Goal: Information Seeking & Learning: Learn about a topic

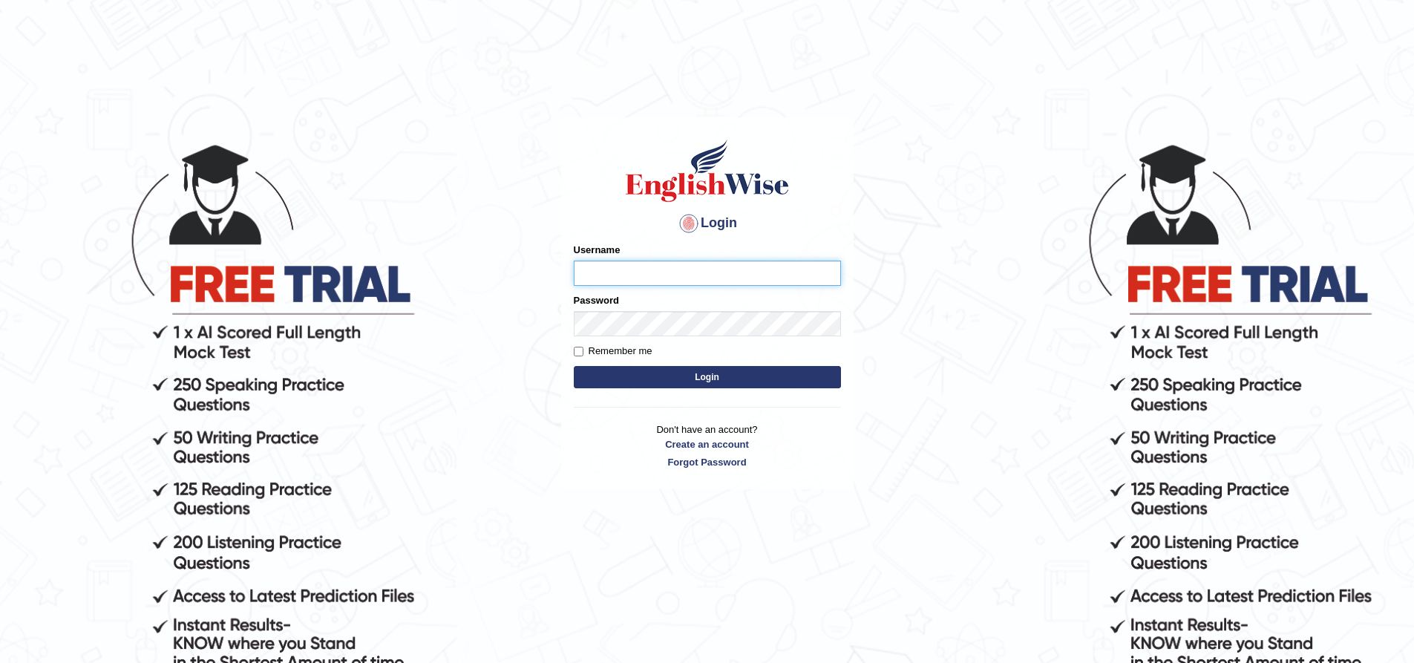
click at [623, 281] on input "Username" at bounding box center [707, 273] width 267 height 25
type input "S"
type input "sangit"
click at [766, 266] on input "sangita9362" at bounding box center [707, 273] width 267 height 25
click at [762, 274] on input "sangita9362" at bounding box center [707, 273] width 267 height 25
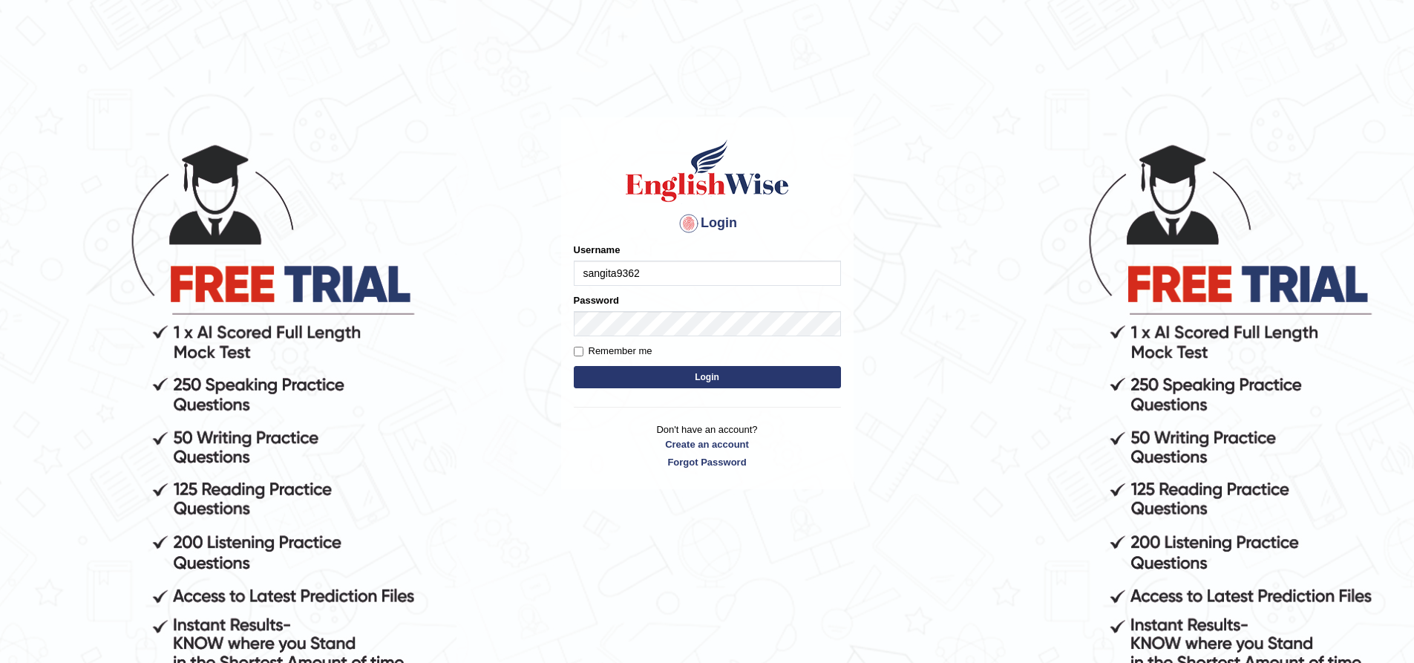
drag, startPoint x: 762, startPoint y: 274, endPoint x: 757, endPoint y: 287, distance: 14.3
drag, startPoint x: 757, startPoint y: 287, endPoint x: 761, endPoint y: 266, distance: 21.3
click at [761, 266] on input "sangita9362" at bounding box center [707, 273] width 267 height 25
click at [756, 266] on input "sangita9362" at bounding box center [707, 273] width 267 height 25
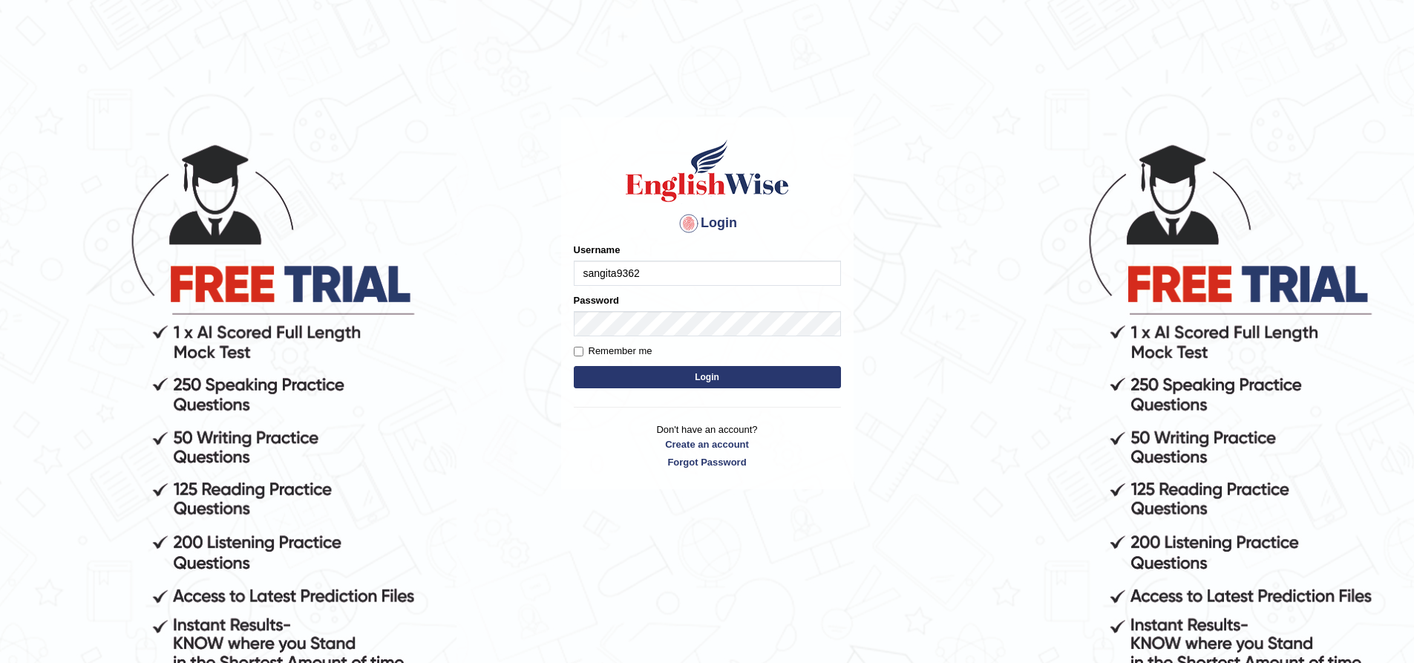
click at [747, 269] on input "sangita9362" at bounding box center [707, 273] width 267 height 25
drag, startPoint x: 747, startPoint y: 269, endPoint x: 709, endPoint y: 274, distance: 38.8
click at [709, 274] on input "sangita9362" at bounding box center [707, 273] width 267 height 25
click at [694, 272] on input "sangita9362" at bounding box center [707, 273] width 267 height 25
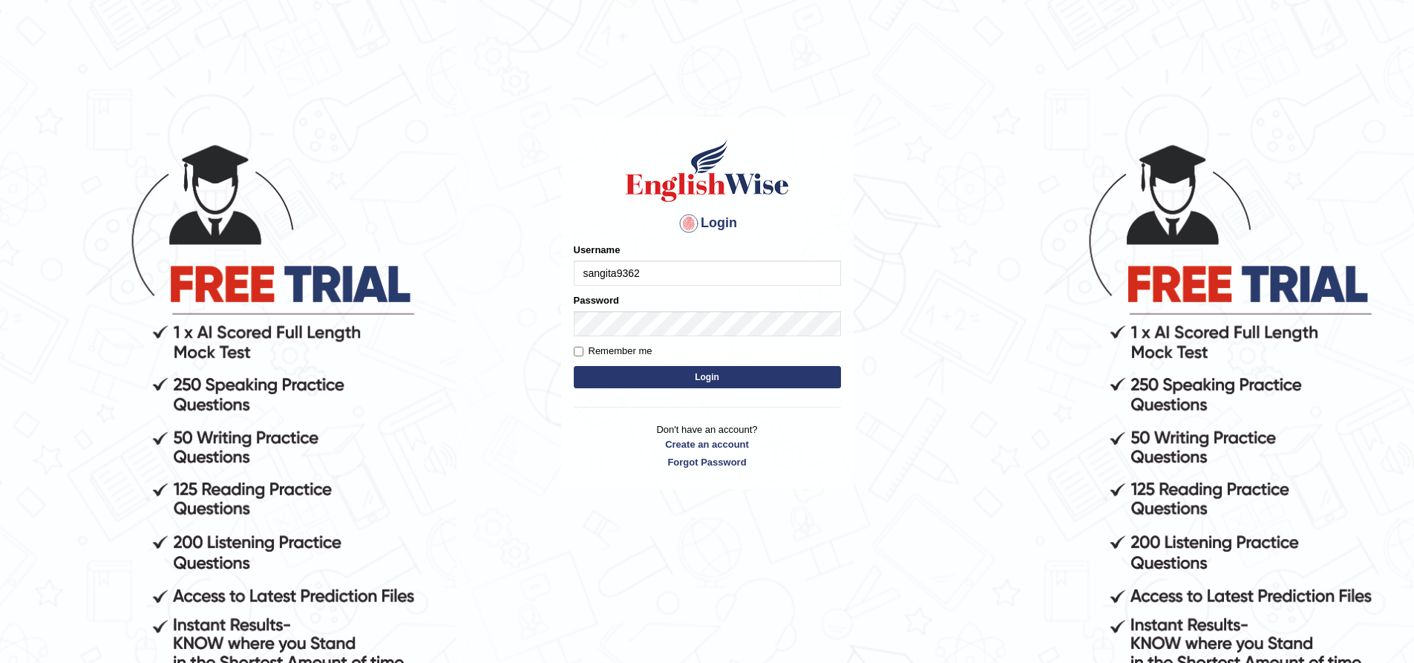
click at [694, 272] on input "sangita9362" at bounding box center [707, 273] width 267 height 25
type input "sangita9362"
click at [574, 366] on button "Login" at bounding box center [707, 377] width 267 height 22
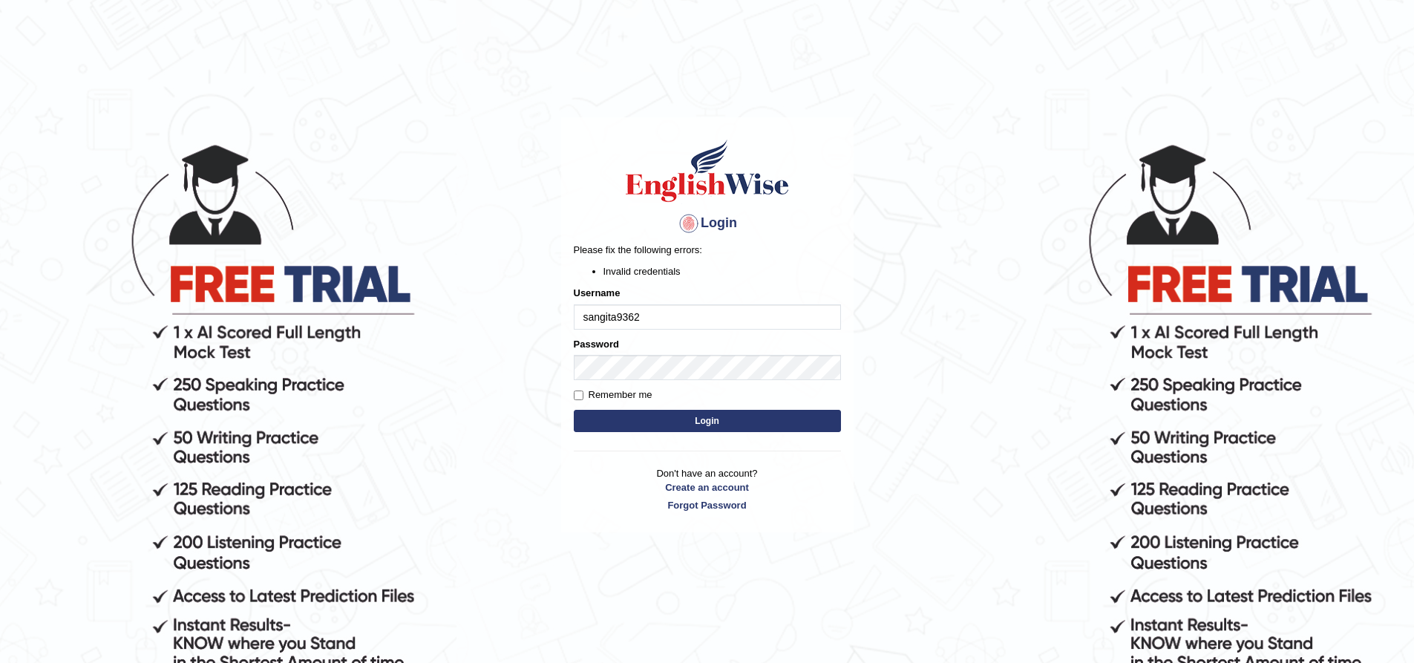
click at [791, 422] on button "Login" at bounding box center [707, 421] width 267 height 22
drag, startPoint x: 658, startPoint y: 318, endPoint x: 433, endPoint y: 324, distance: 225.7
click at [445, 330] on body "Login Please fix the following errors: Invalid credentials Username sangita9362…" at bounding box center [707, 402] width 1414 height 663
click at [651, 313] on input "Sangita9362" at bounding box center [707, 316] width 267 height 25
drag, startPoint x: 652, startPoint y: 313, endPoint x: 539, endPoint y: 321, distance: 113.1
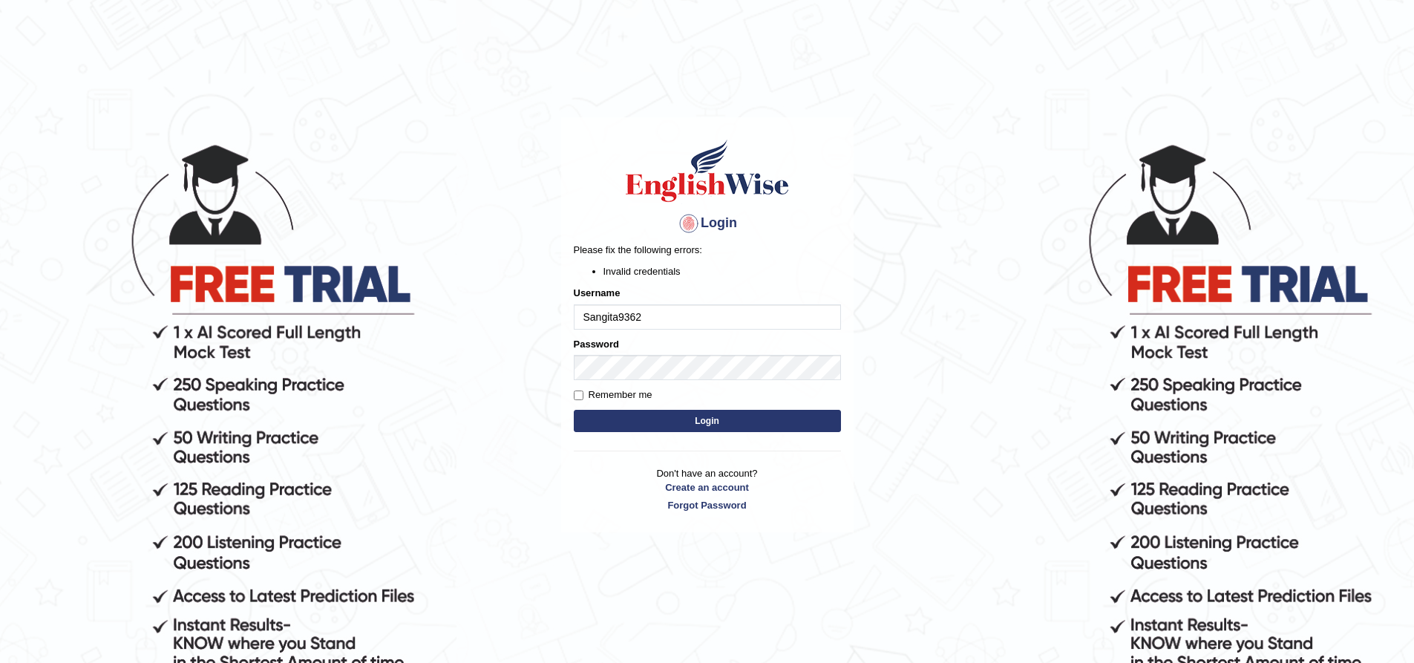
click at [546, 323] on body "Login Please fix the following errors: Invalid credentials Username Sangita9362…" at bounding box center [707, 402] width 1414 height 663
type input "Sangita9362"
click at [574, 410] on button "Login" at bounding box center [707, 421] width 267 height 22
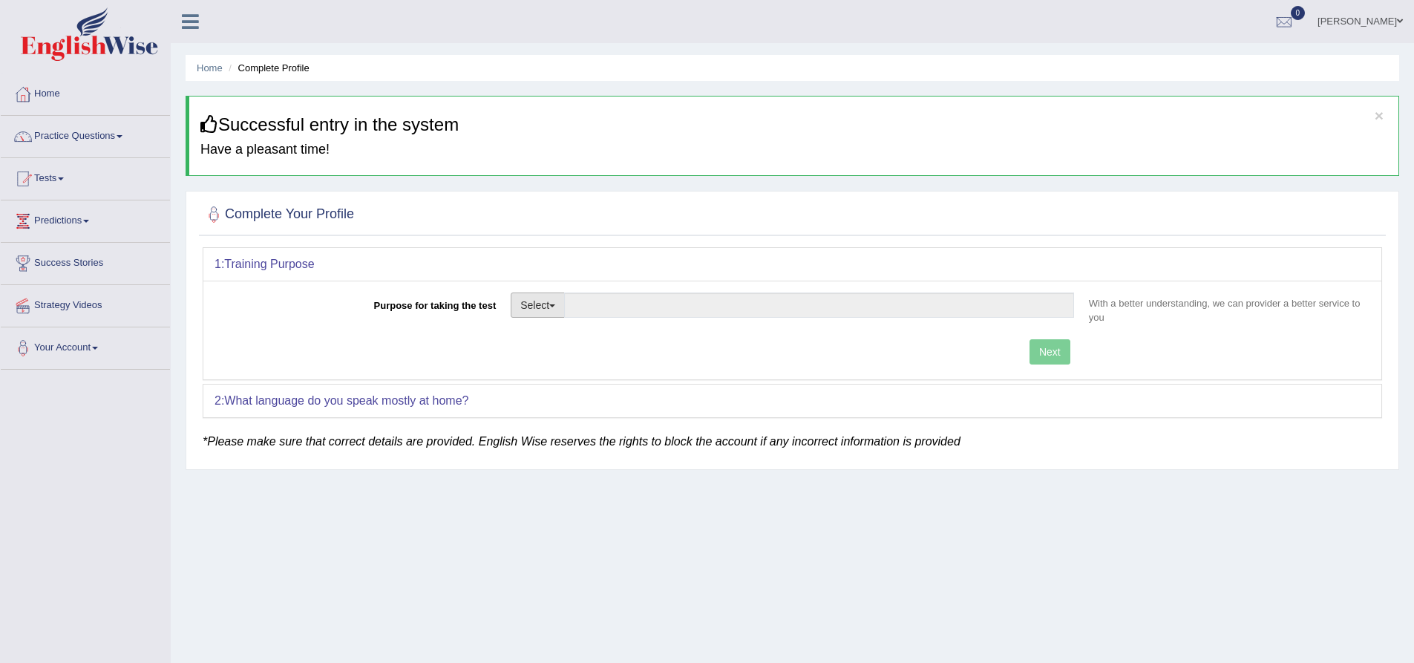
drag, startPoint x: 65, startPoint y: 426, endPoint x: 554, endPoint y: 304, distance: 503.3
click at [554, 304] on span "button" at bounding box center [552, 305] width 6 height 3
click at [582, 360] on link "Permanent Residency" at bounding box center [577, 356] width 132 height 19
type input "Permanent Residency"
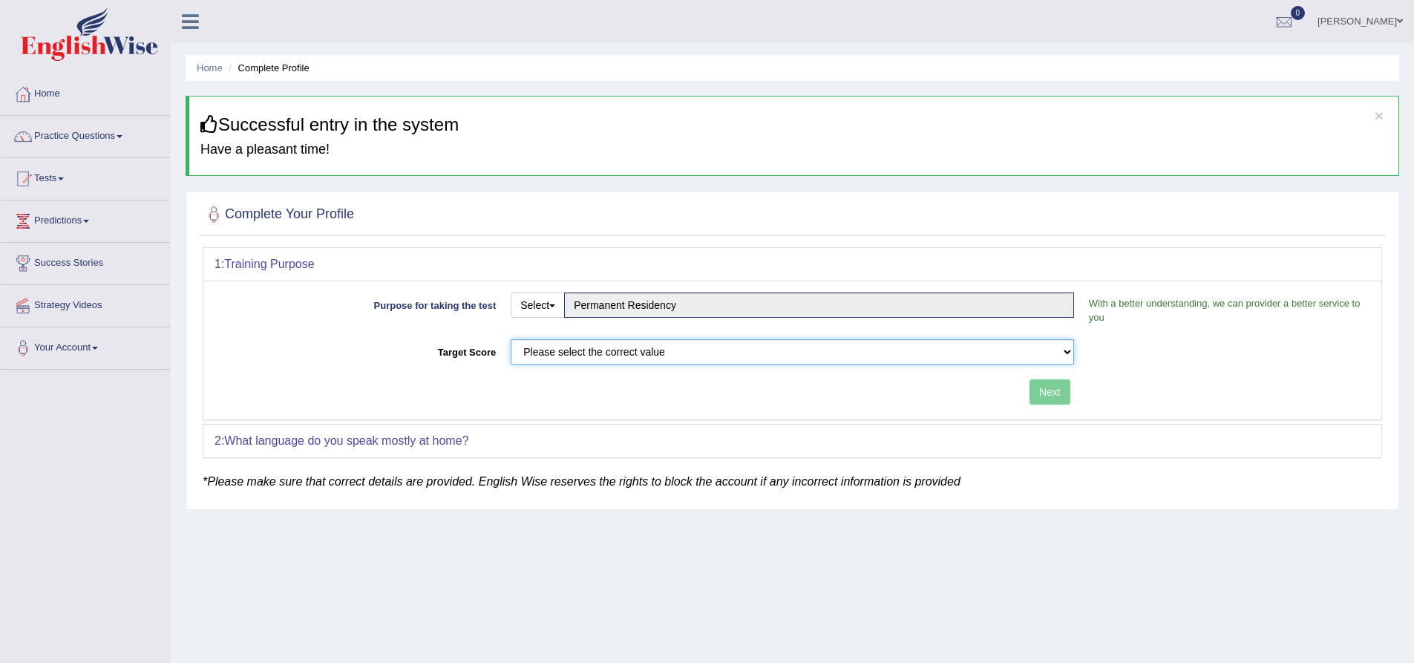
click at [1064, 350] on select "Please select the correct value 50 (6 bands) 58 (6.5 bands) 65 (7 bands) 79 (8 …" at bounding box center [792, 351] width 563 height 25
select select "79"
click at [511, 339] on select "Please select the correct value 50 (6 bands) 58 (6.5 bands) 65 (7 bands) 79 (8 …" at bounding box center [792, 351] width 563 height 25
click at [1045, 399] on button "Next" at bounding box center [1049, 391] width 41 height 25
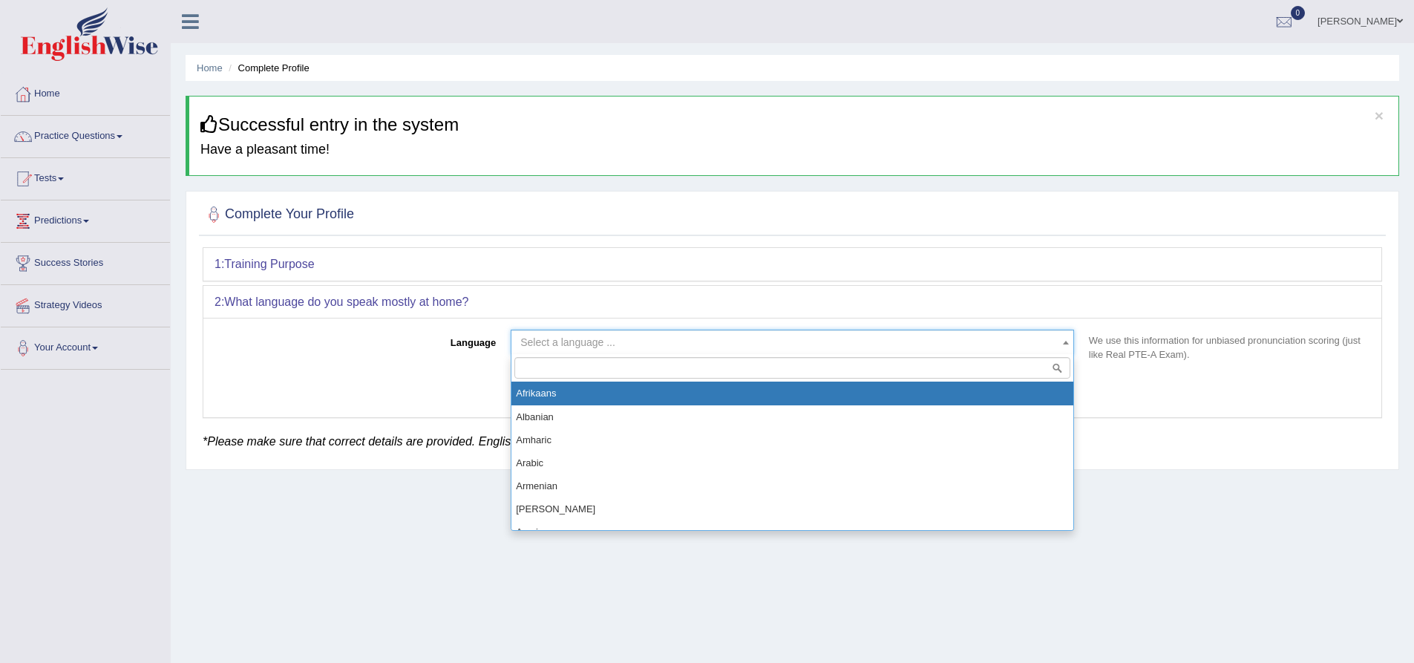
click at [1066, 341] on b at bounding box center [1066, 343] width 6 height 4
click at [1035, 371] on input "search" at bounding box center [792, 368] width 556 height 22
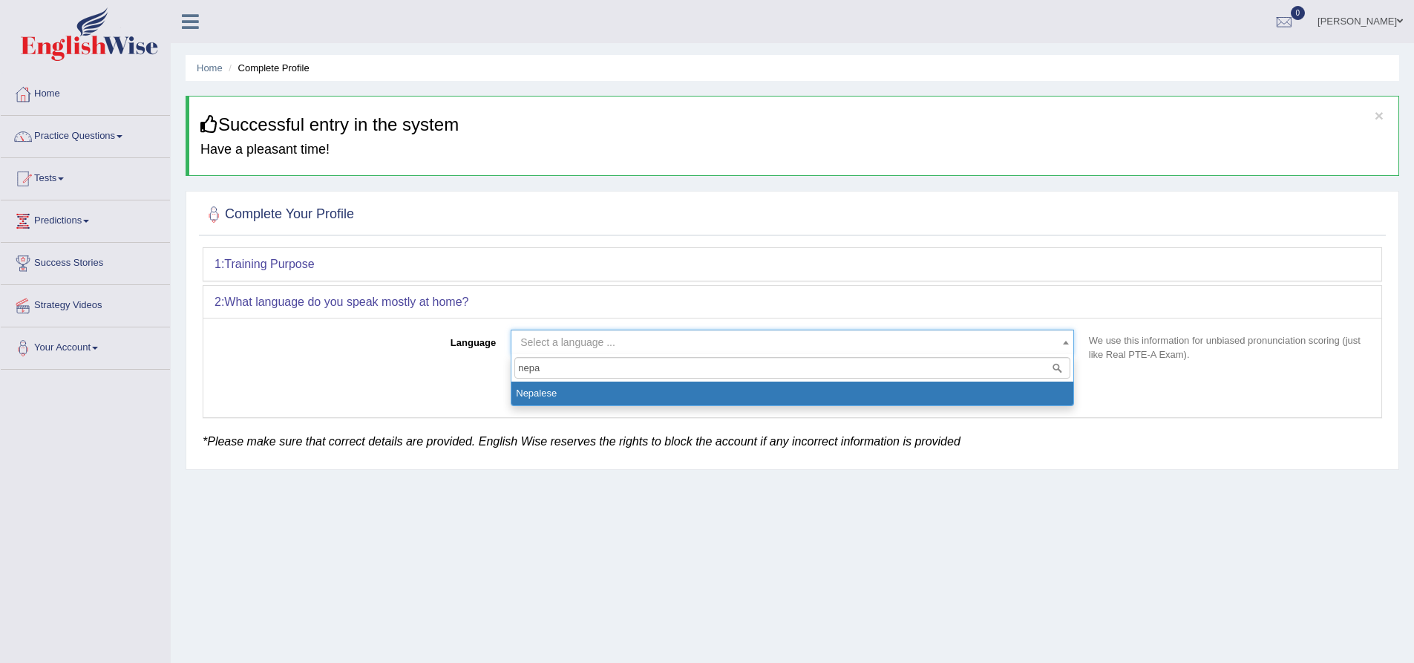
type input "nepa"
select select "Nepalese"
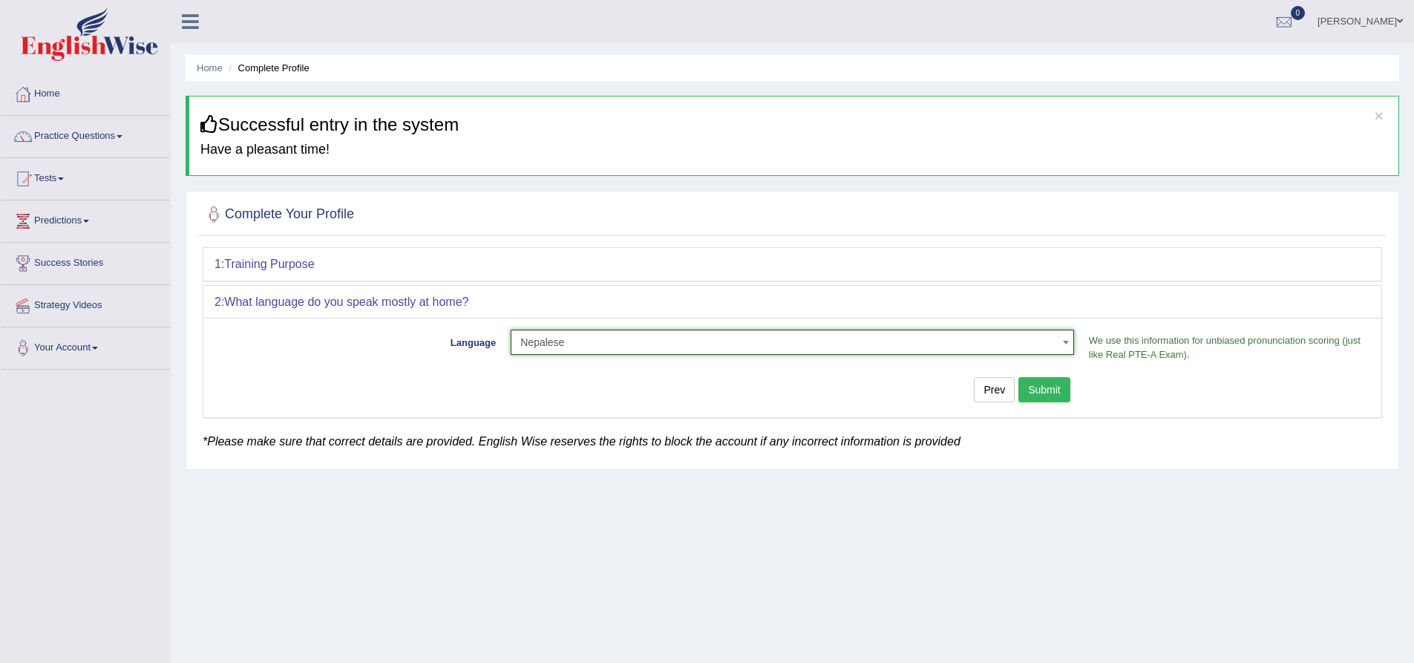
click at [1041, 384] on button "Submit" at bounding box center [1044, 389] width 52 height 25
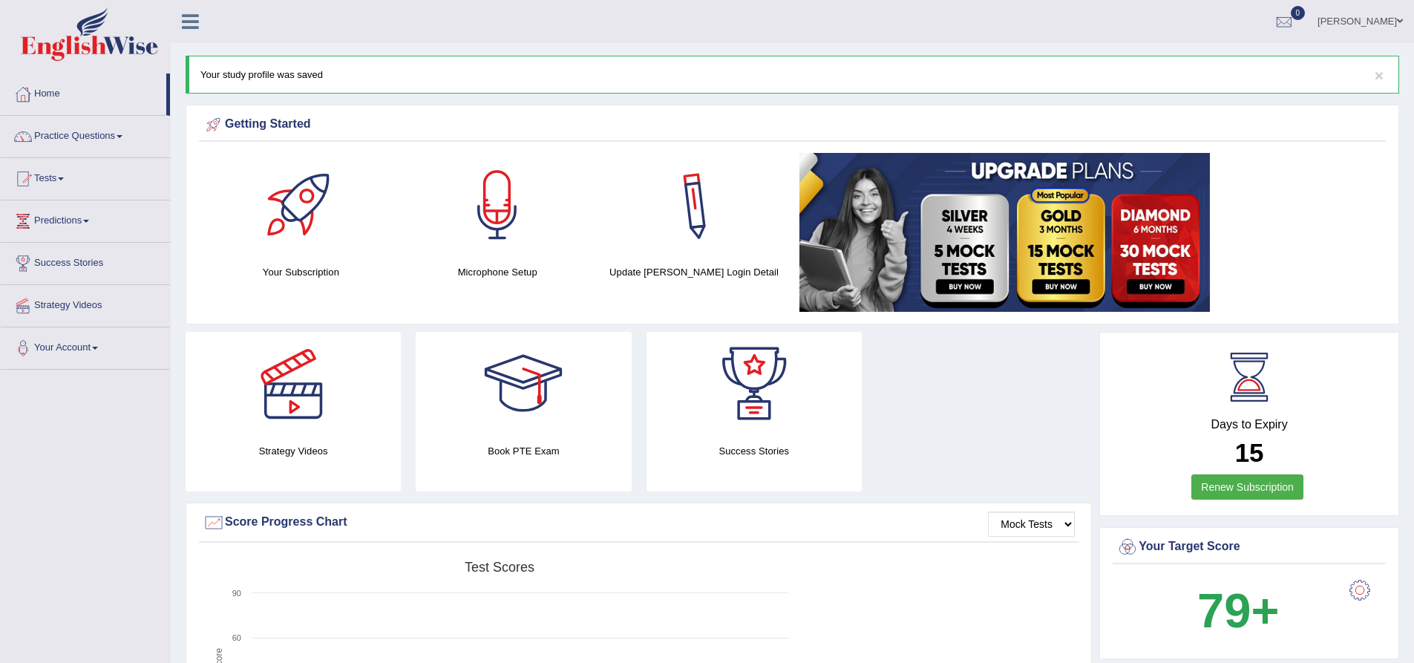
click at [495, 275] on h4 "Microphone Setup" at bounding box center [498, 272] width 182 height 16
click at [490, 223] on div at bounding box center [497, 205] width 104 height 104
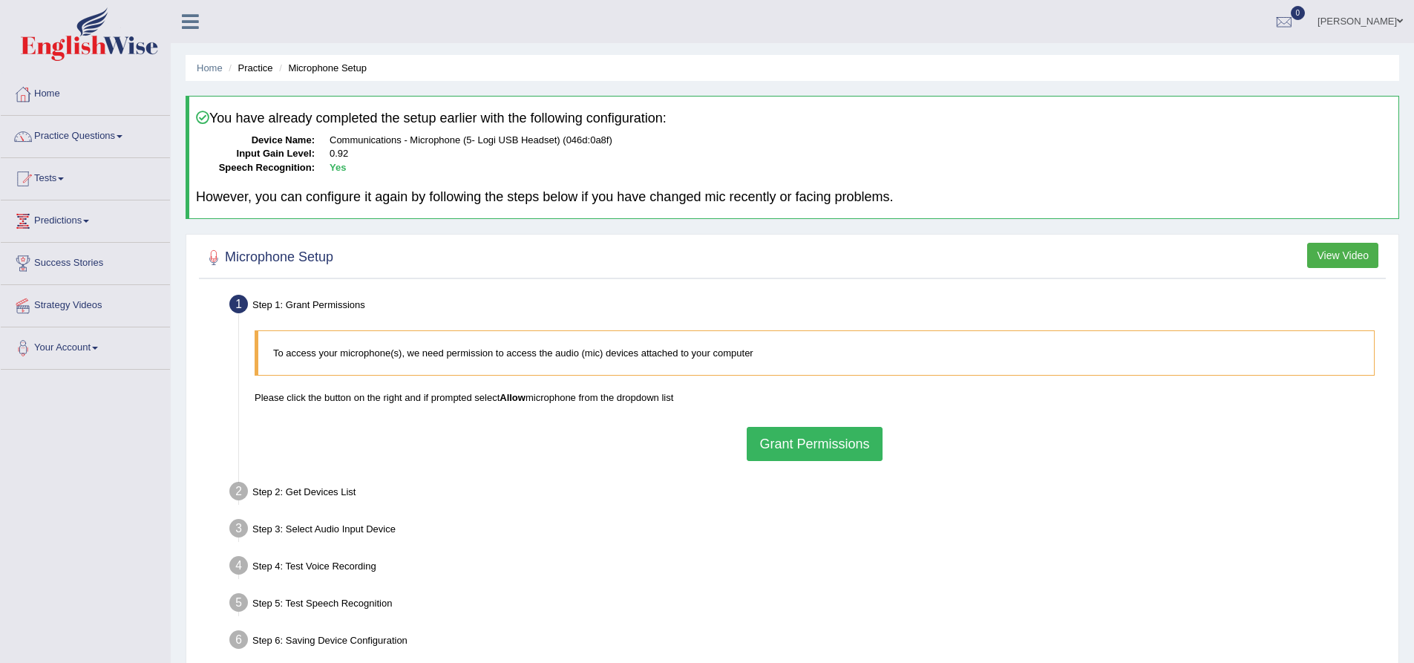
click at [817, 445] on button "Grant Permissions" at bounding box center [814, 444] width 135 height 34
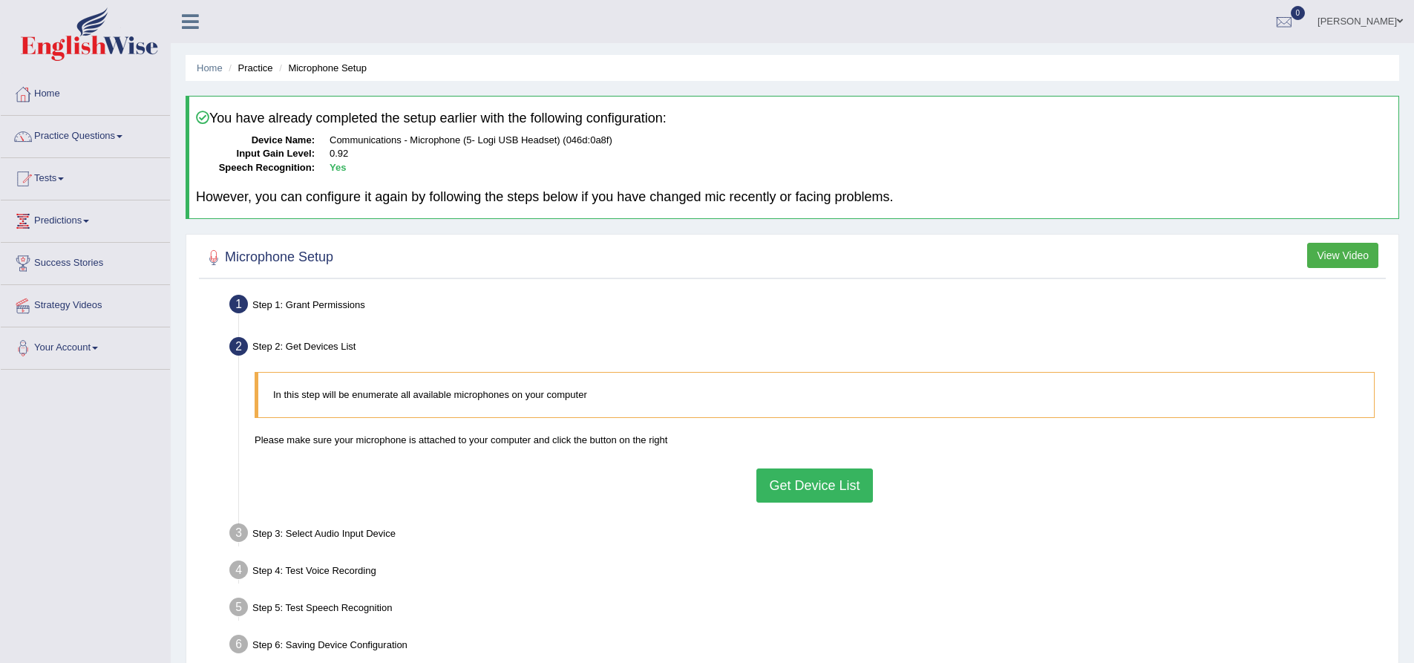
click at [810, 482] on button "Get Device List" at bounding box center [814, 485] width 116 height 34
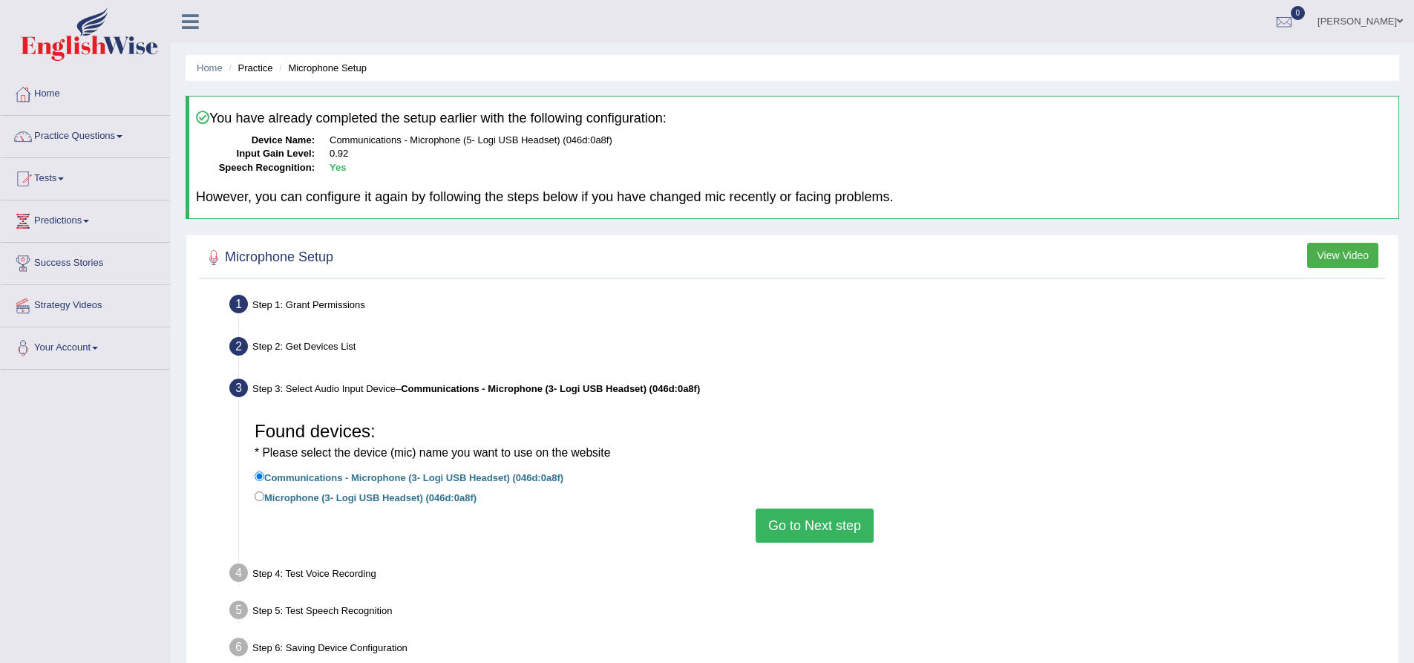
click at [798, 514] on button "Go to Next step" at bounding box center [815, 525] width 118 height 34
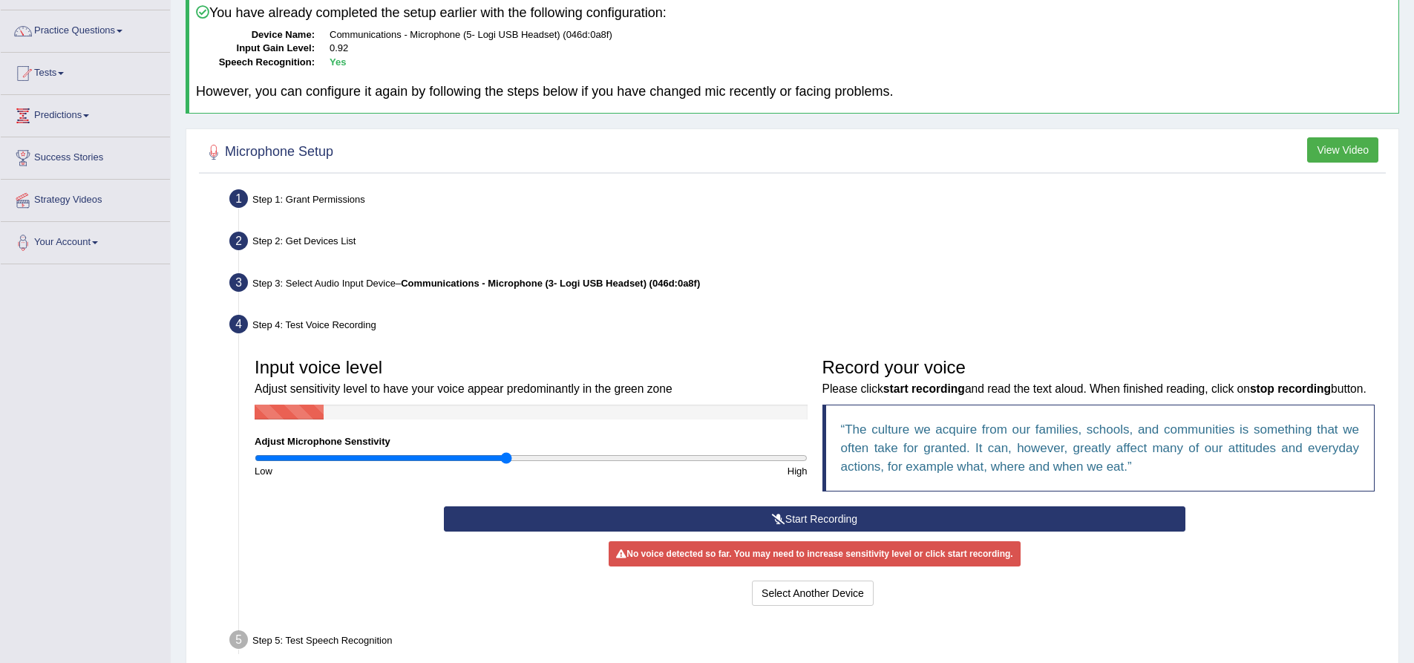
scroll to position [119, 0]
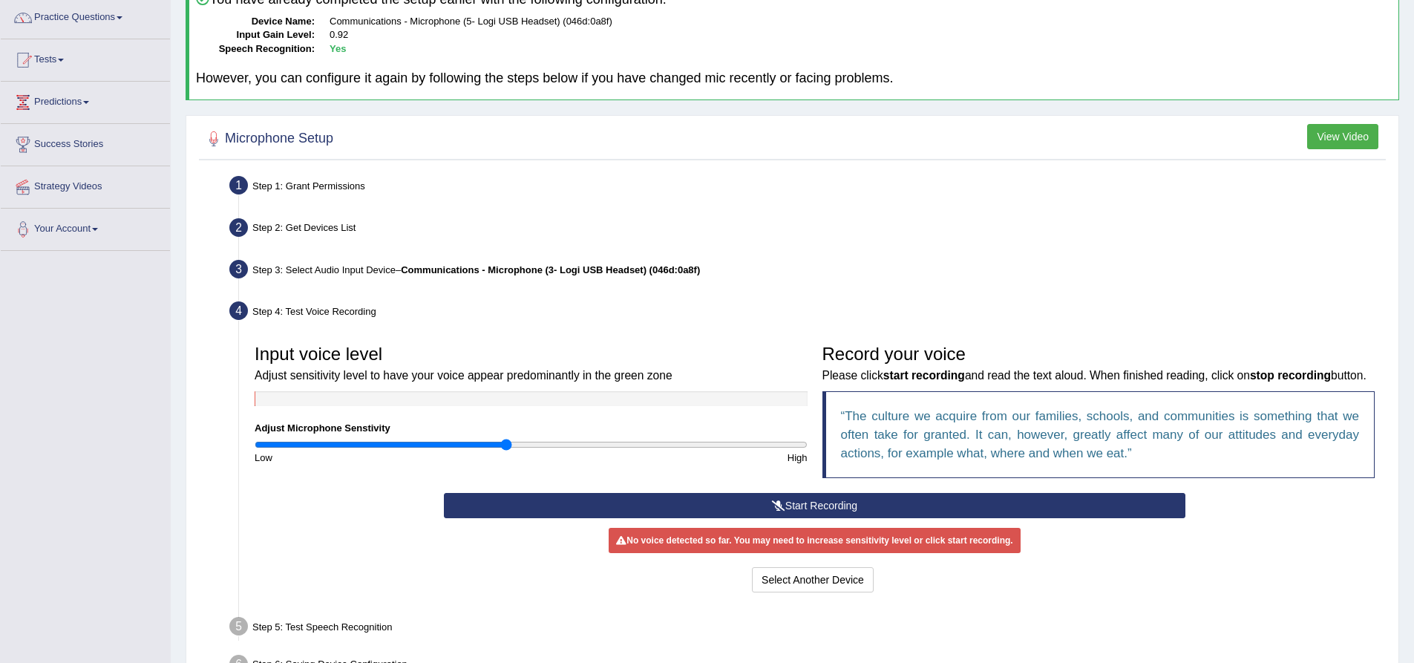
click at [877, 518] on button "Start Recording" at bounding box center [814, 505] width 741 height 25
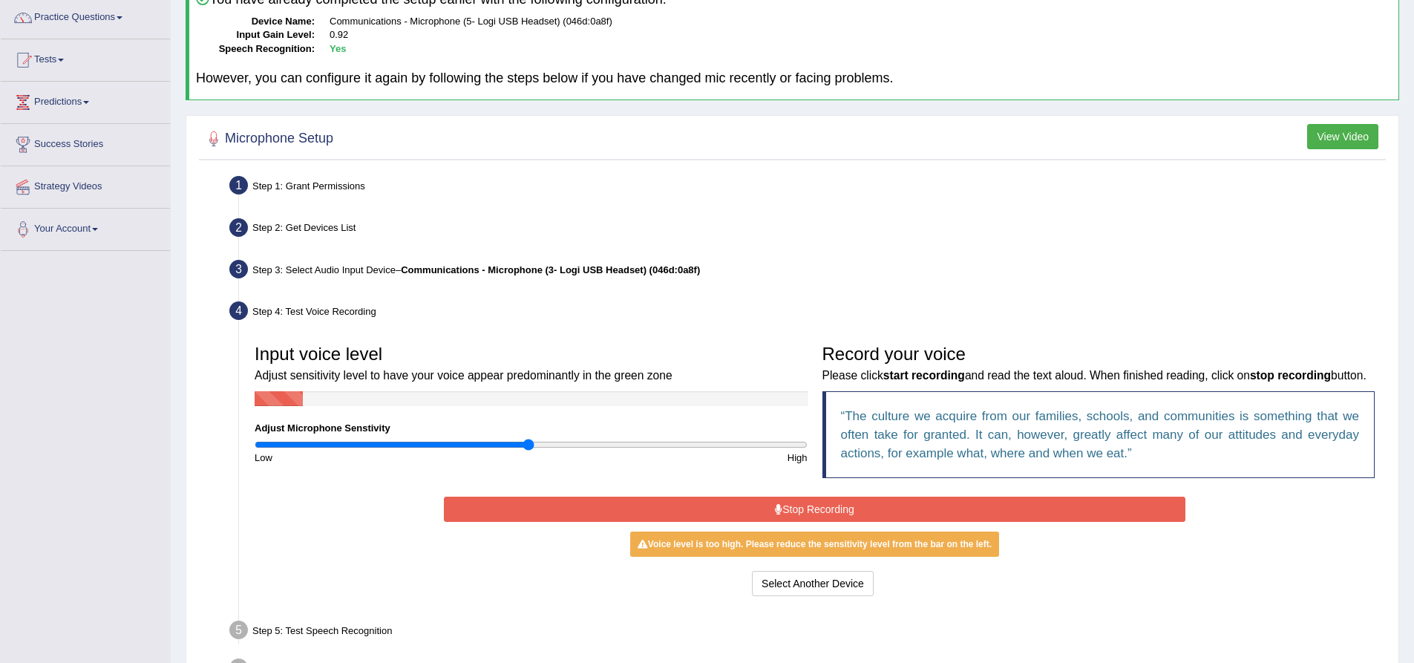
click at [527, 442] on input "range" at bounding box center [531, 445] width 553 height 12
click at [462, 440] on input "range" at bounding box center [531, 445] width 553 height 12
type input "0.68"
click at [439, 441] on input "range" at bounding box center [531, 445] width 553 height 12
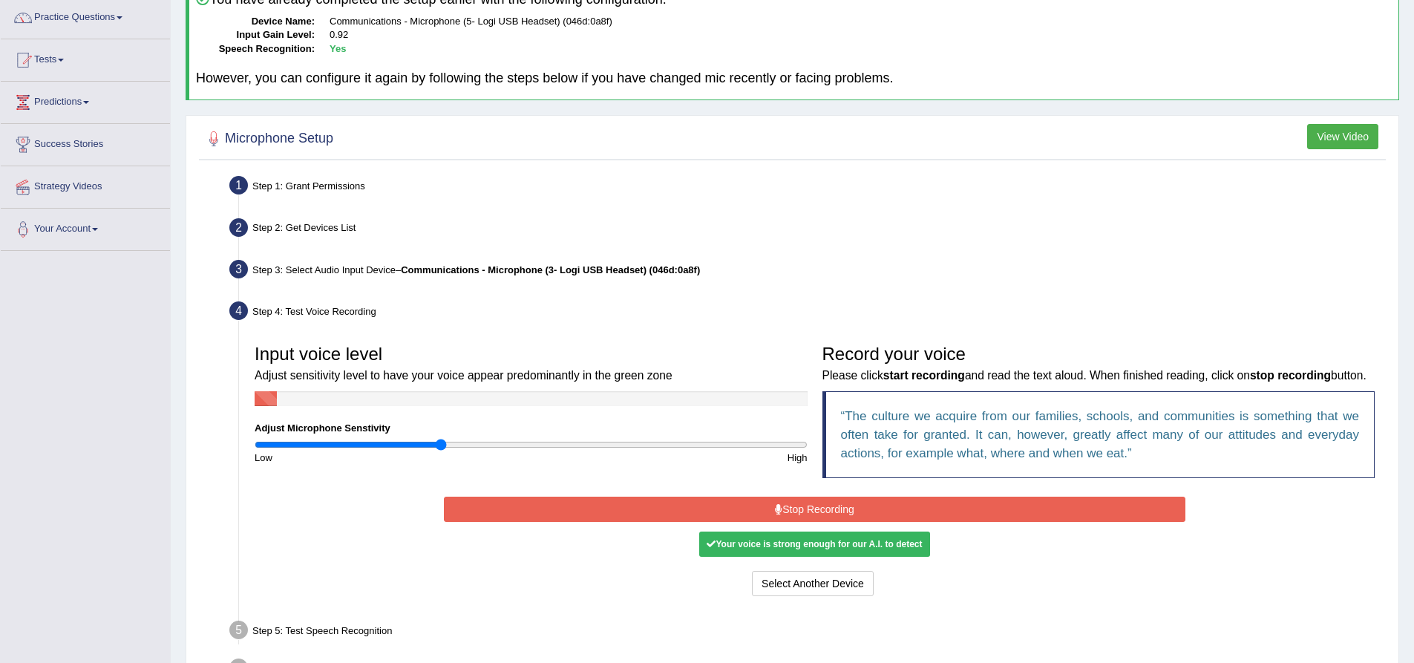
click at [818, 522] on button "Stop Recording" at bounding box center [814, 509] width 741 height 25
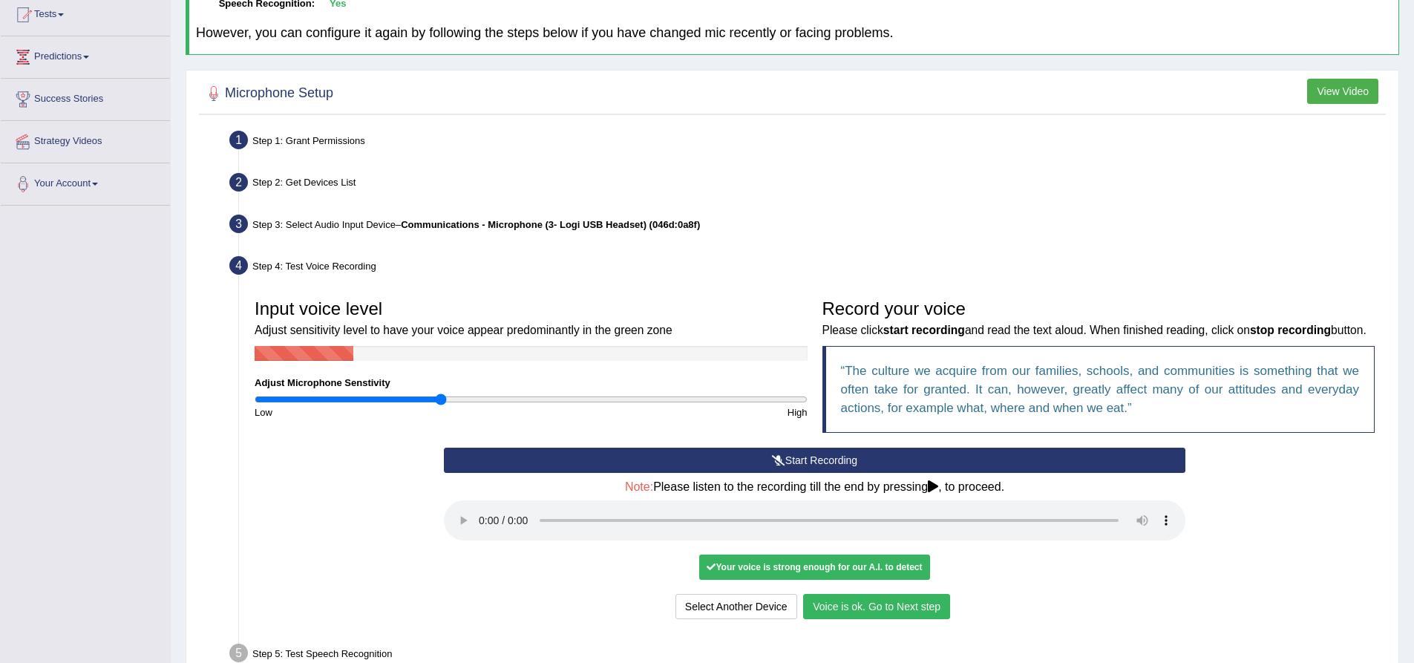
scroll to position [178, 0]
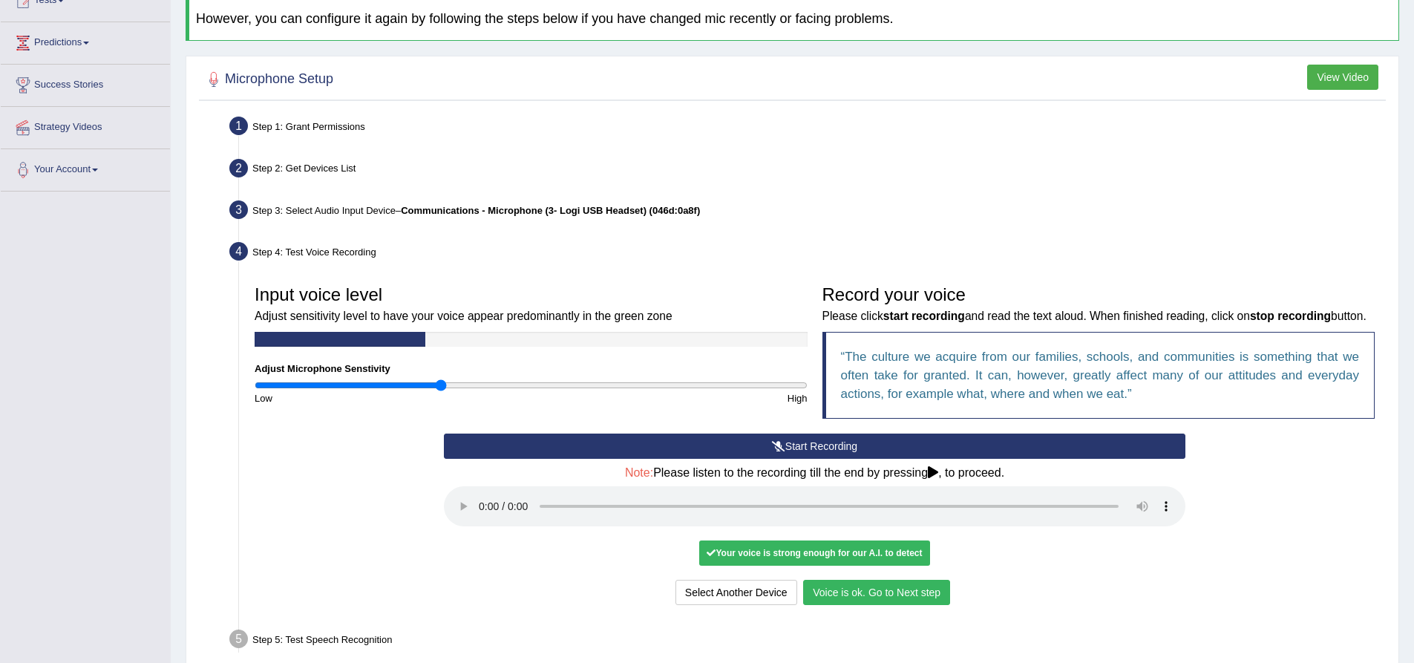
click at [859, 605] on button "Voice is ok. Go to Next step" at bounding box center [876, 592] width 147 height 25
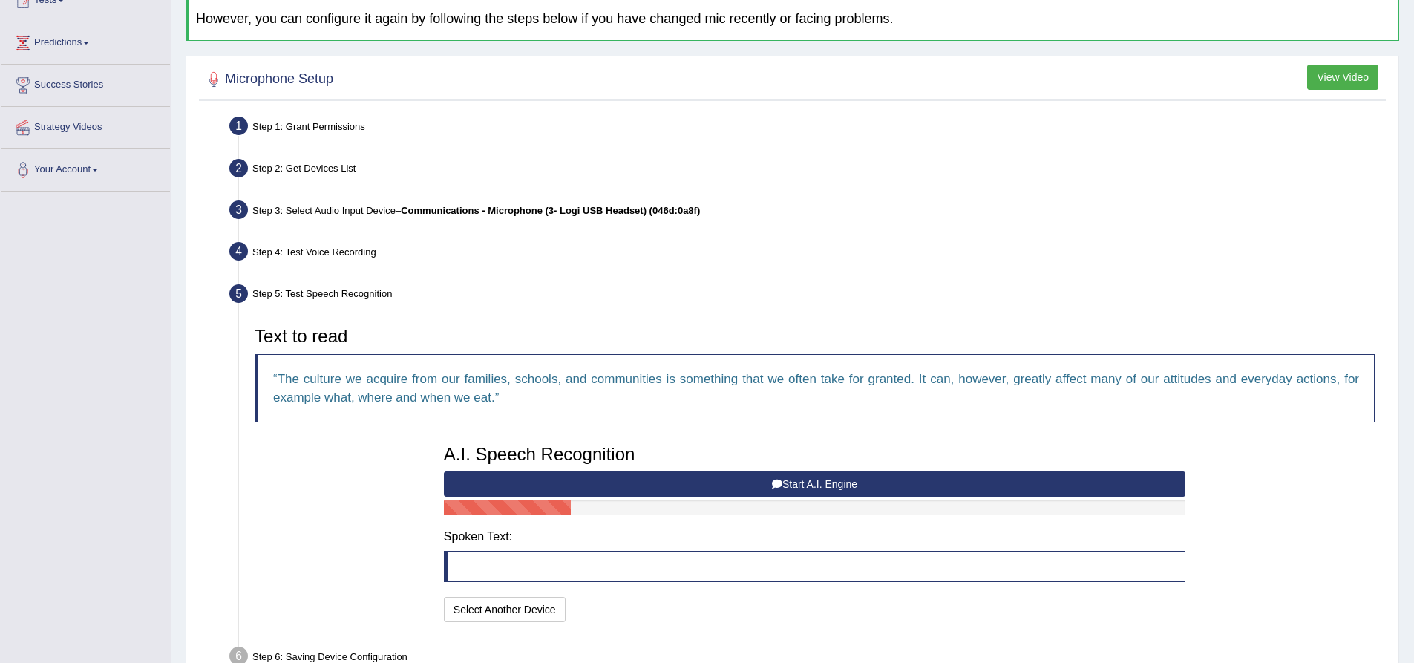
click at [858, 480] on button "Start A.I. Engine" at bounding box center [814, 483] width 741 height 25
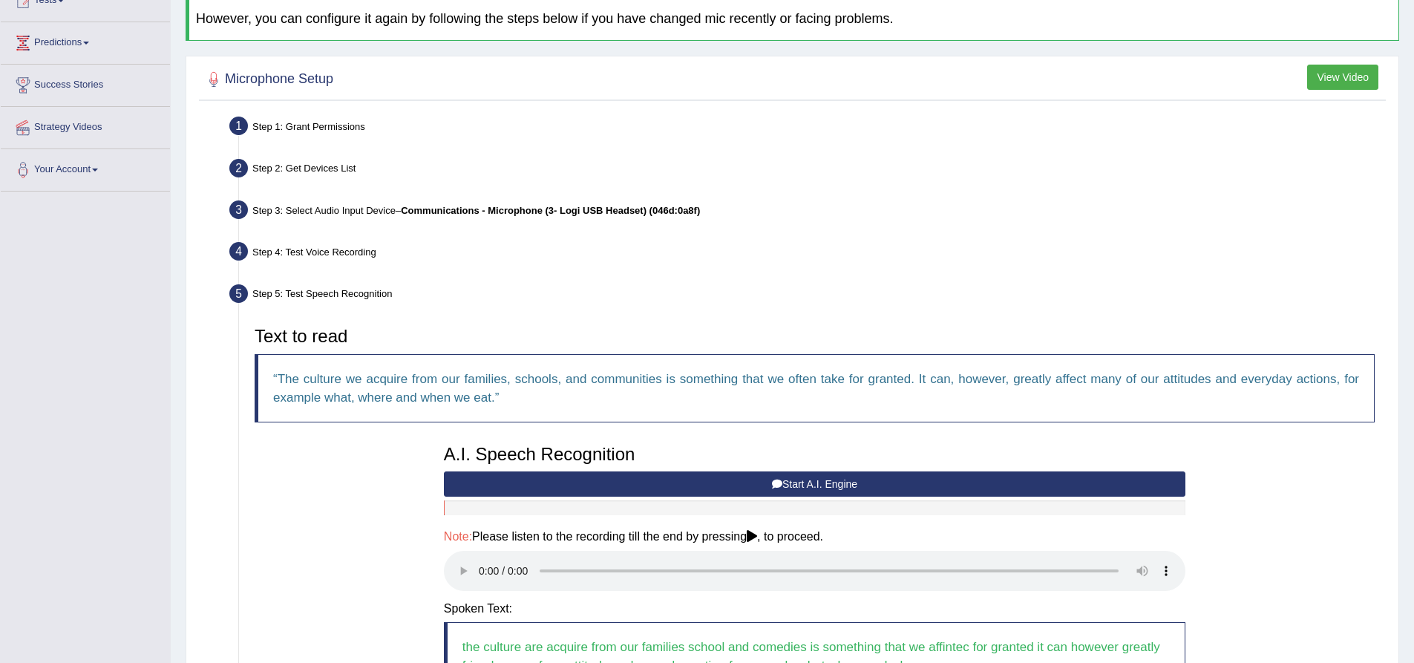
click at [820, 482] on button "Start A.I. Engine" at bounding box center [814, 483] width 741 height 25
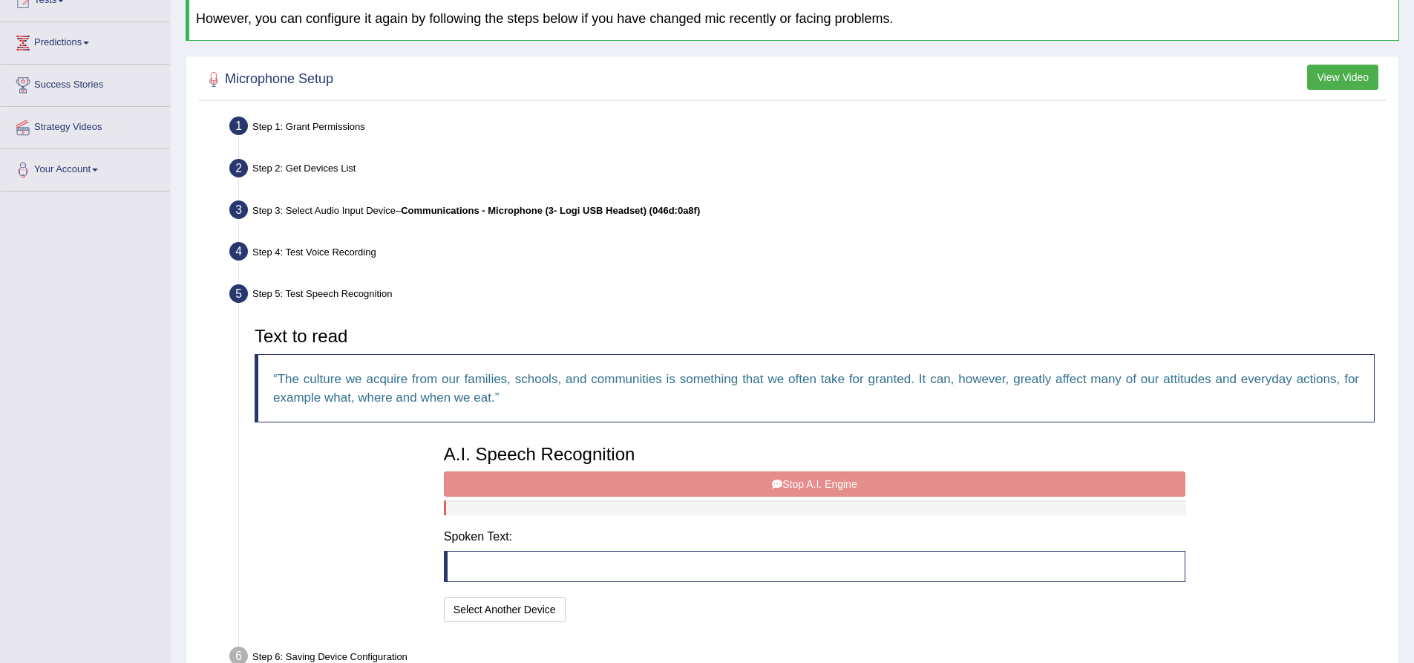
click at [813, 487] on div "A.I. Speech Recognition Start A.I. Engine Stop A.I. Engine Note: Please listen …" at bounding box center [814, 531] width 756 height 189
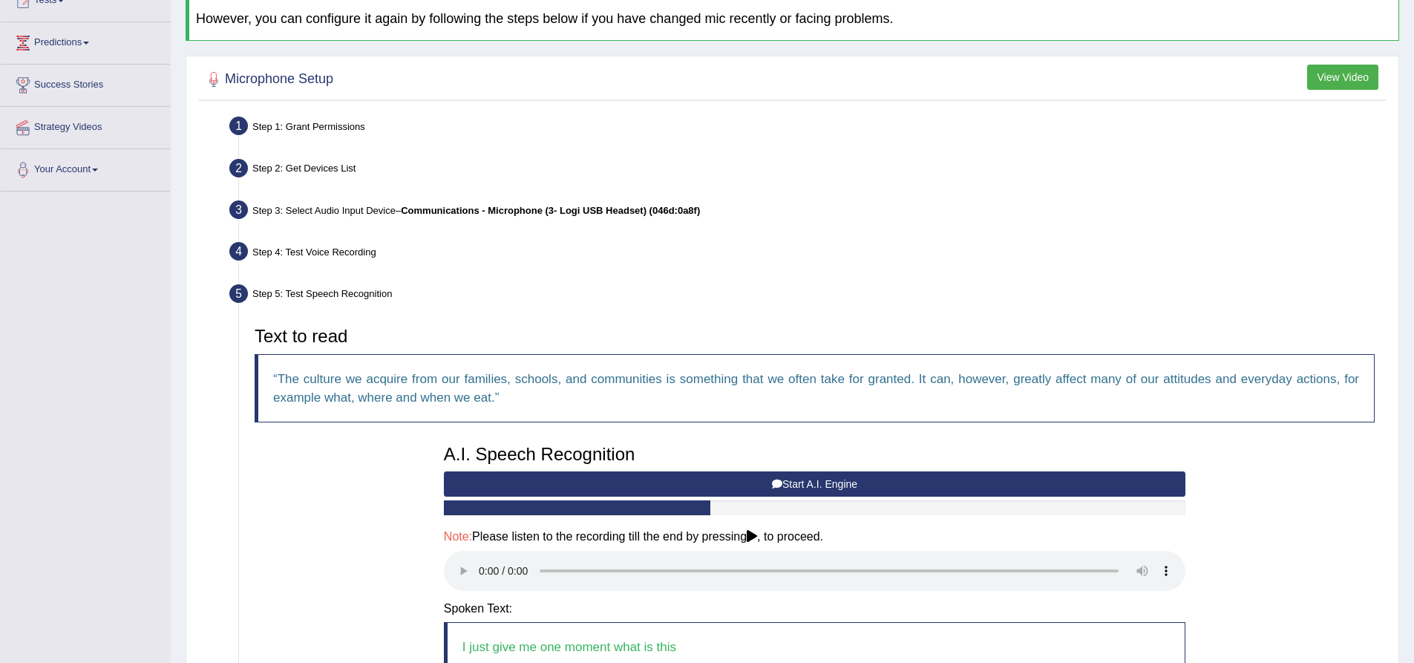
click at [796, 479] on button "Start A.I. Engine" at bounding box center [814, 483] width 741 height 25
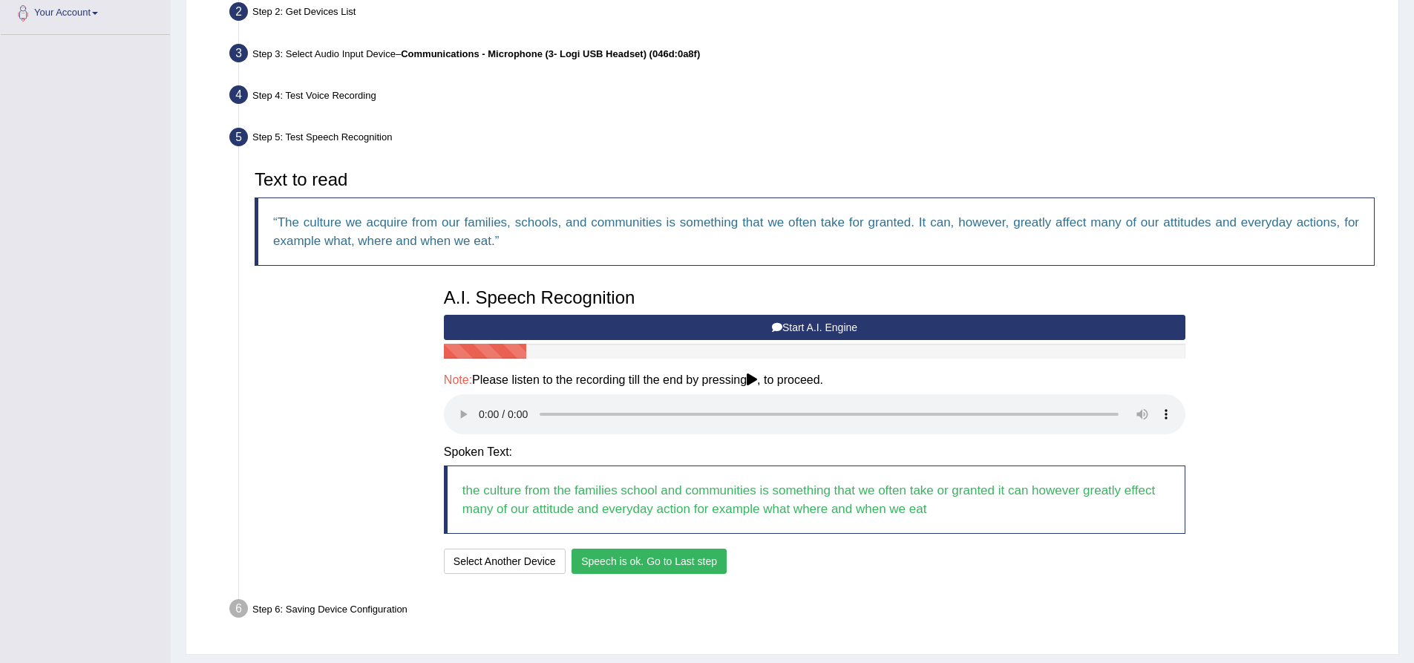
scroll to position [356, 0]
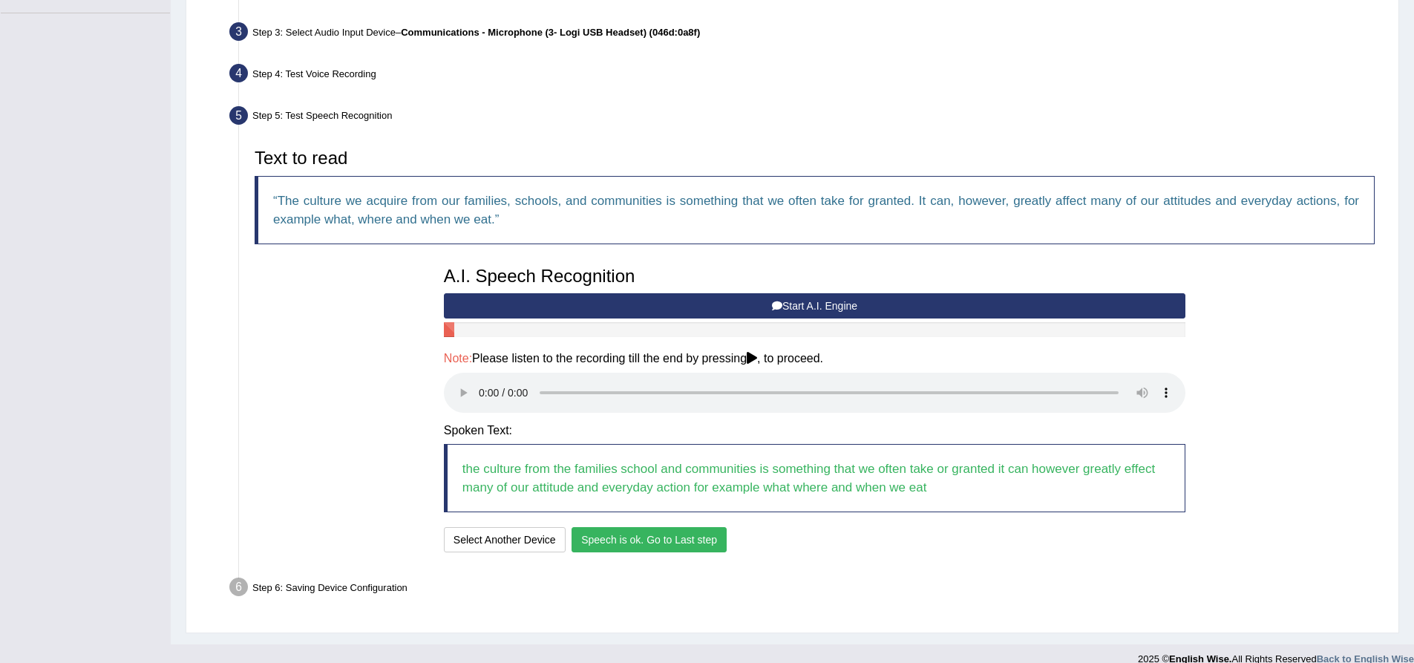
click at [676, 540] on button "Speech is ok. Go to Last step" at bounding box center [648, 539] width 155 height 25
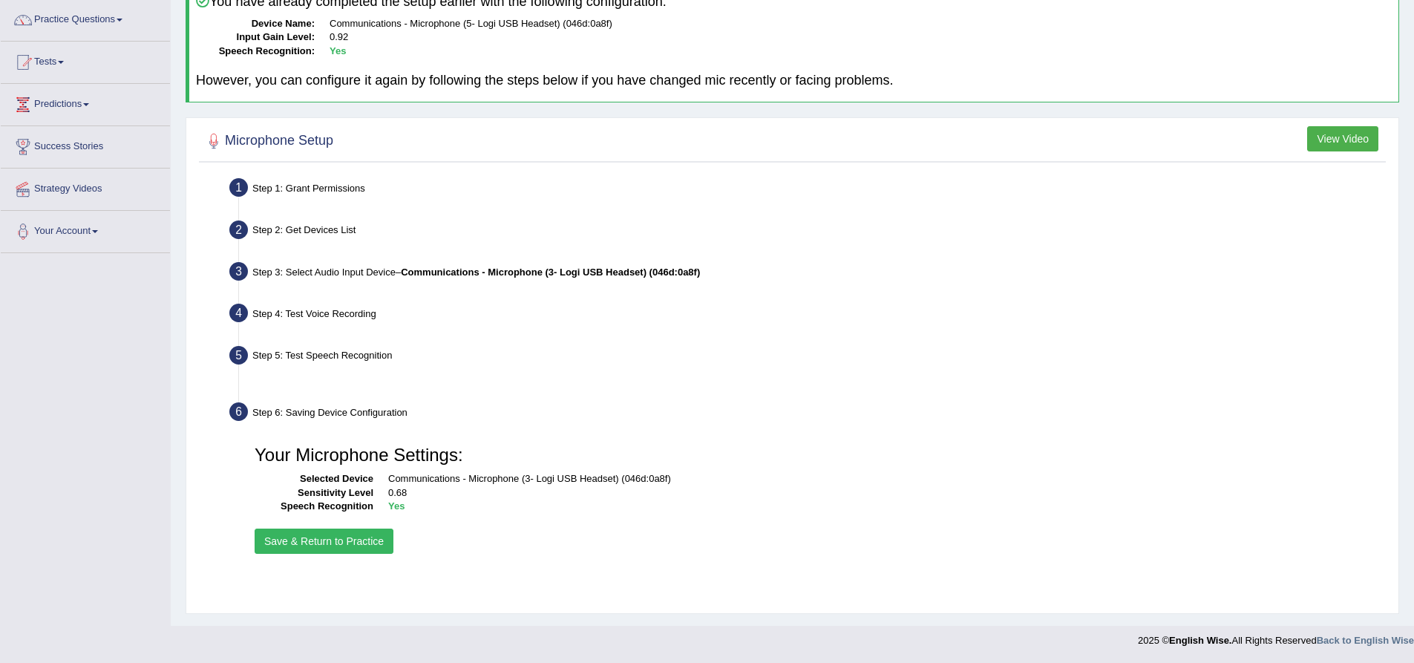
scroll to position [117, 0]
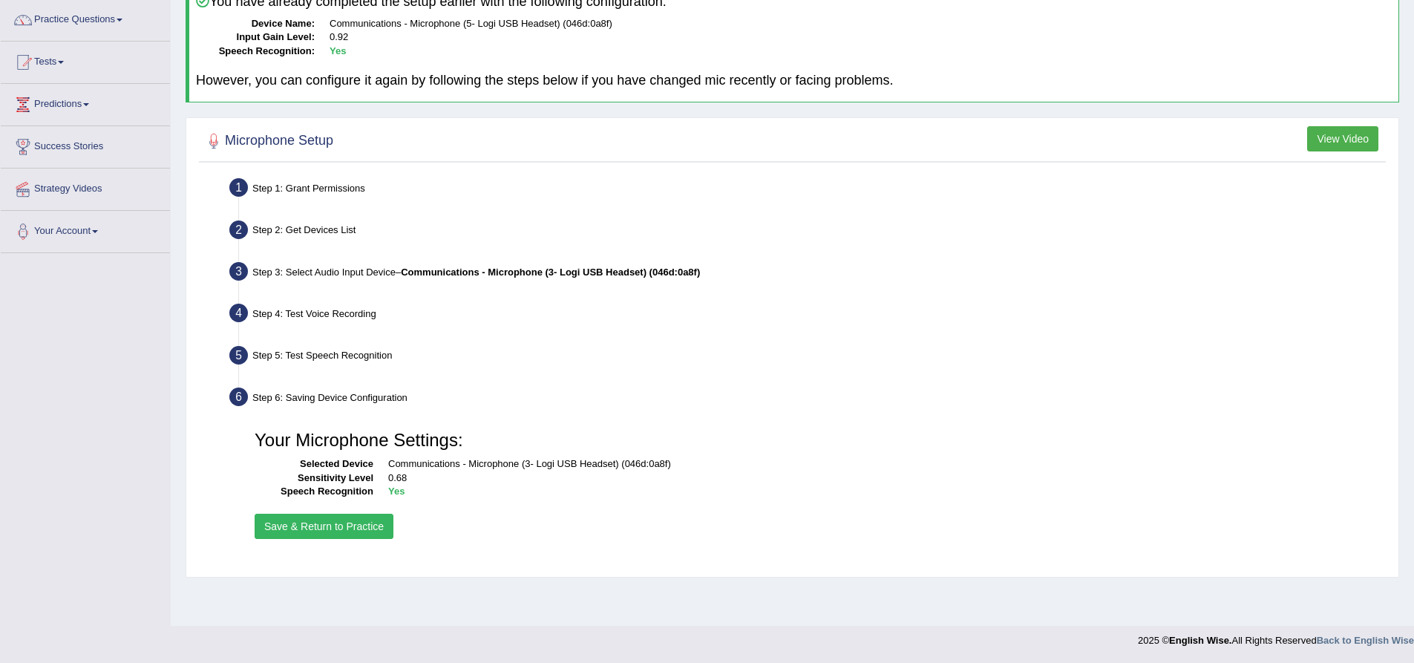
click at [355, 524] on button "Save & Return to Practice" at bounding box center [324, 526] width 139 height 25
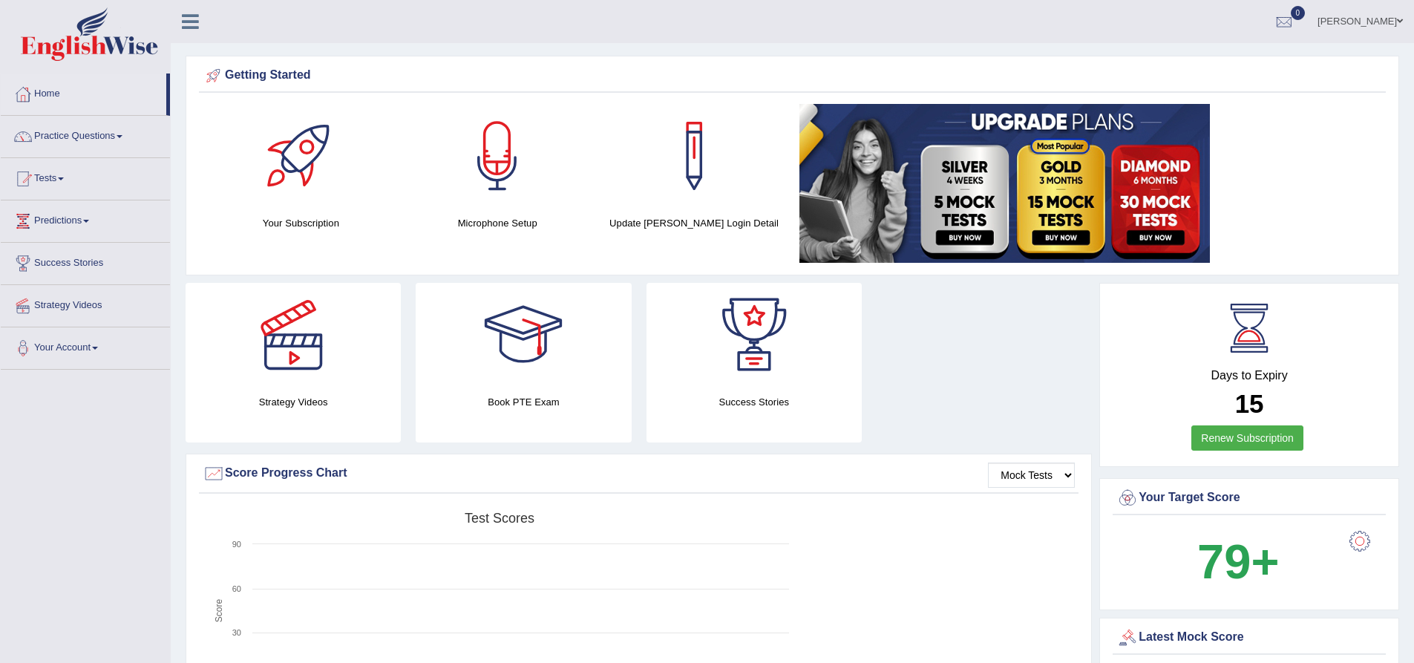
click at [125, 132] on link "Practice Questions" at bounding box center [85, 134] width 169 height 37
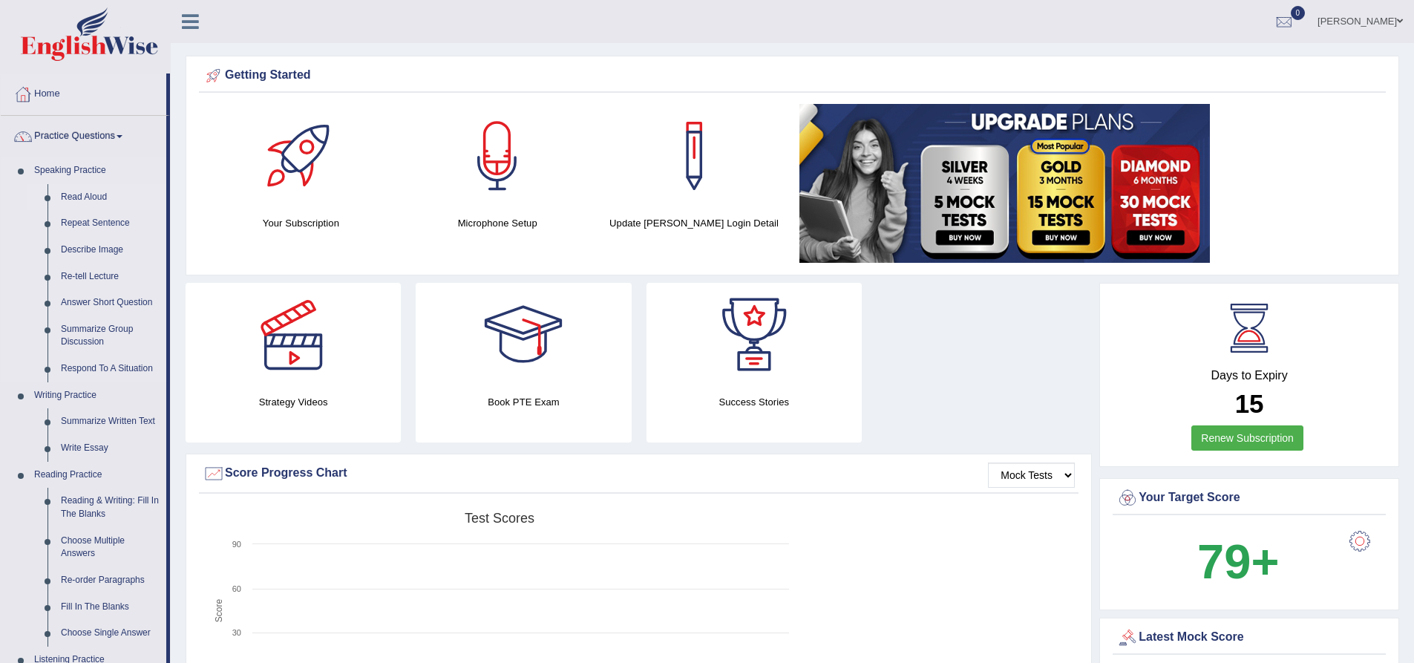
click at [94, 197] on link "Read Aloud" at bounding box center [110, 197] width 112 height 27
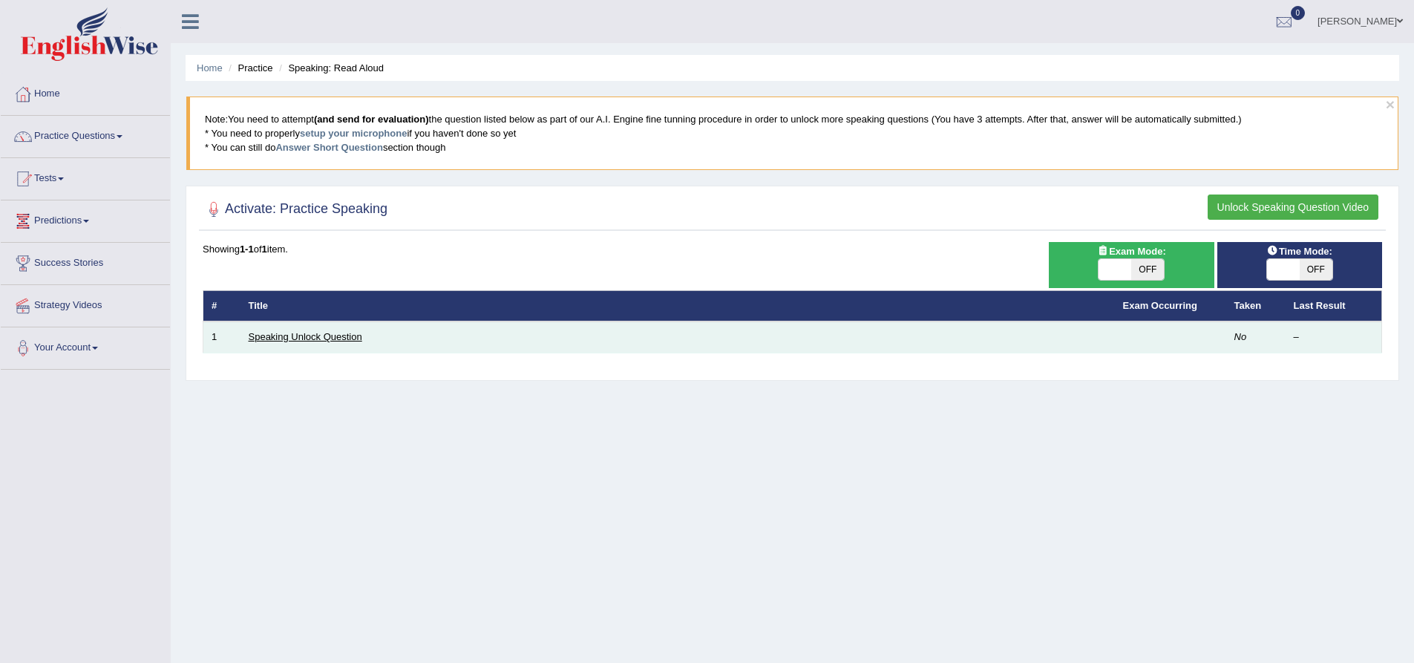
click at [274, 335] on link "Speaking Unlock Question" at bounding box center [306, 336] width 114 height 11
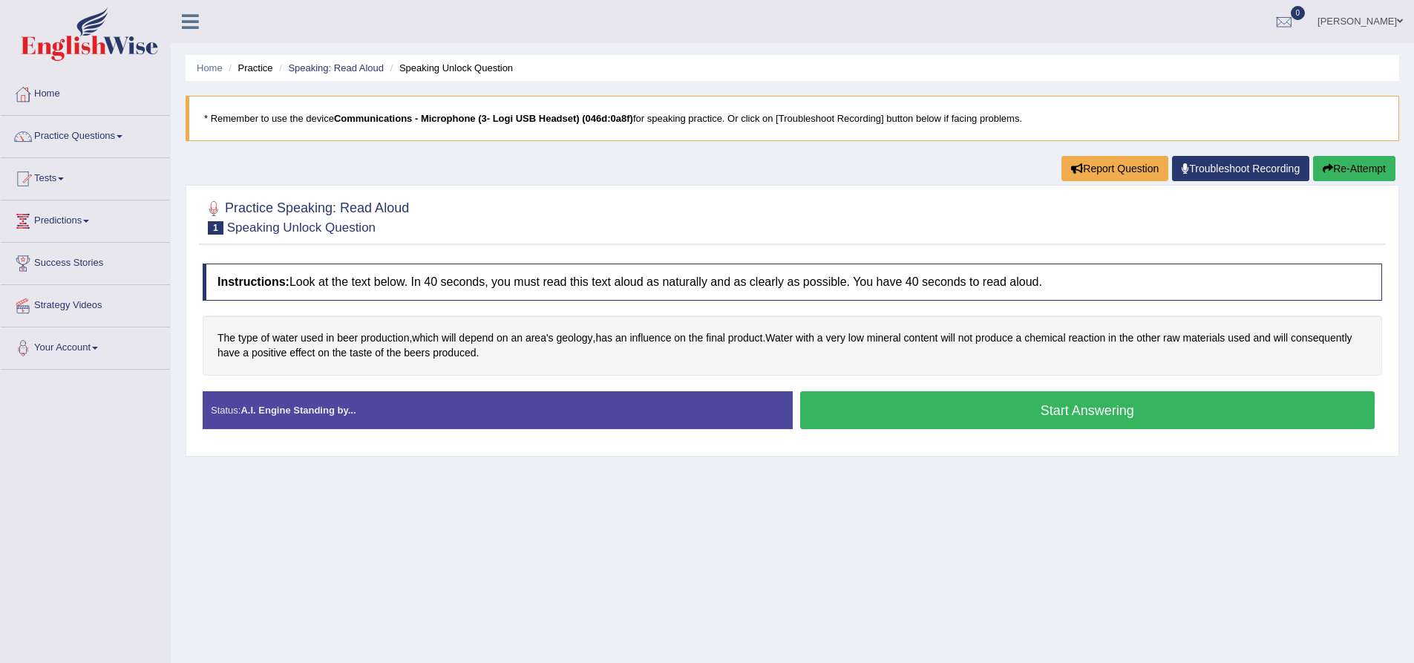
click at [830, 409] on button "Start Answering" at bounding box center [1087, 410] width 575 height 38
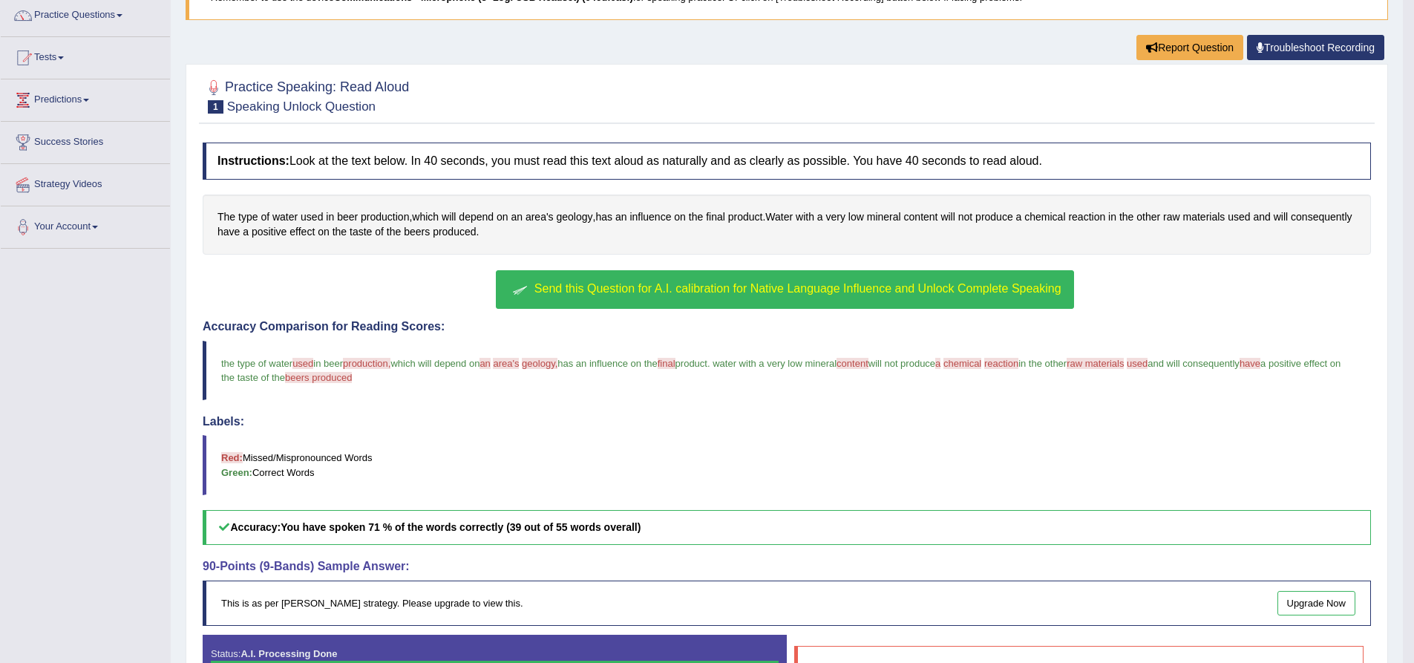
scroll to position [91, 0]
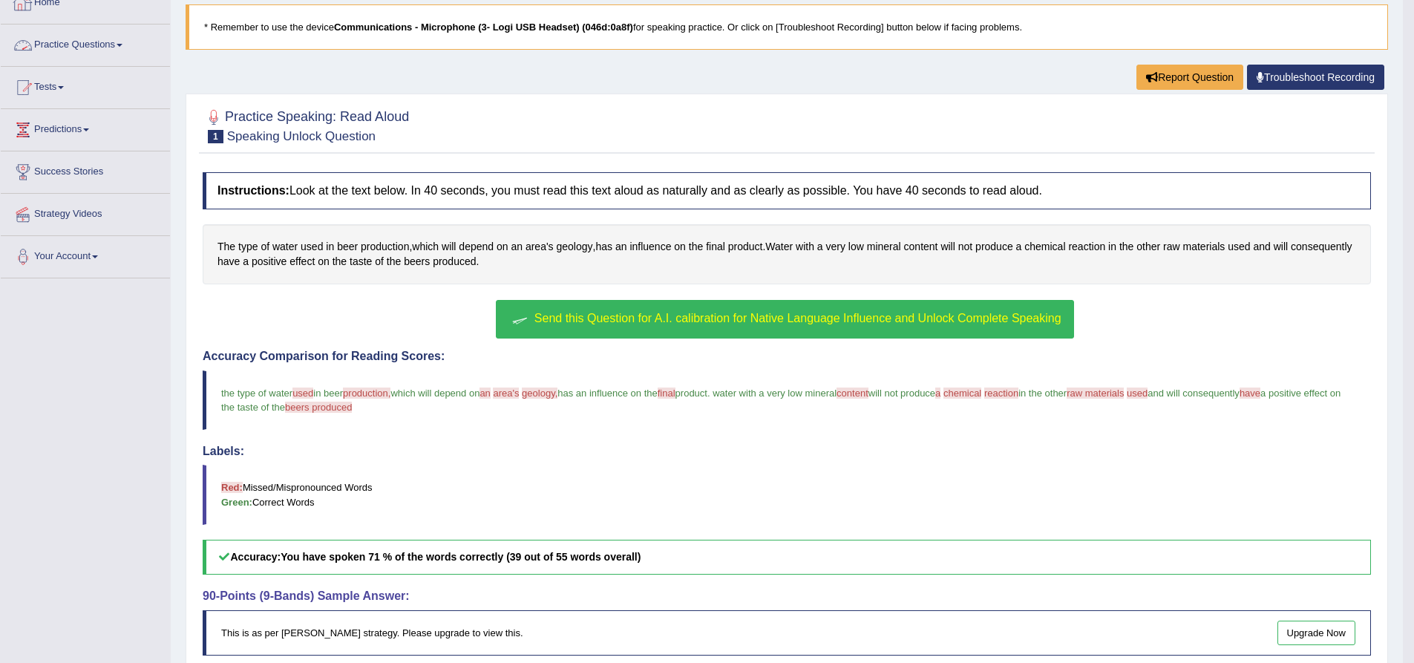
click at [122, 44] on span at bounding box center [120, 45] width 6 height 3
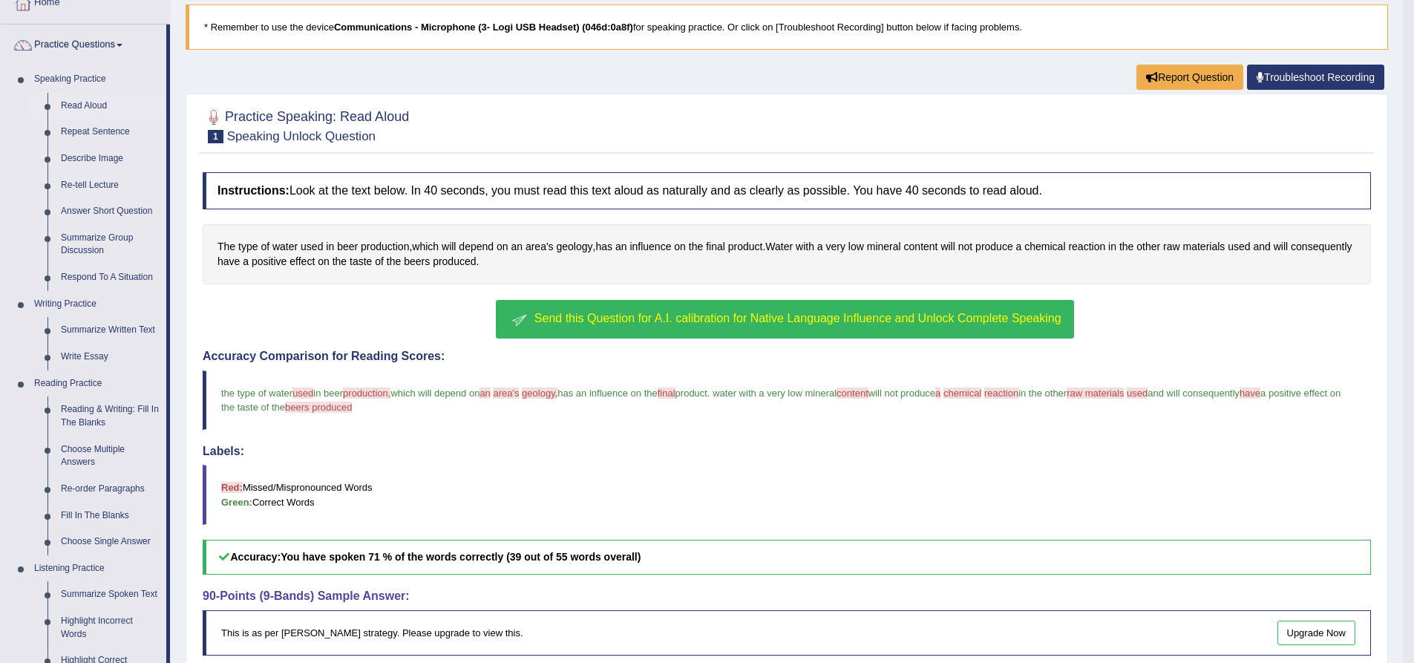
click at [110, 101] on link "Read Aloud" at bounding box center [110, 106] width 112 height 27
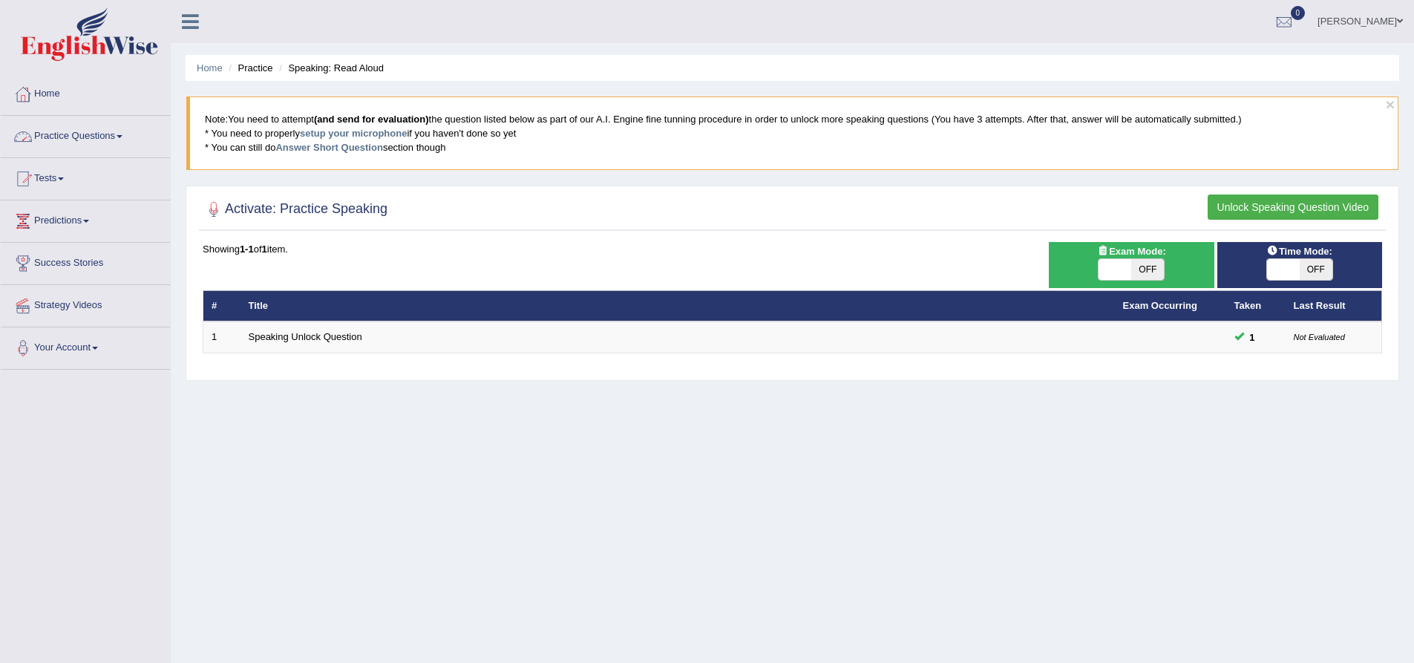
click at [114, 133] on link "Practice Questions" at bounding box center [85, 134] width 169 height 37
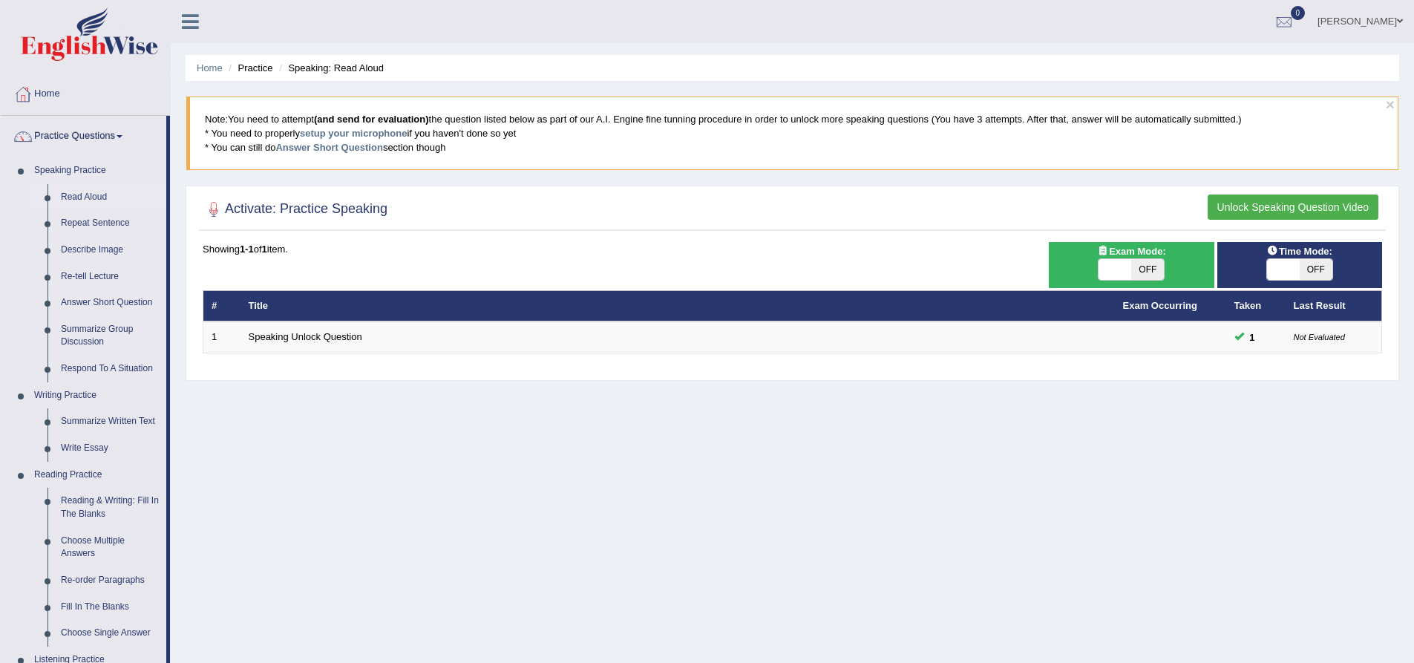
click at [105, 197] on link "Read Aloud" at bounding box center [110, 197] width 112 height 27
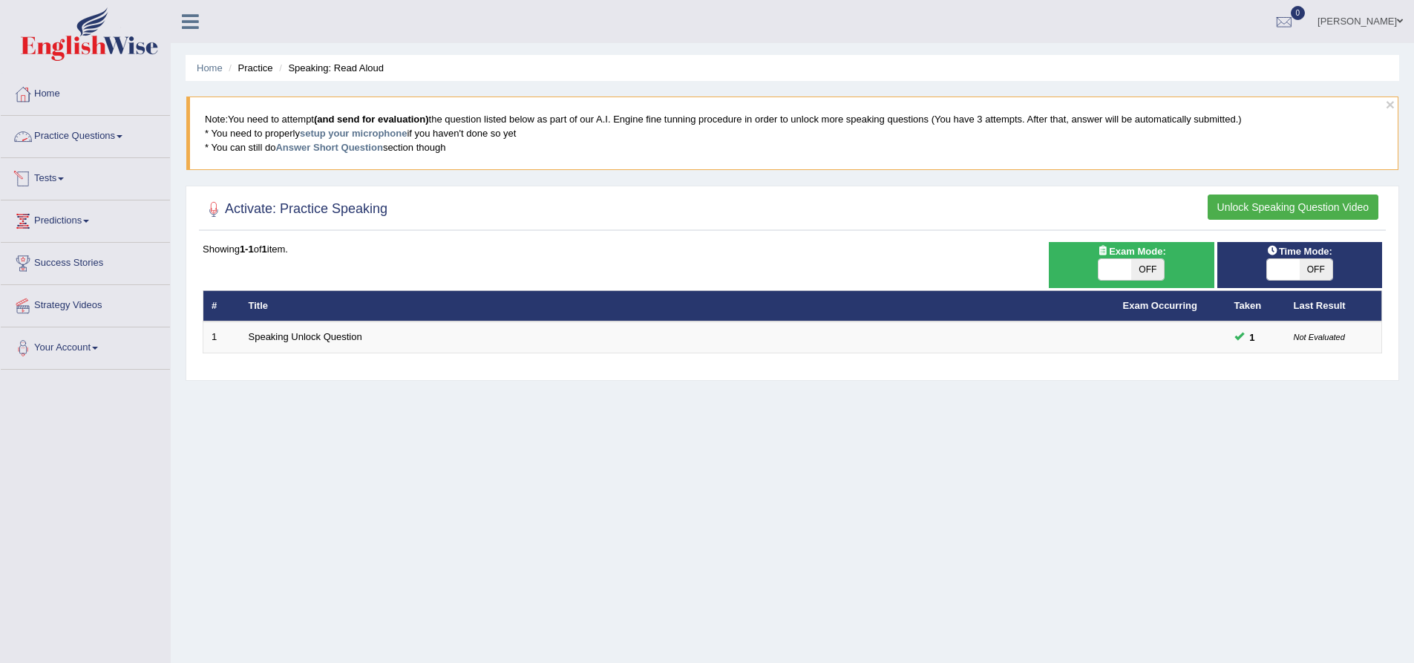
click at [131, 134] on link "Practice Questions" at bounding box center [85, 134] width 169 height 37
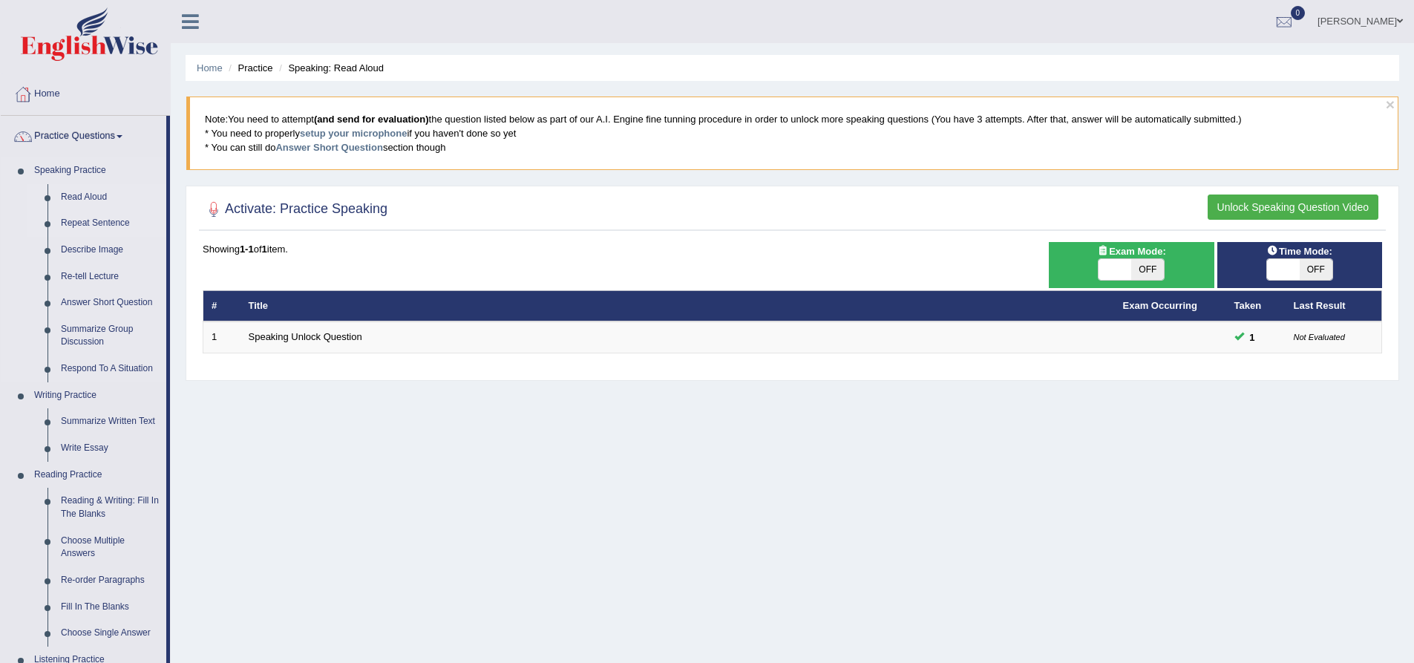
click at [96, 223] on link "Repeat Sentence" at bounding box center [110, 223] width 112 height 27
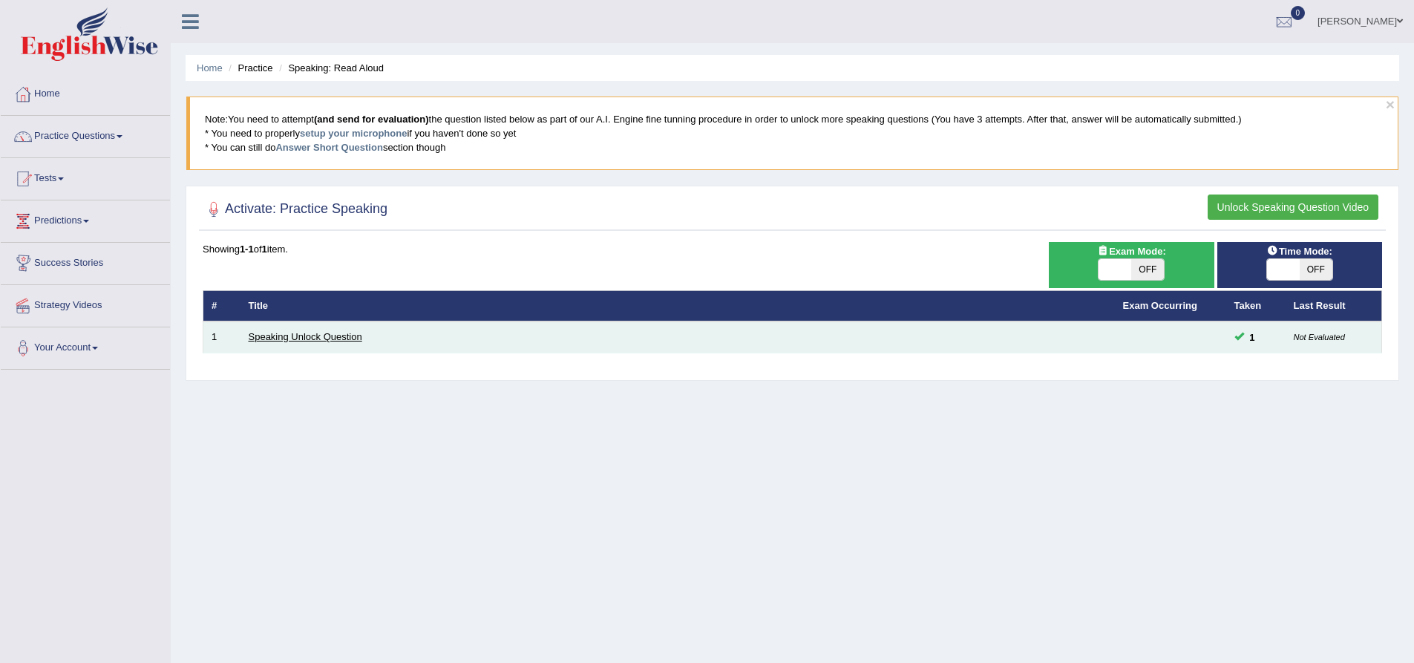
click at [268, 336] on link "Speaking Unlock Question" at bounding box center [306, 336] width 114 height 11
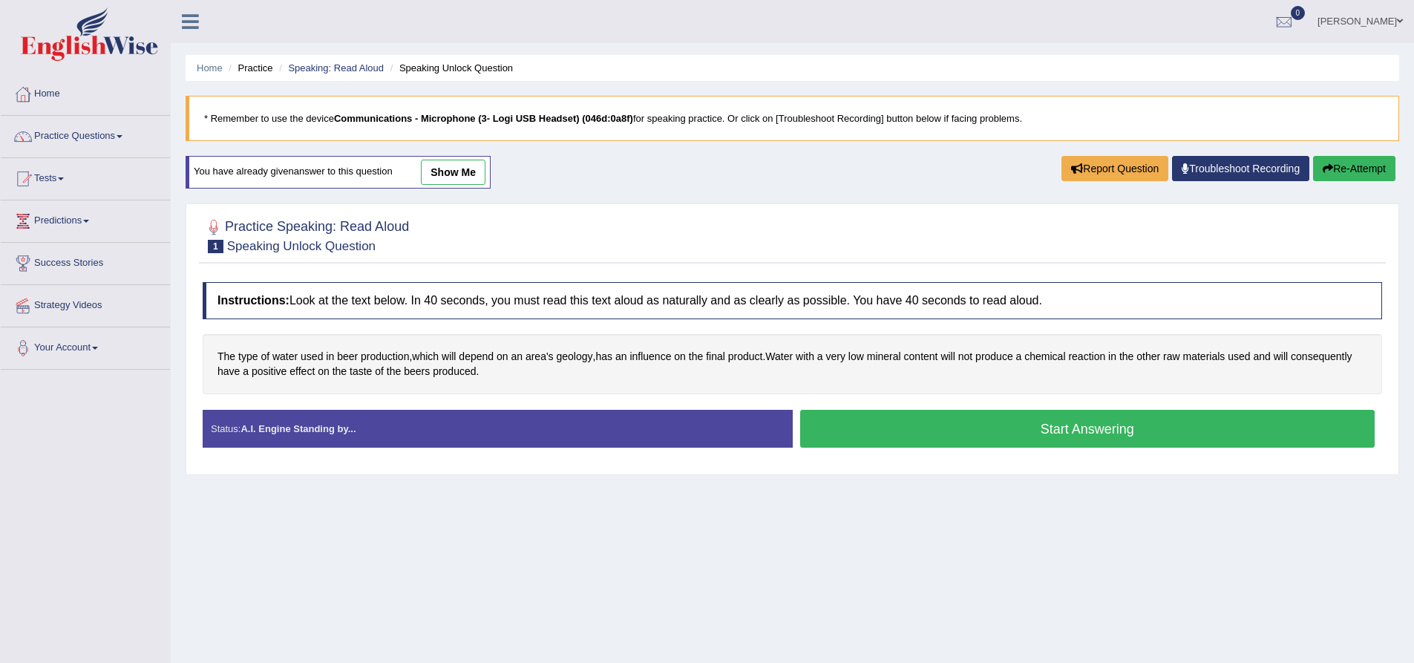
click at [1098, 433] on button "Start Answering" at bounding box center [1087, 429] width 575 height 38
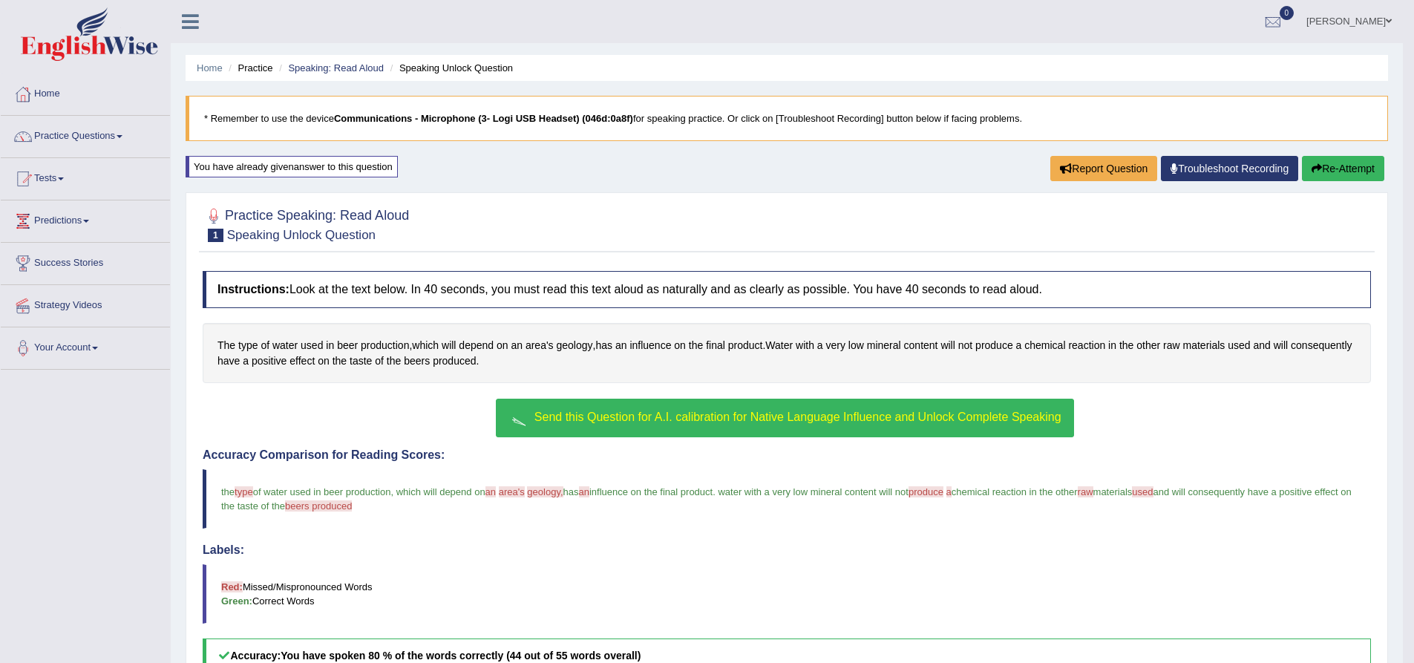
click at [122, 133] on link "Practice Questions" at bounding box center [85, 134] width 169 height 37
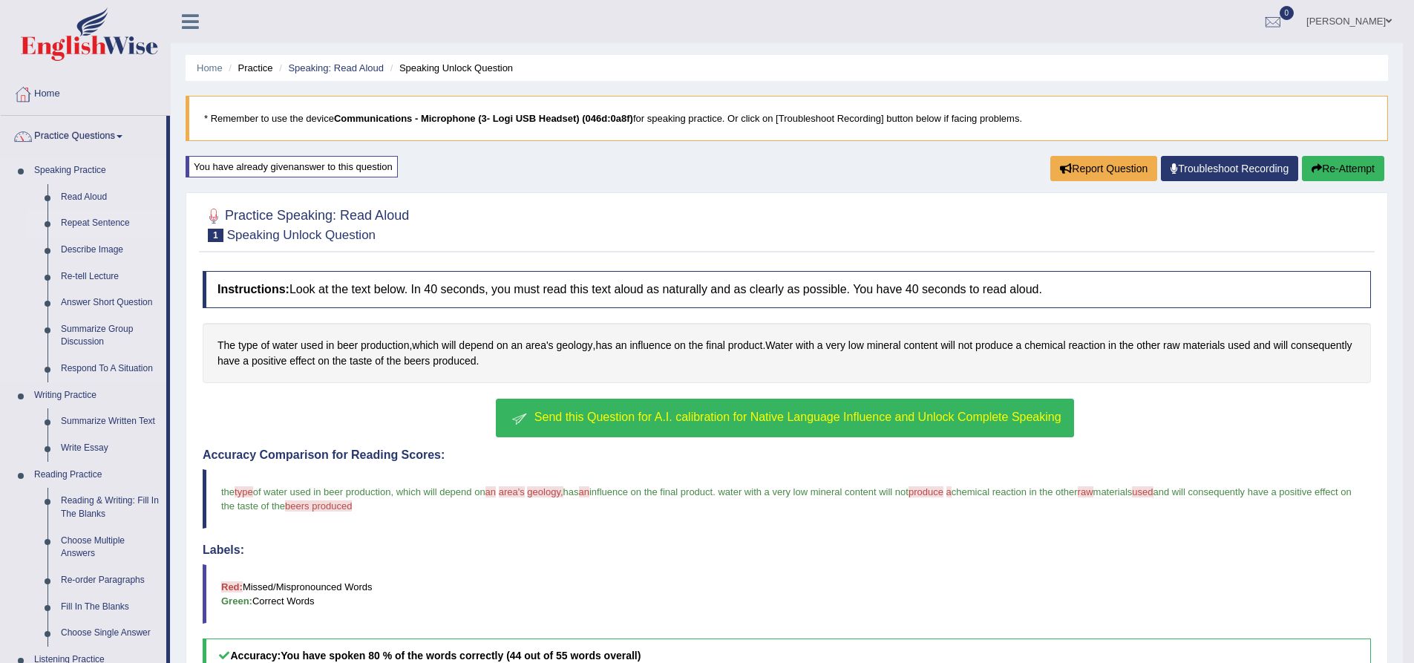
click at [104, 221] on link "Repeat Sentence" at bounding box center [110, 223] width 112 height 27
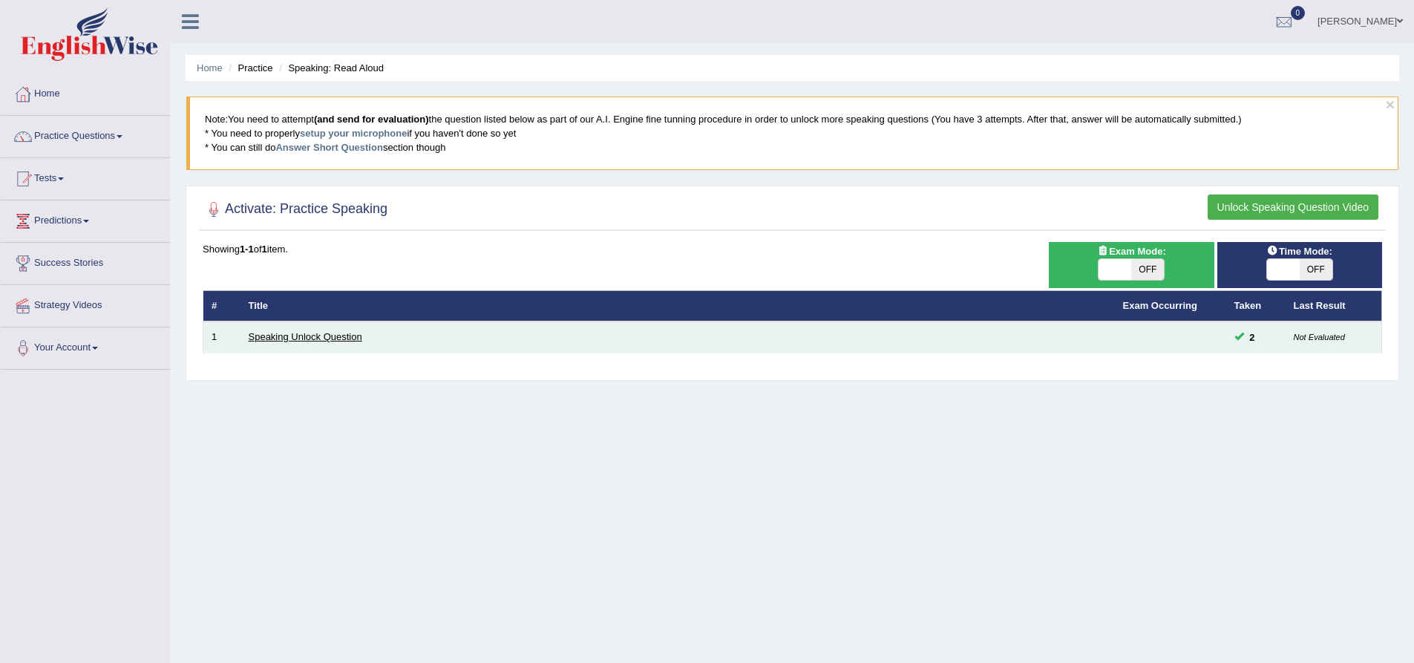
click at [281, 337] on link "Speaking Unlock Question" at bounding box center [306, 336] width 114 height 11
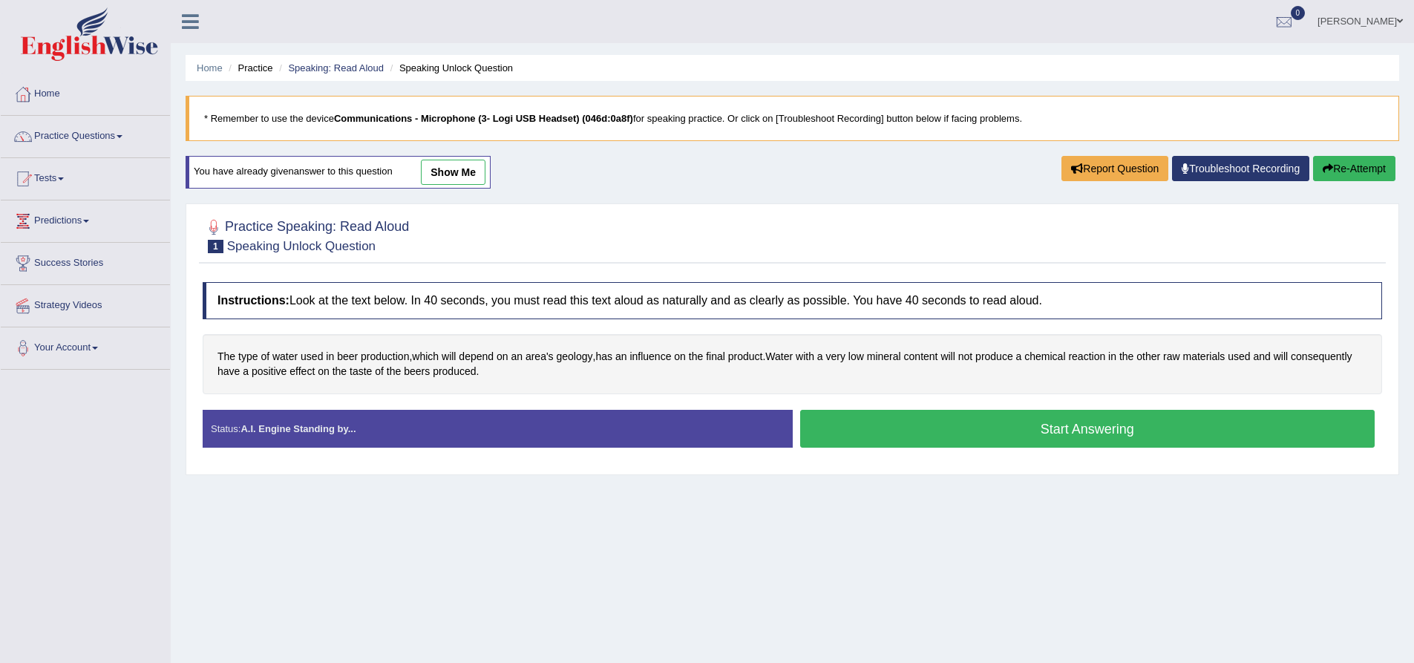
click at [1073, 419] on button "Start Answering" at bounding box center [1087, 429] width 575 height 38
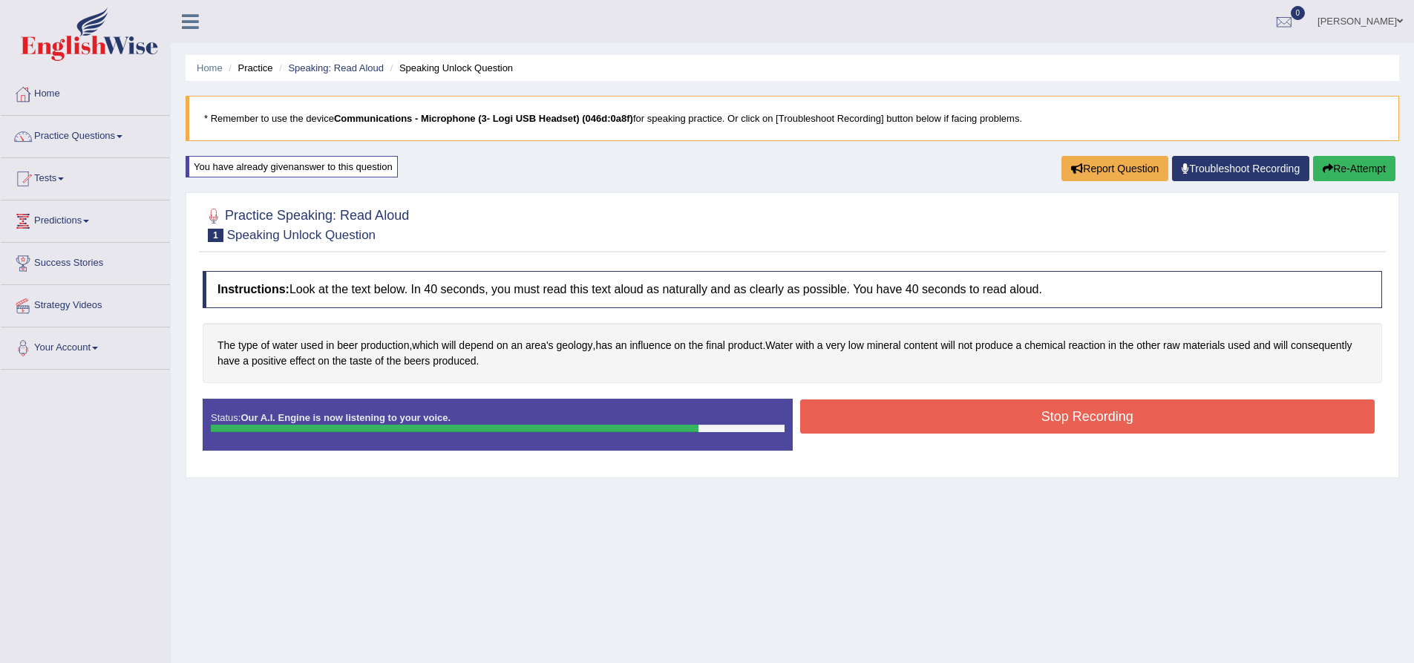
click at [1073, 419] on button "Stop Recording" at bounding box center [1087, 416] width 575 height 34
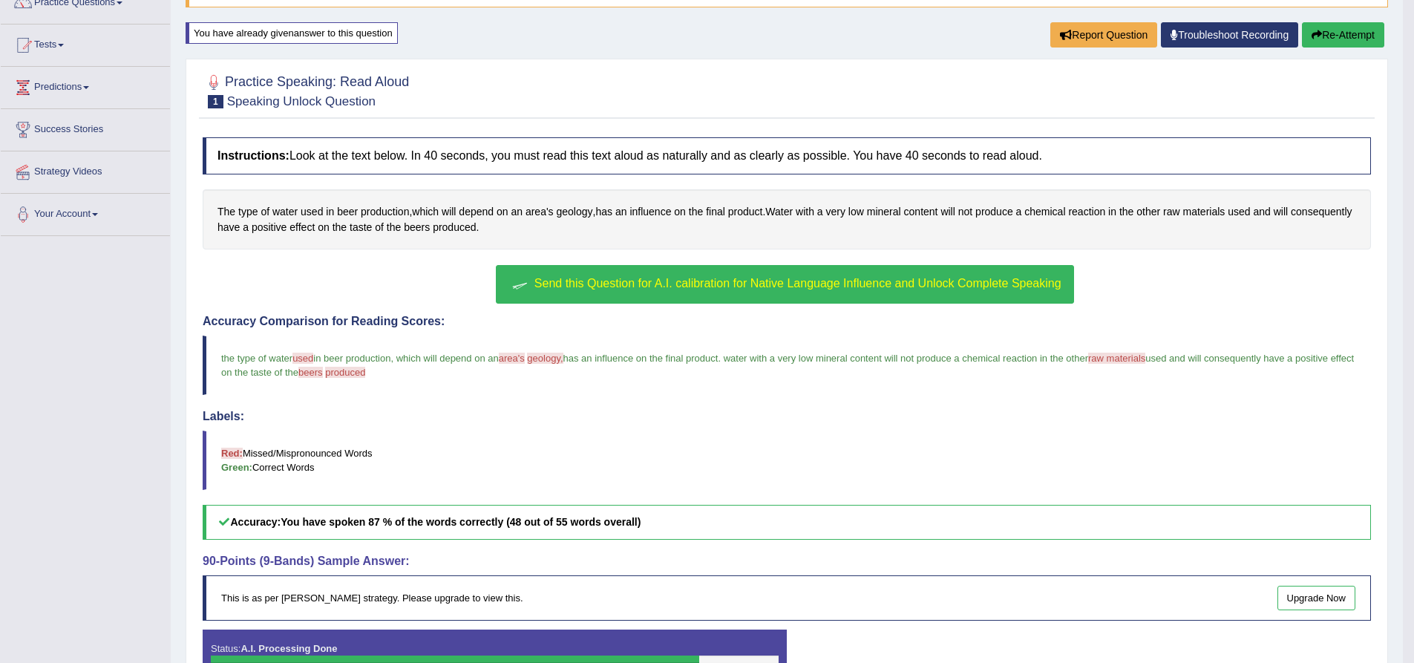
scroll to position [104, 0]
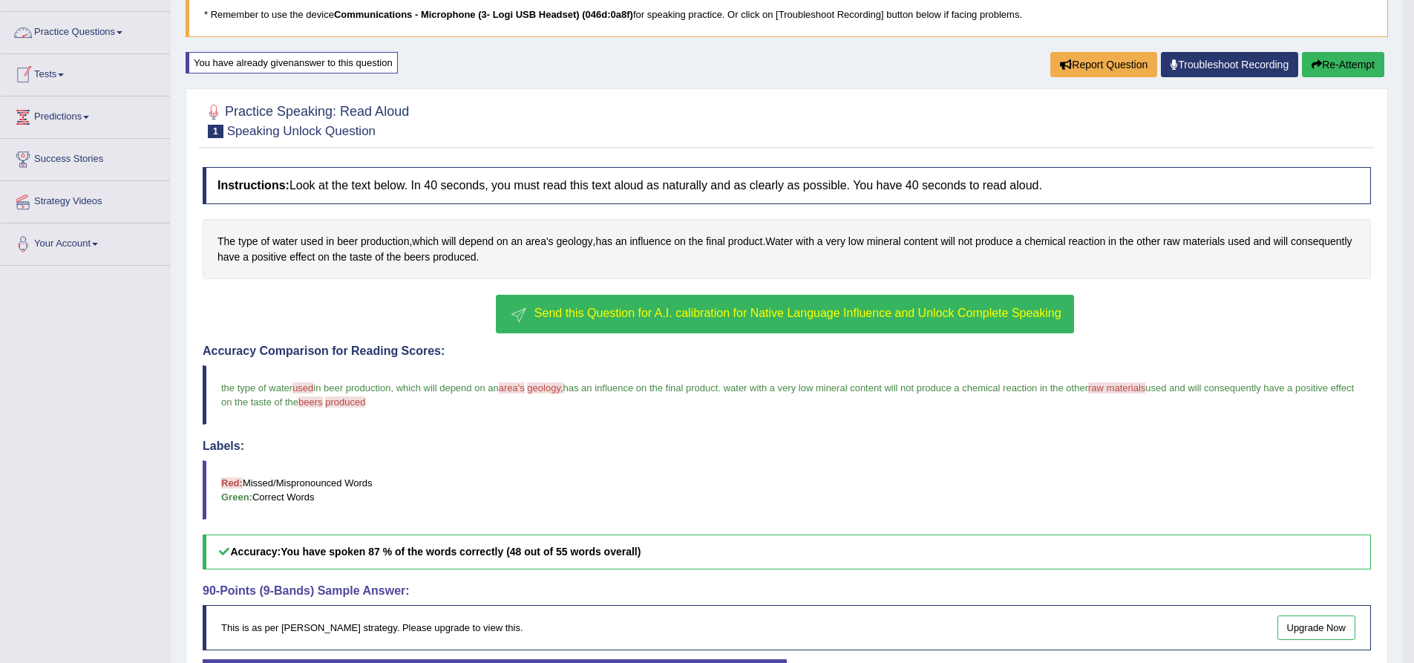
click at [121, 28] on link "Practice Questions" at bounding box center [85, 30] width 169 height 37
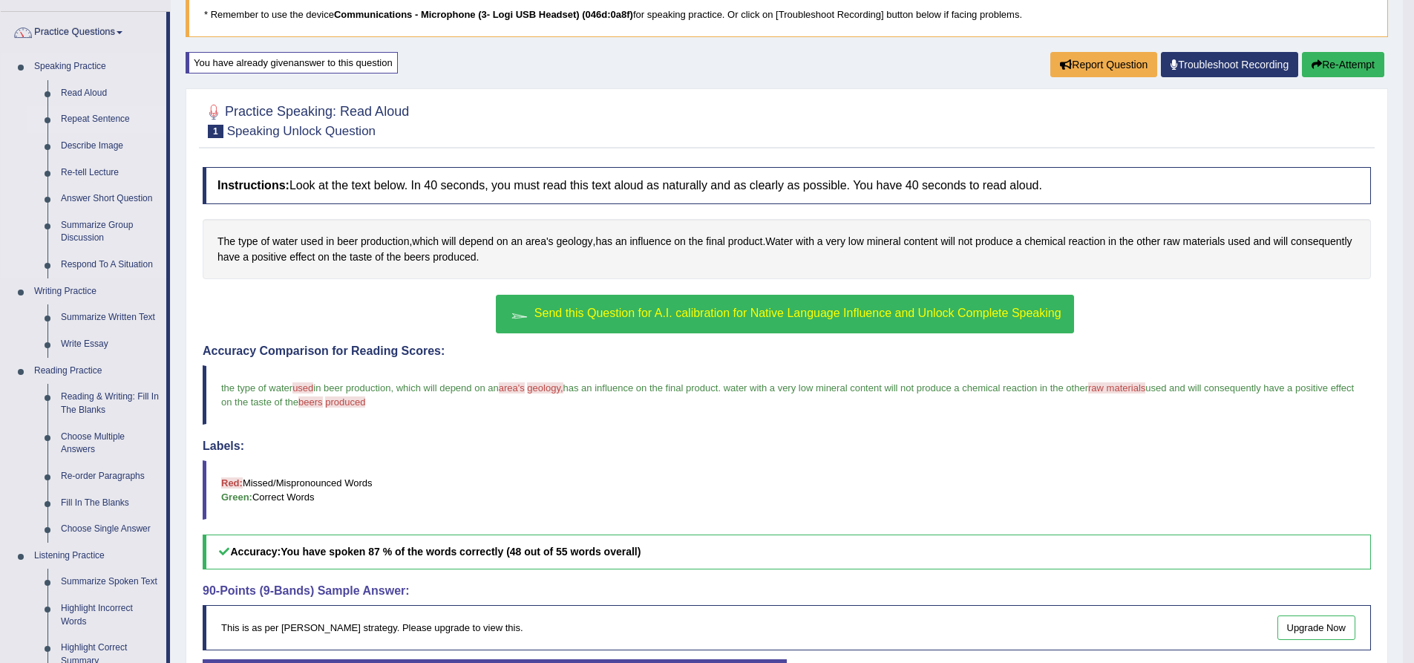
click at [104, 117] on link "Repeat Sentence" at bounding box center [110, 119] width 112 height 27
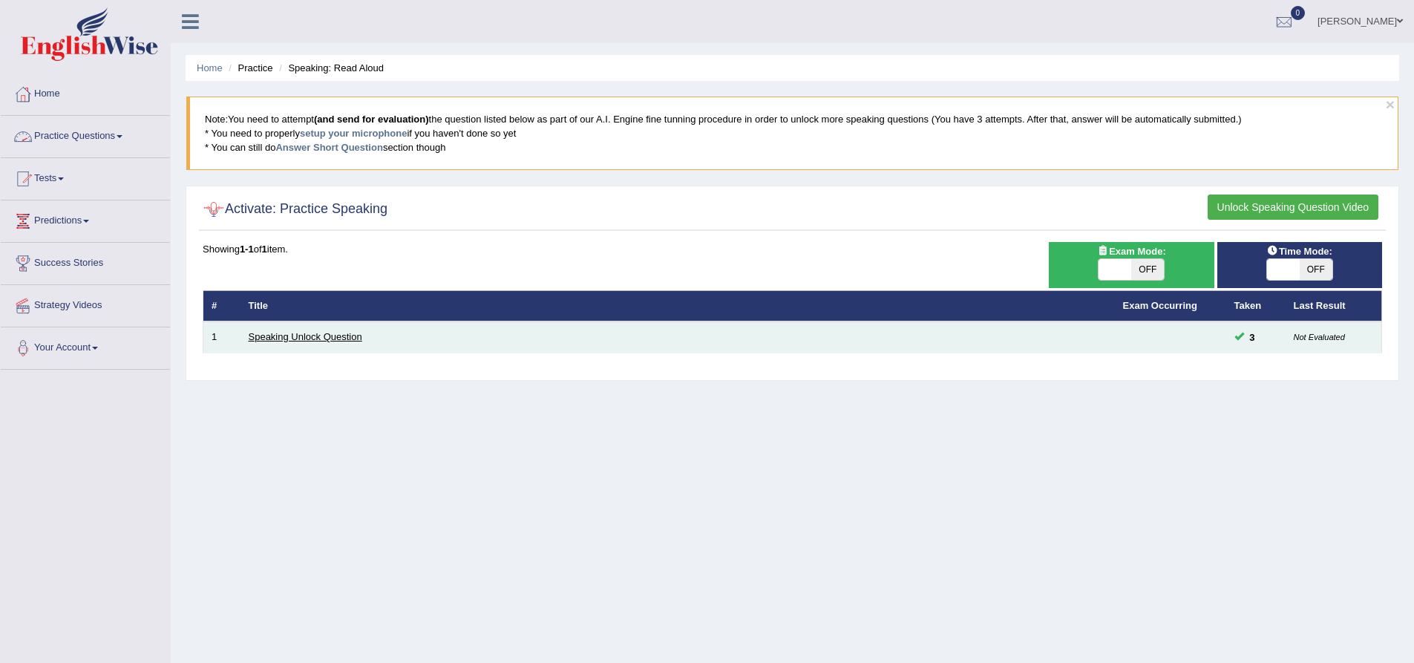
click at [314, 332] on link "Speaking Unlock Question" at bounding box center [306, 336] width 114 height 11
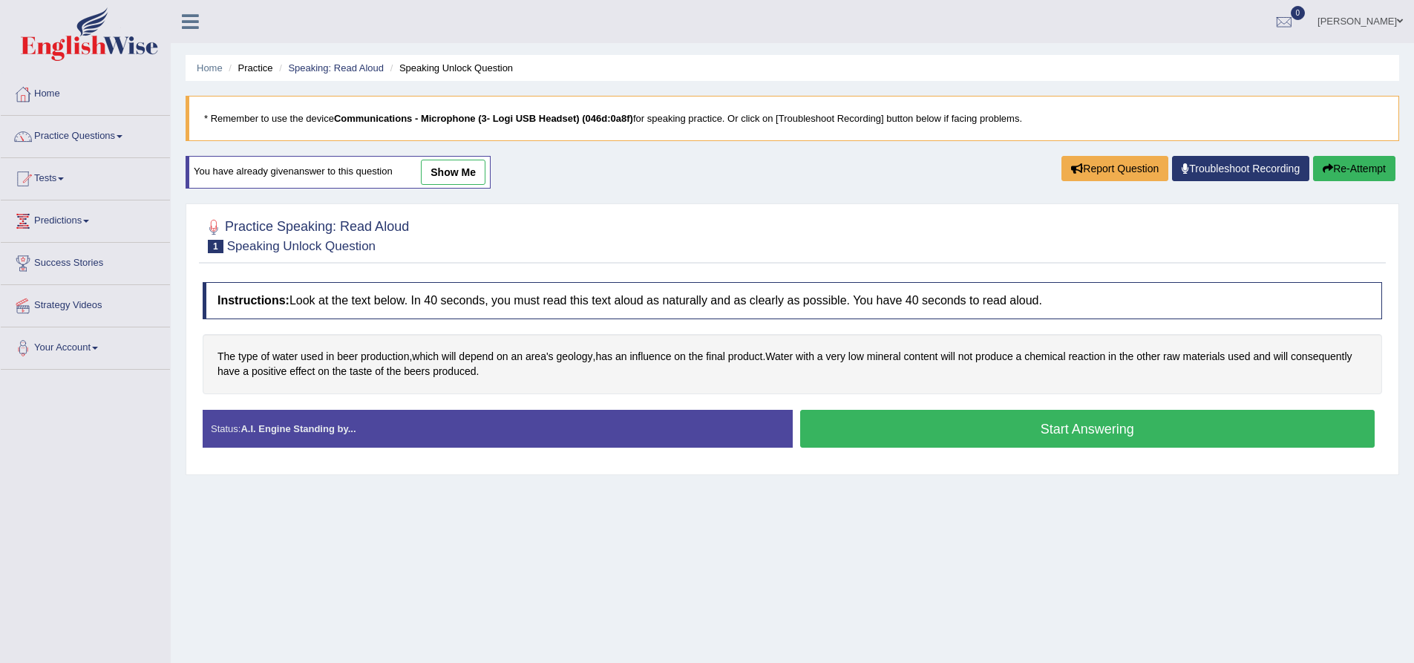
click at [1087, 425] on button "Start Answering" at bounding box center [1087, 429] width 575 height 38
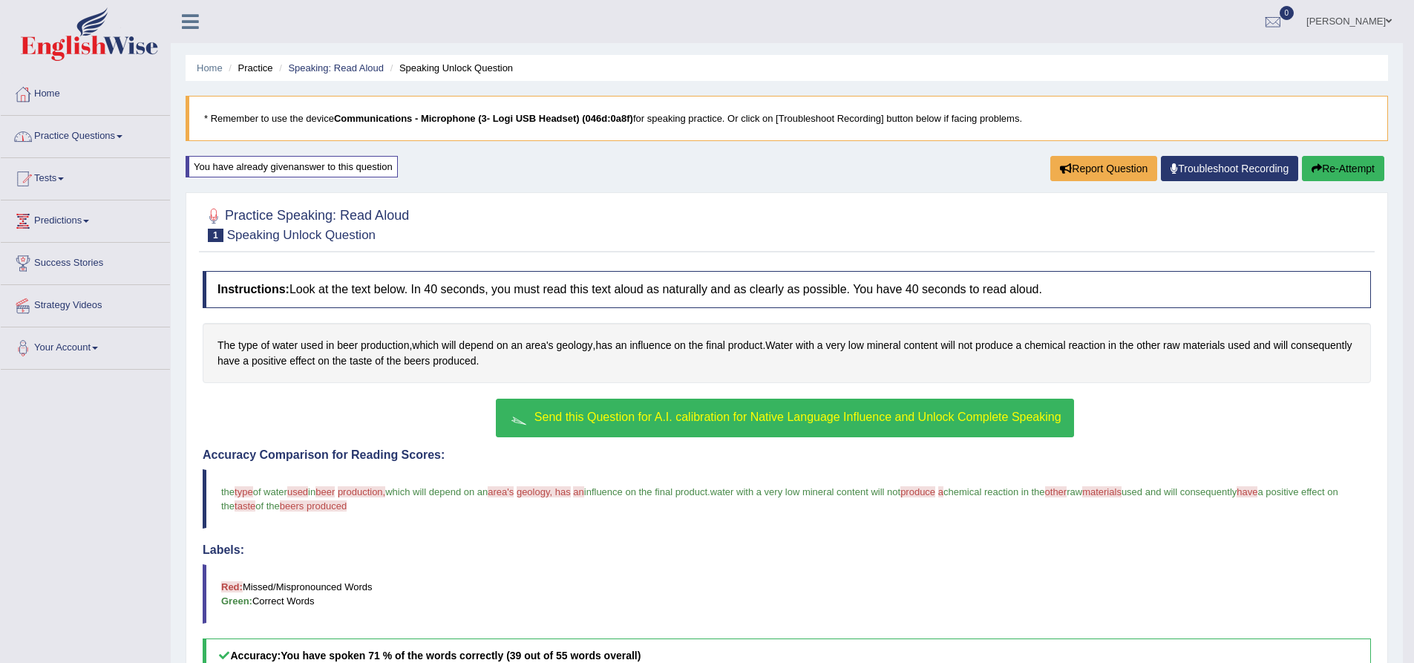
click at [122, 135] on span at bounding box center [120, 136] width 6 height 3
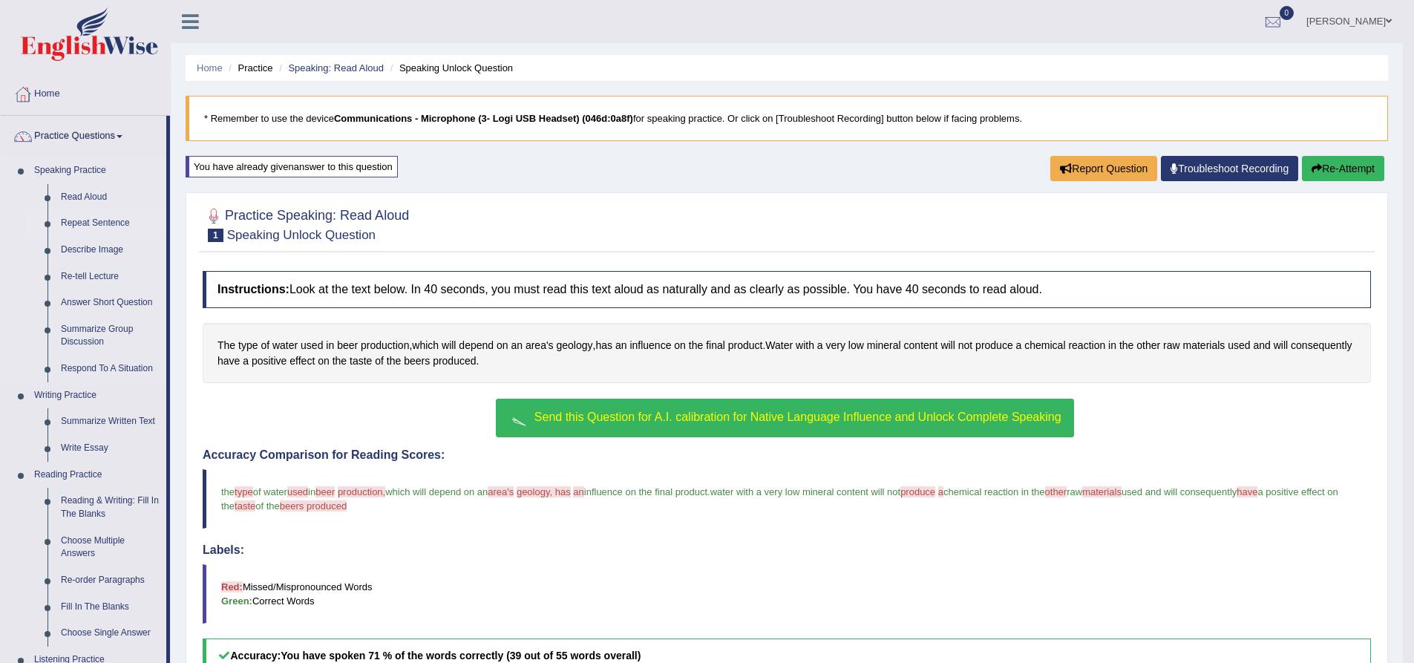
click at [102, 220] on link "Repeat Sentence" at bounding box center [110, 223] width 112 height 27
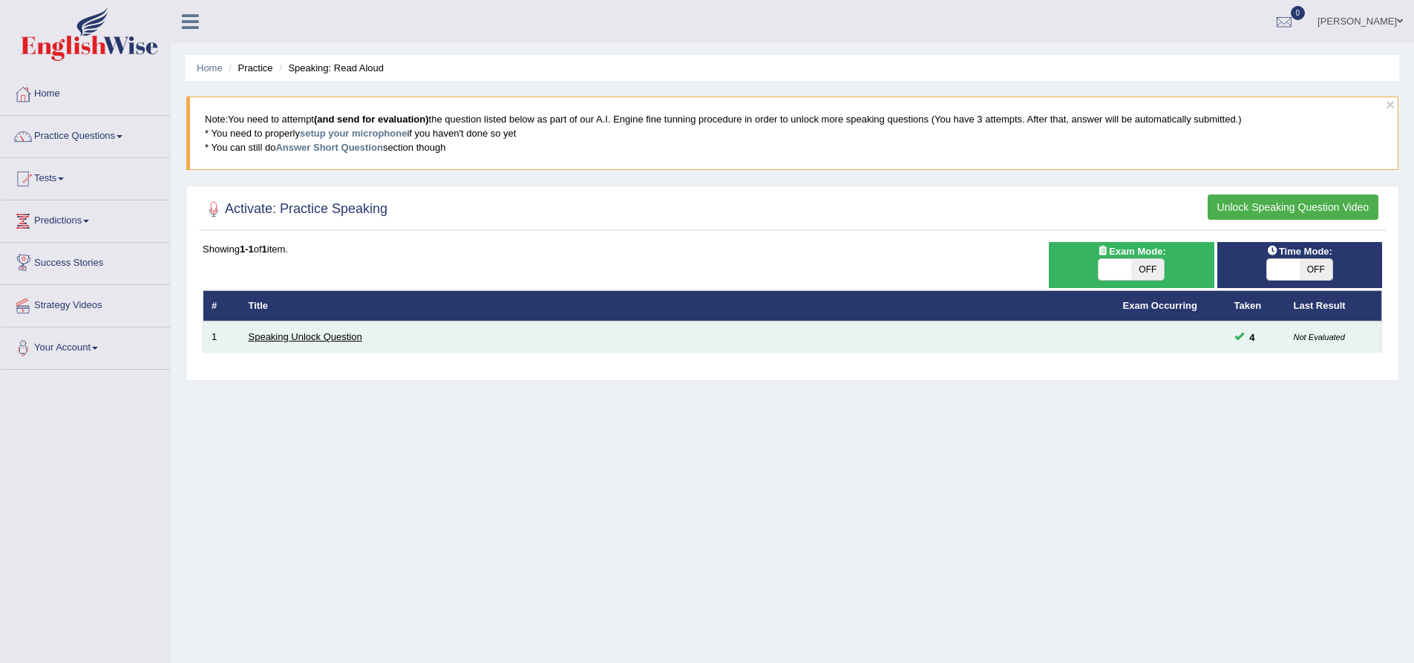
click at [321, 335] on link "Speaking Unlock Question" at bounding box center [306, 336] width 114 height 11
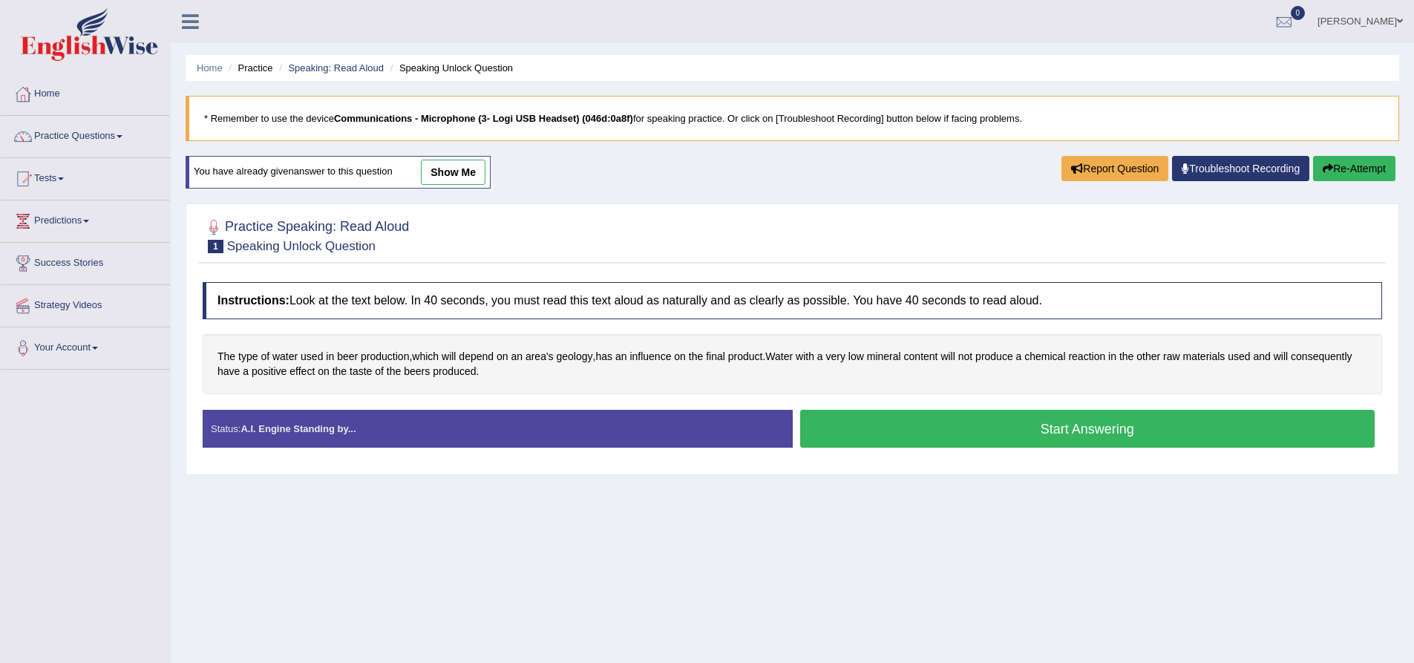
click at [931, 425] on button "Start Answering" at bounding box center [1087, 429] width 575 height 38
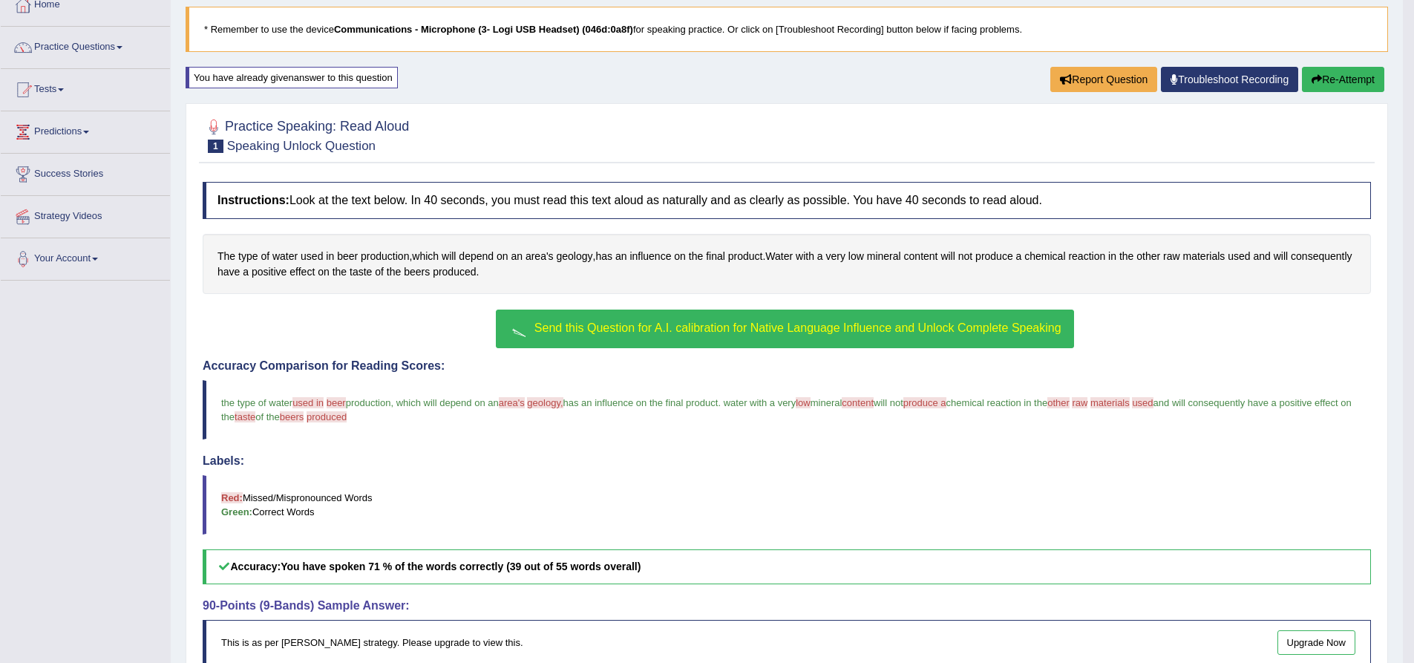
scroll to position [59, 0]
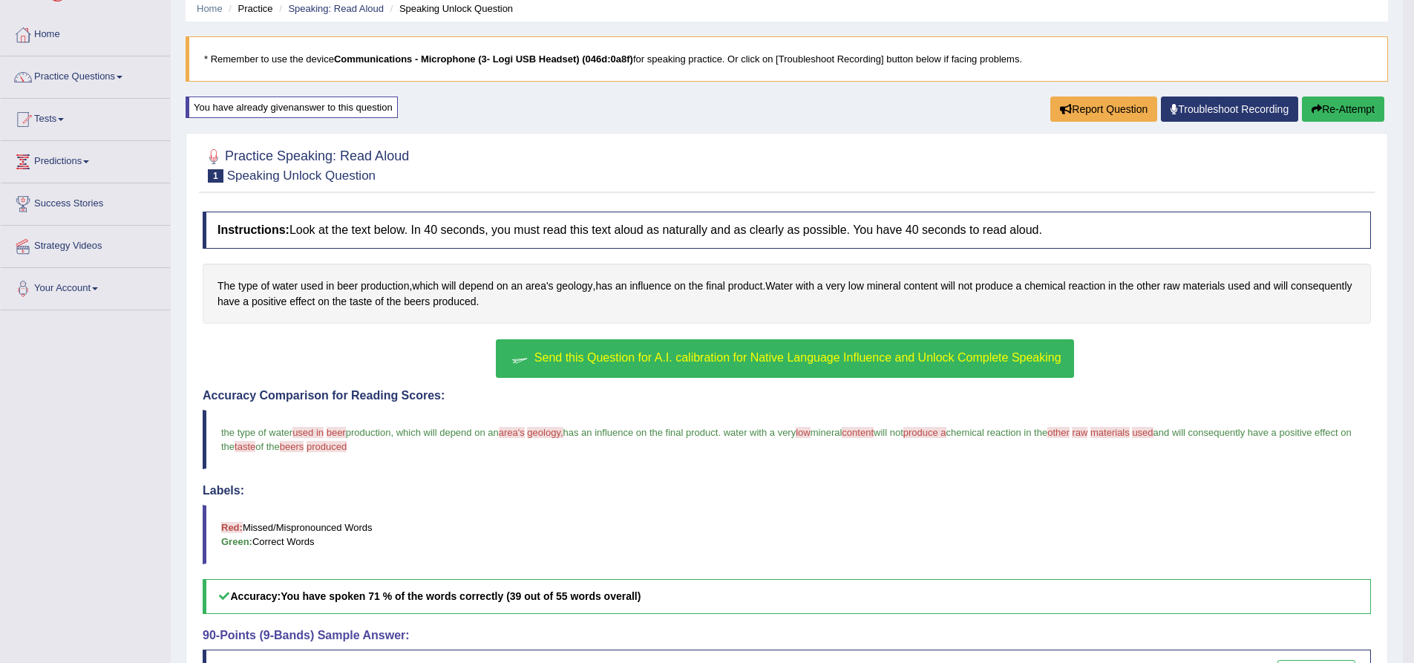
click at [122, 76] on span at bounding box center [120, 77] width 6 height 3
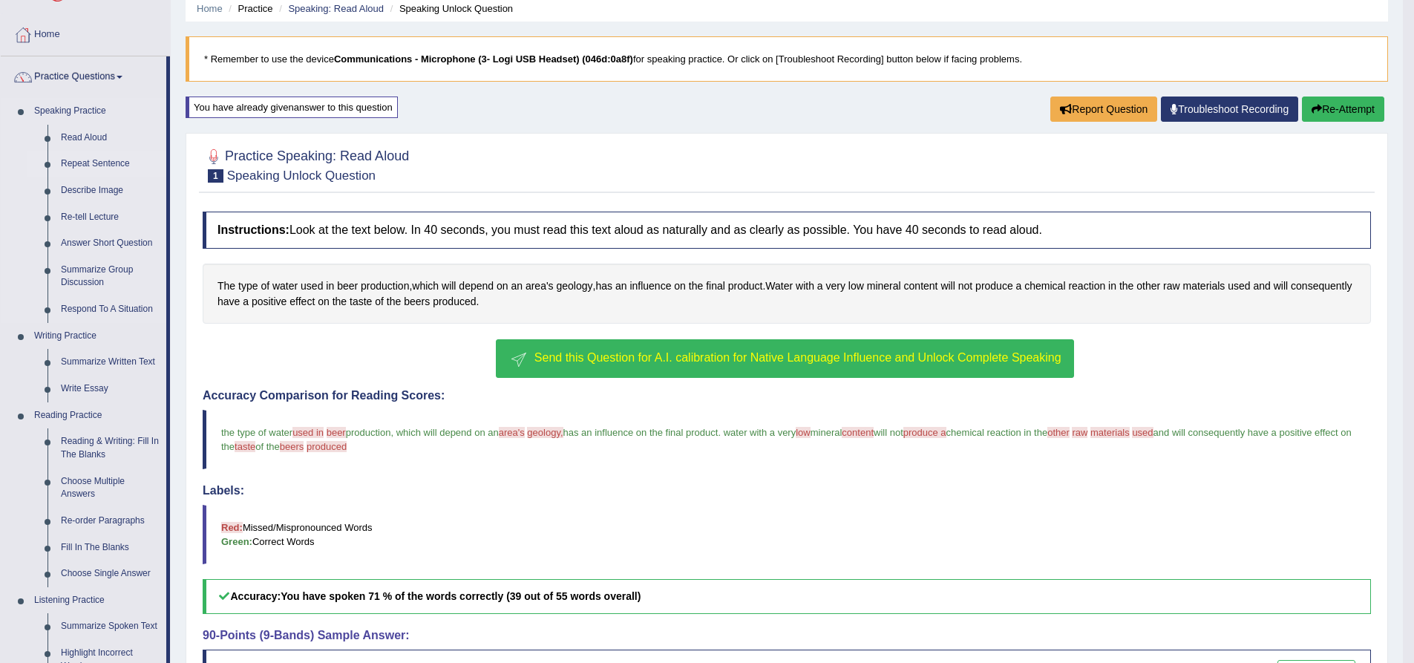
click at [94, 160] on link "Repeat Sentence" at bounding box center [110, 164] width 112 height 27
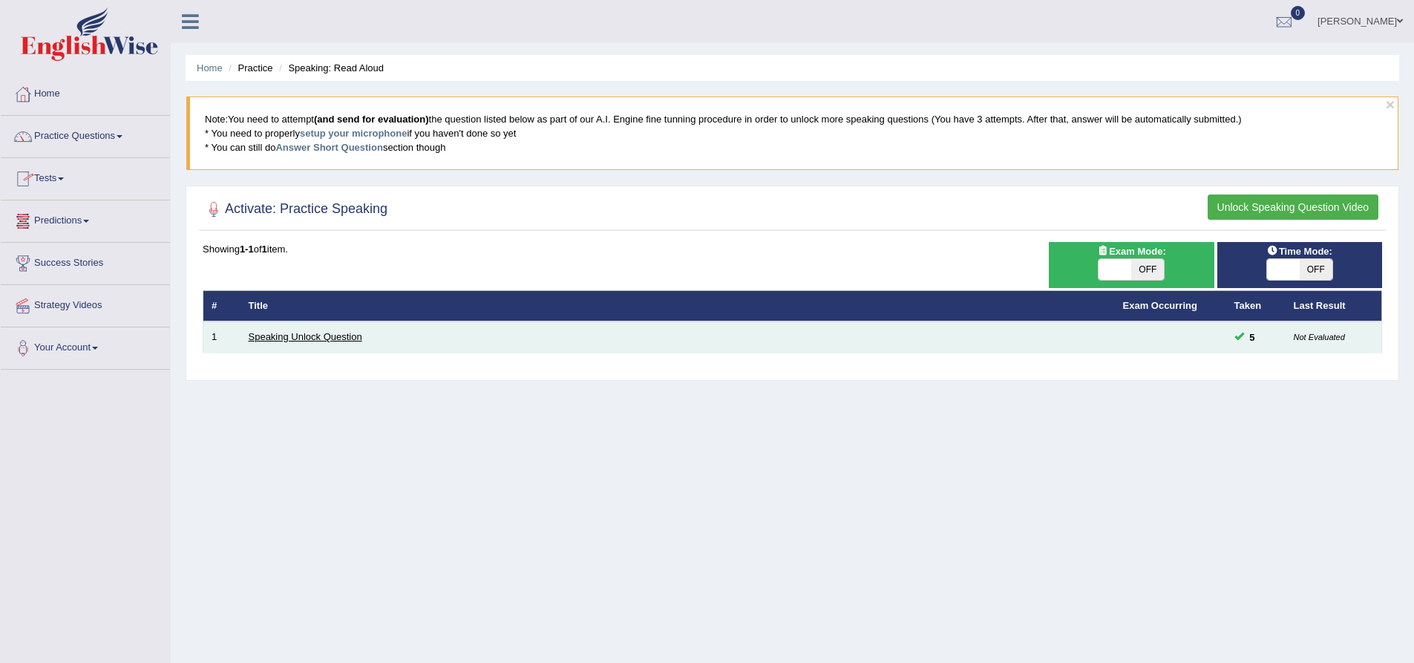
click at [307, 334] on link "Speaking Unlock Question" at bounding box center [306, 336] width 114 height 11
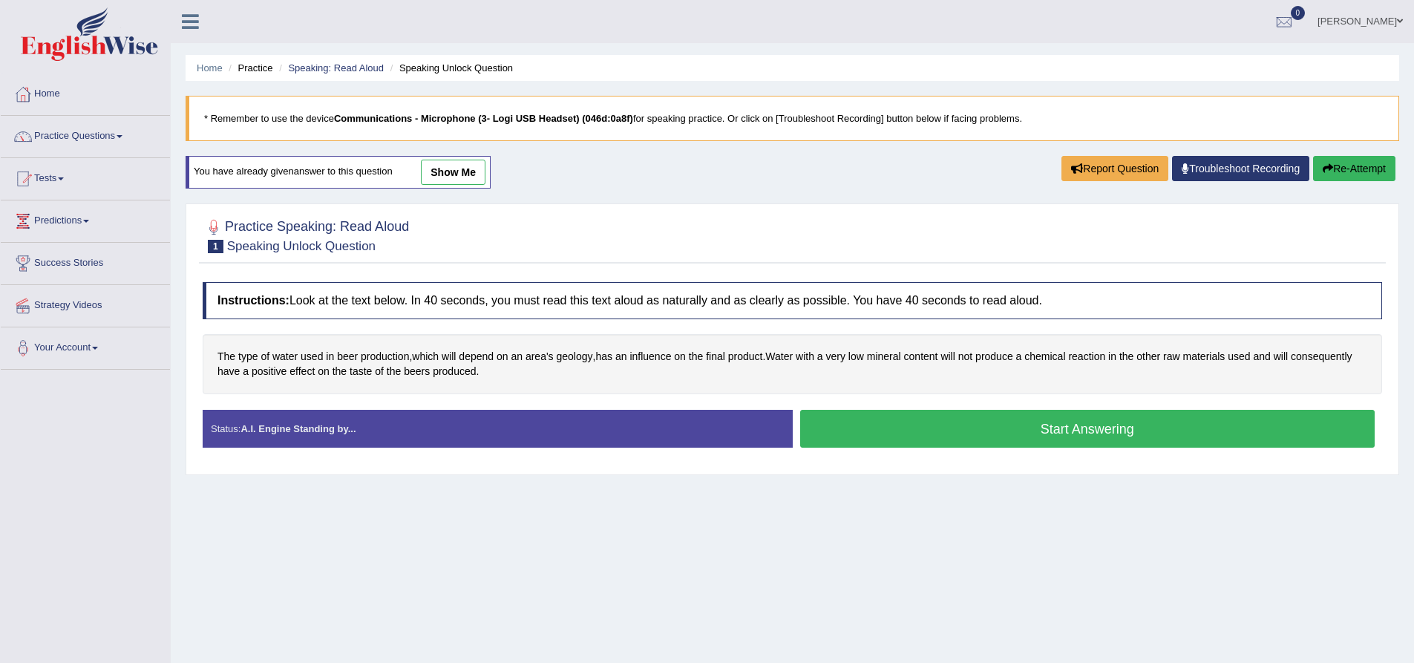
click at [861, 425] on button "Start Answering" at bounding box center [1087, 429] width 575 height 38
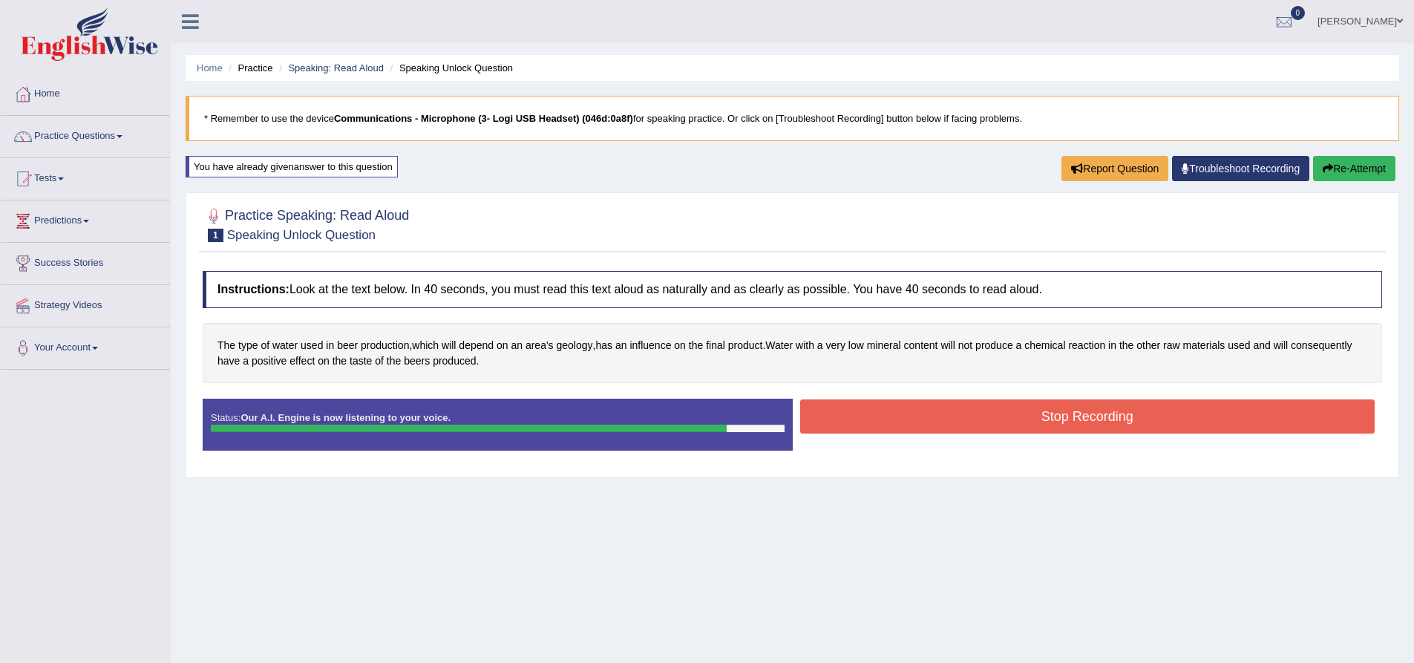
click at [969, 410] on button "Stop Recording" at bounding box center [1087, 416] width 575 height 34
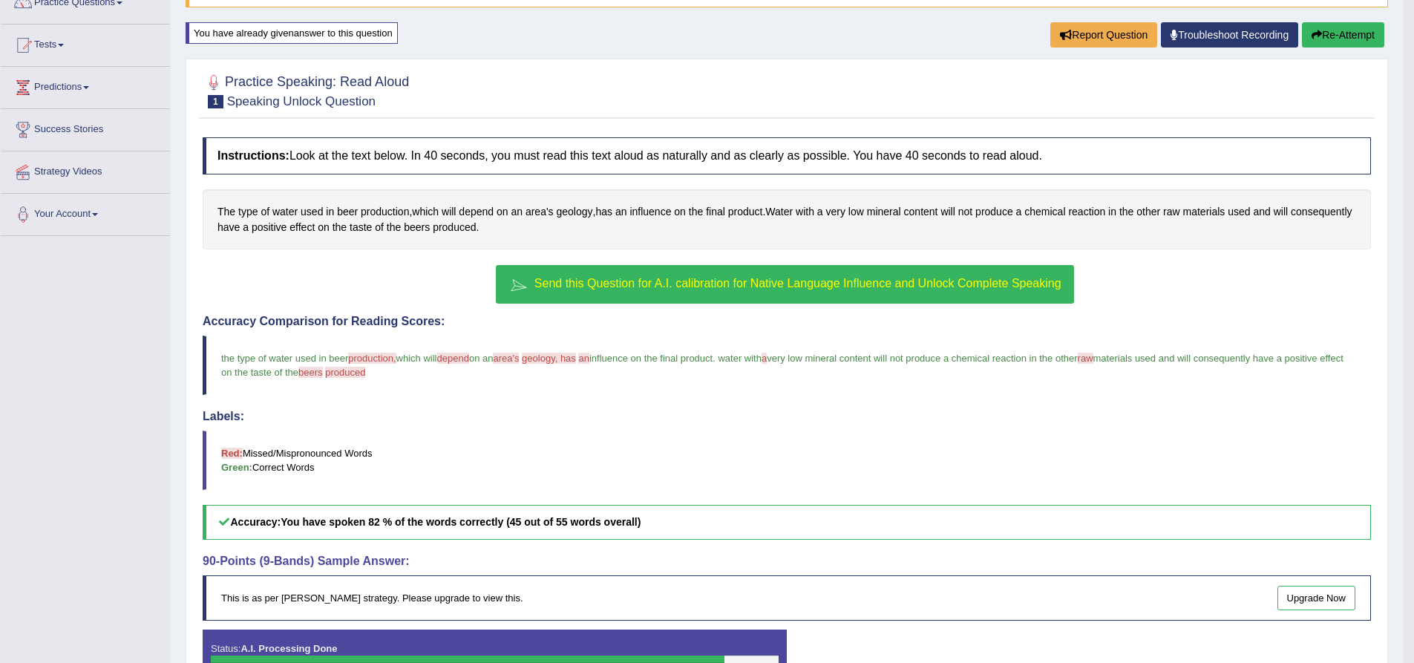
scroll to position [104, 0]
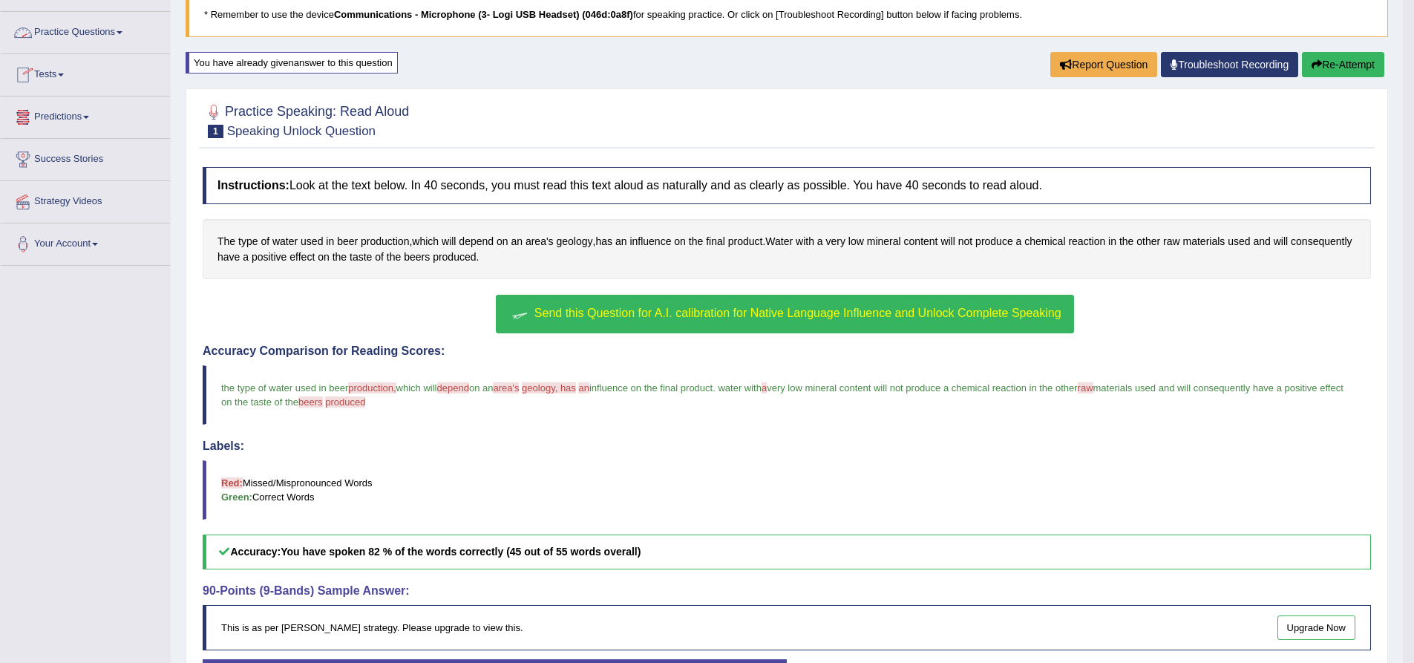
click at [122, 31] on span at bounding box center [120, 32] width 6 height 3
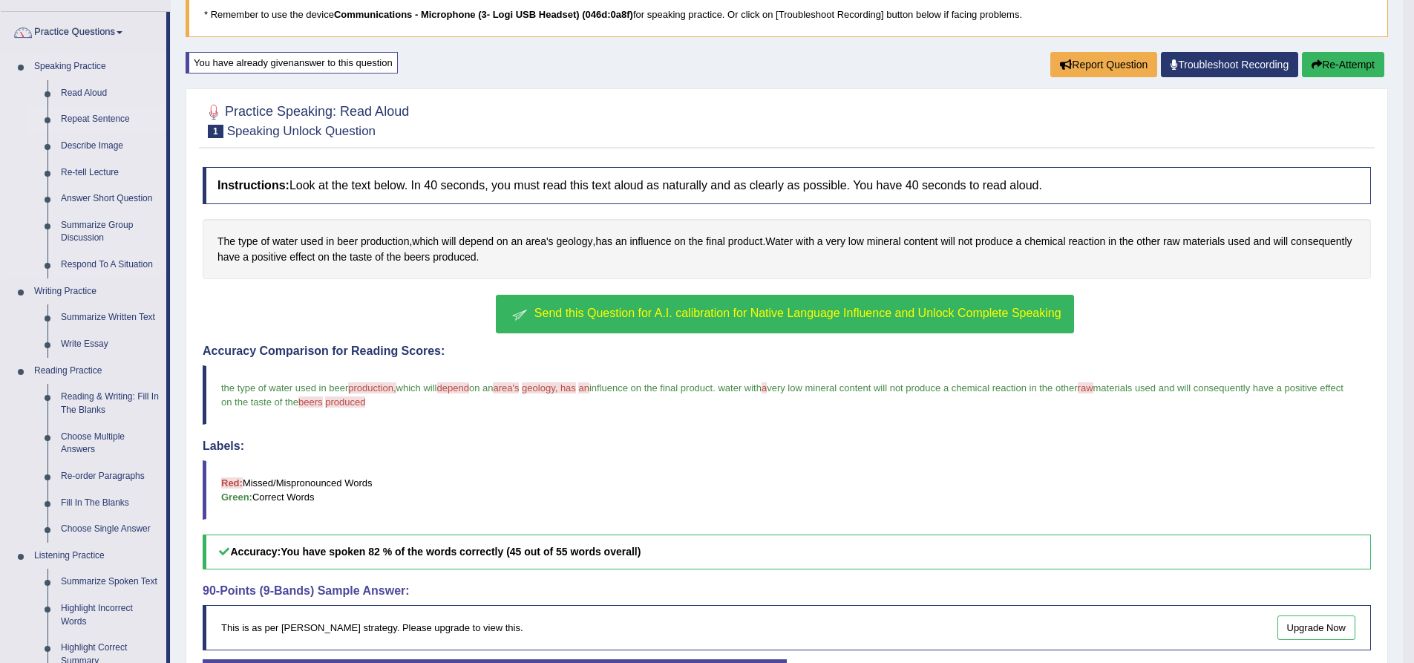
click at [120, 114] on link "Repeat Sentence" at bounding box center [110, 119] width 112 height 27
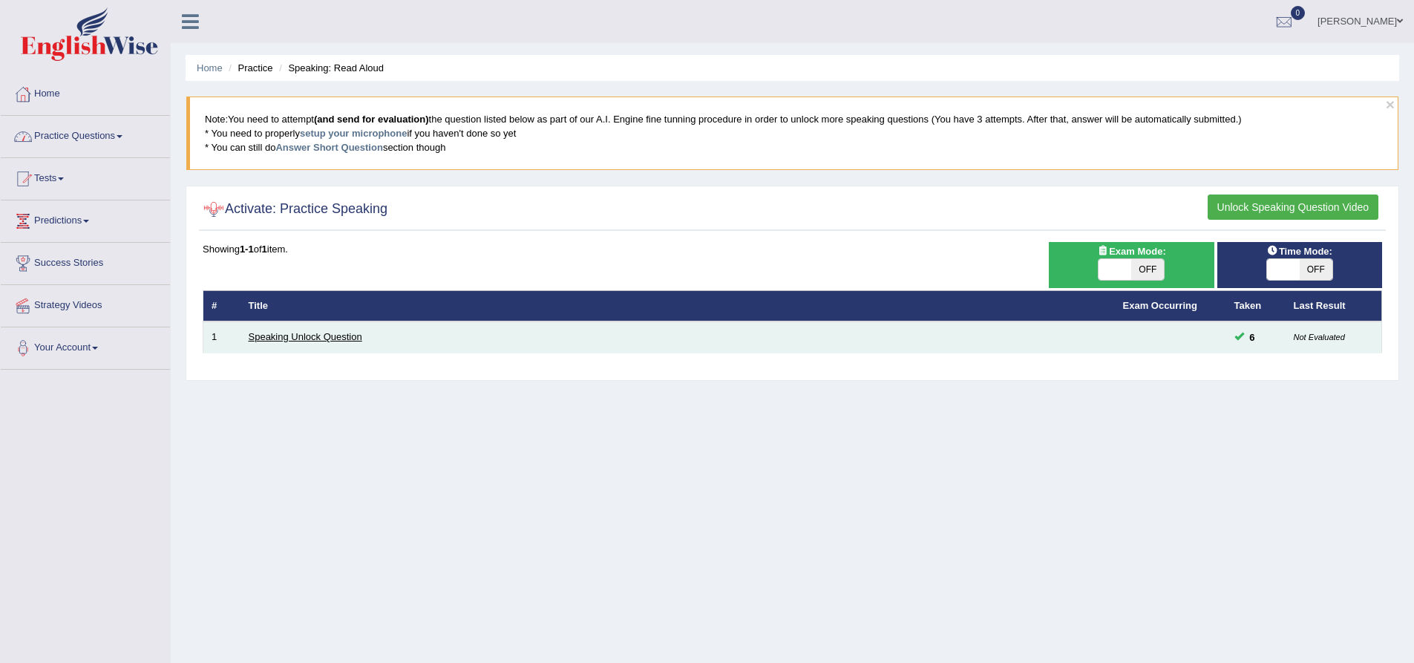
click at [356, 336] on link "Speaking Unlock Question" at bounding box center [306, 336] width 114 height 11
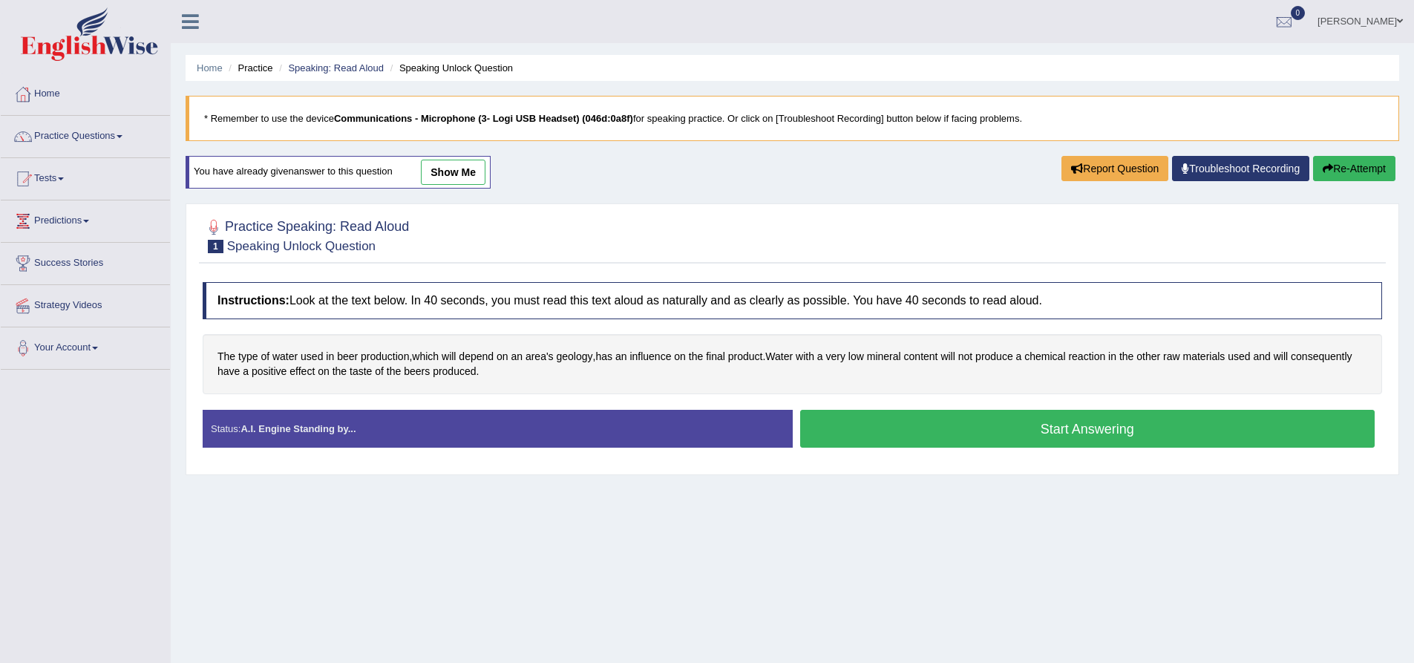
click at [938, 416] on button "Start Answering" at bounding box center [1087, 429] width 575 height 38
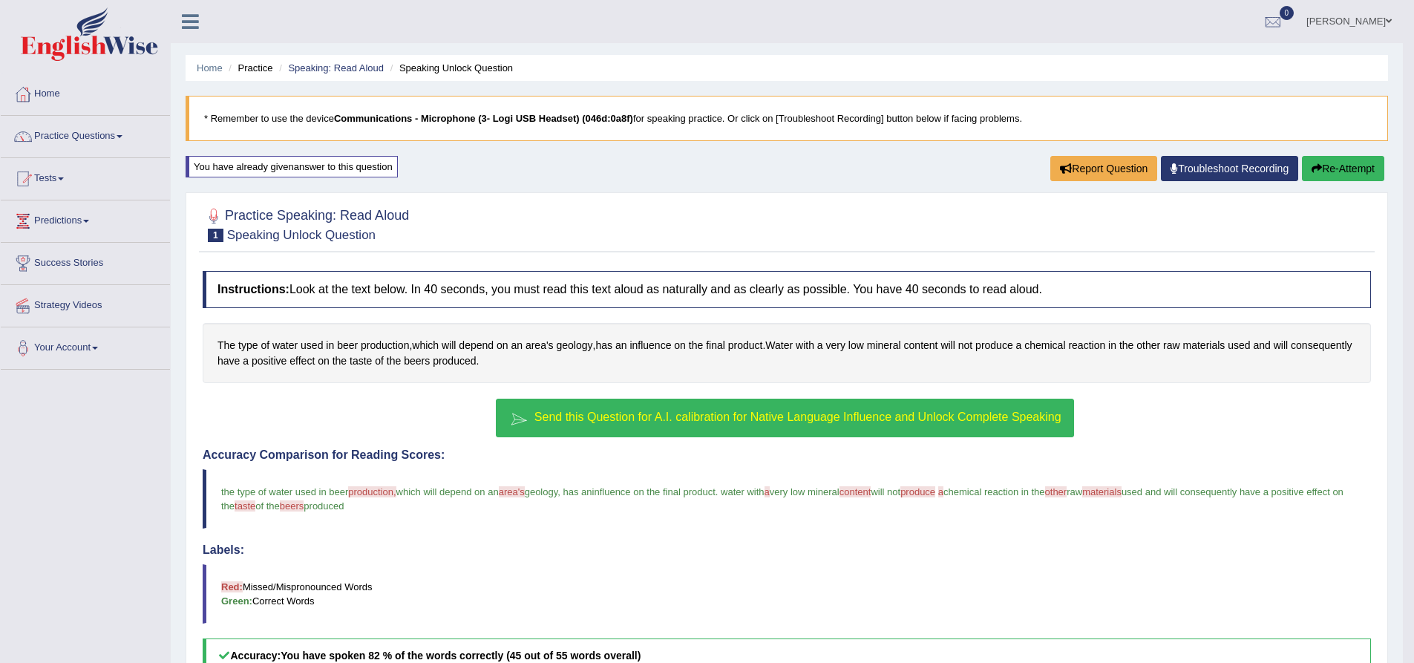
click at [125, 138] on link "Practice Questions" at bounding box center [85, 134] width 169 height 37
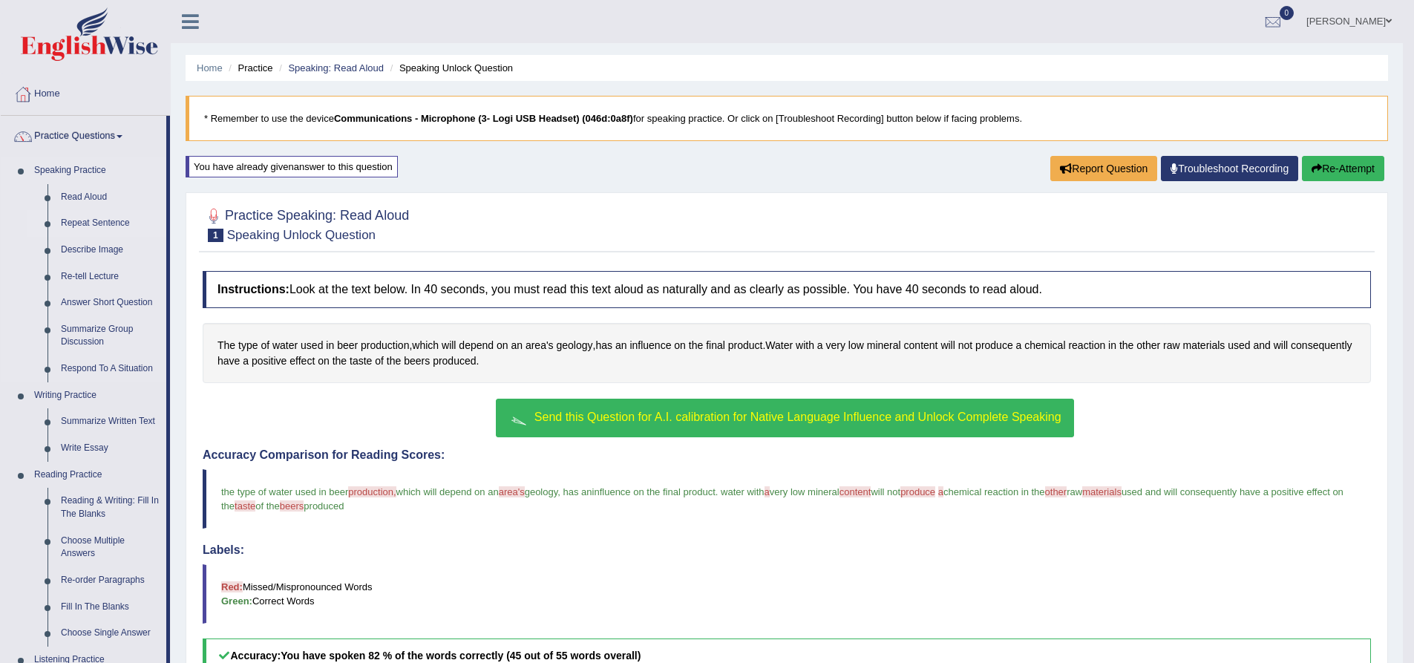
click at [100, 224] on link "Repeat Sentence" at bounding box center [110, 223] width 112 height 27
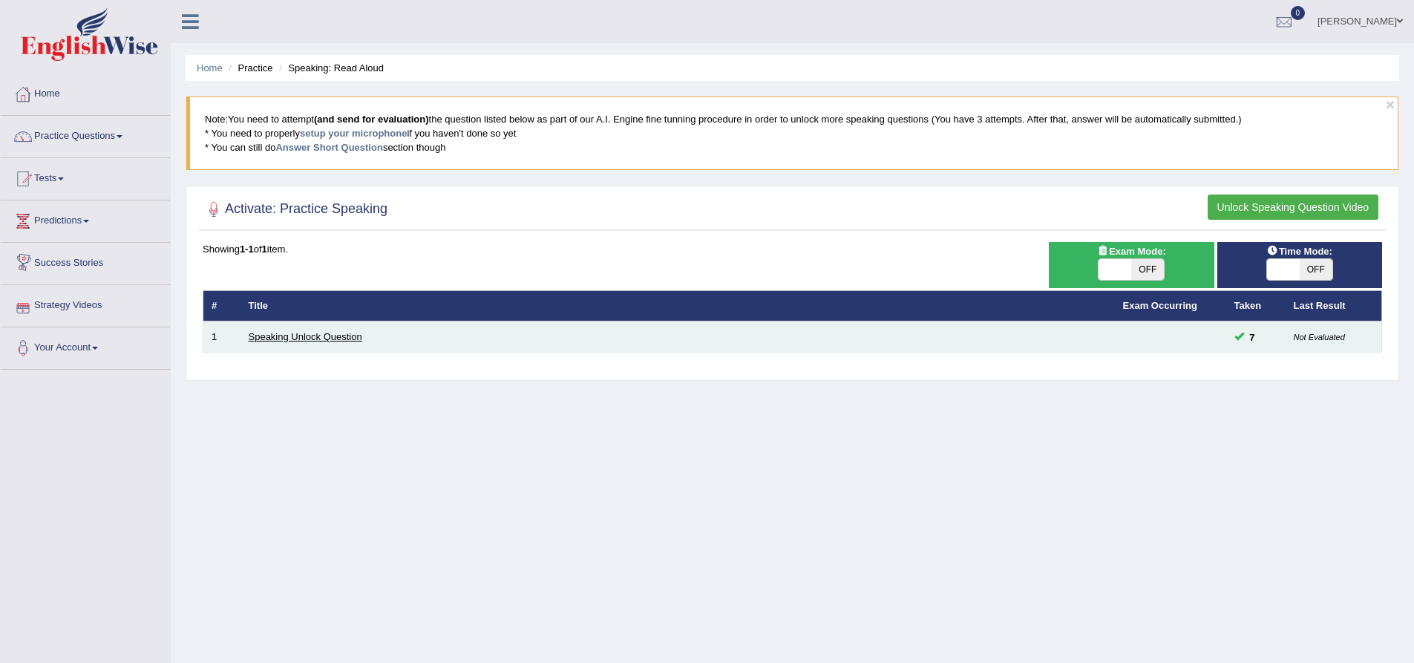
click at [318, 331] on link "Speaking Unlock Question" at bounding box center [306, 336] width 114 height 11
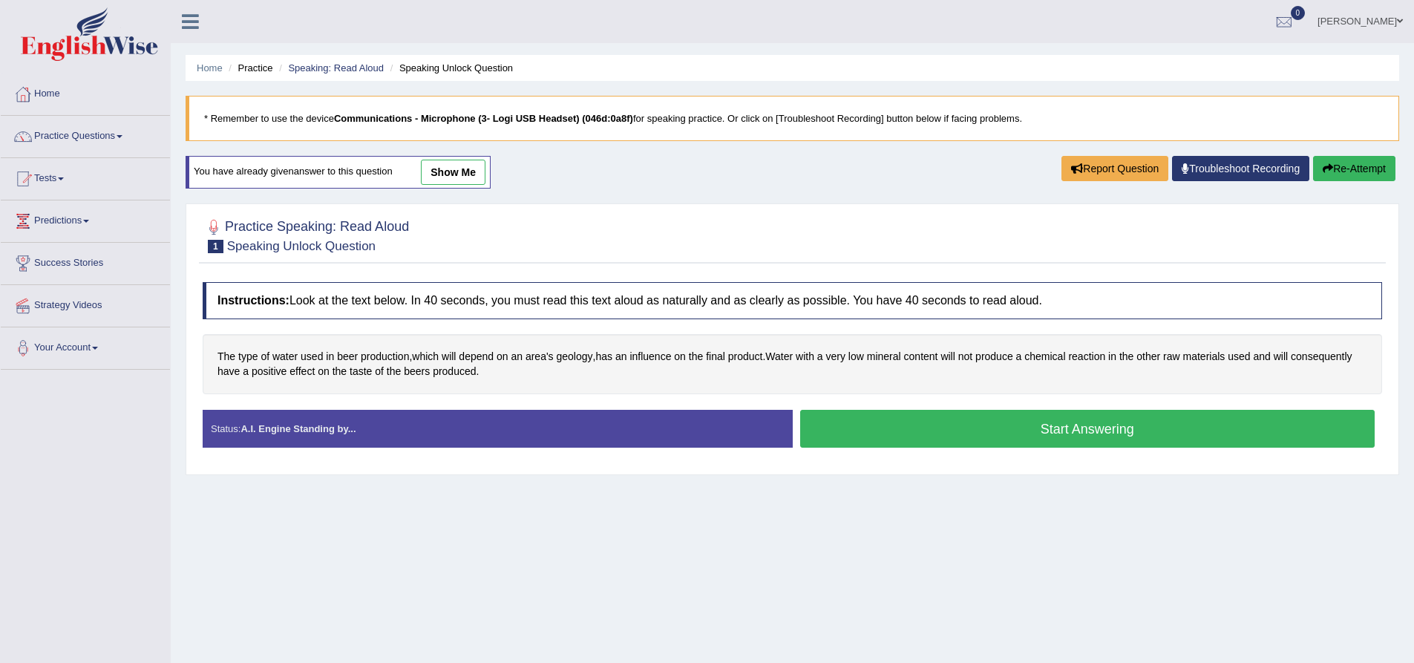
click at [942, 430] on button "Start Answering" at bounding box center [1087, 429] width 575 height 38
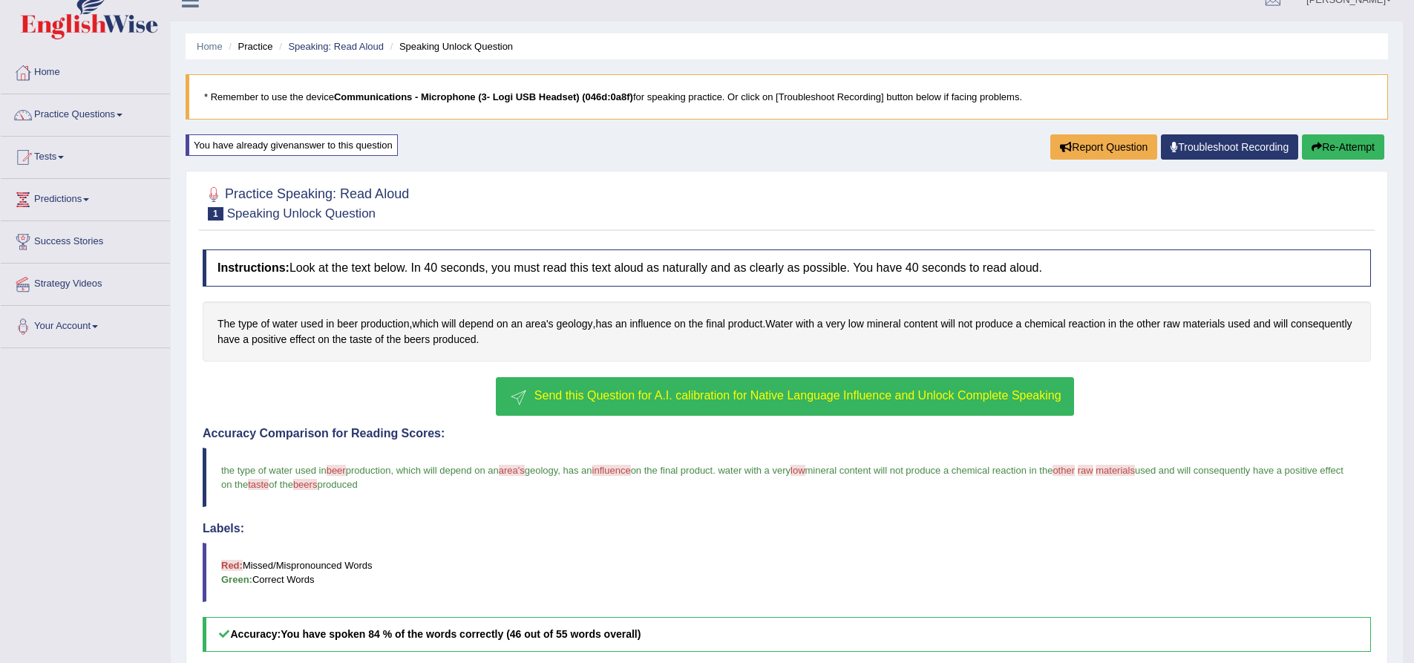
scroll to position [20, 0]
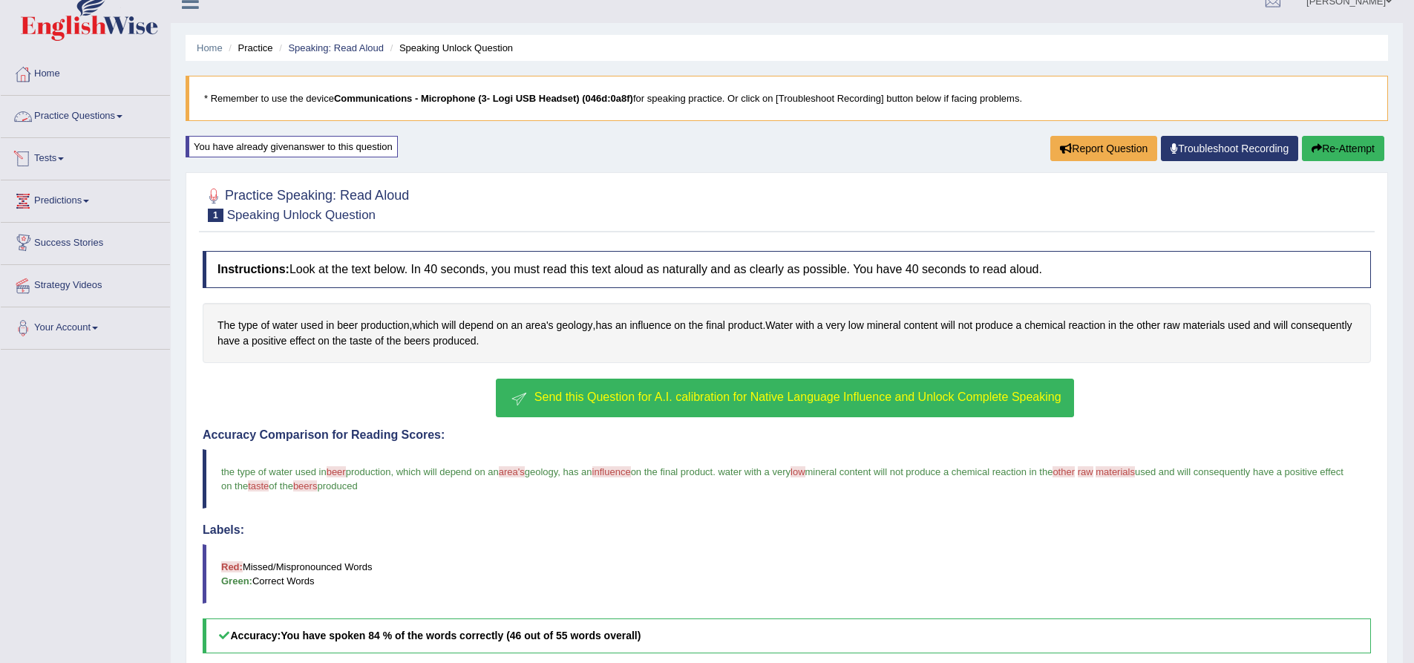
click at [122, 115] on span at bounding box center [120, 116] width 6 height 3
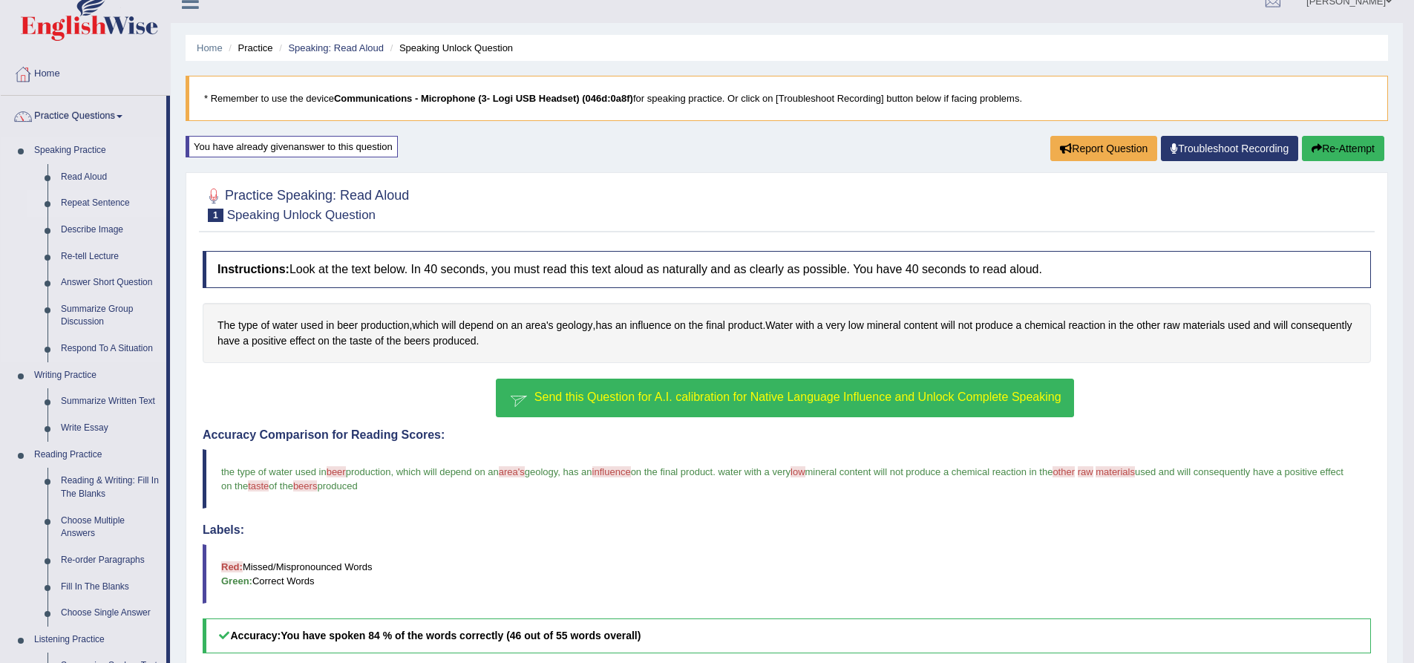
click at [117, 202] on link "Repeat Sentence" at bounding box center [110, 203] width 112 height 27
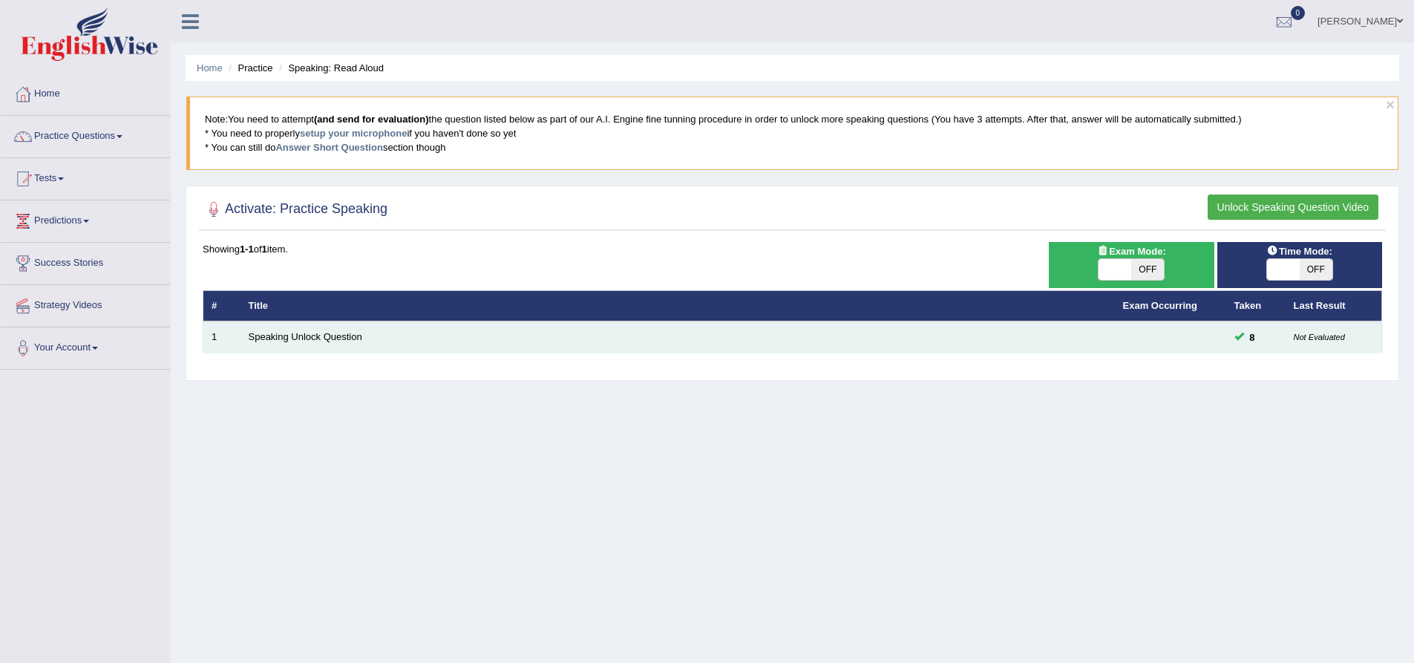
click at [443, 344] on td "Speaking Unlock Question" at bounding box center [677, 336] width 874 height 31
click at [361, 335] on link "Speaking Unlock Question" at bounding box center [306, 336] width 114 height 11
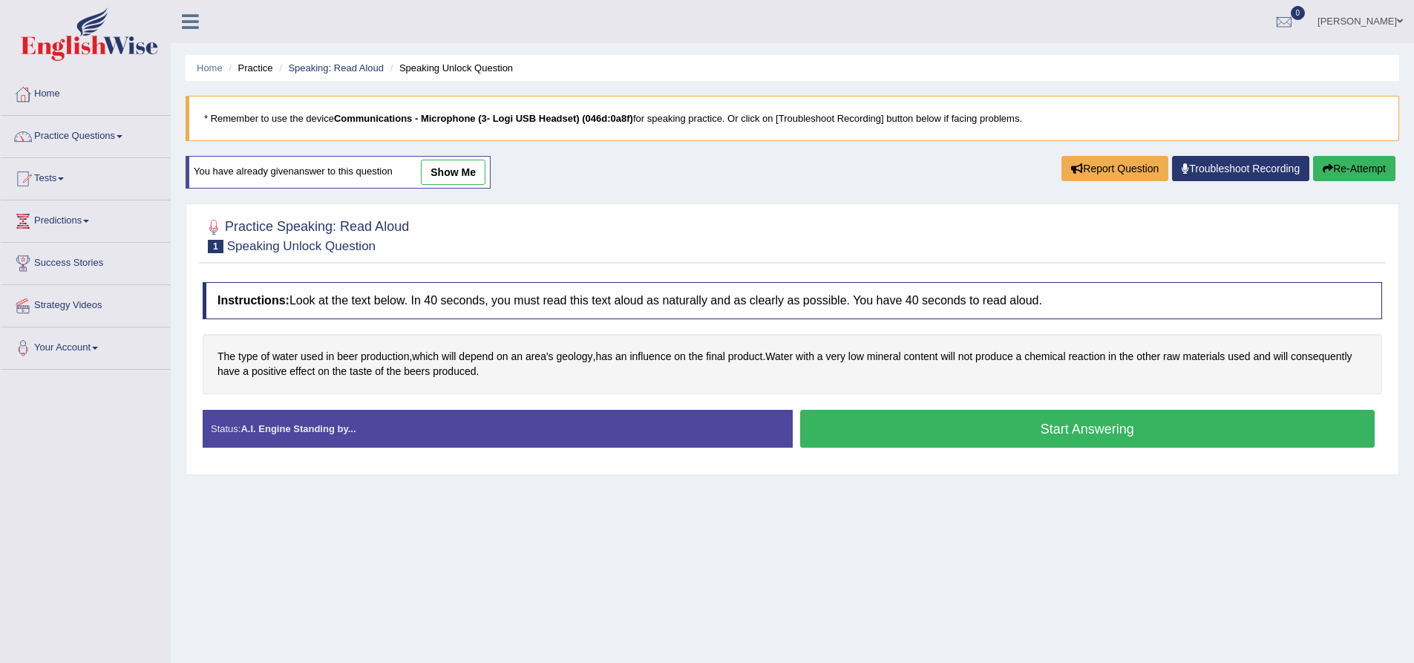
click at [1090, 420] on button "Start Answering" at bounding box center [1087, 429] width 575 height 38
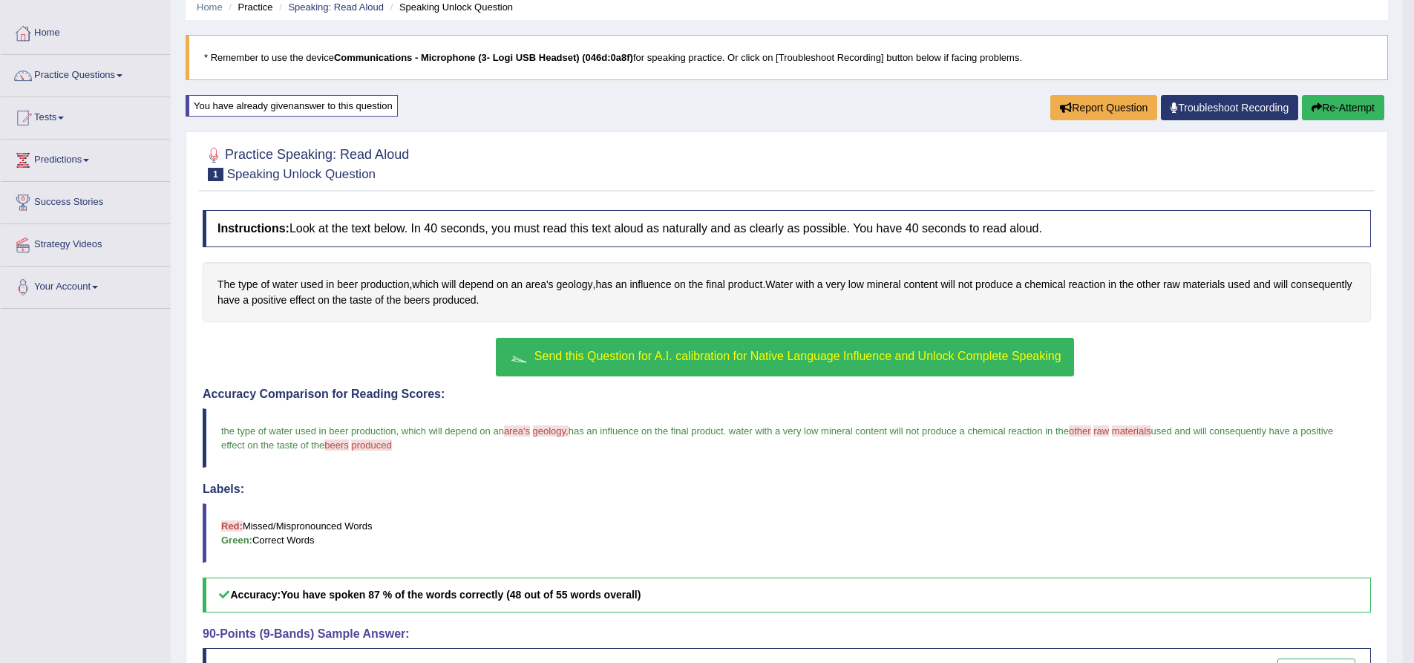
scroll to position [45, 0]
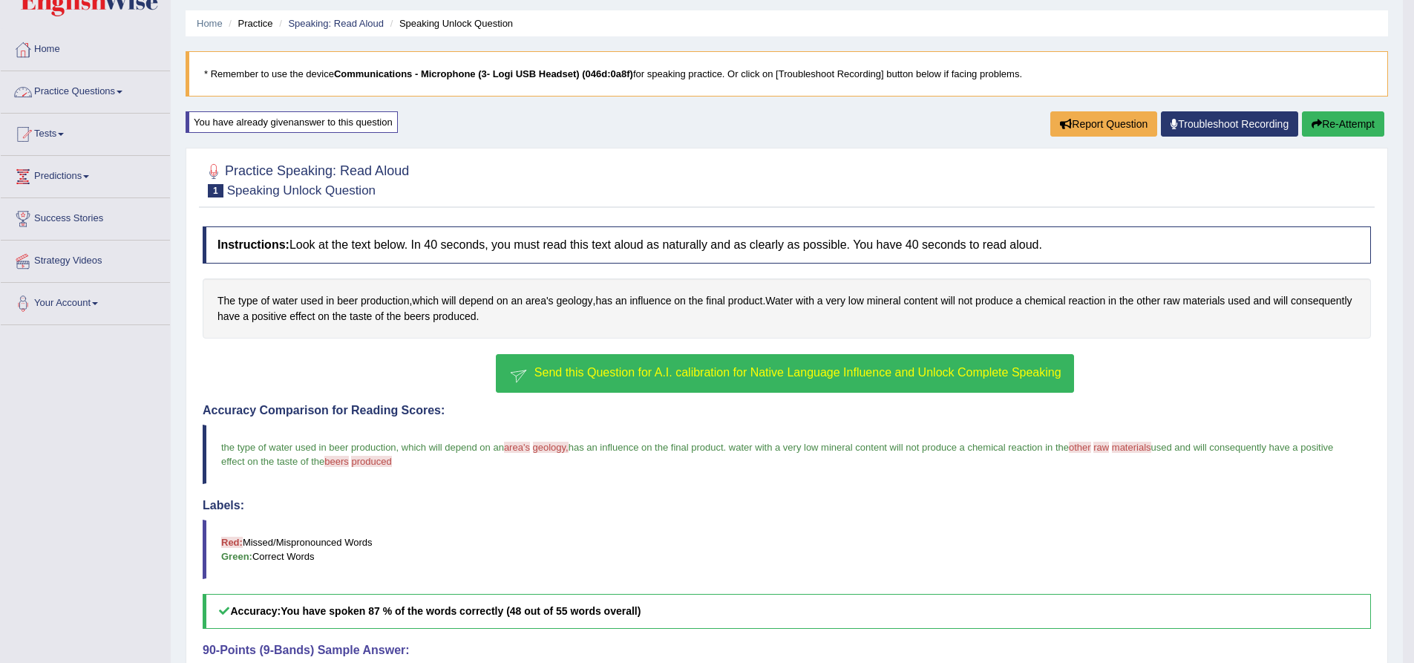
click at [119, 88] on link "Practice Questions" at bounding box center [85, 89] width 169 height 37
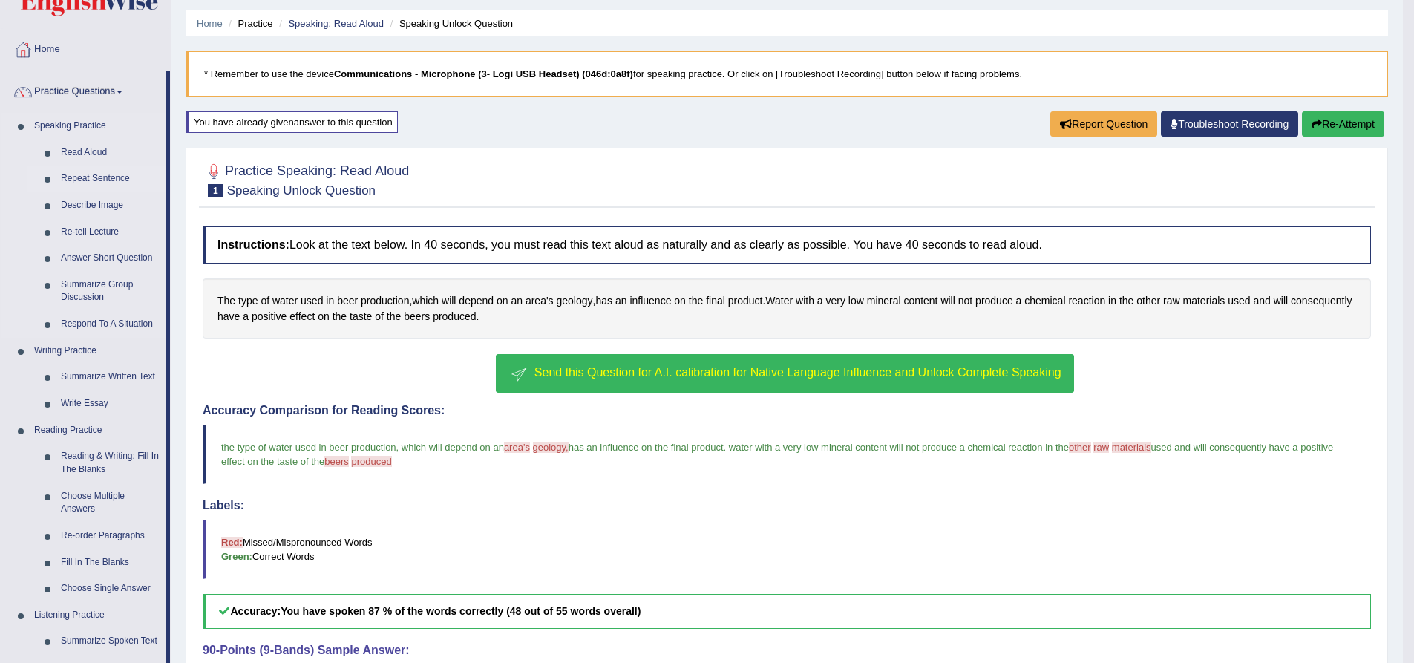
click at [117, 174] on link "Repeat Sentence" at bounding box center [110, 179] width 112 height 27
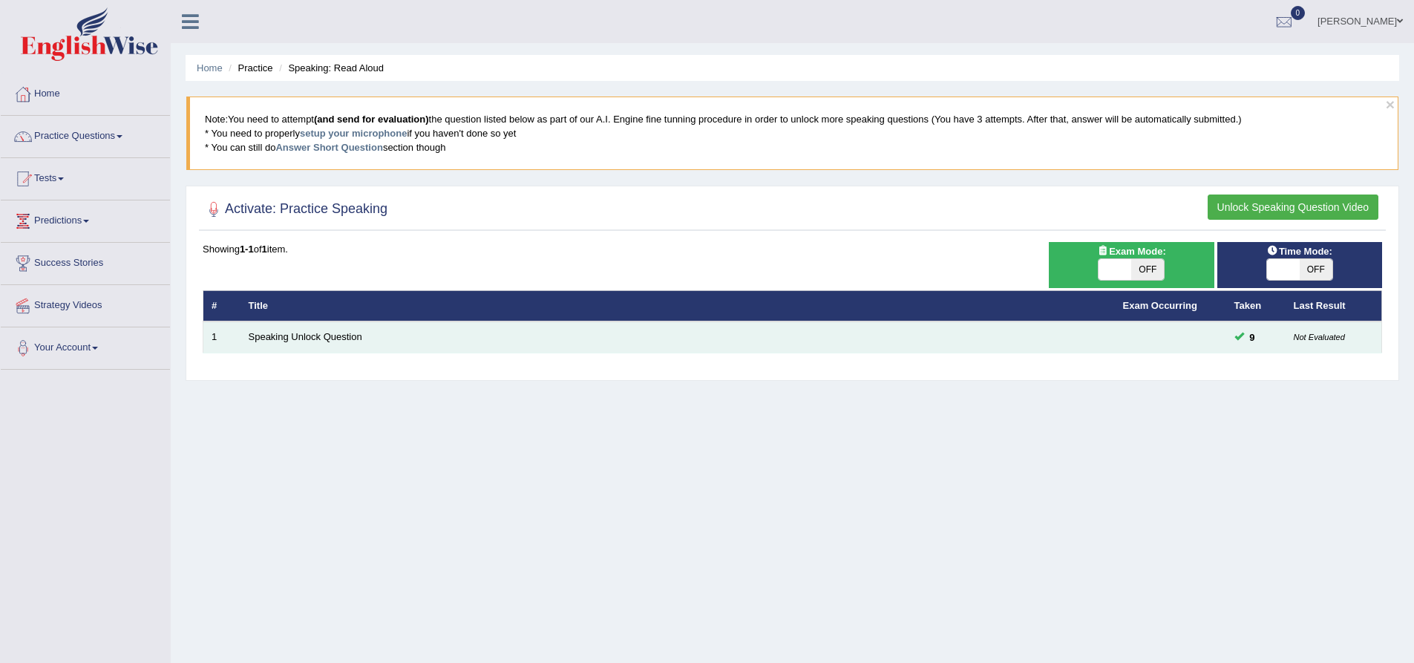
click at [387, 330] on td "Speaking Unlock Question" at bounding box center [677, 336] width 874 height 31
click at [379, 336] on td "Speaking Unlock Question" at bounding box center [677, 336] width 874 height 31
click at [292, 338] on link "Speaking Unlock Question" at bounding box center [306, 336] width 114 height 11
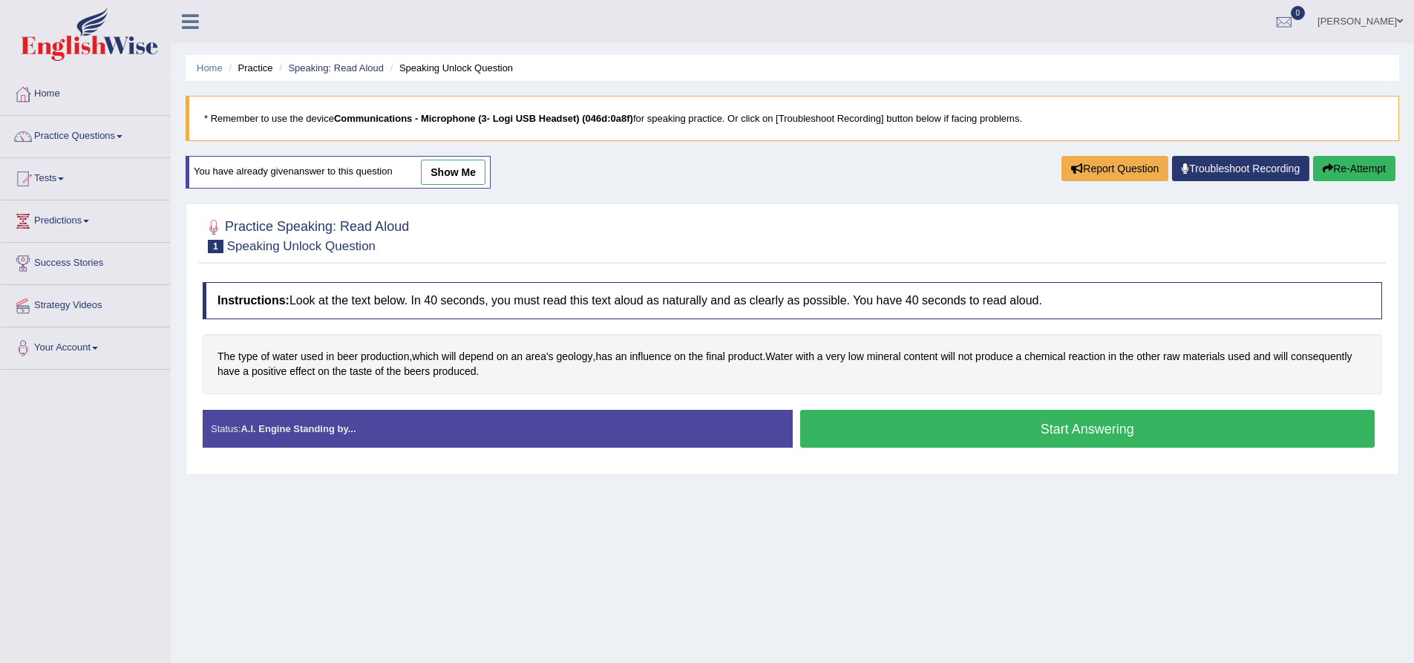
click at [917, 437] on button "Start Answering" at bounding box center [1087, 429] width 575 height 38
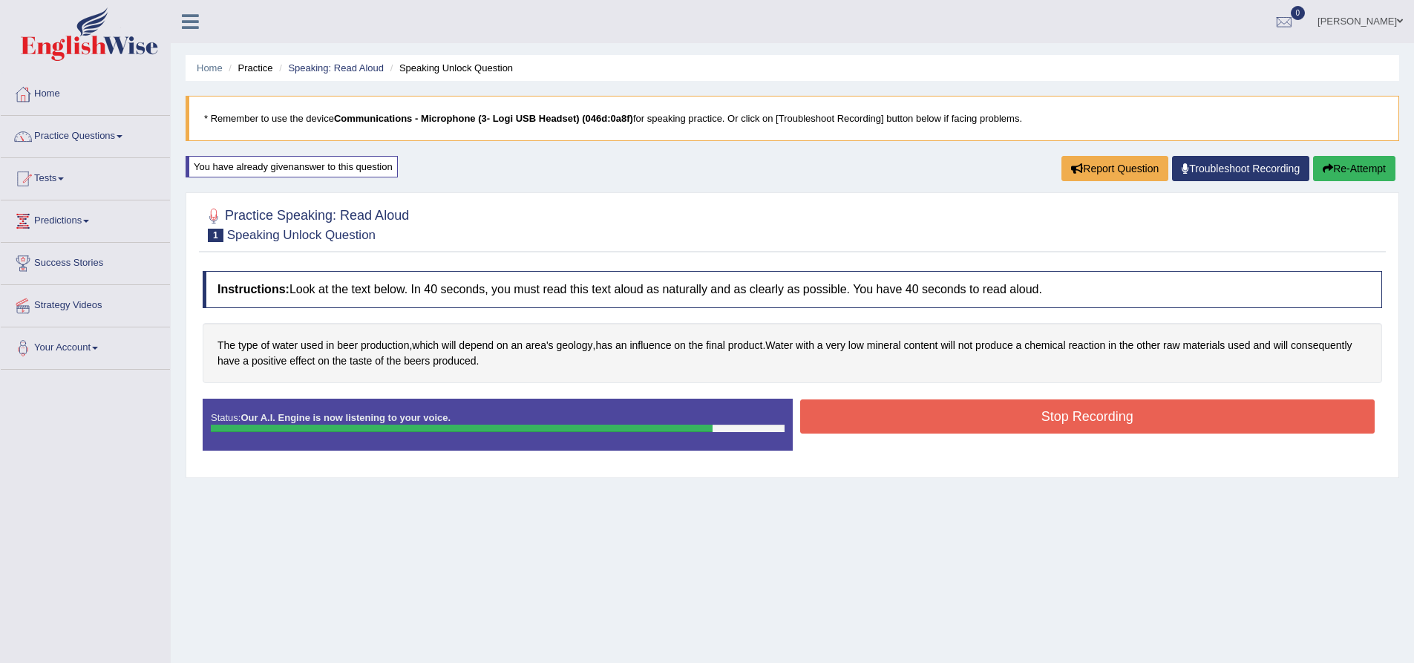
click at [1149, 413] on button "Stop Recording" at bounding box center [1087, 416] width 575 height 34
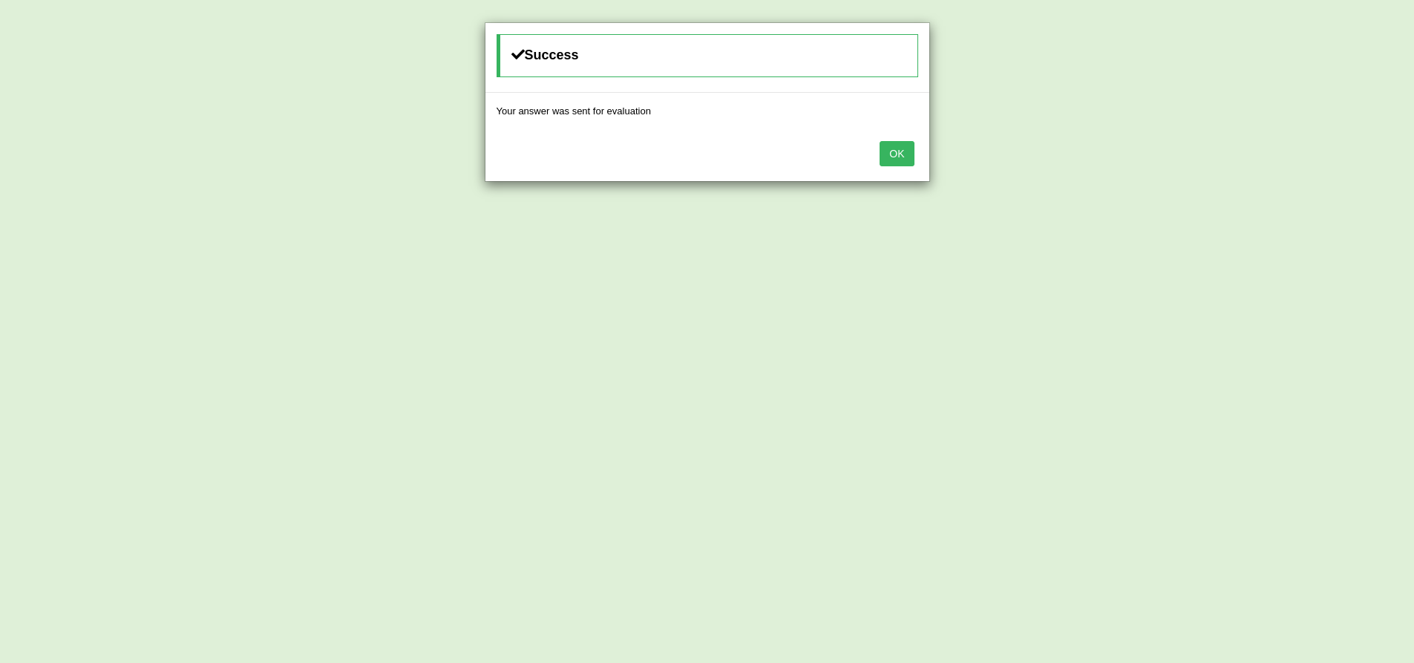
click at [891, 153] on button "OK" at bounding box center [896, 153] width 34 height 25
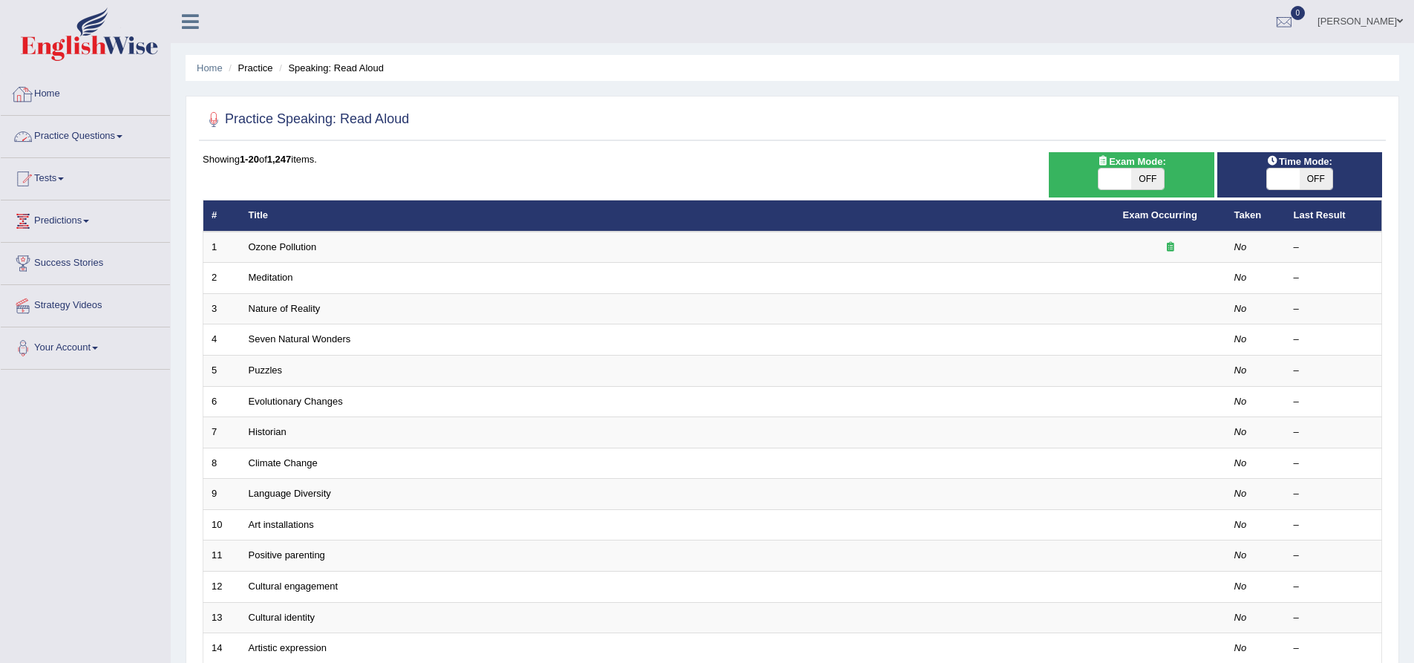
click at [85, 131] on link "Practice Questions" at bounding box center [85, 134] width 169 height 37
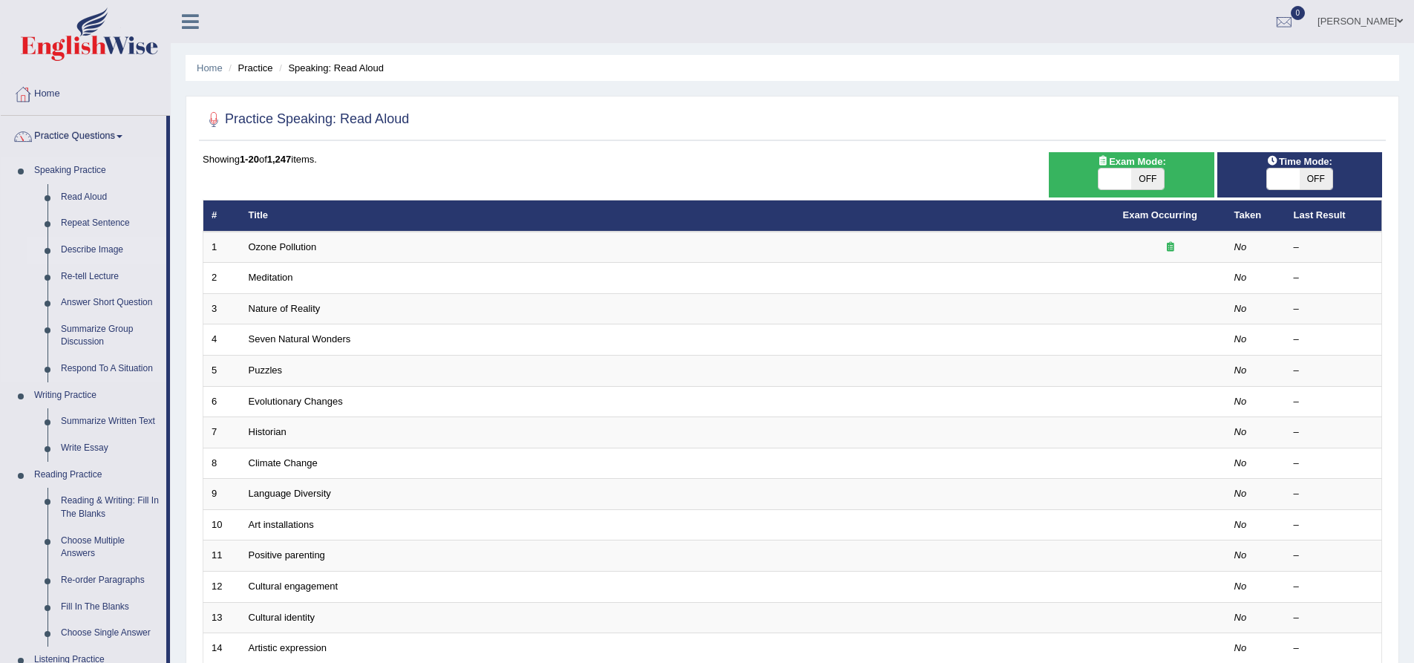
click at [113, 249] on link "Describe Image" at bounding box center [110, 250] width 112 height 27
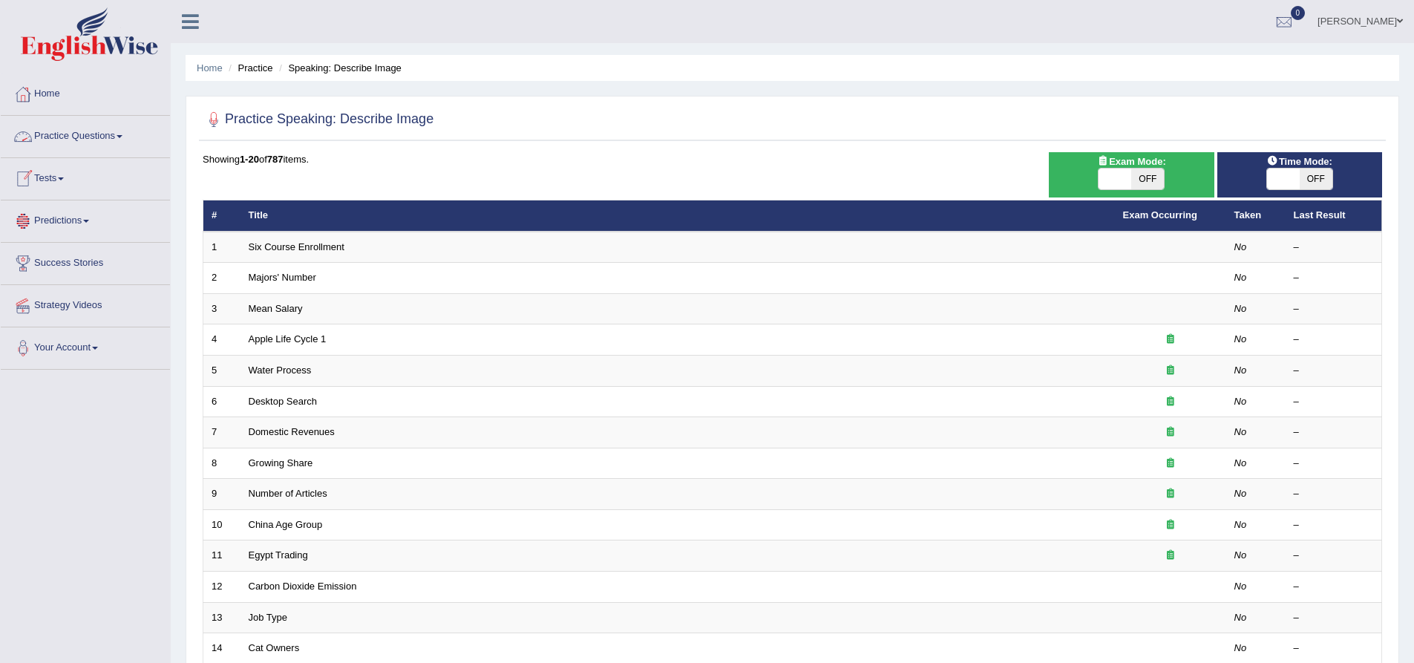
click at [122, 133] on link "Practice Questions" at bounding box center [85, 134] width 169 height 37
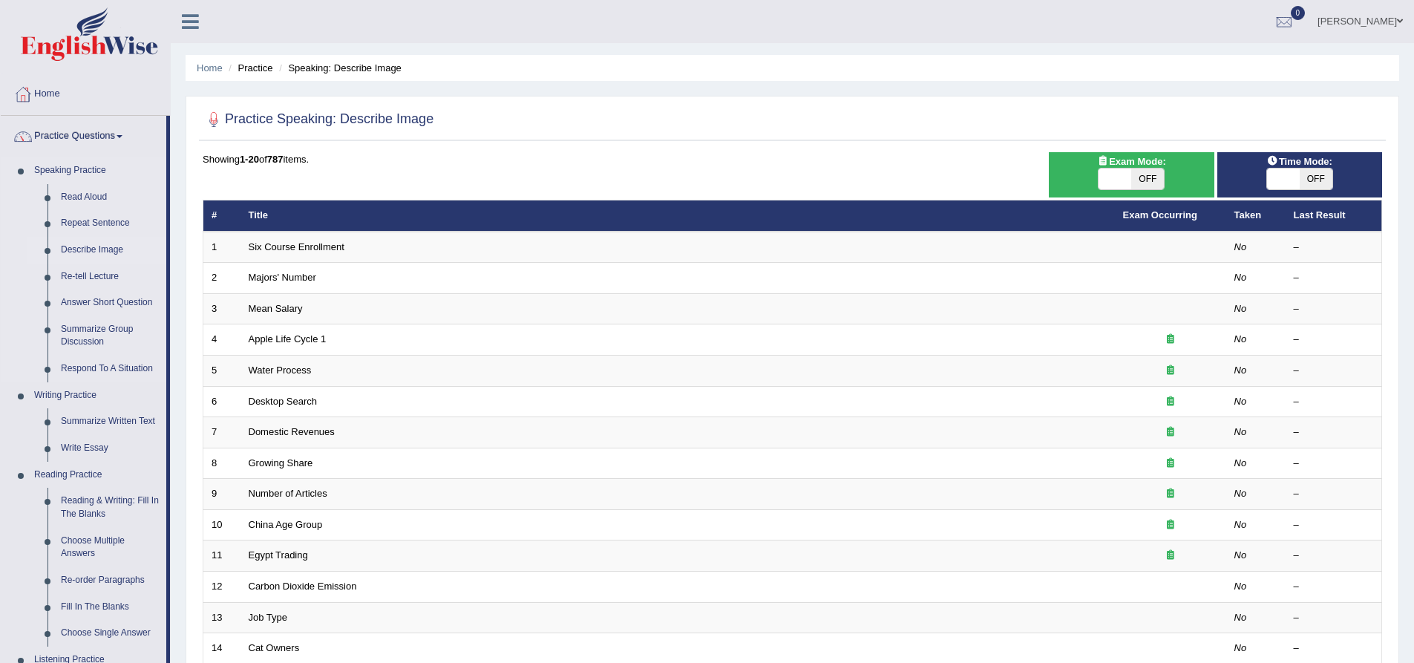
click at [87, 246] on link "Describe Image" at bounding box center [110, 250] width 112 height 27
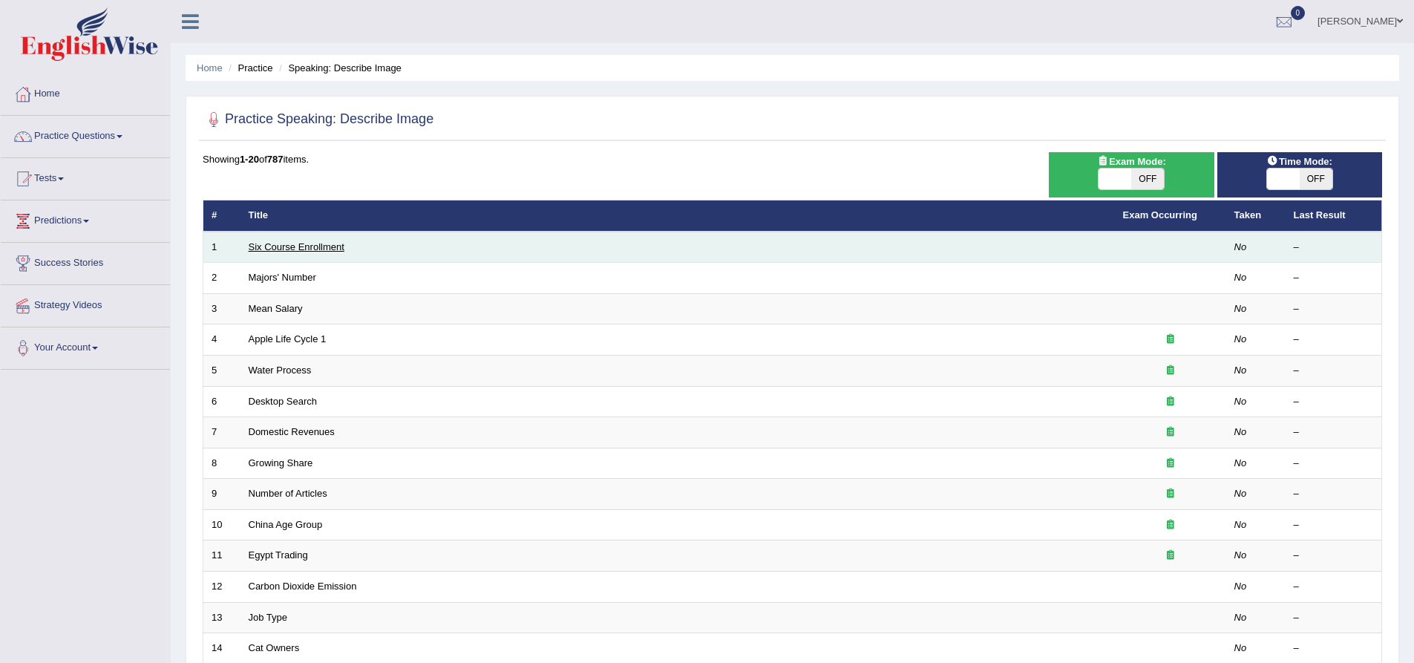
click at [318, 244] on link "Six Course Enrollment" at bounding box center [297, 246] width 96 height 11
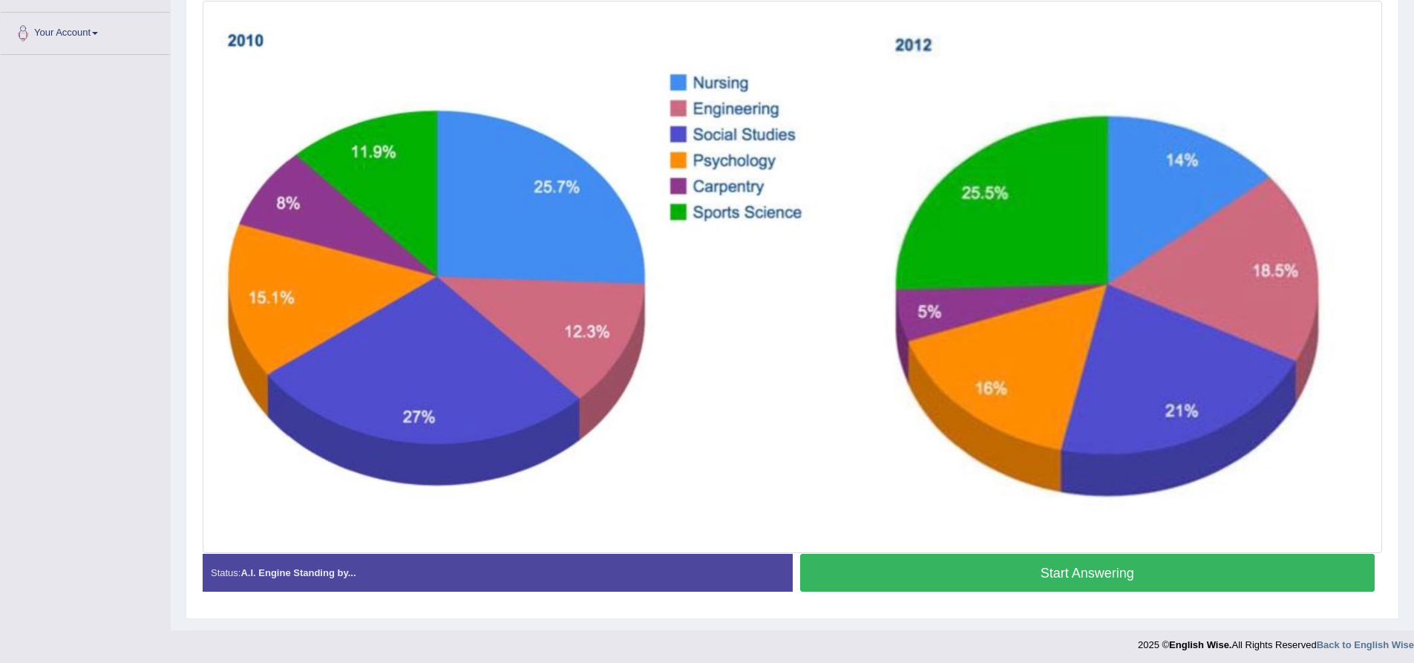
scroll to position [319, 0]
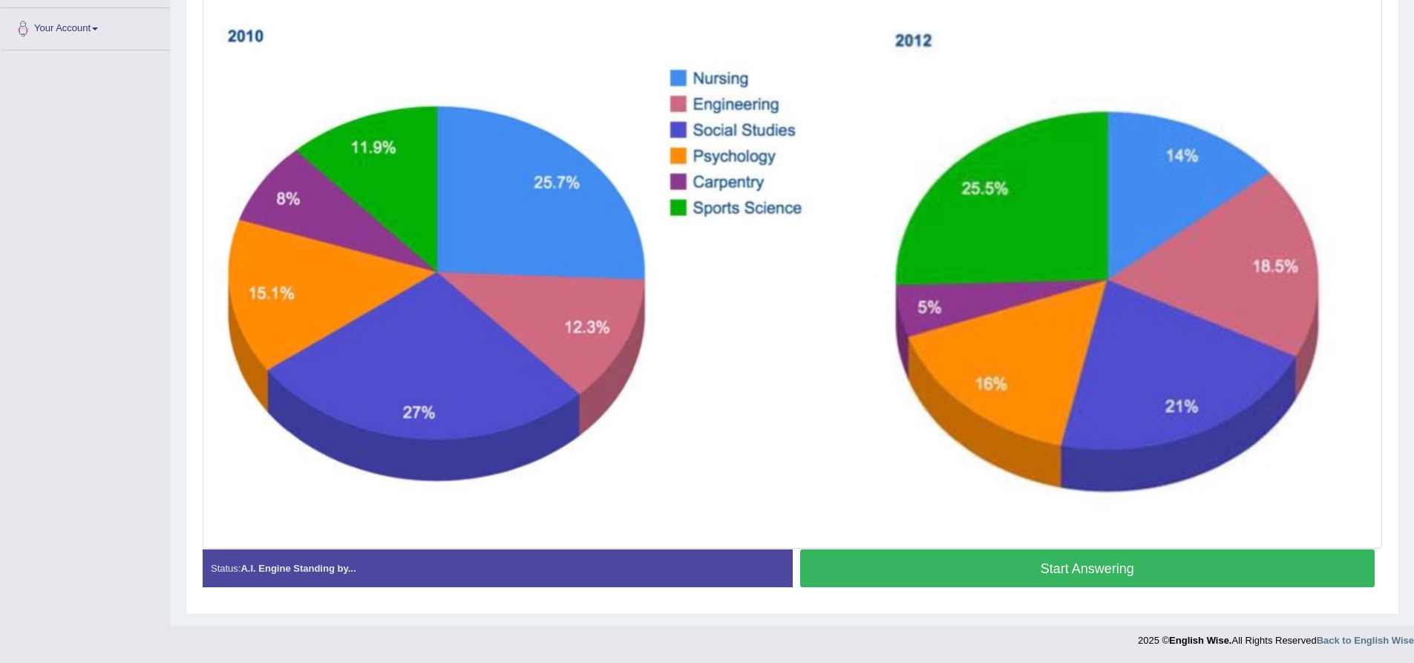
click at [1107, 571] on button "Start Answering" at bounding box center [1087, 568] width 575 height 38
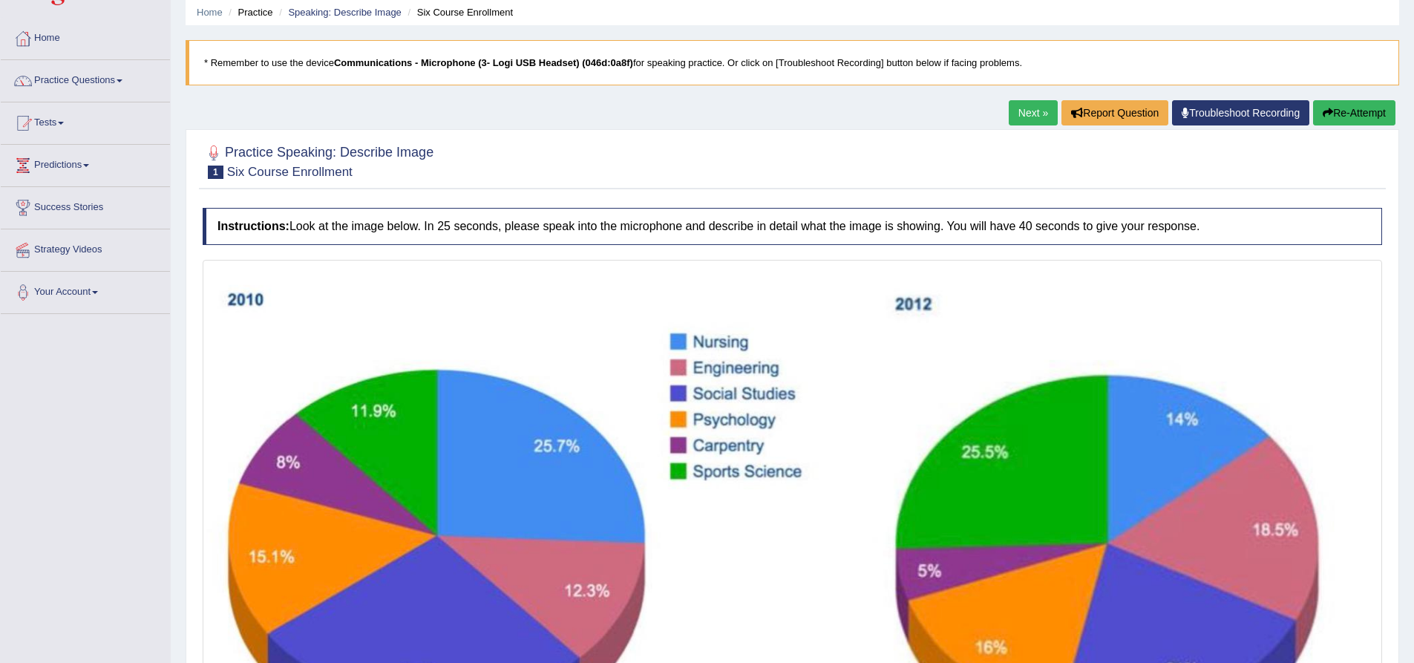
scroll to position [0, 0]
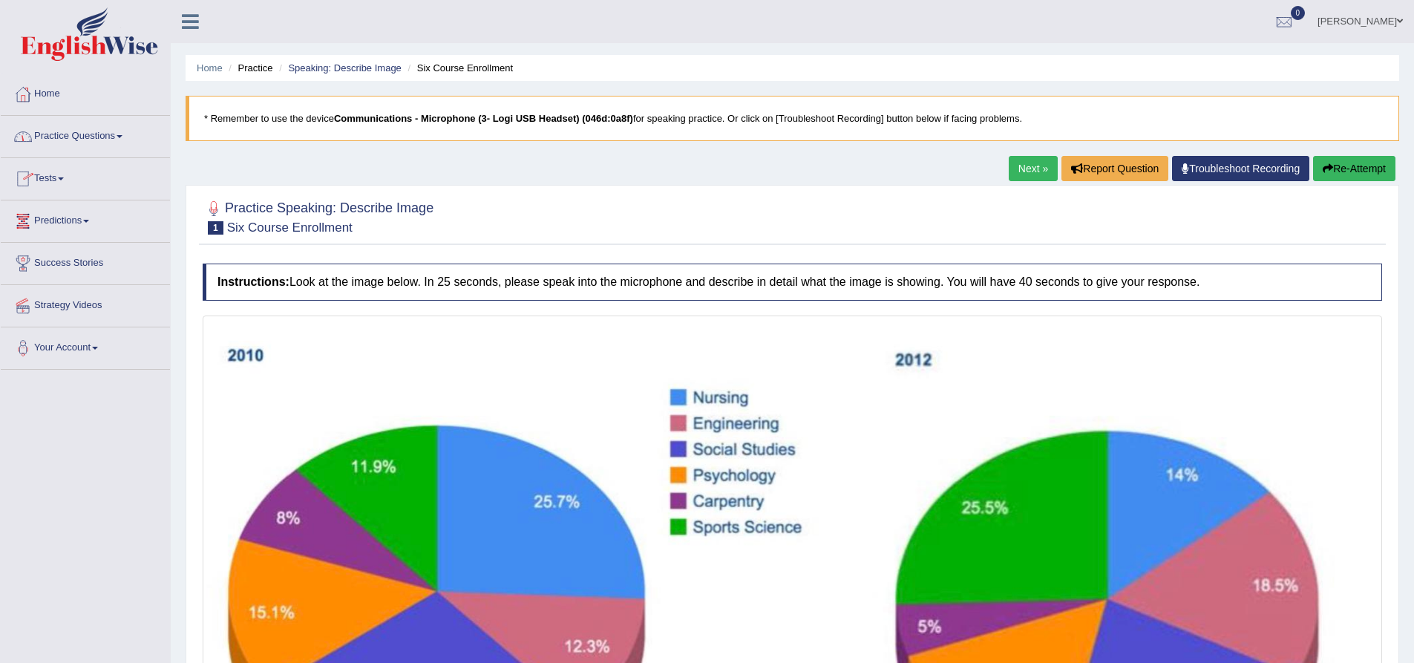
click at [122, 134] on link "Practice Questions" at bounding box center [85, 134] width 169 height 37
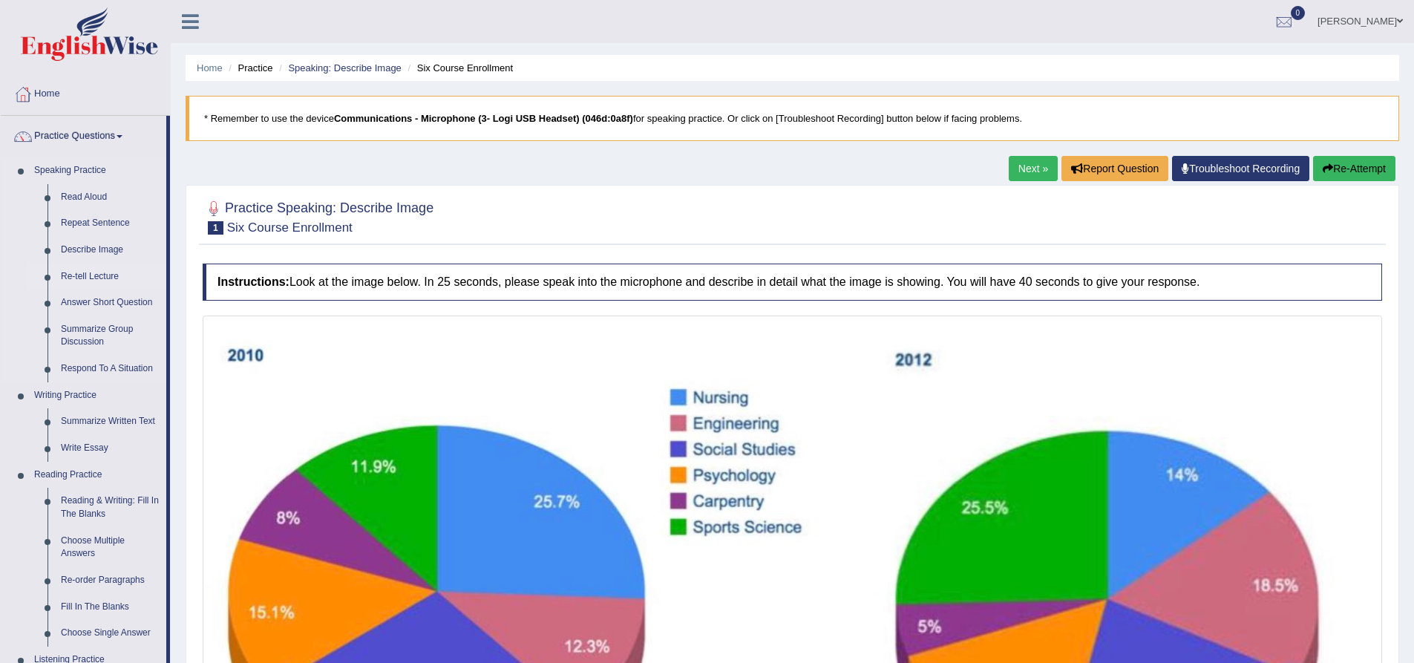
click at [108, 275] on link "Re-tell Lecture" at bounding box center [110, 276] width 112 height 27
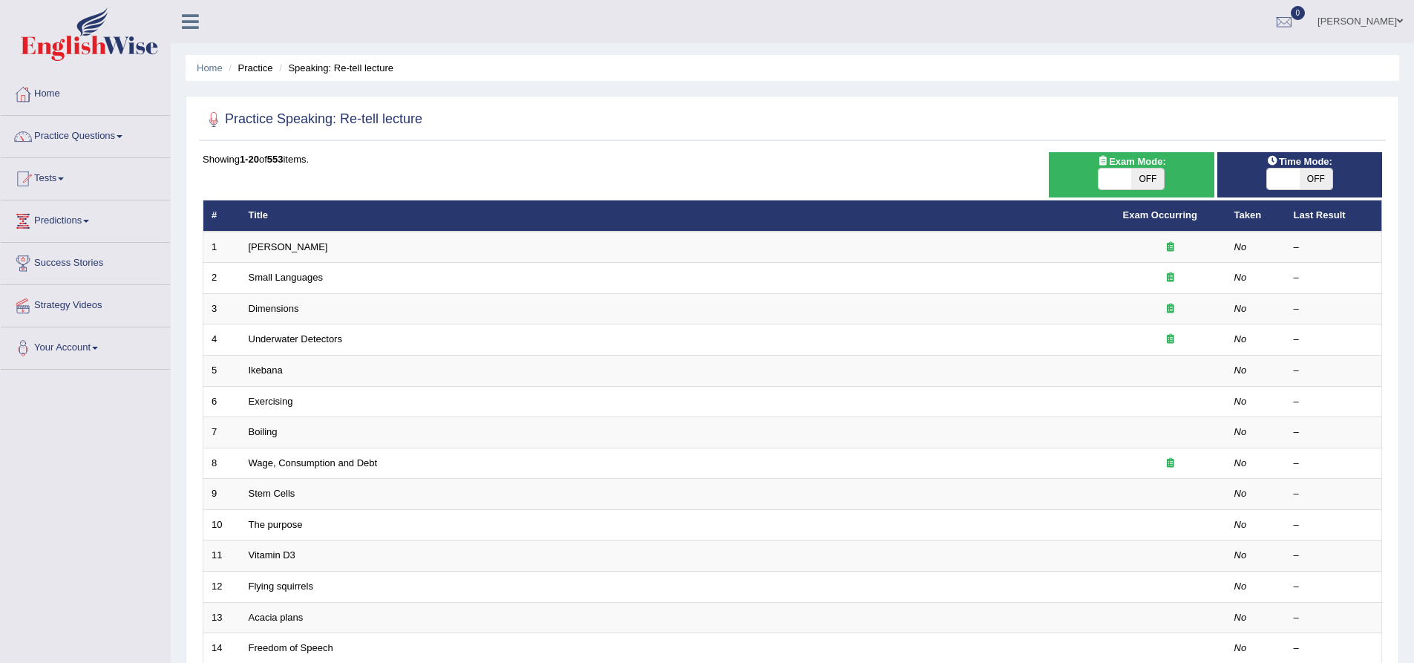
scroll to position [74, 0]
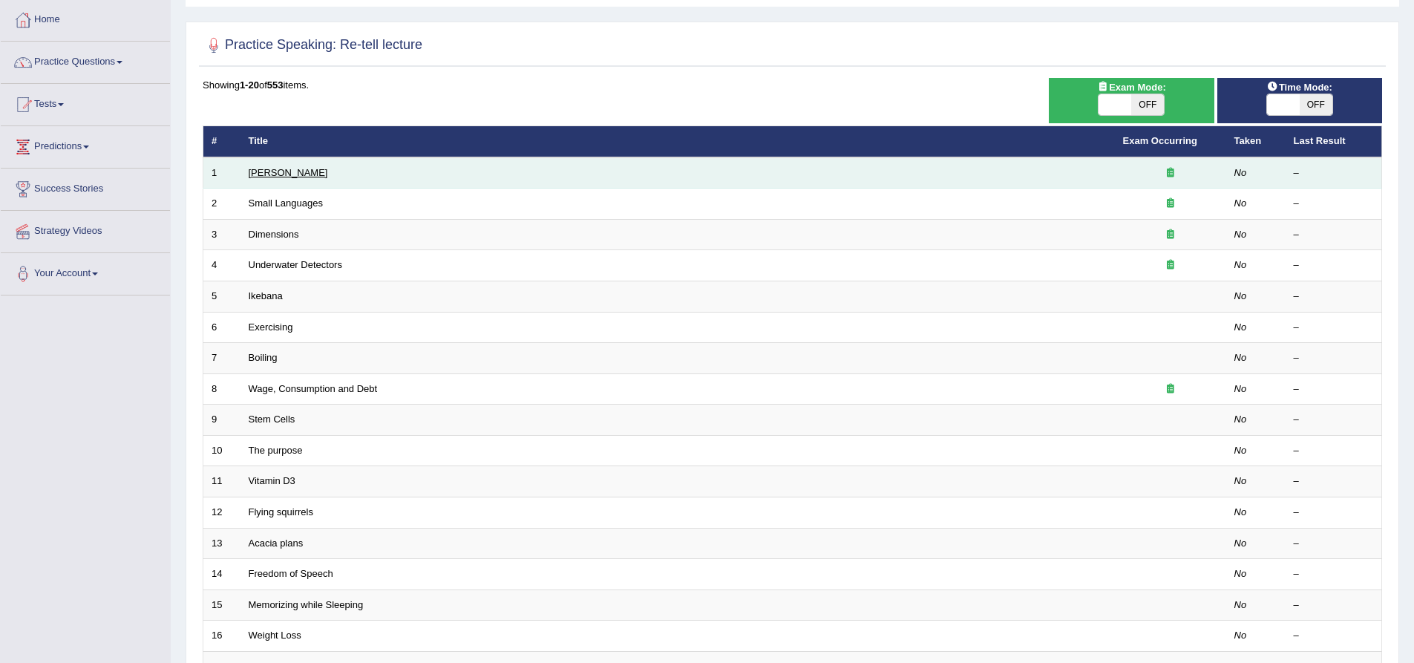
click at [283, 174] on link "[PERSON_NAME]" at bounding box center [288, 172] width 79 height 11
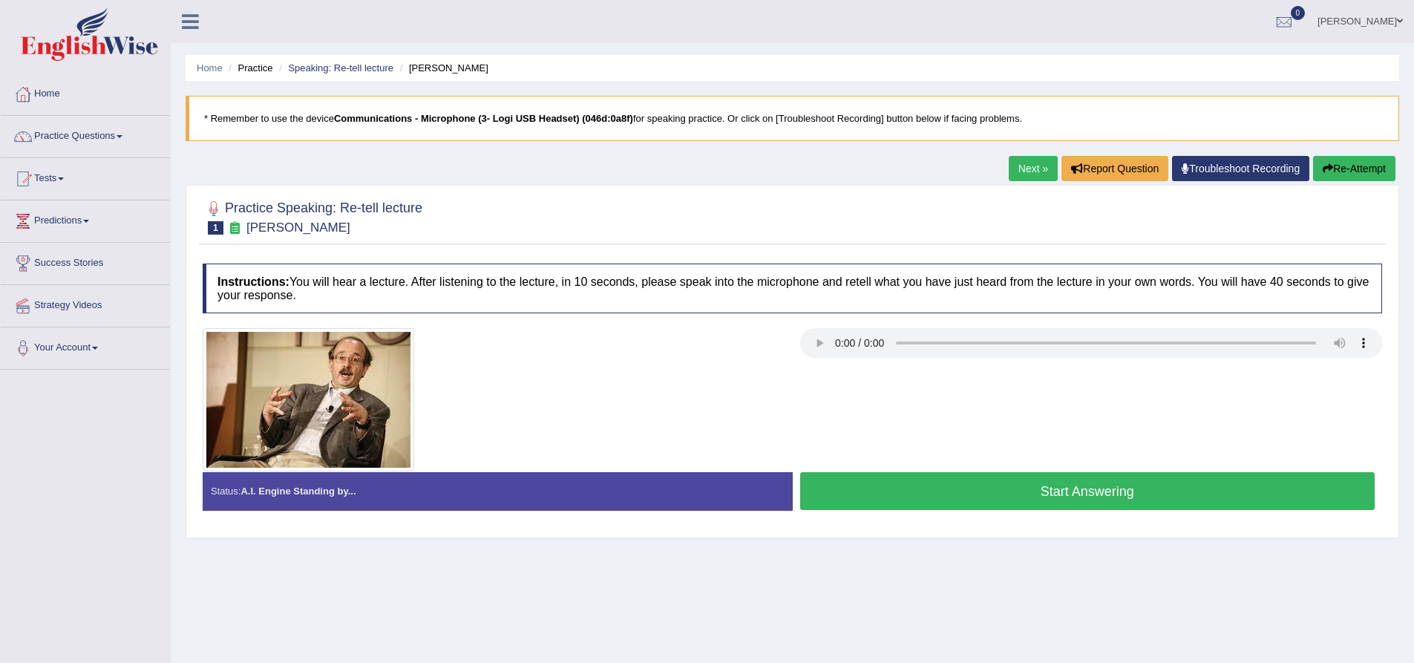
click at [122, 134] on link "Practice Questions" at bounding box center [85, 134] width 169 height 37
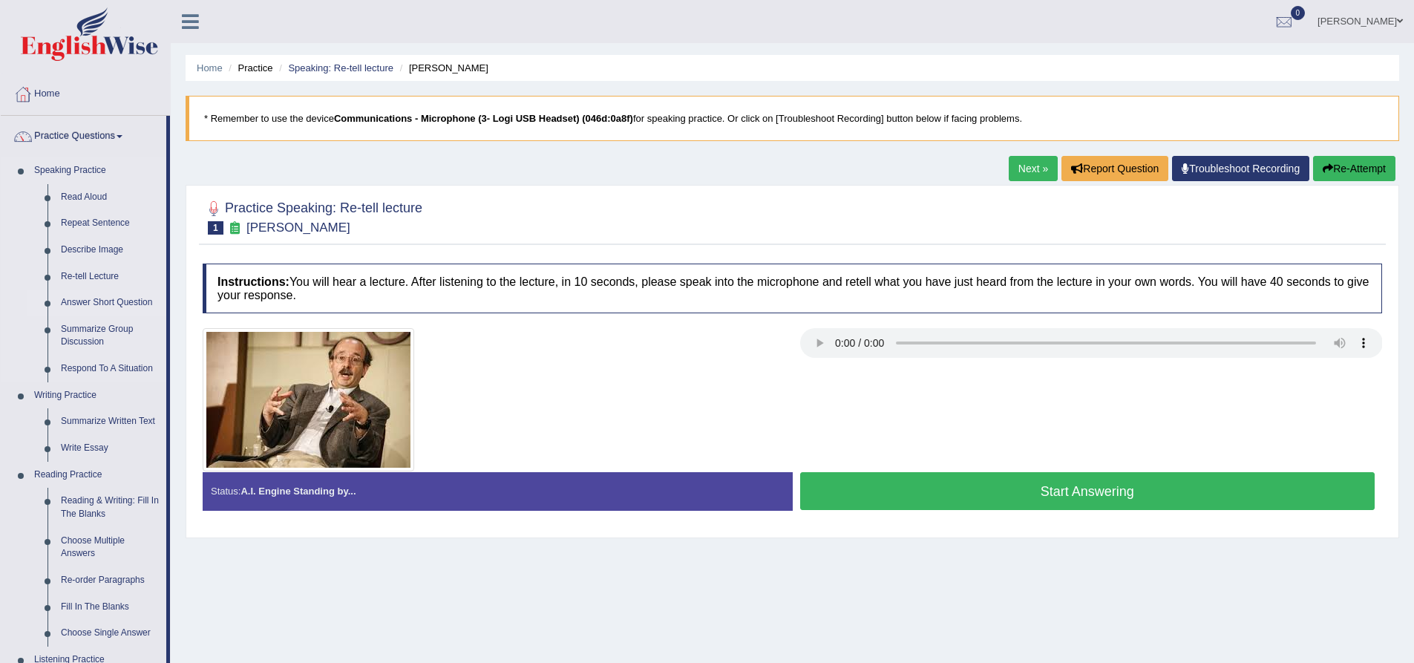
click at [110, 301] on link "Answer Short Question" at bounding box center [110, 302] width 112 height 27
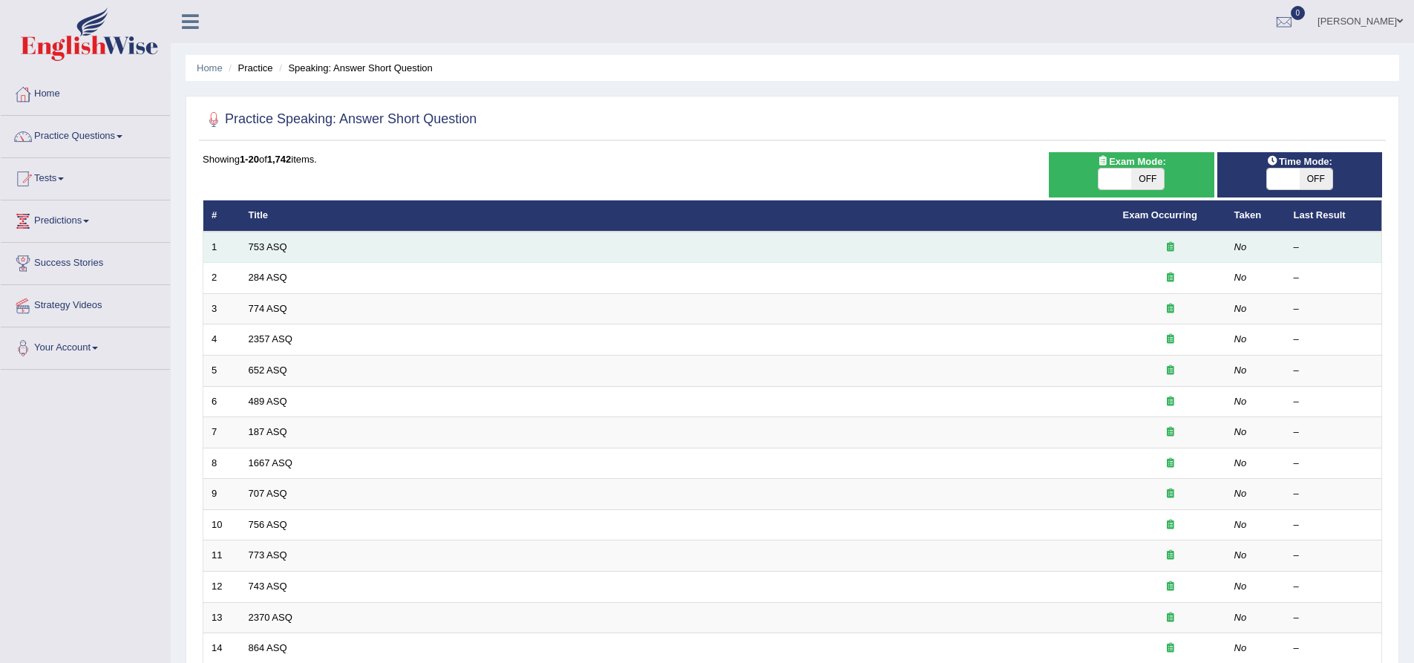
click at [318, 246] on td "753 ASQ" at bounding box center [677, 247] width 874 height 31
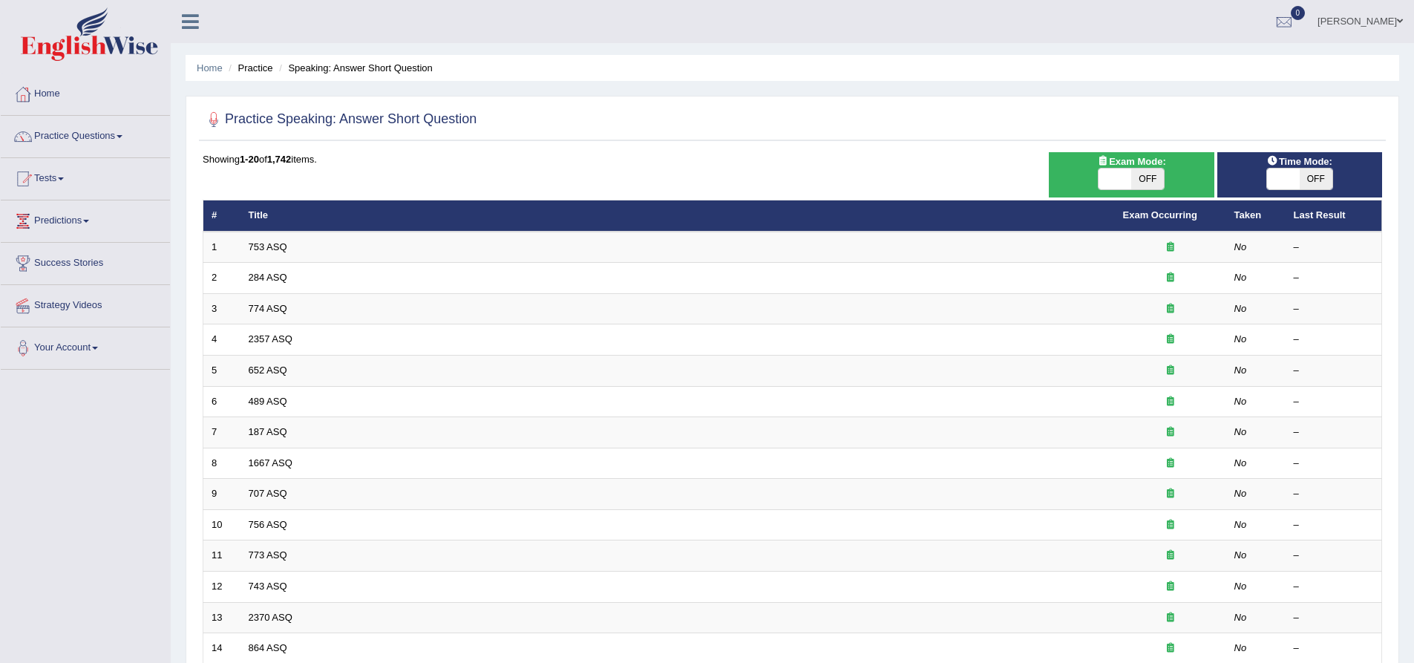
click at [132, 134] on link "Practice Questions" at bounding box center [85, 134] width 169 height 37
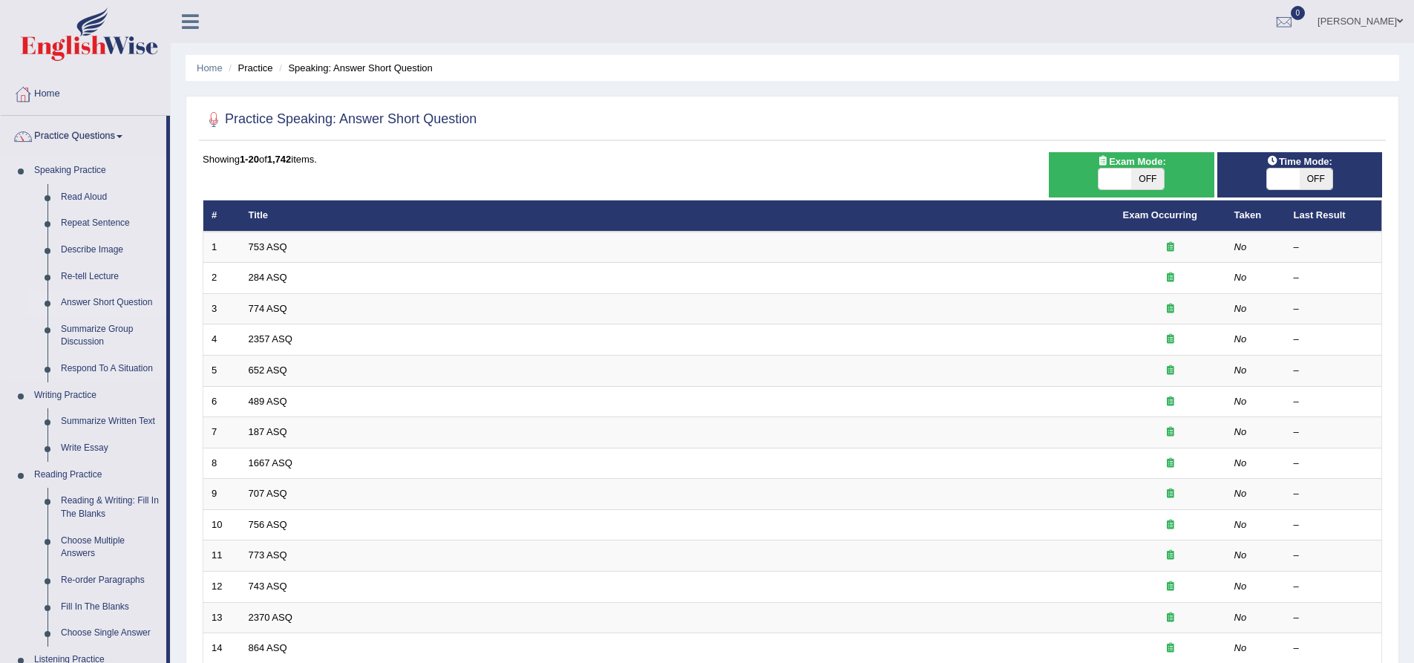
click at [100, 297] on link "Answer Short Question" at bounding box center [110, 302] width 112 height 27
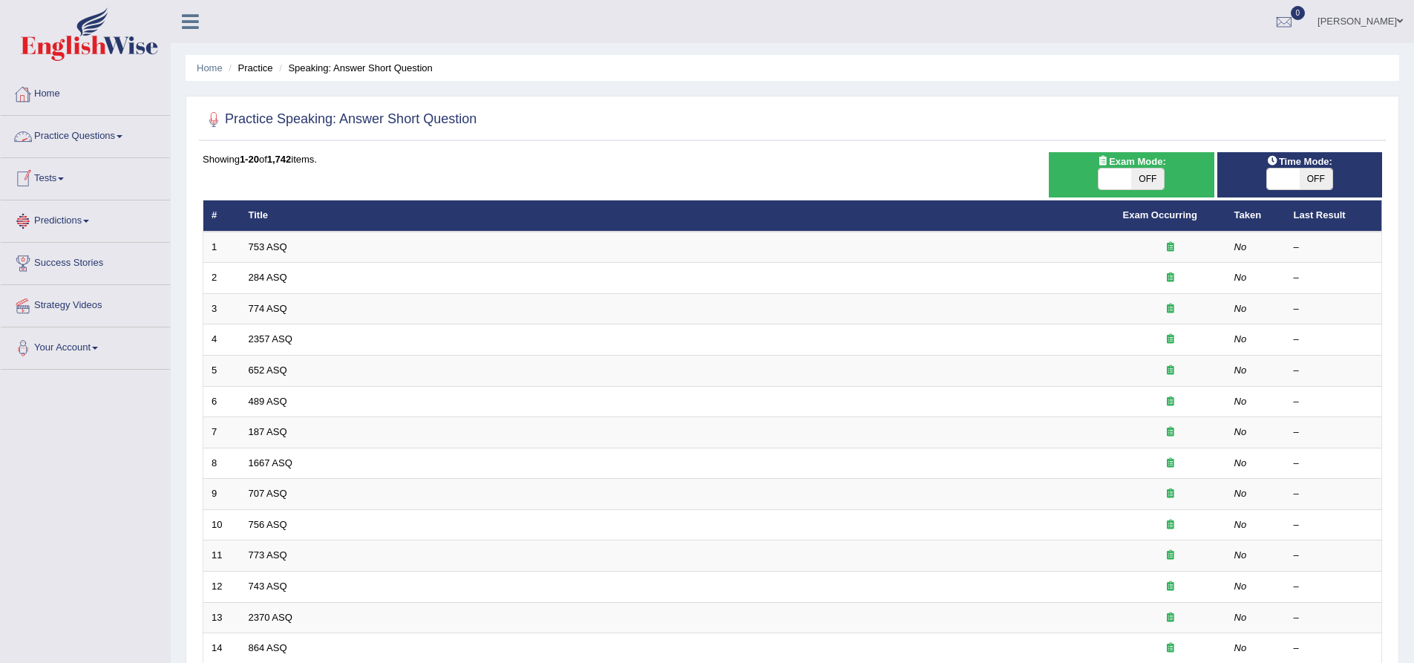
click at [121, 134] on link "Practice Questions" at bounding box center [85, 134] width 169 height 37
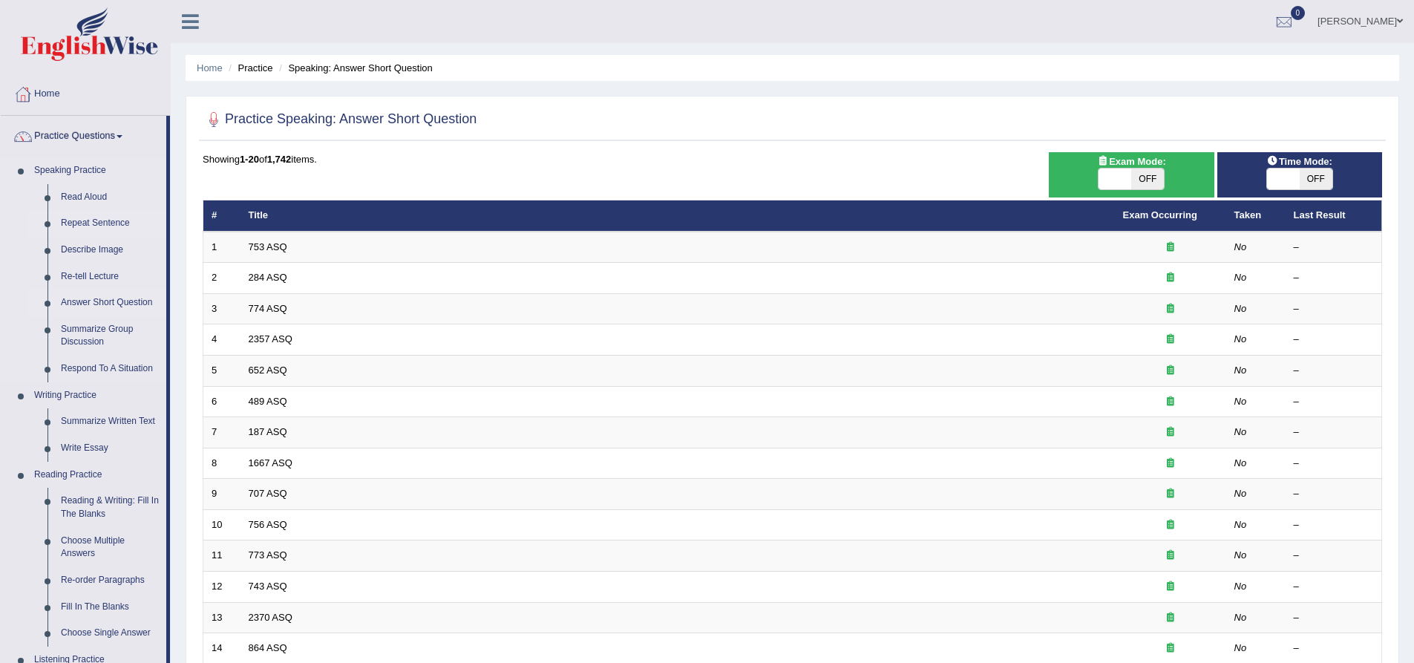
click at [94, 220] on link "Repeat Sentence" at bounding box center [110, 223] width 112 height 27
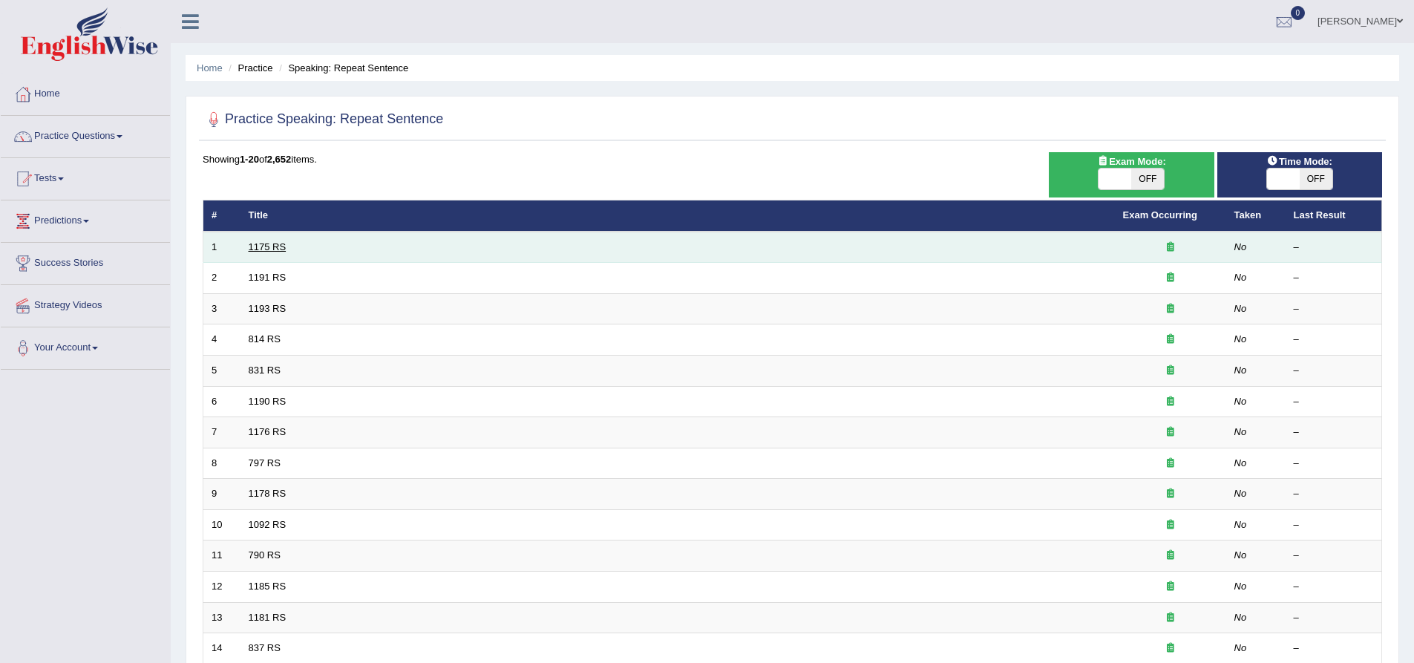
click at [259, 249] on link "1175 RS" at bounding box center [268, 246] width 38 height 11
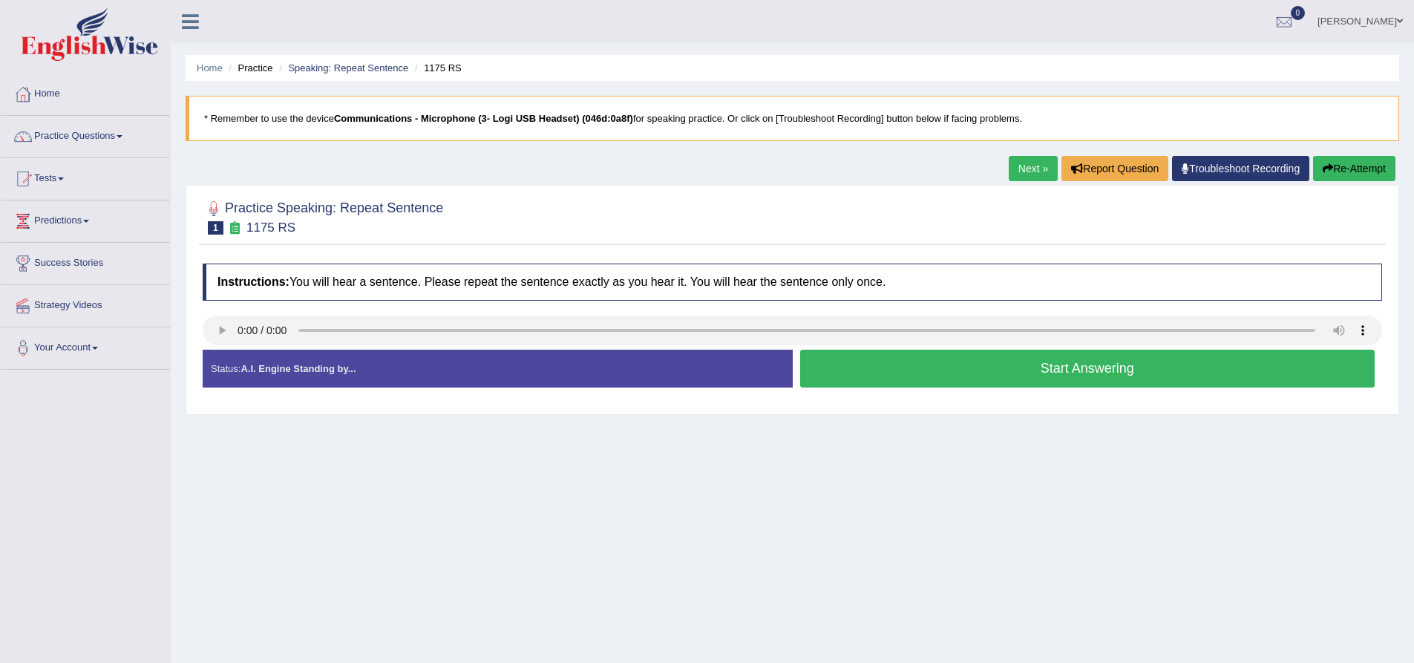
click at [1006, 367] on button "Start Answering" at bounding box center [1087, 369] width 575 height 38
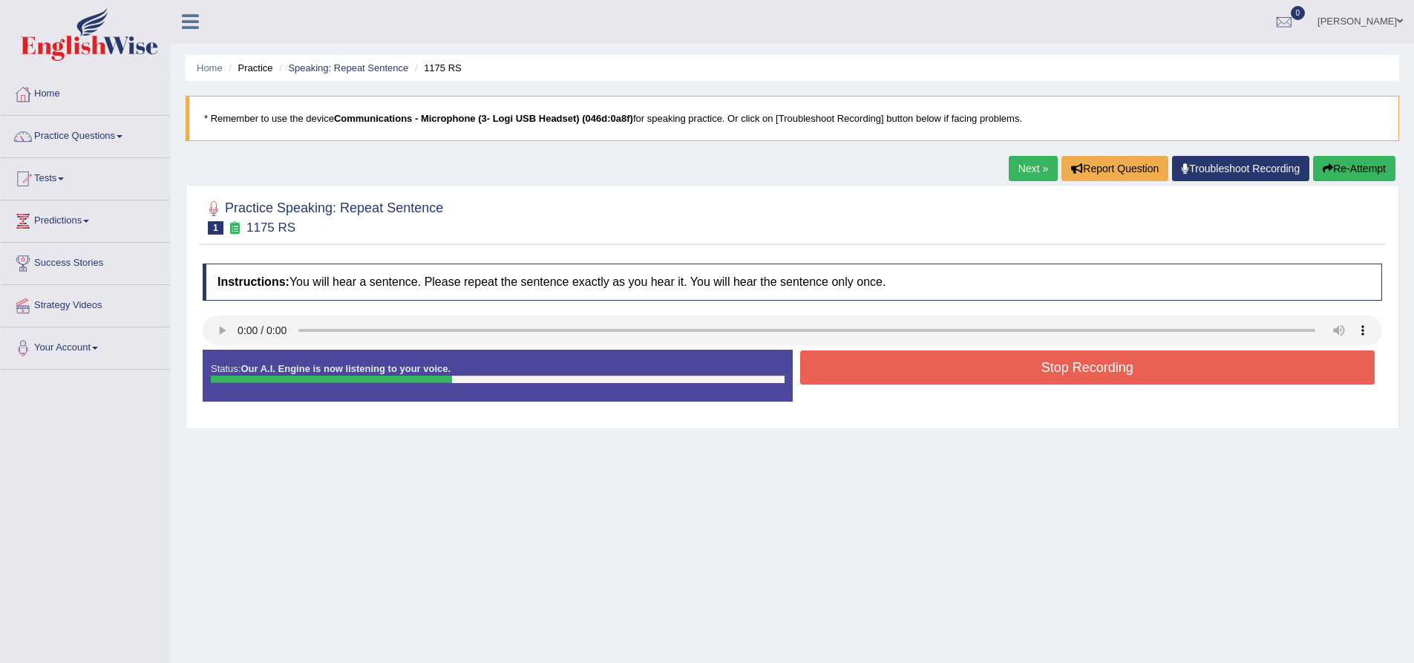
click at [1008, 368] on button "Stop Recording" at bounding box center [1087, 367] width 575 height 34
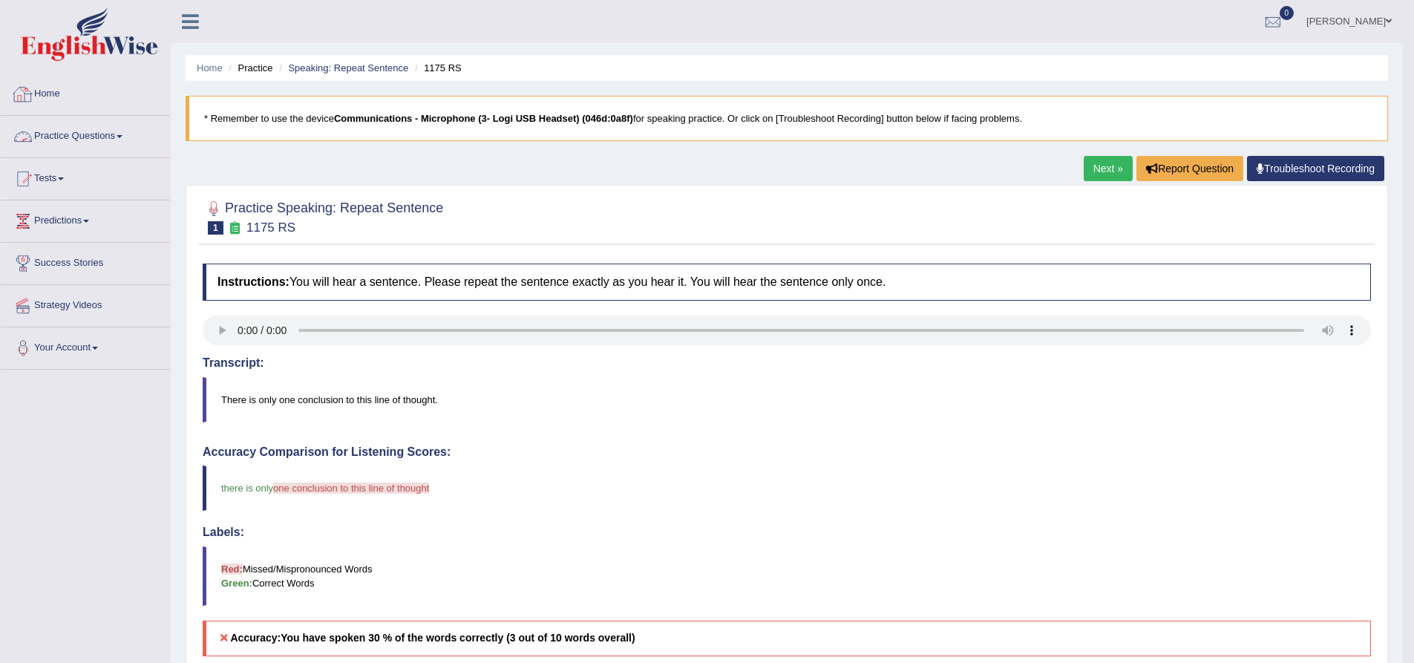
click at [124, 133] on link "Practice Questions" at bounding box center [85, 134] width 169 height 37
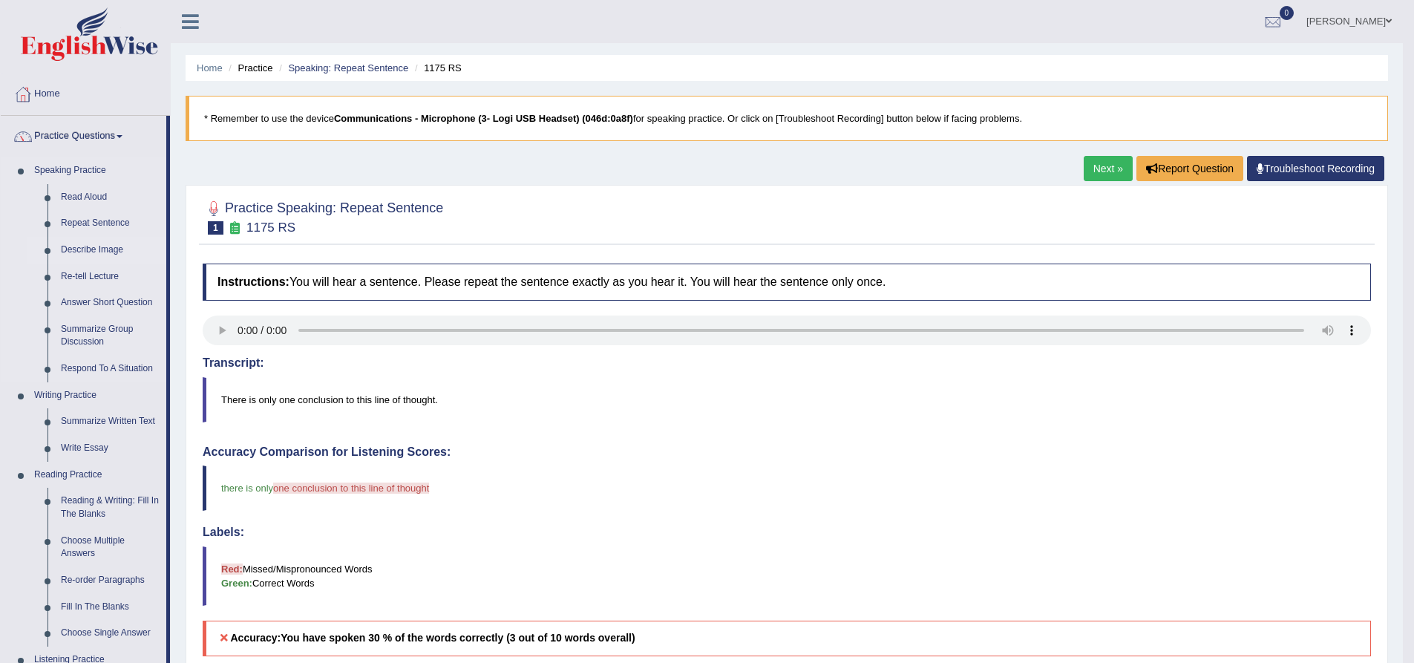
click at [114, 245] on link "Describe Image" at bounding box center [110, 250] width 112 height 27
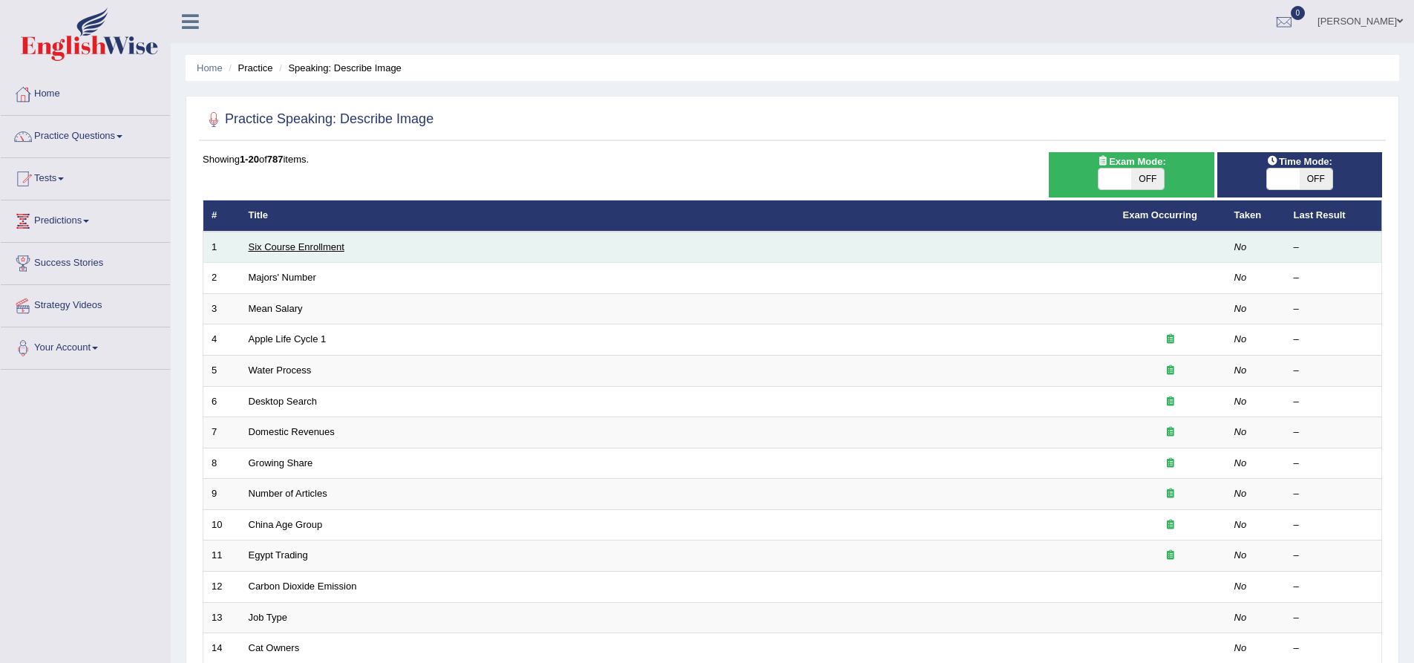
click at [336, 243] on link "Six Course Enrollment" at bounding box center [297, 246] width 96 height 11
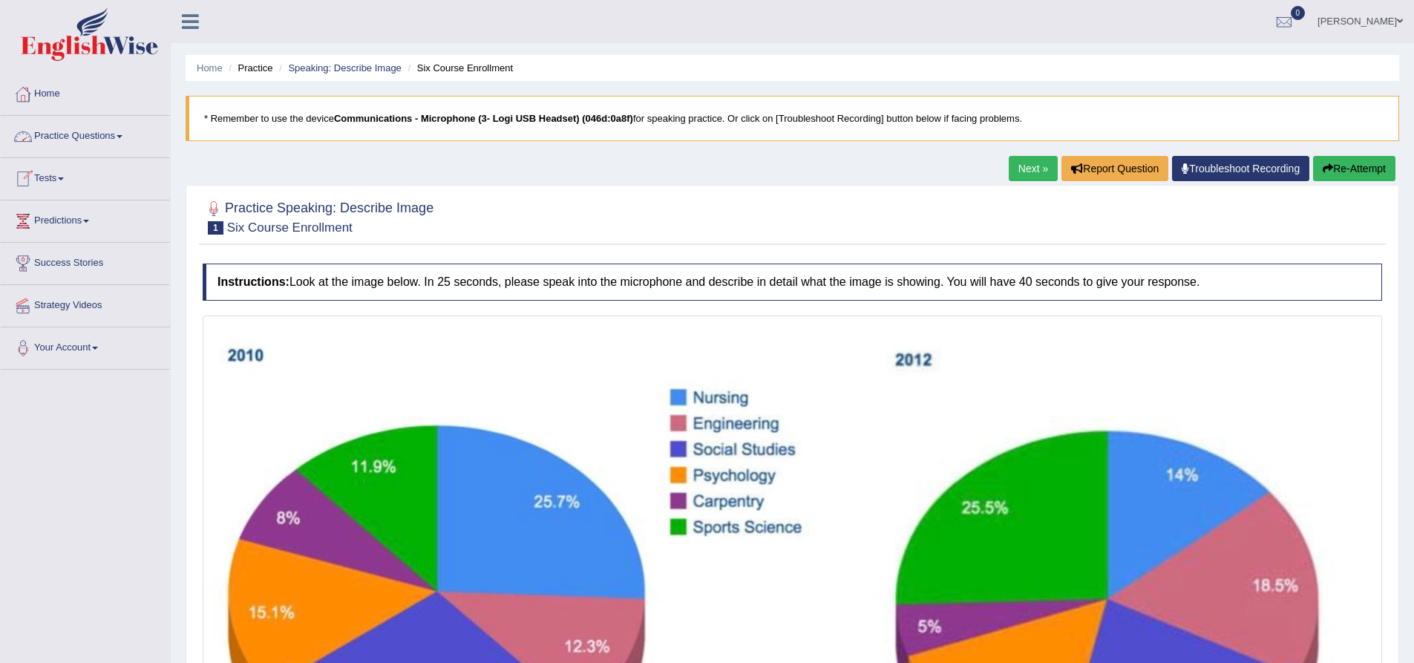
click at [120, 131] on link "Practice Questions" at bounding box center [85, 134] width 169 height 37
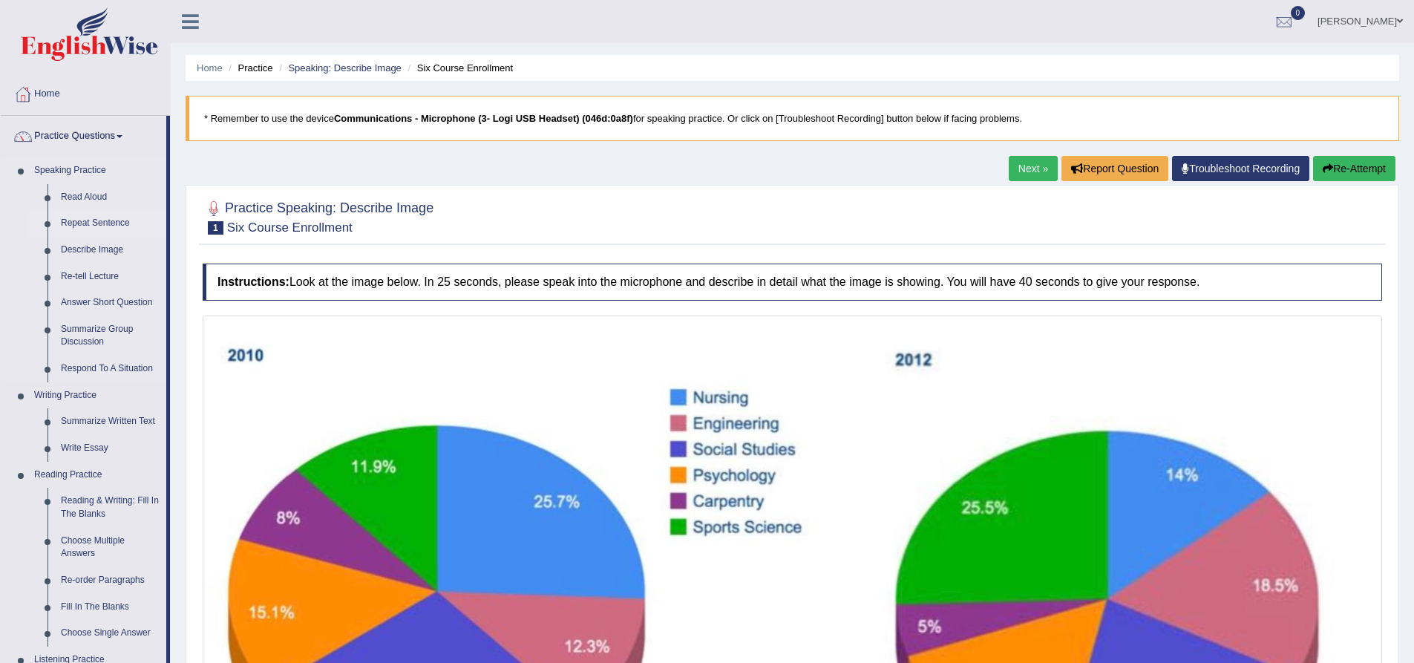
click at [96, 221] on link "Repeat Sentence" at bounding box center [110, 223] width 112 height 27
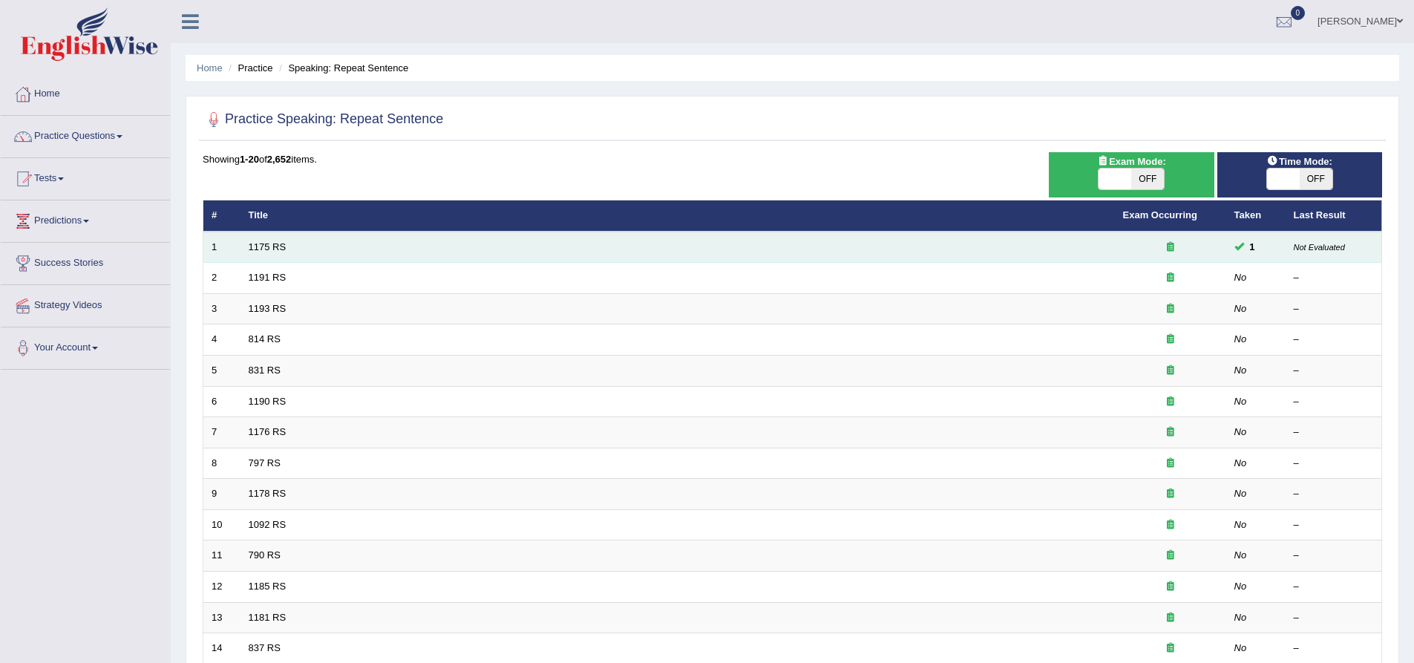
click at [324, 237] on td "1175 RS" at bounding box center [677, 247] width 874 height 31
click at [273, 241] on link "1175 RS" at bounding box center [268, 246] width 38 height 11
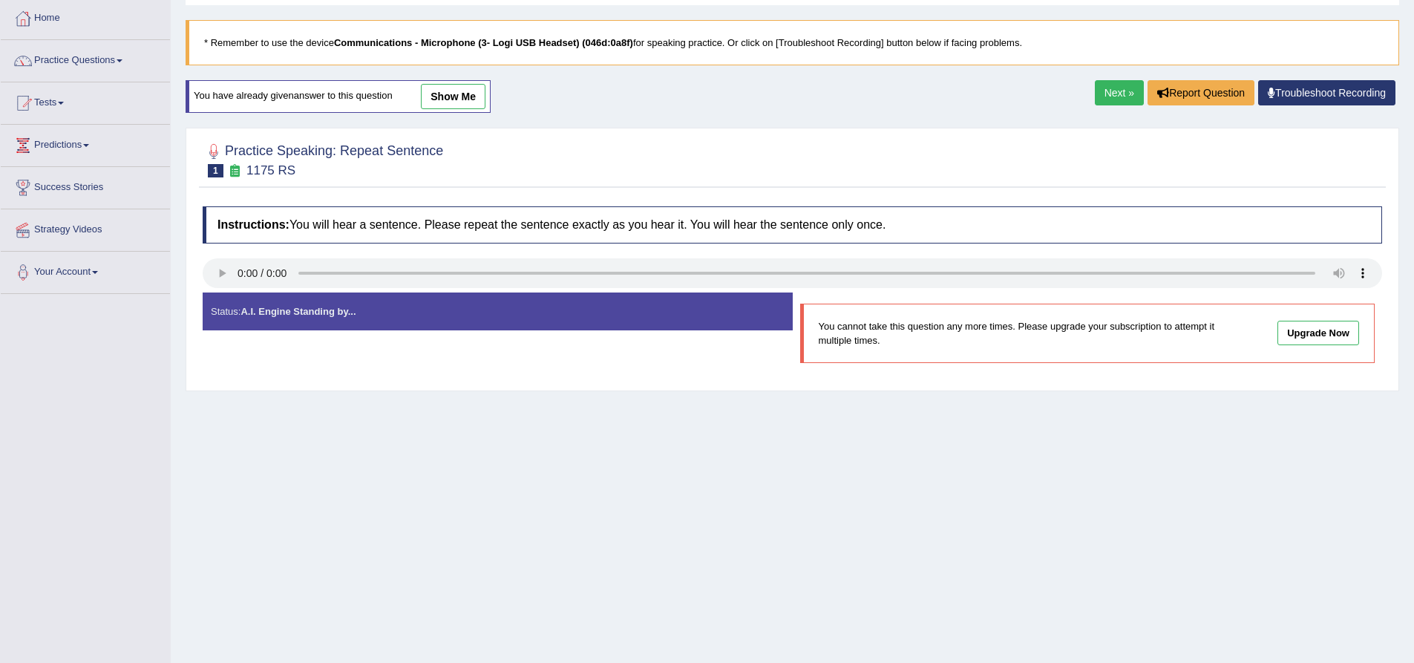
scroll to position [42, 0]
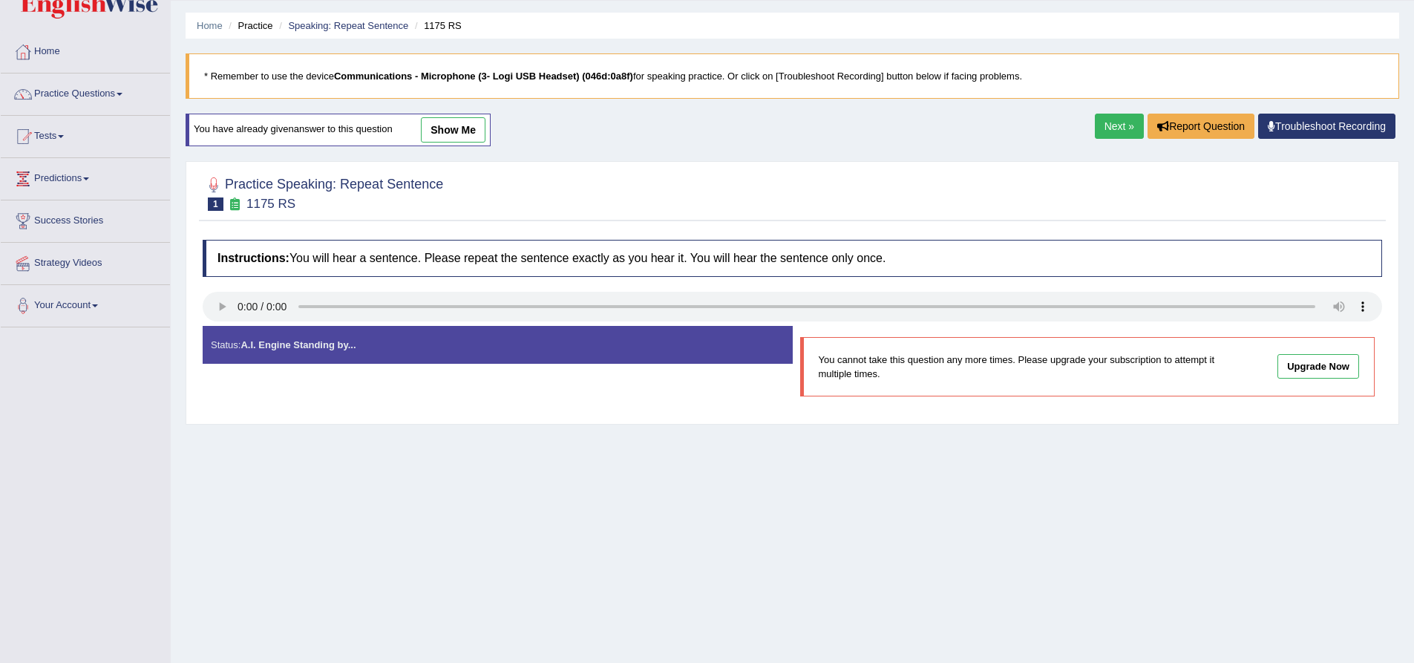
click at [406, 347] on div "Status: A.I. Engine Standing by..." at bounding box center [498, 345] width 590 height 38
click at [319, 343] on strong "A.I. Engine Standing by..." at bounding box center [297, 344] width 115 height 11
click at [289, 342] on strong "A.I. Engine Standing by..." at bounding box center [297, 344] width 115 height 11
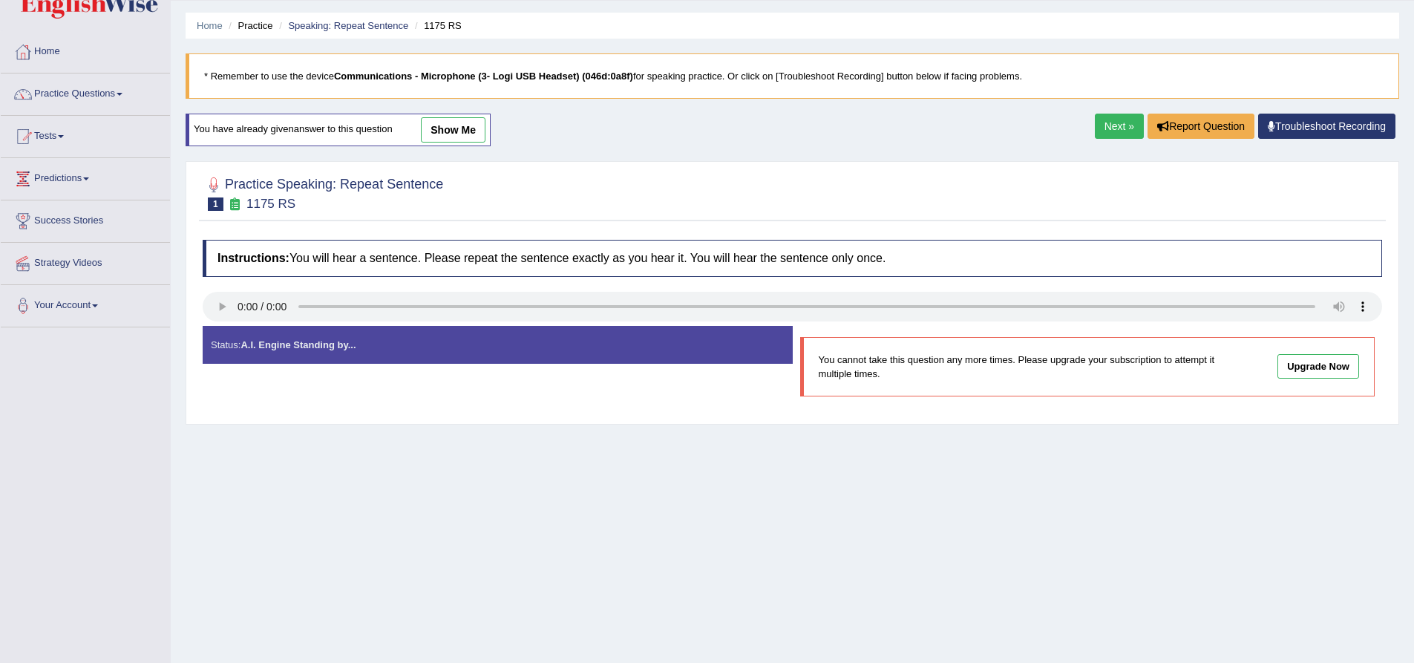
click at [1326, 363] on link "Upgrade Now" at bounding box center [1318, 366] width 82 height 24
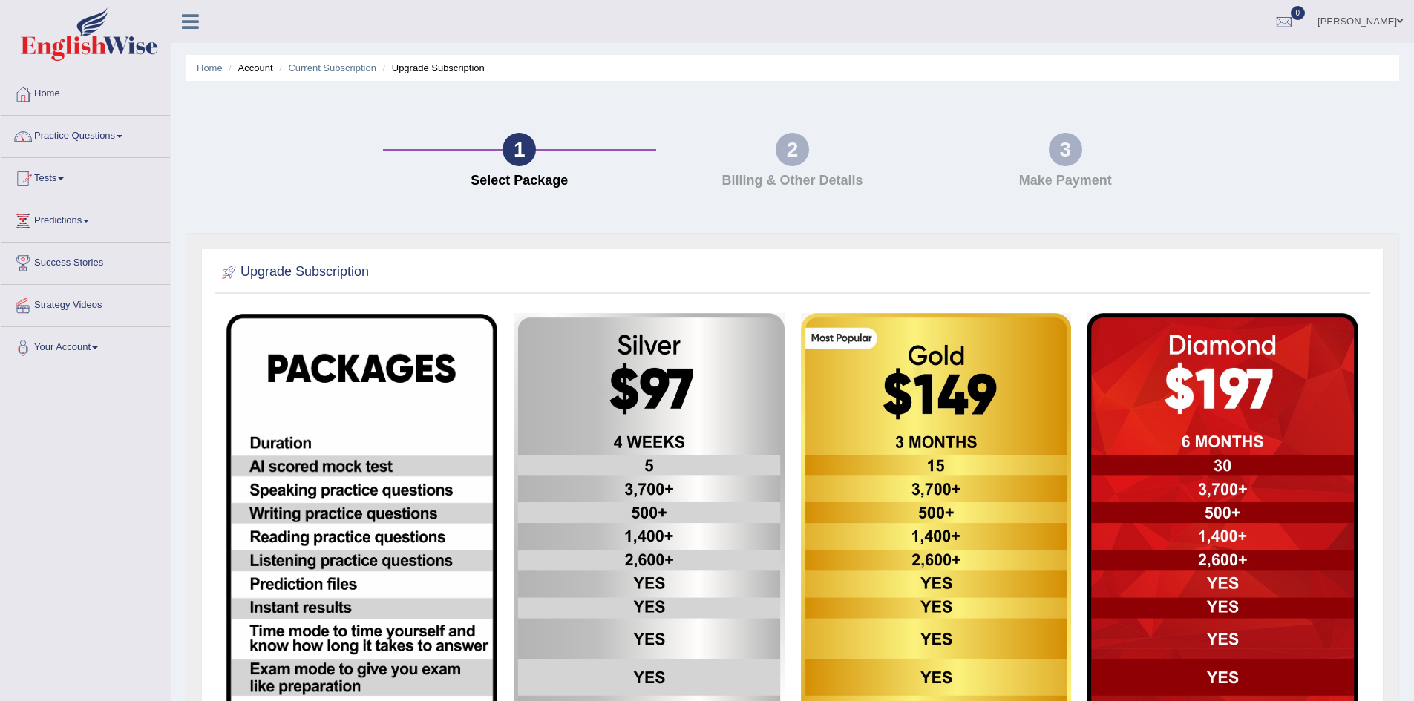
click at [122, 137] on span at bounding box center [120, 136] width 6 height 3
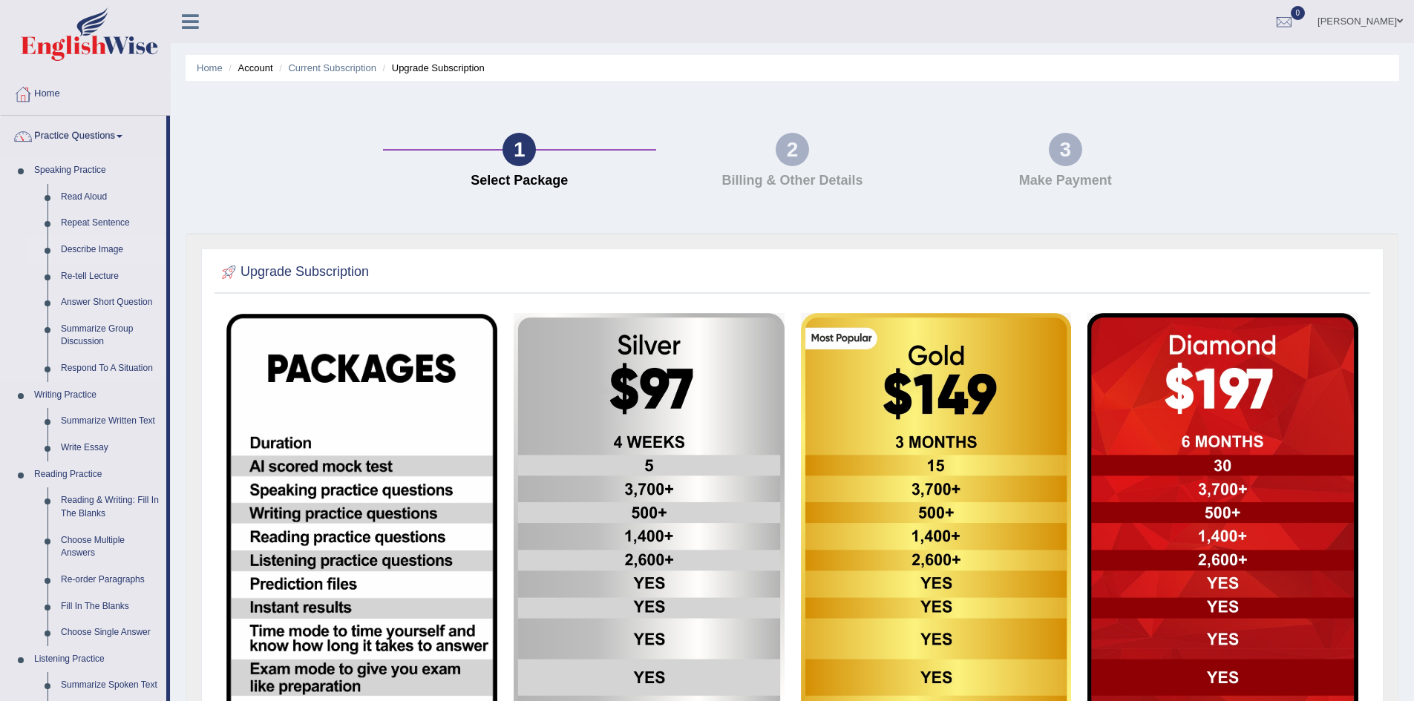
click at [98, 246] on link "Describe Image" at bounding box center [110, 250] width 112 height 27
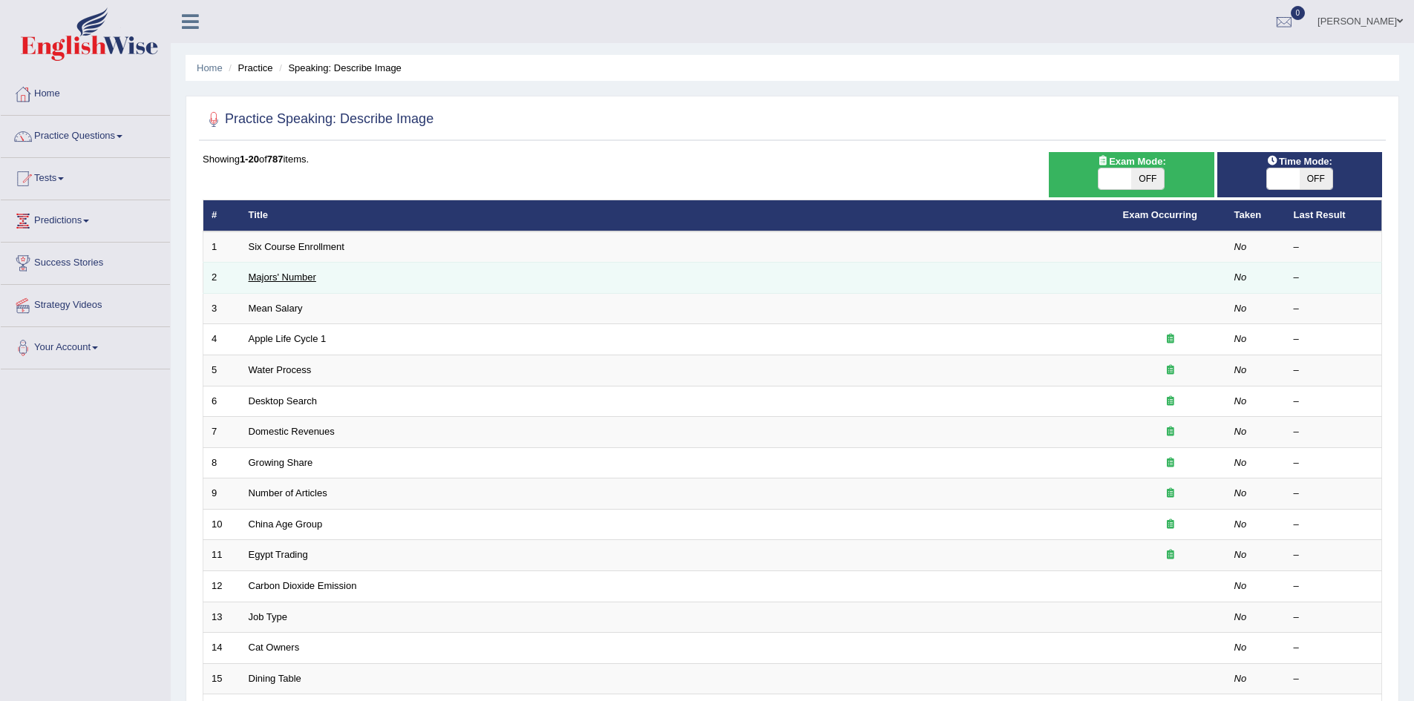
click at [314, 277] on link "Majors' Number" at bounding box center [283, 277] width 68 height 11
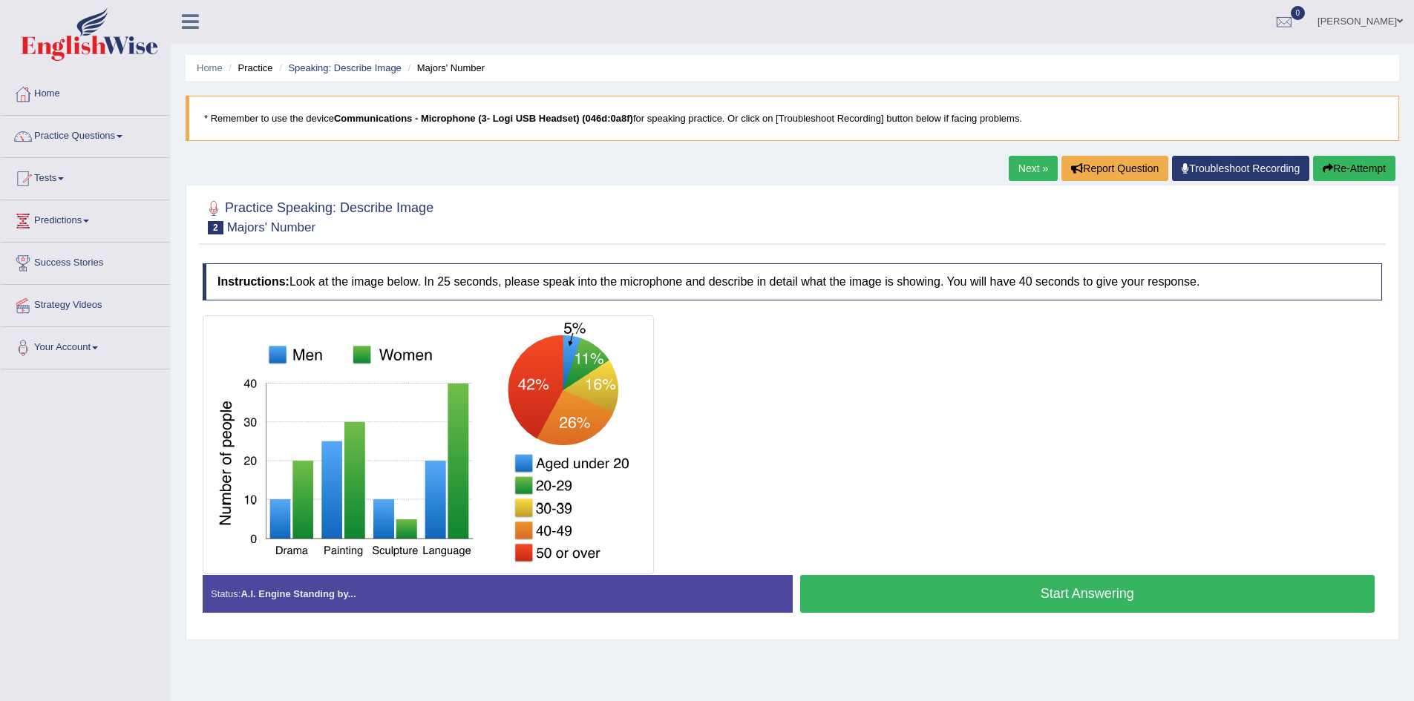
click at [122, 134] on link "Practice Questions" at bounding box center [85, 134] width 169 height 37
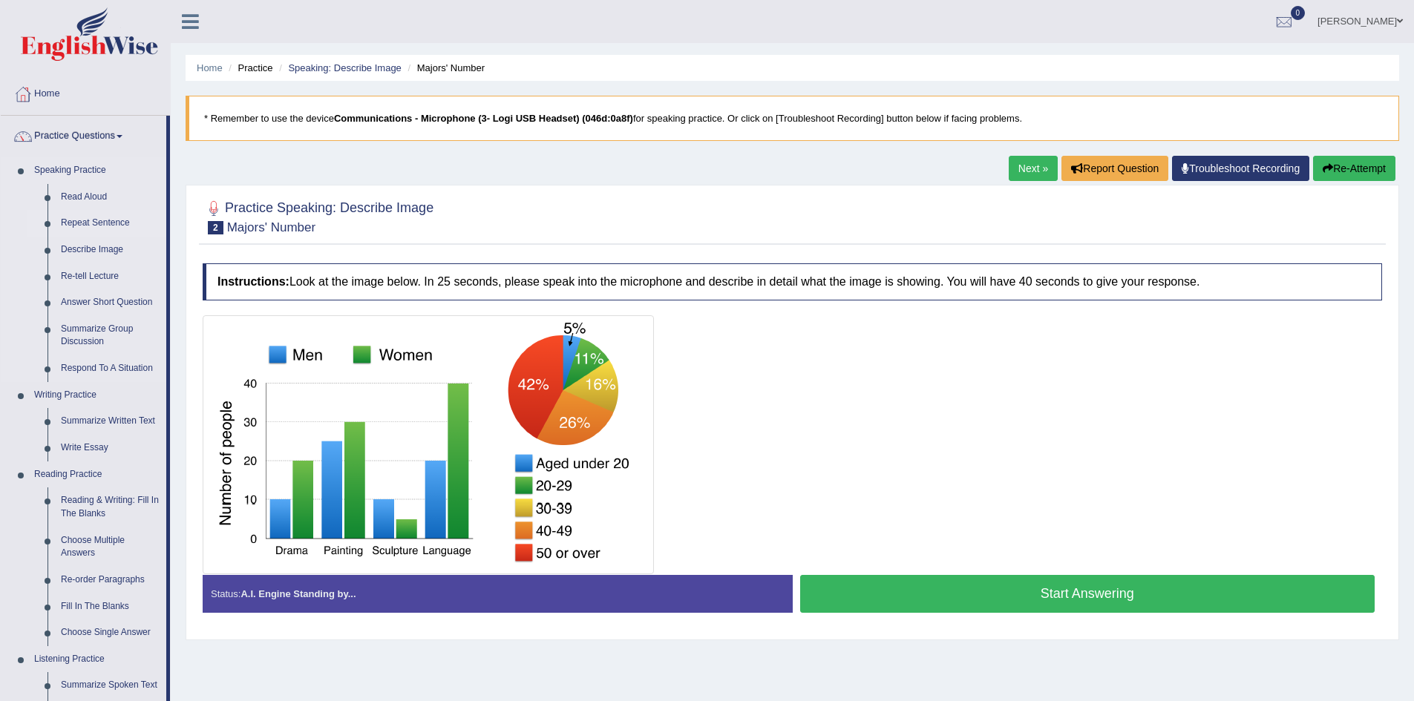
click at [117, 223] on link "Repeat Sentence" at bounding box center [110, 223] width 112 height 27
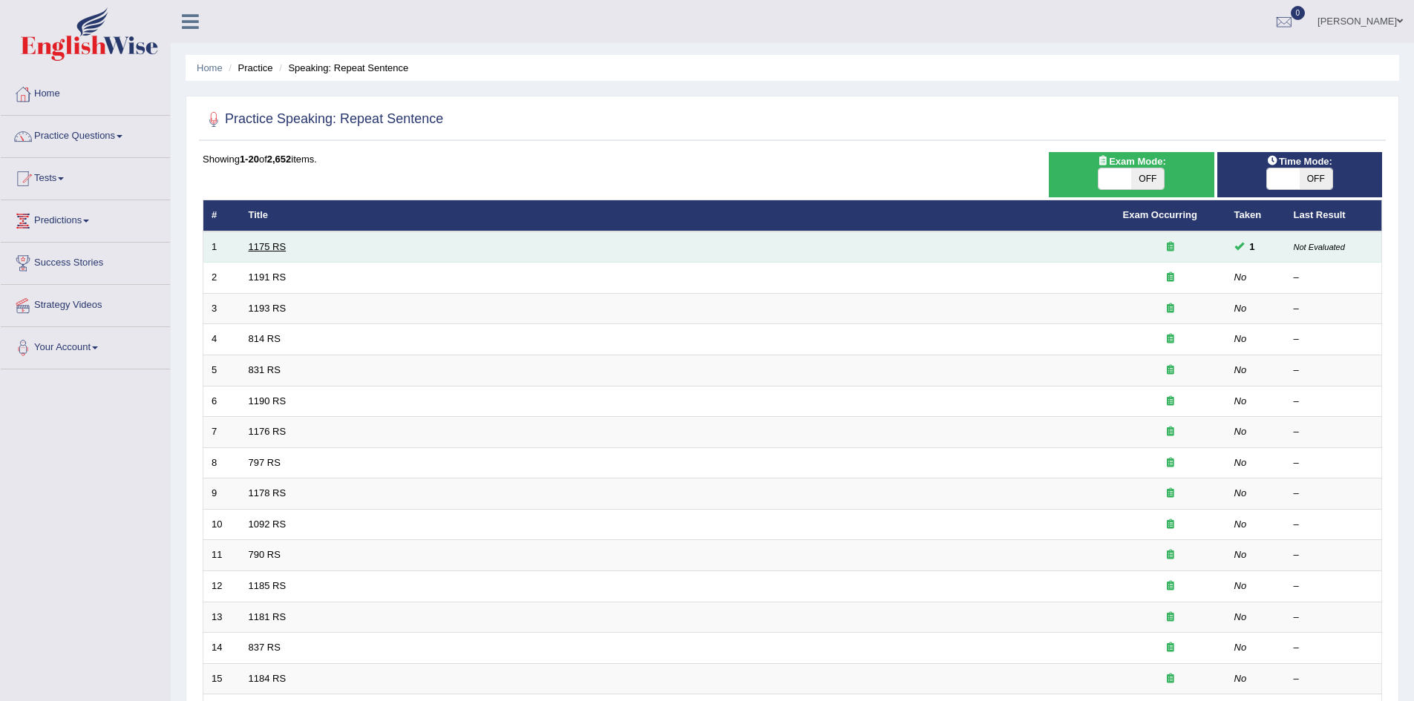
click at [280, 246] on link "1175 RS" at bounding box center [268, 246] width 38 height 11
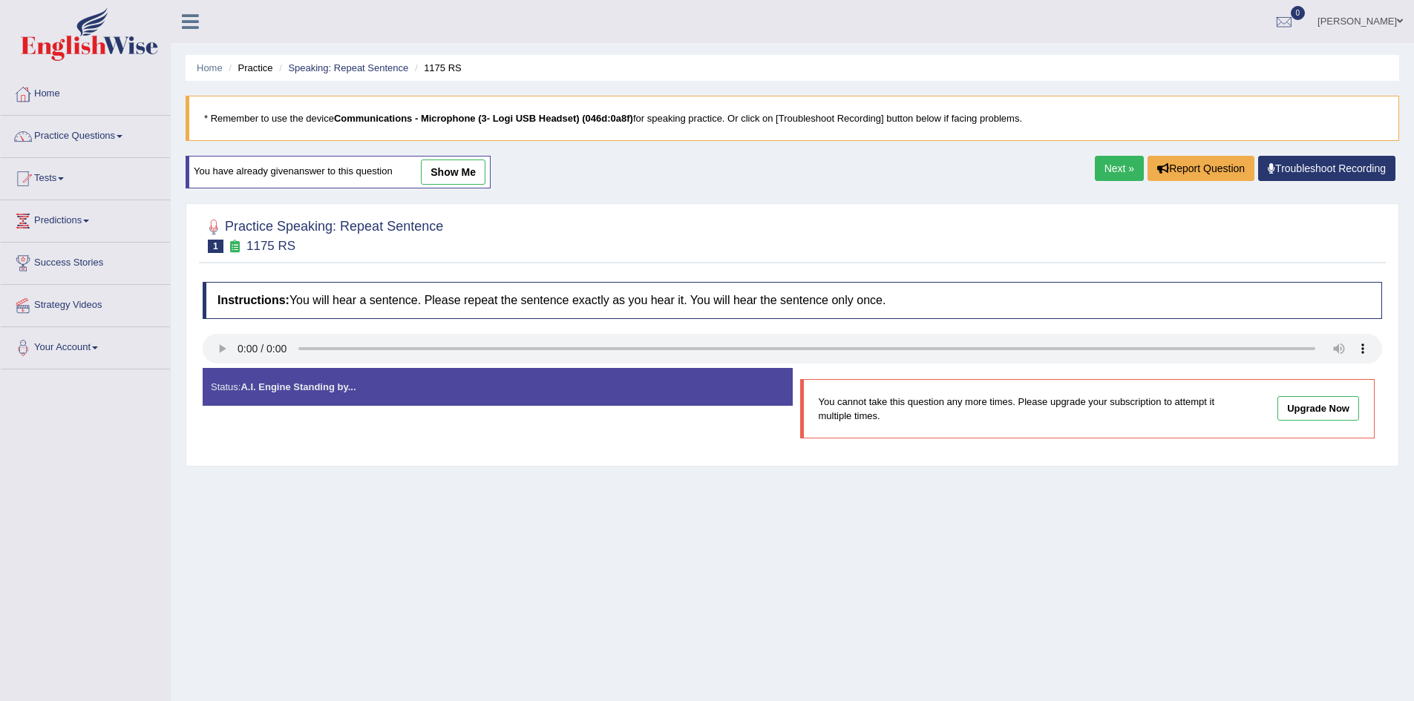
click at [1277, 412] on p "Upgrade Now" at bounding box center [1291, 409] width 135 height 14
click at [1280, 410] on link "Upgrade Now" at bounding box center [1318, 408] width 82 height 24
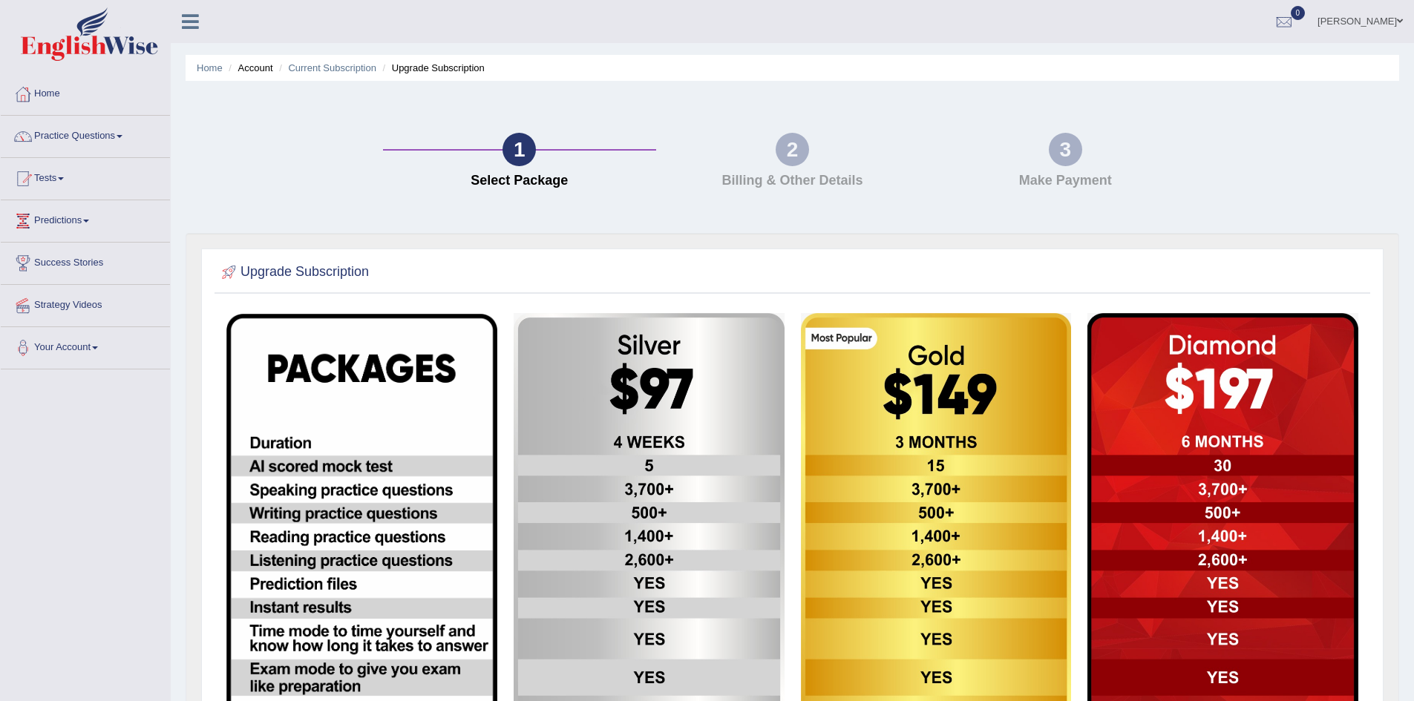
click at [518, 147] on div "1" at bounding box center [518, 149] width 33 height 33
click at [57, 393] on div "Toggle navigation Home Practice Questions Speaking Practice Read Aloud Repeat S…" at bounding box center [707, 515] width 1414 height 1031
click at [123, 134] on link "Practice Questions" at bounding box center [85, 134] width 169 height 37
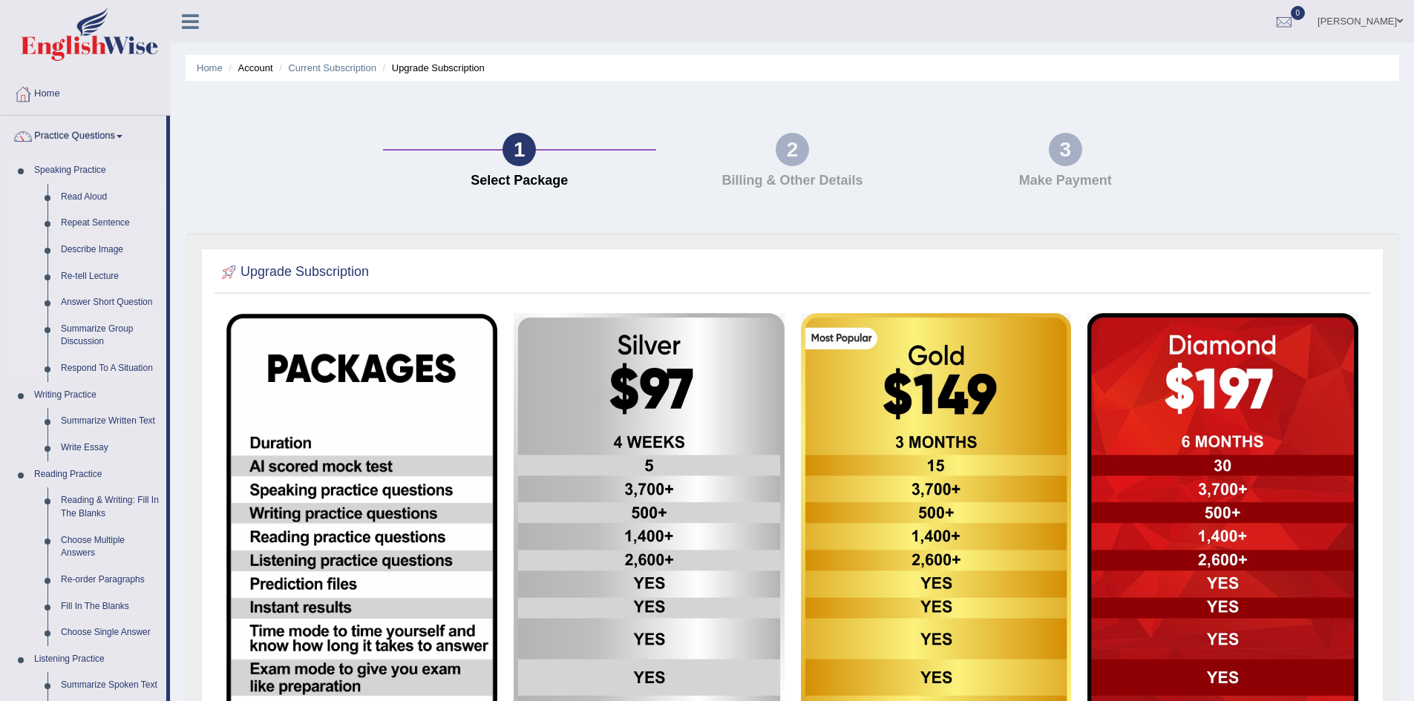
click at [108, 197] on link "Read Aloud" at bounding box center [110, 197] width 112 height 27
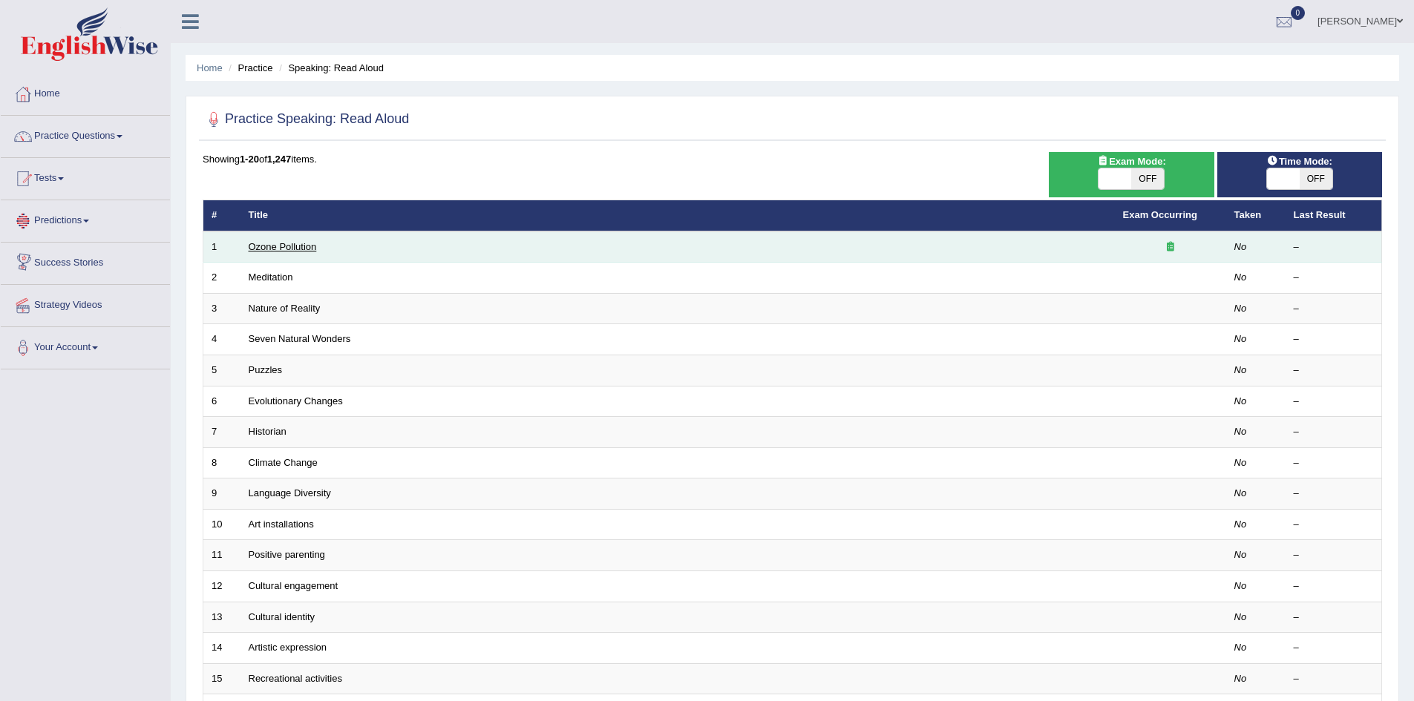
click at [311, 251] on link "Ozone Pollution" at bounding box center [283, 246] width 68 height 11
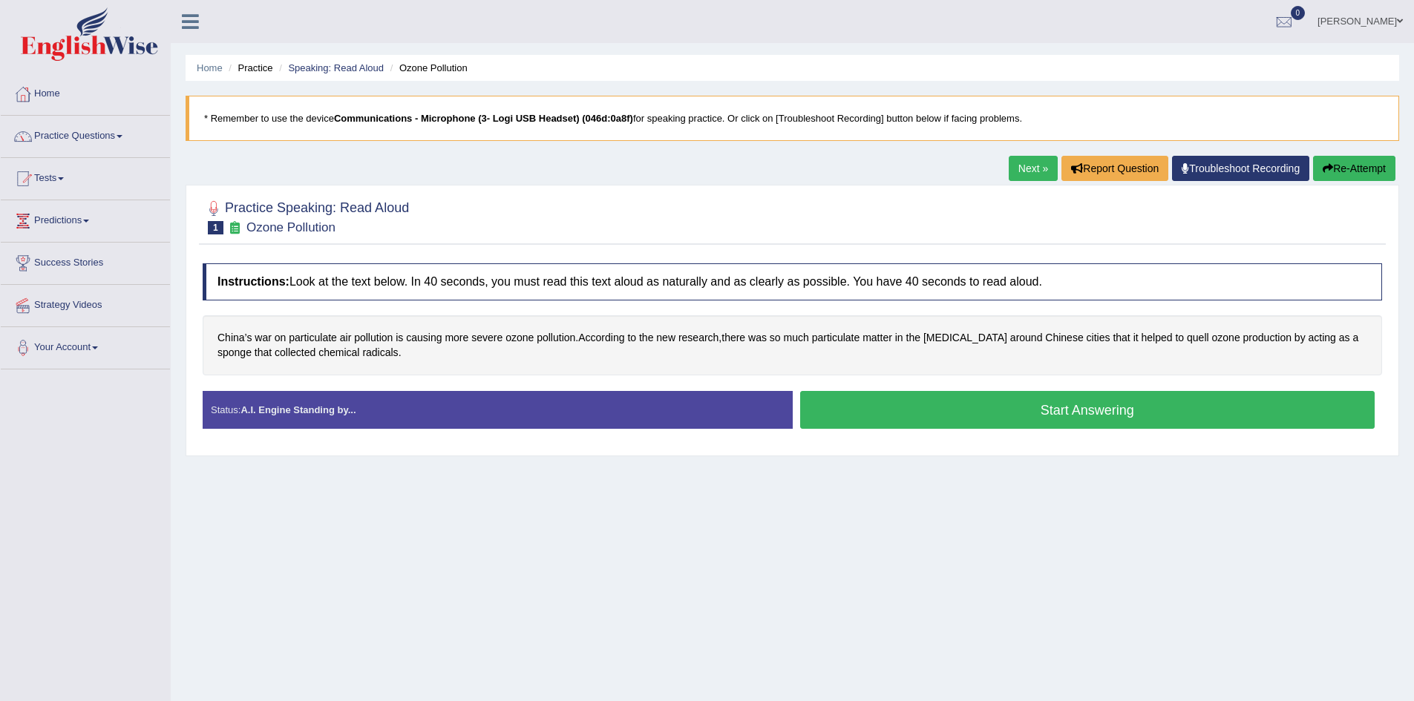
click at [123, 135] on link "Practice Questions" at bounding box center [85, 134] width 169 height 37
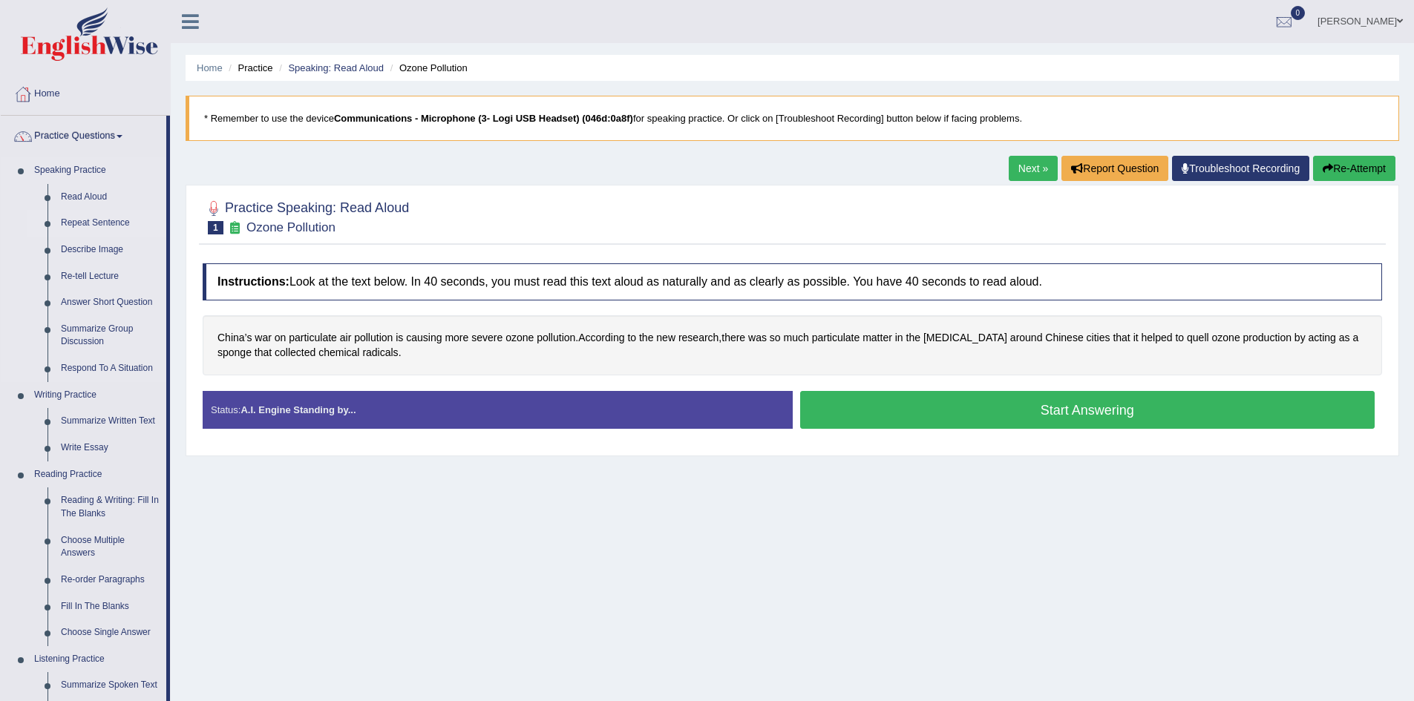
click at [107, 220] on link "Repeat Sentence" at bounding box center [110, 223] width 112 height 27
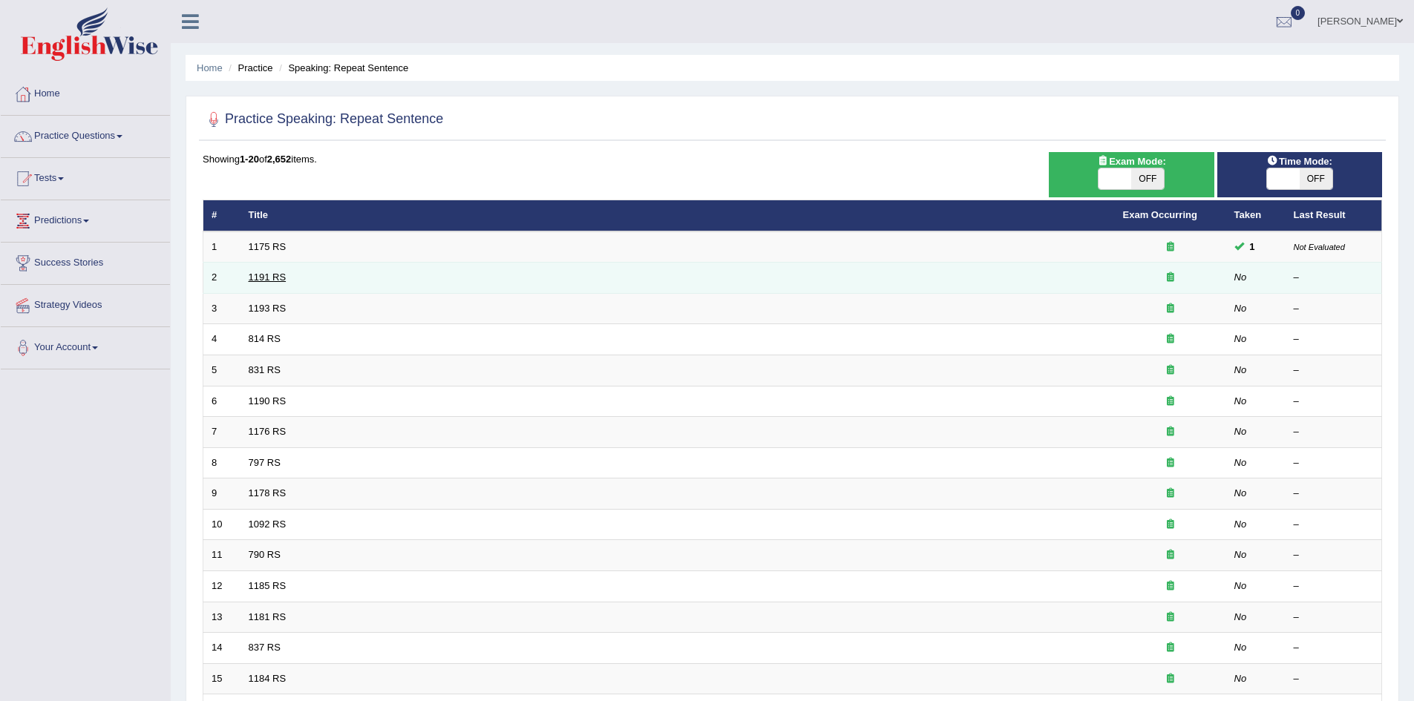
click at [274, 275] on link "1191 RS" at bounding box center [268, 277] width 38 height 11
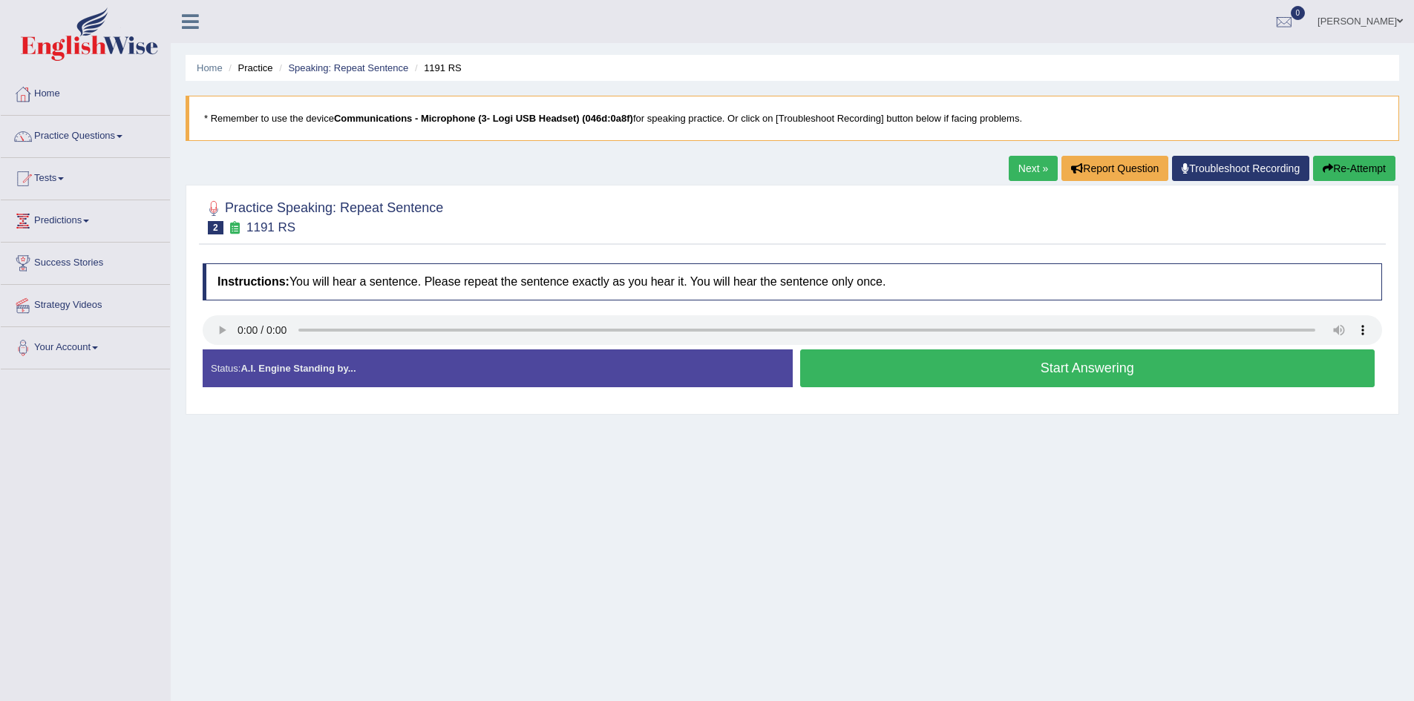
click at [891, 354] on button "Start Answering" at bounding box center [1087, 369] width 575 height 38
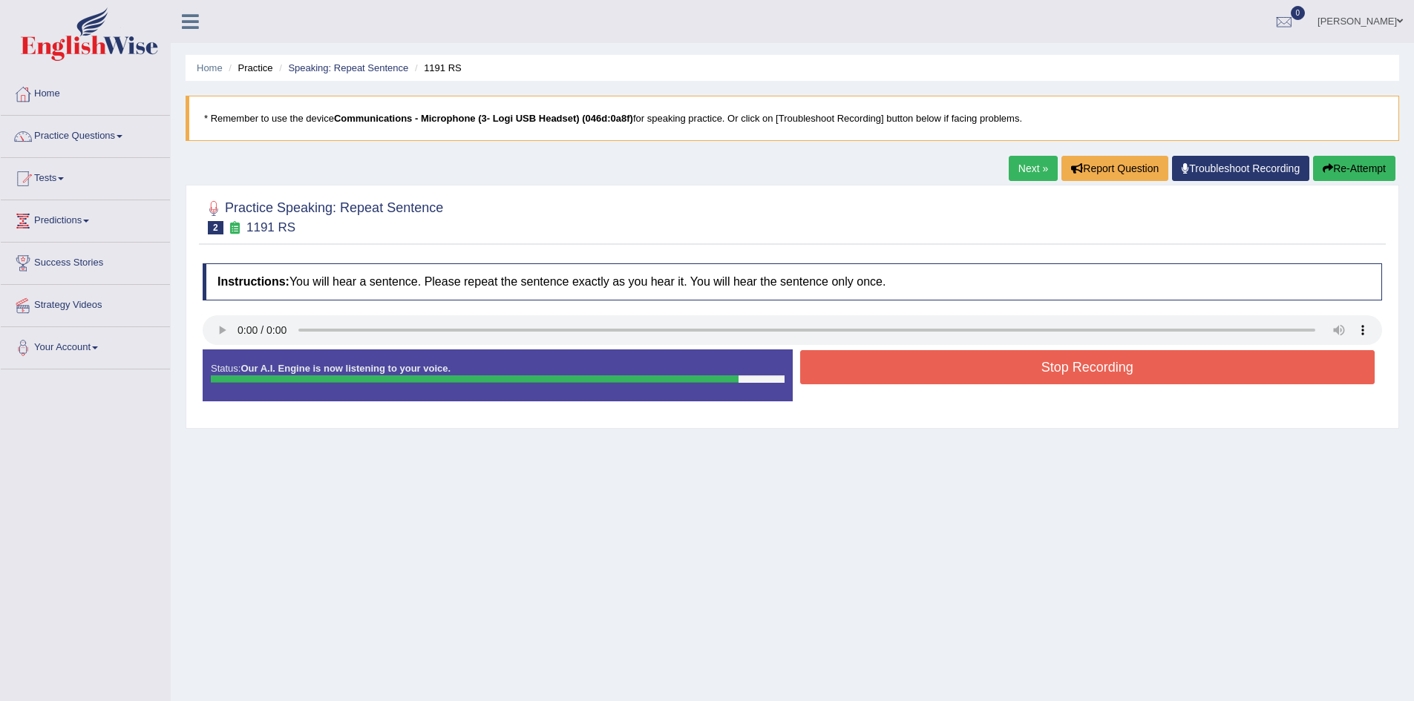
click at [853, 362] on button "Stop Recording" at bounding box center [1087, 367] width 575 height 34
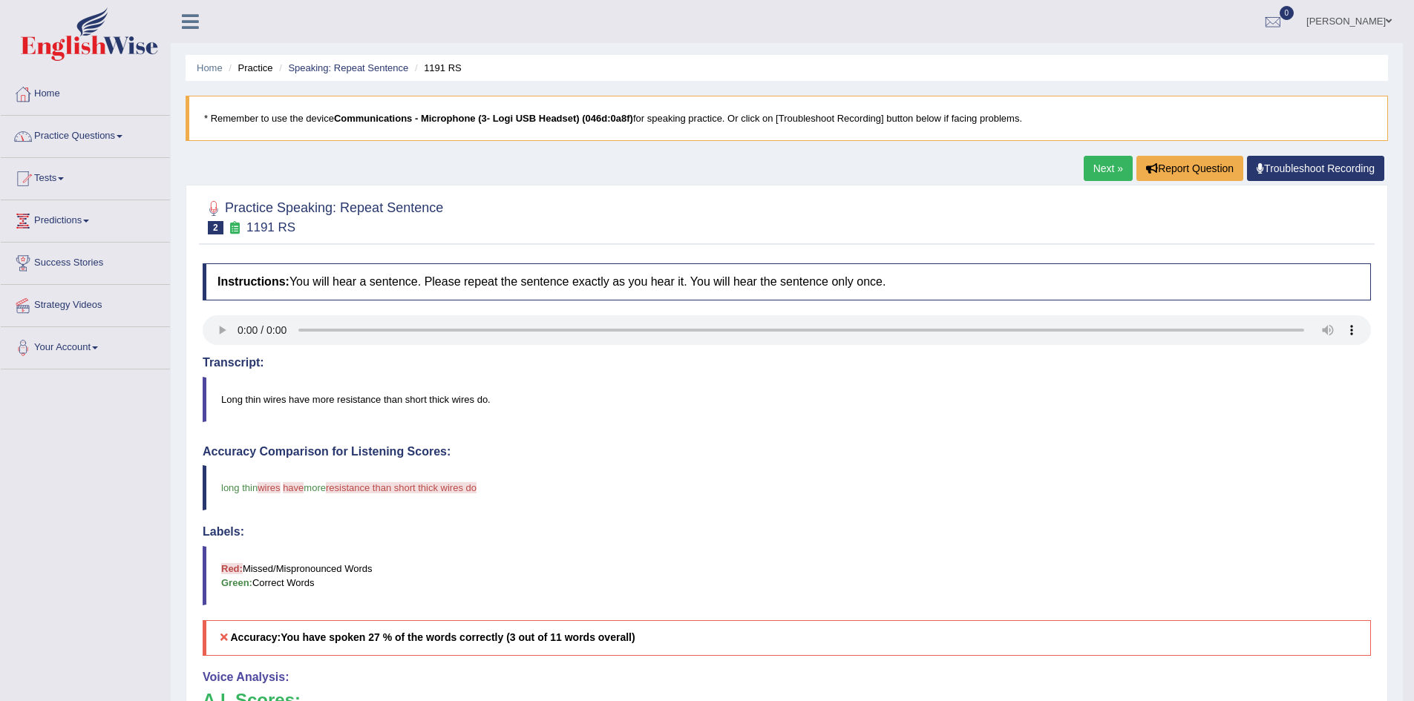
click at [122, 135] on span at bounding box center [120, 136] width 6 height 3
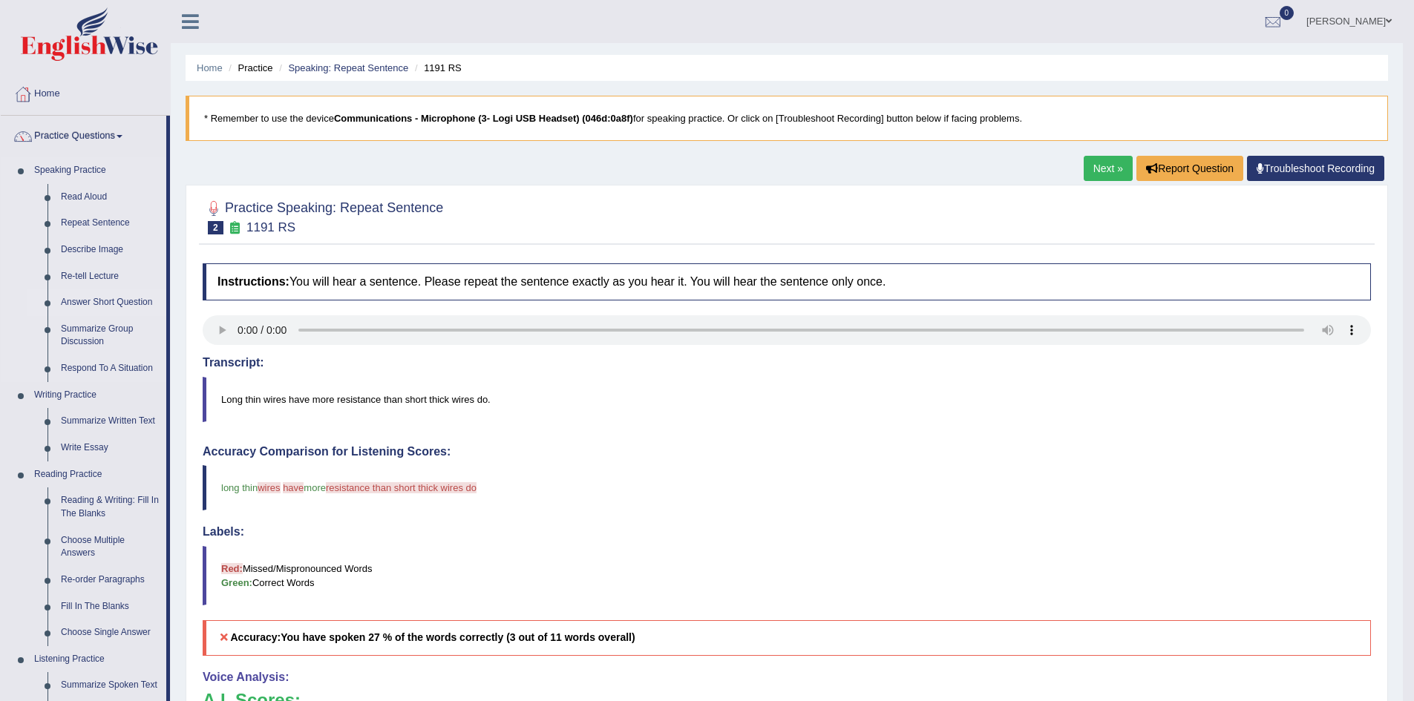
click at [102, 300] on link "Answer Short Question" at bounding box center [110, 302] width 112 height 27
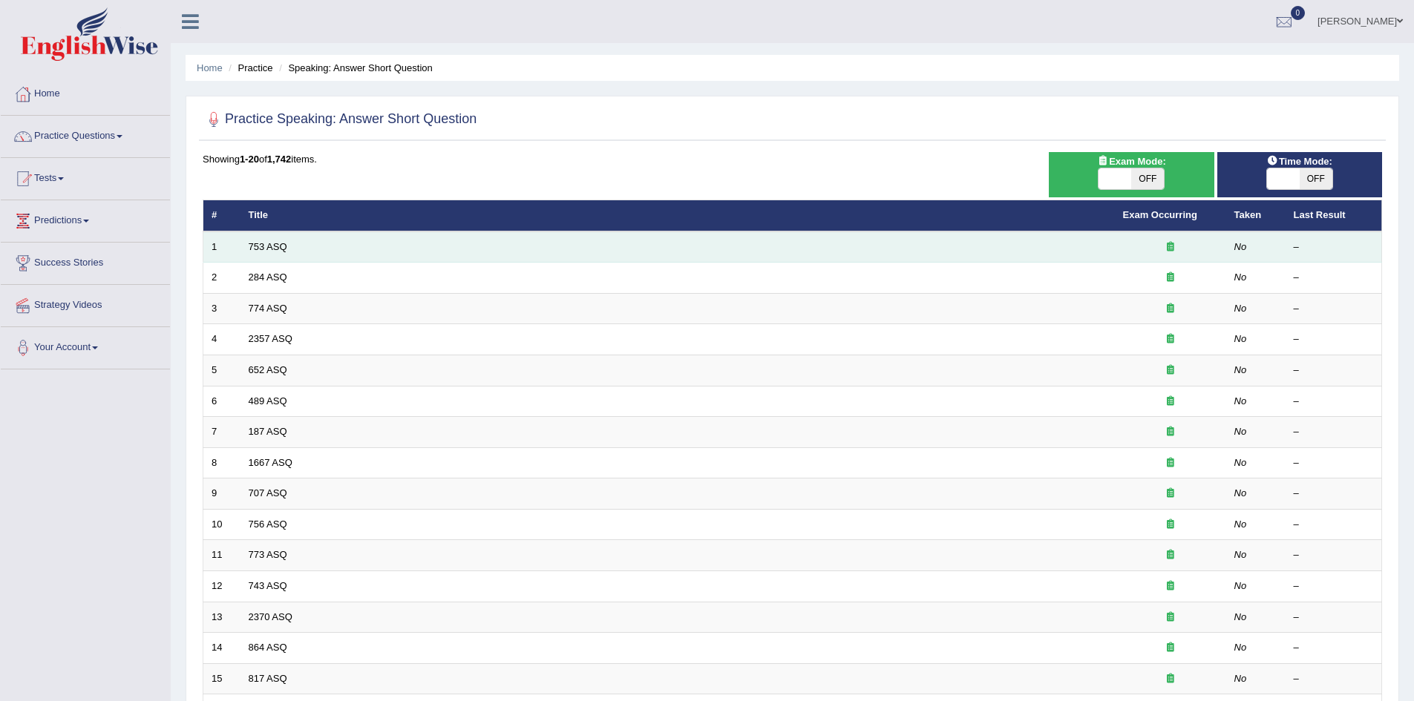
click at [300, 243] on td "753 ASQ" at bounding box center [677, 247] width 874 height 31
click at [275, 250] on link "753 ASQ" at bounding box center [268, 246] width 39 height 11
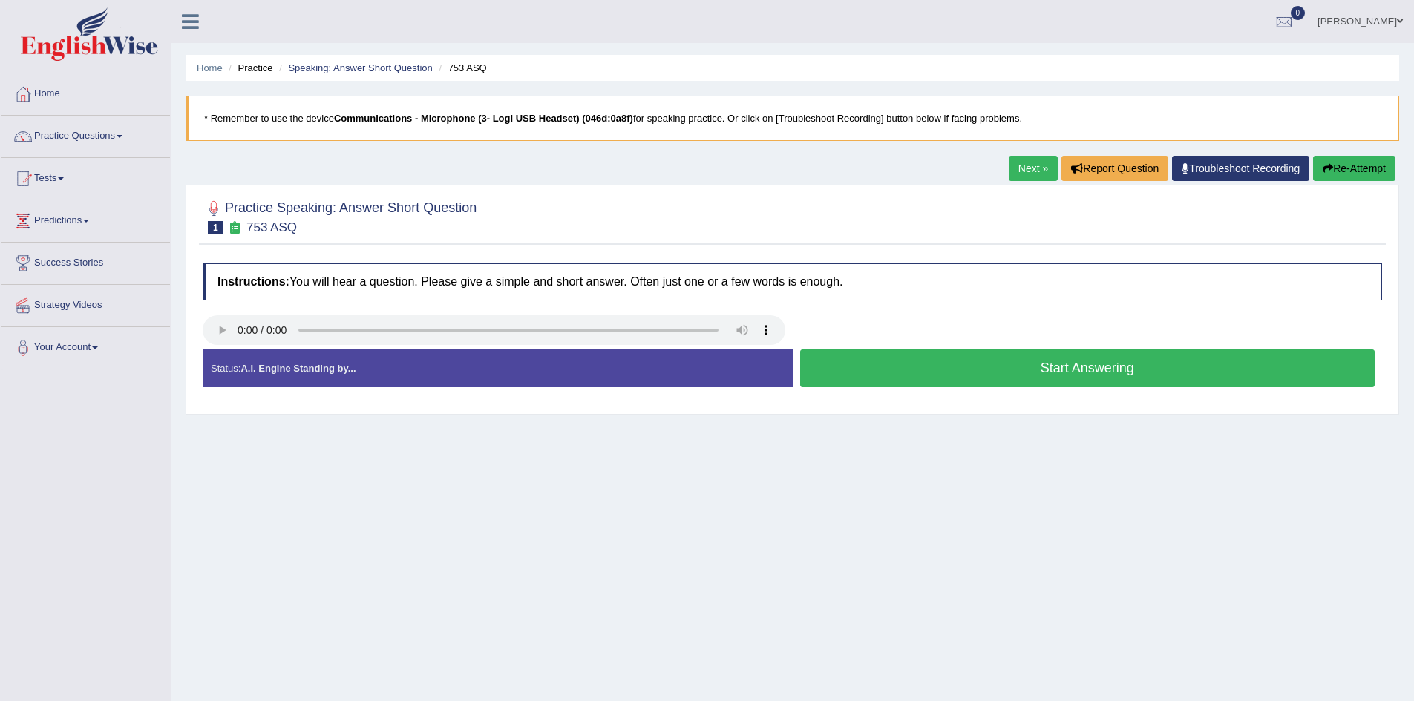
click at [954, 362] on button "Start Answering" at bounding box center [1087, 369] width 575 height 38
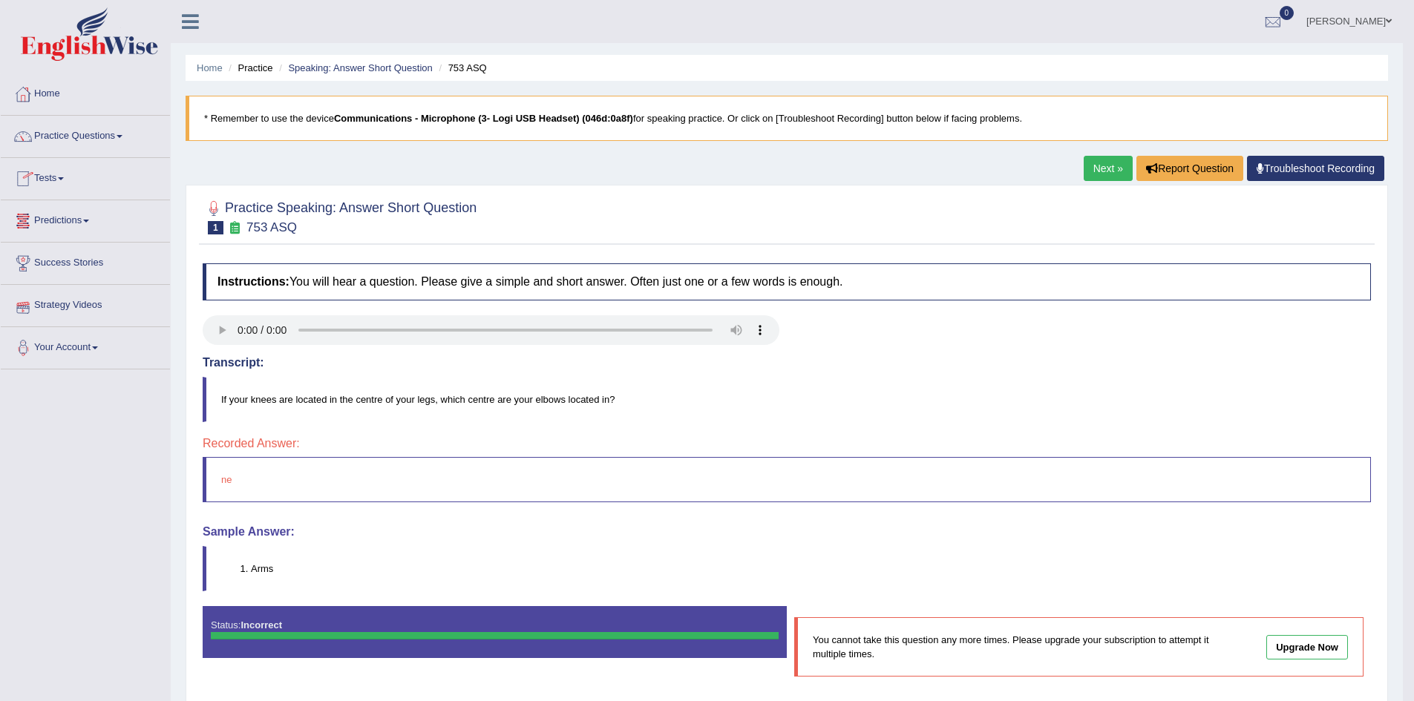
click at [93, 218] on link "Predictions" at bounding box center [85, 218] width 169 height 37
click at [119, 135] on link "Practice Questions" at bounding box center [85, 134] width 169 height 37
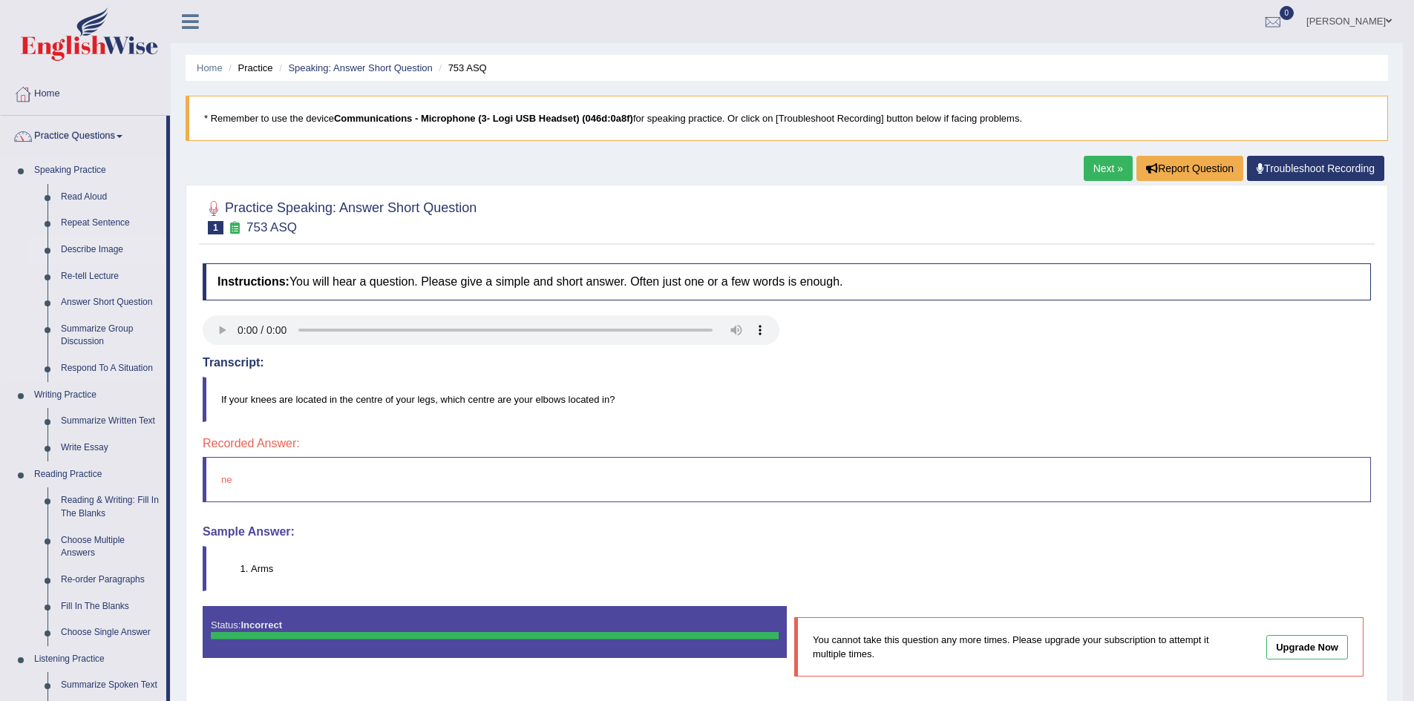
click at [97, 249] on link "Describe Image" at bounding box center [110, 250] width 112 height 27
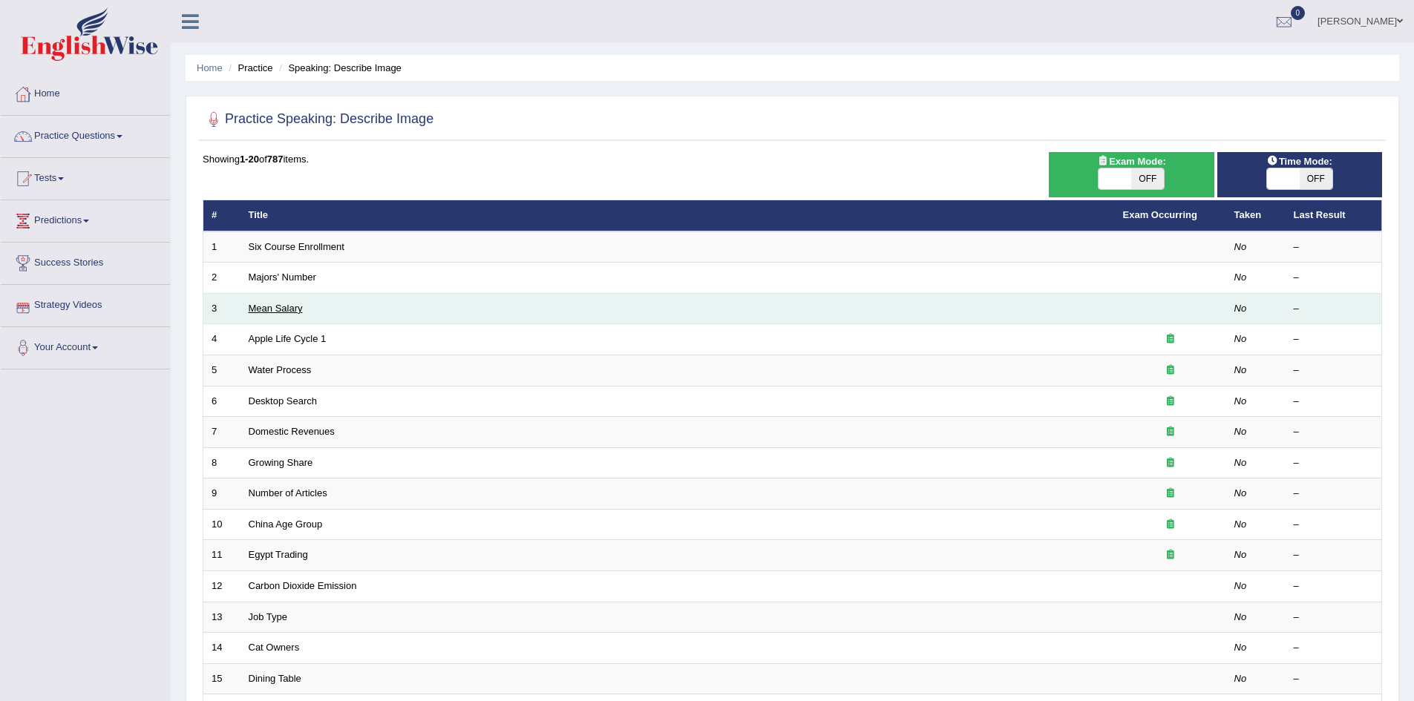
click at [280, 306] on link "Mean Salary" at bounding box center [276, 308] width 54 height 11
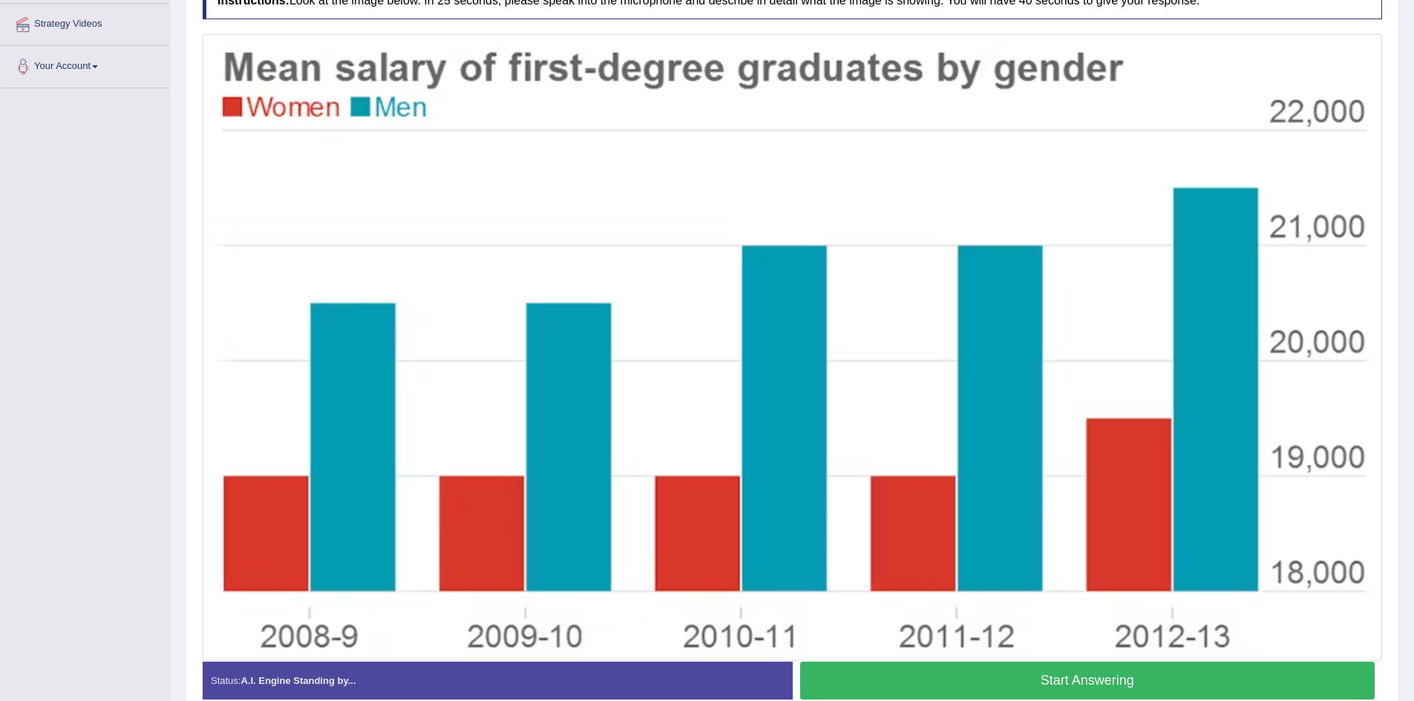
scroll to position [355, 0]
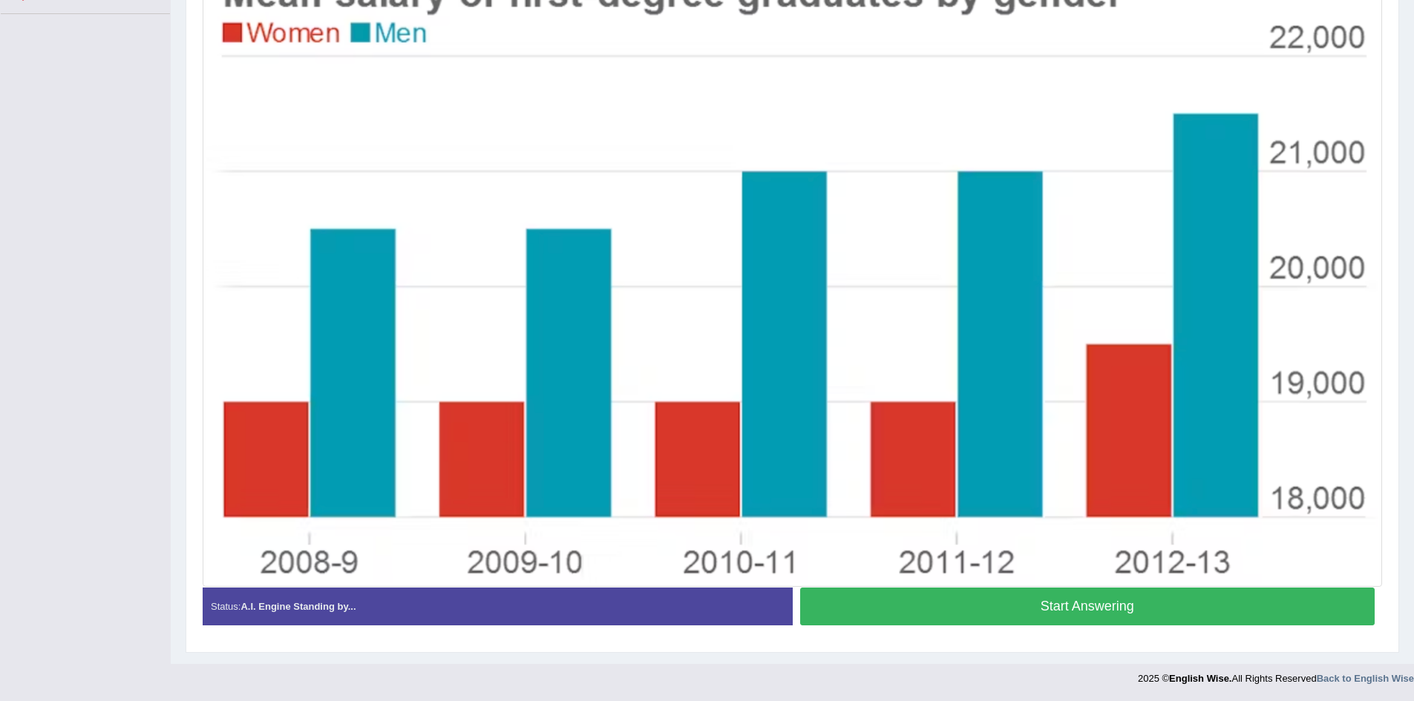
click at [894, 603] on button "Start Answering" at bounding box center [1087, 607] width 575 height 38
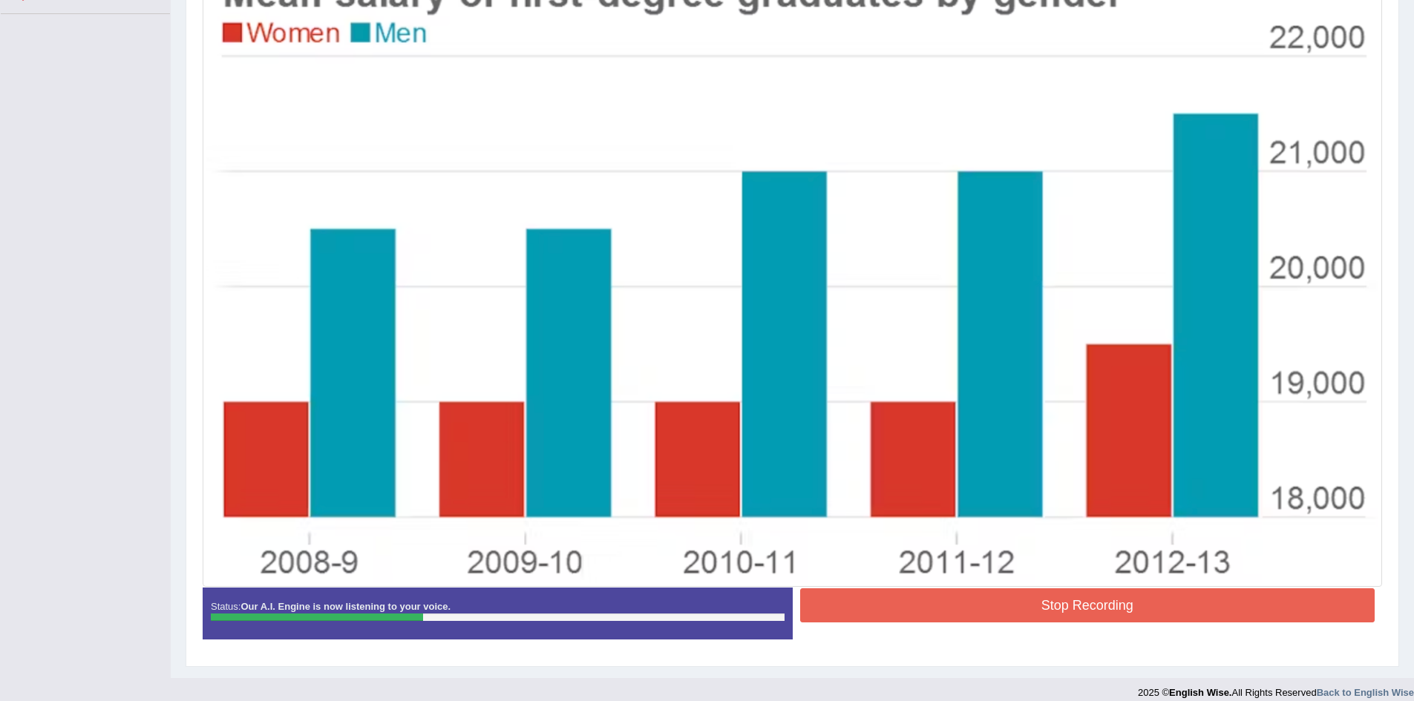
click at [842, 603] on button "Stop Recording" at bounding box center [1087, 606] width 575 height 34
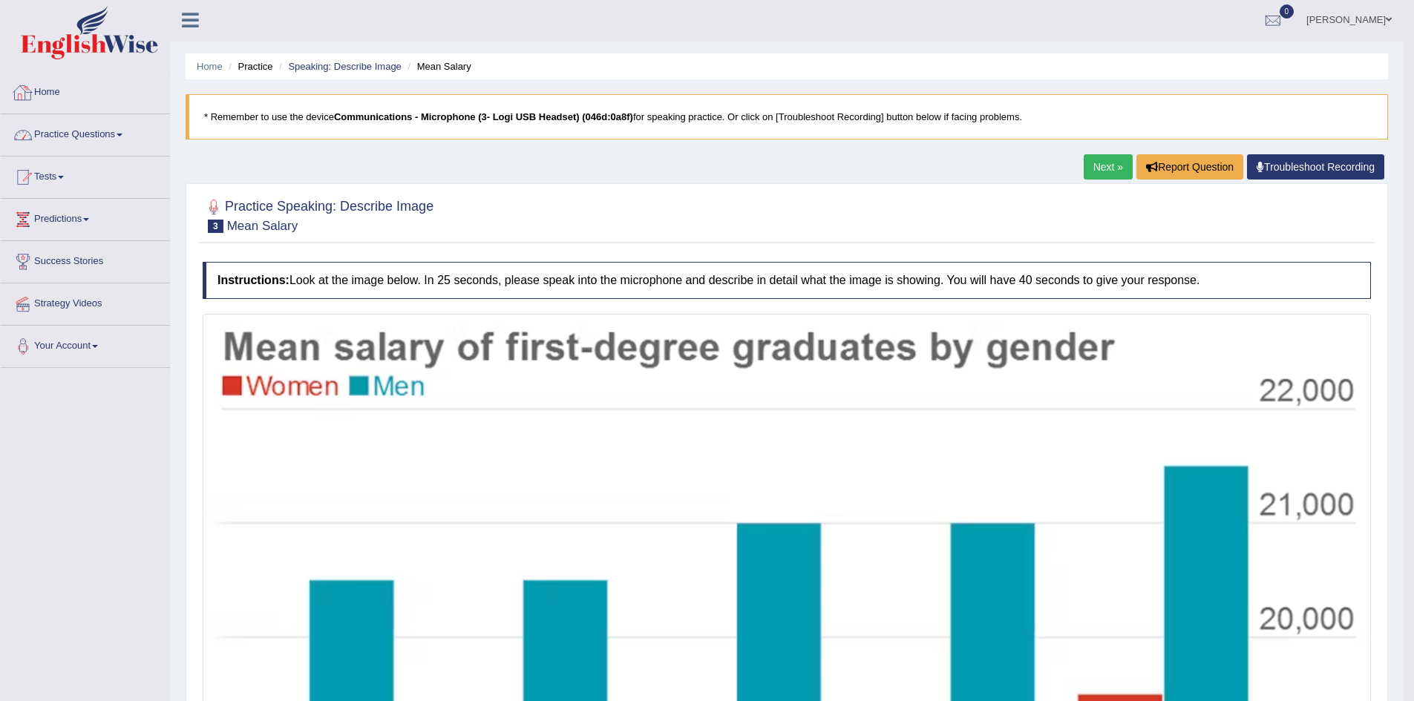
scroll to position [0, 0]
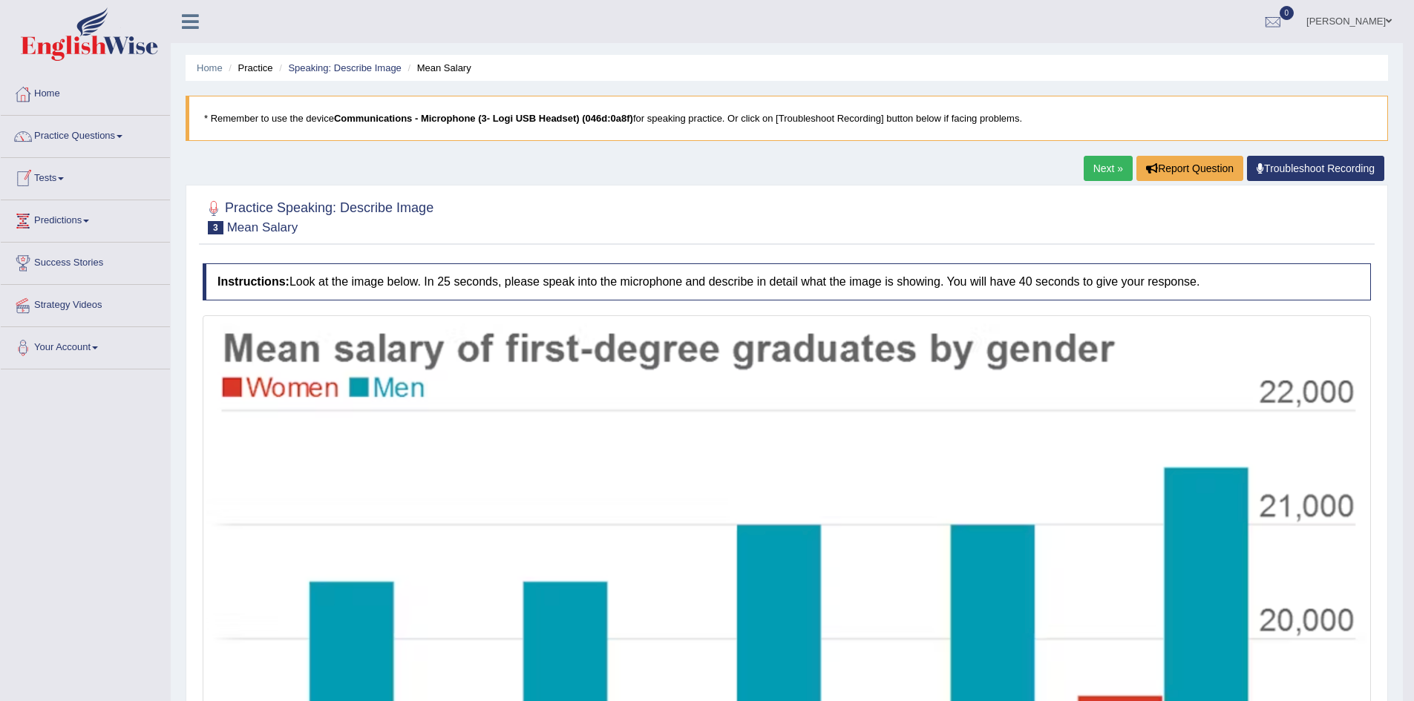
click at [119, 134] on link "Practice Questions" at bounding box center [85, 134] width 169 height 37
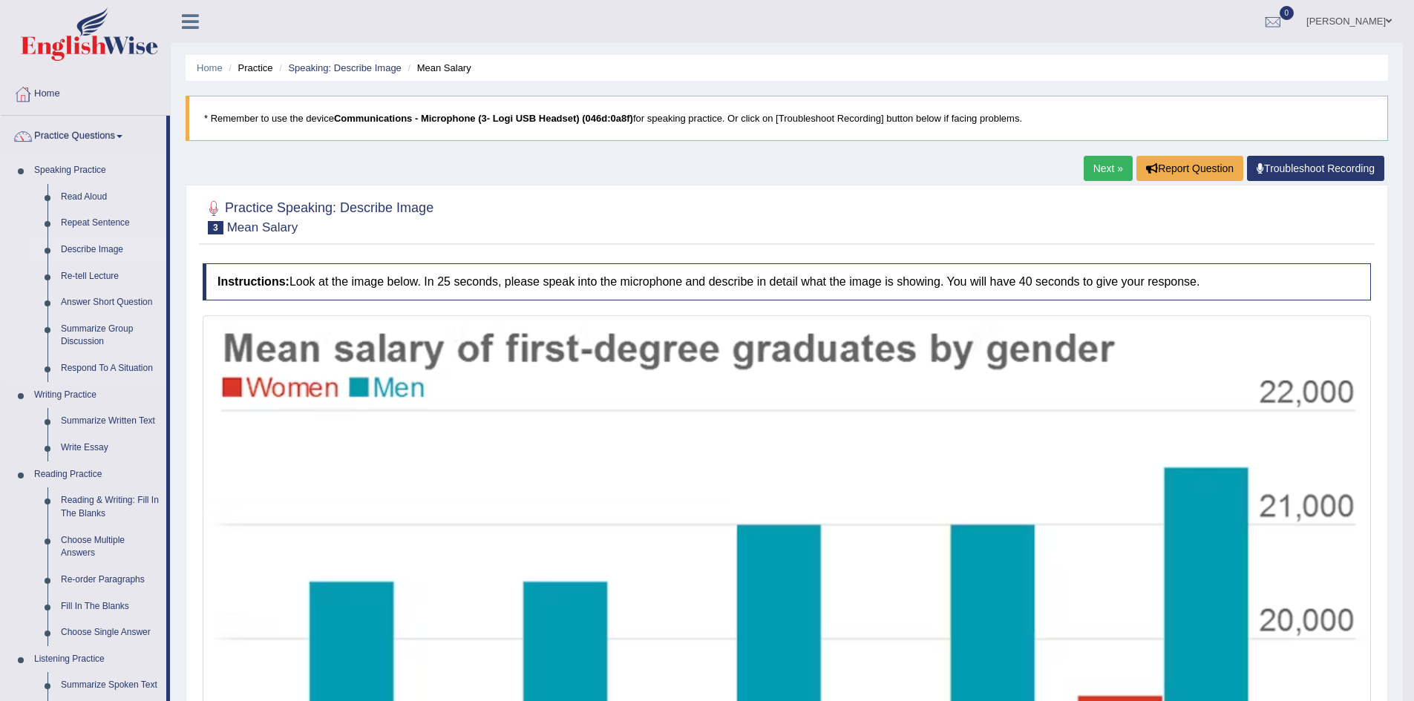
click at [109, 246] on link "Describe Image" at bounding box center [110, 250] width 112 height 27
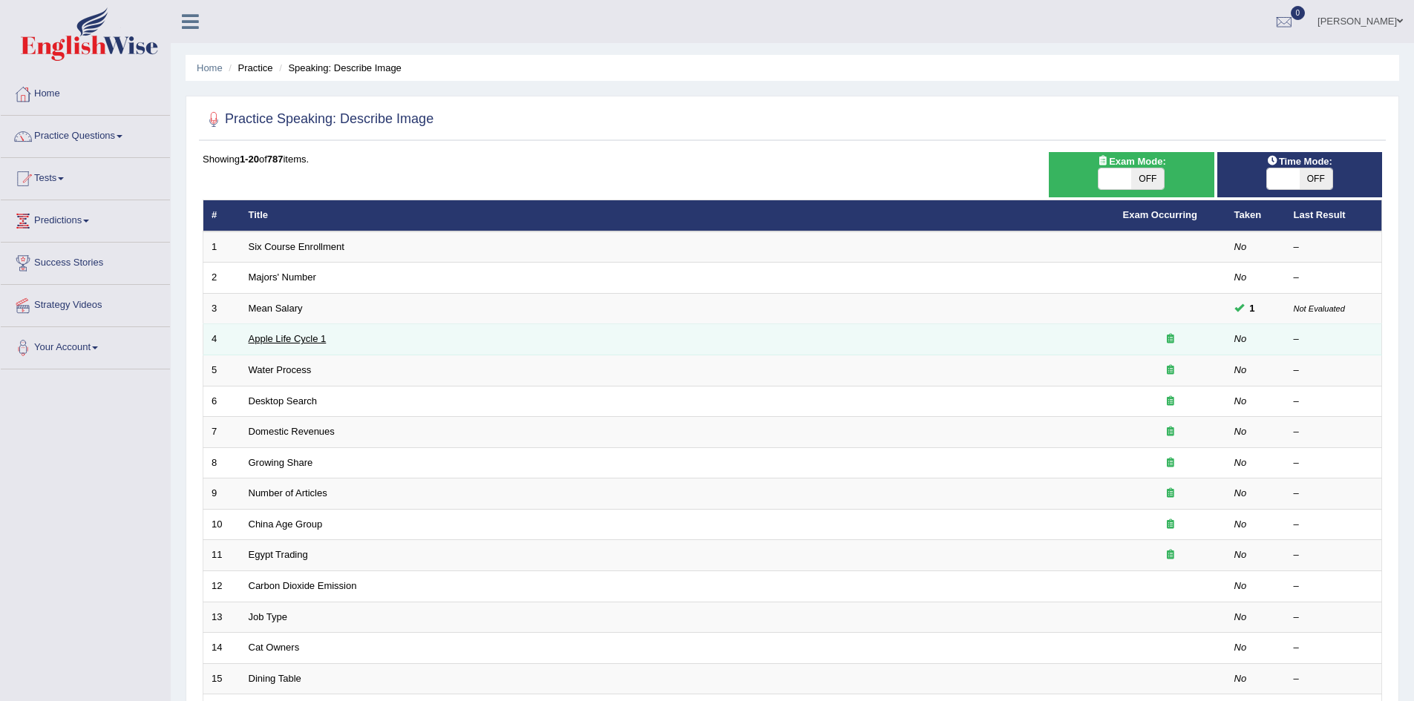
click at [315, 338] on link "Apple Life Cycle 1" at bounding box center [288, 338] width 78 height 11
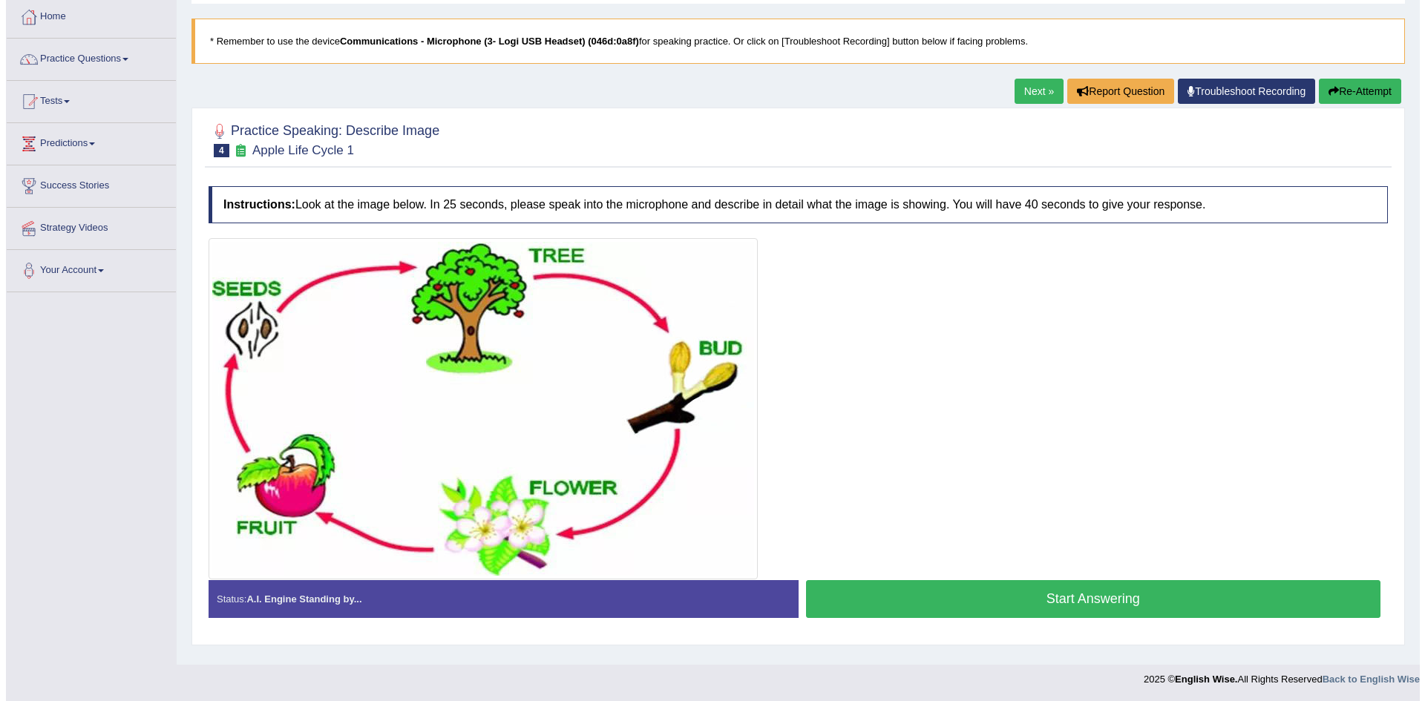
scroll to position [78, 0]
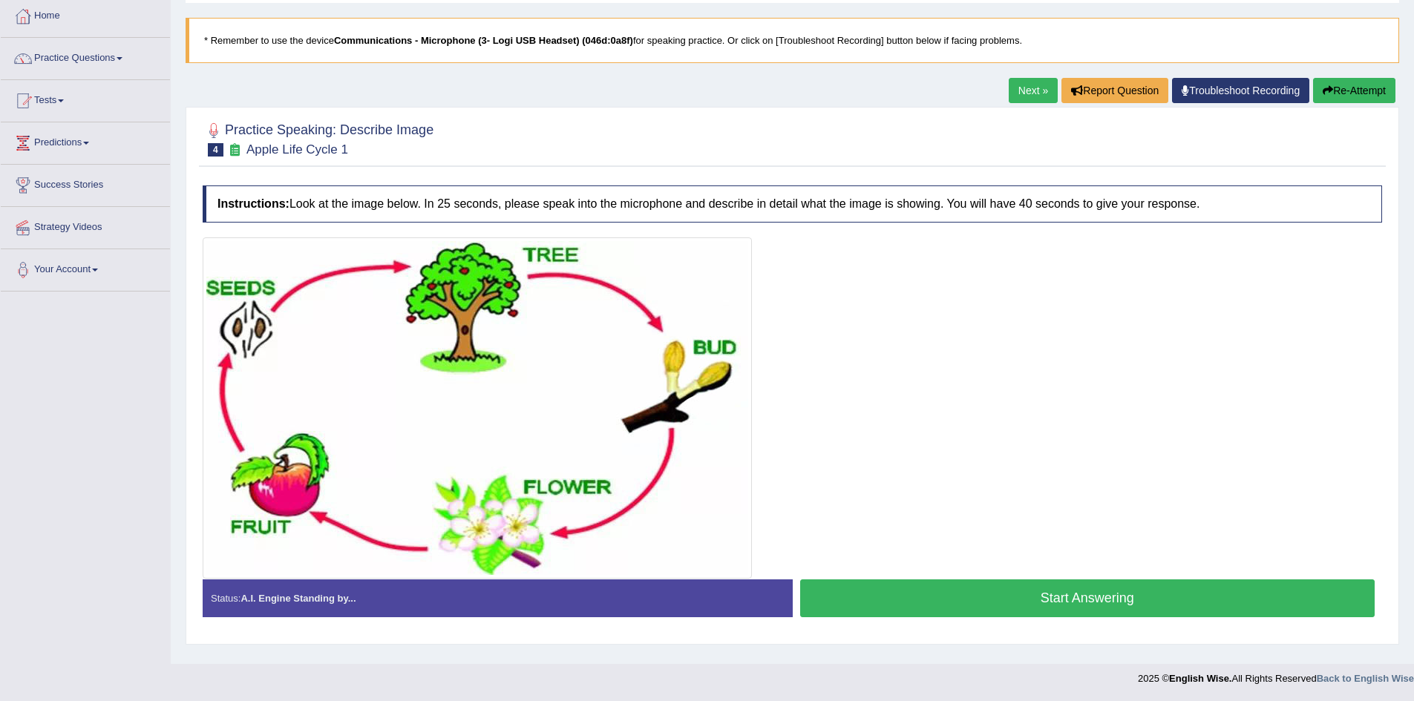
click at [1027, 592] on button "Start Answering" at bounding box center [1087, 599] width 575 height 38
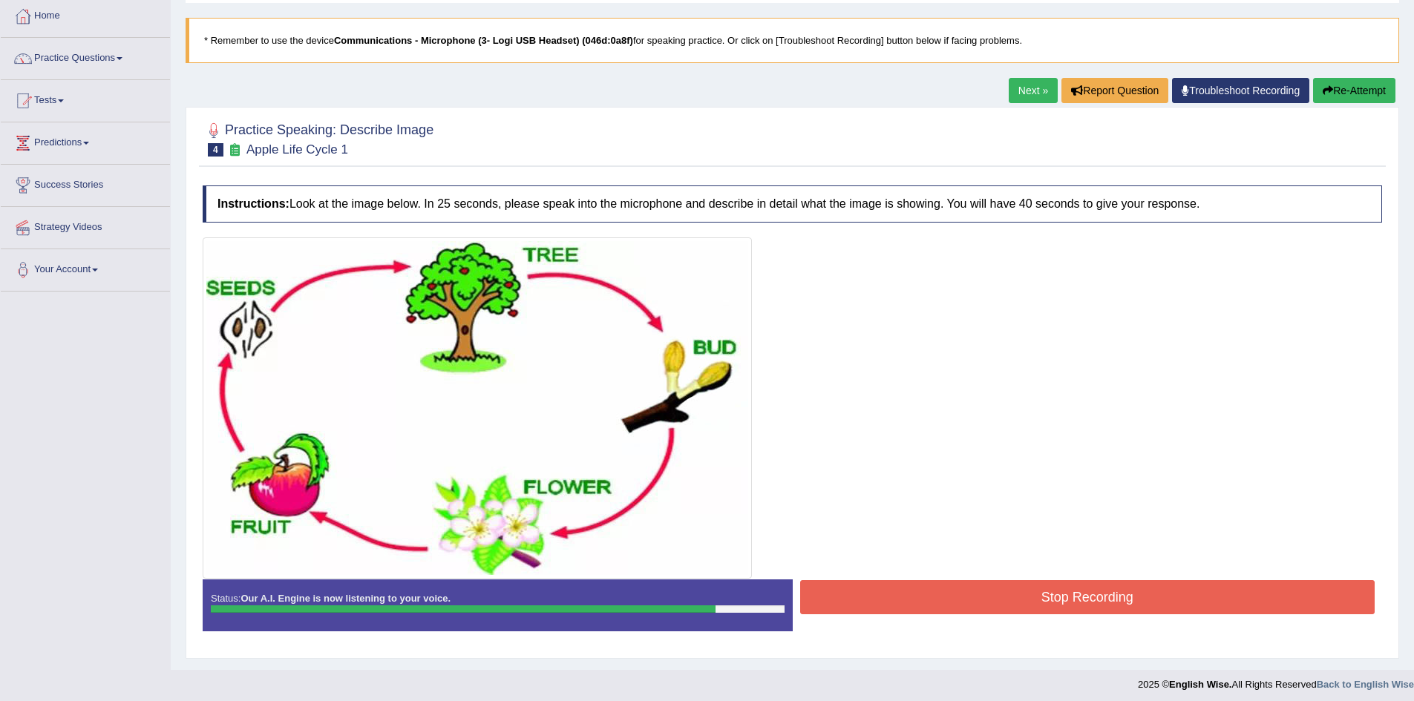
click at [1027, 592] on button "Stop Recording" at bounding box center [1087, 597] width 575 height 34
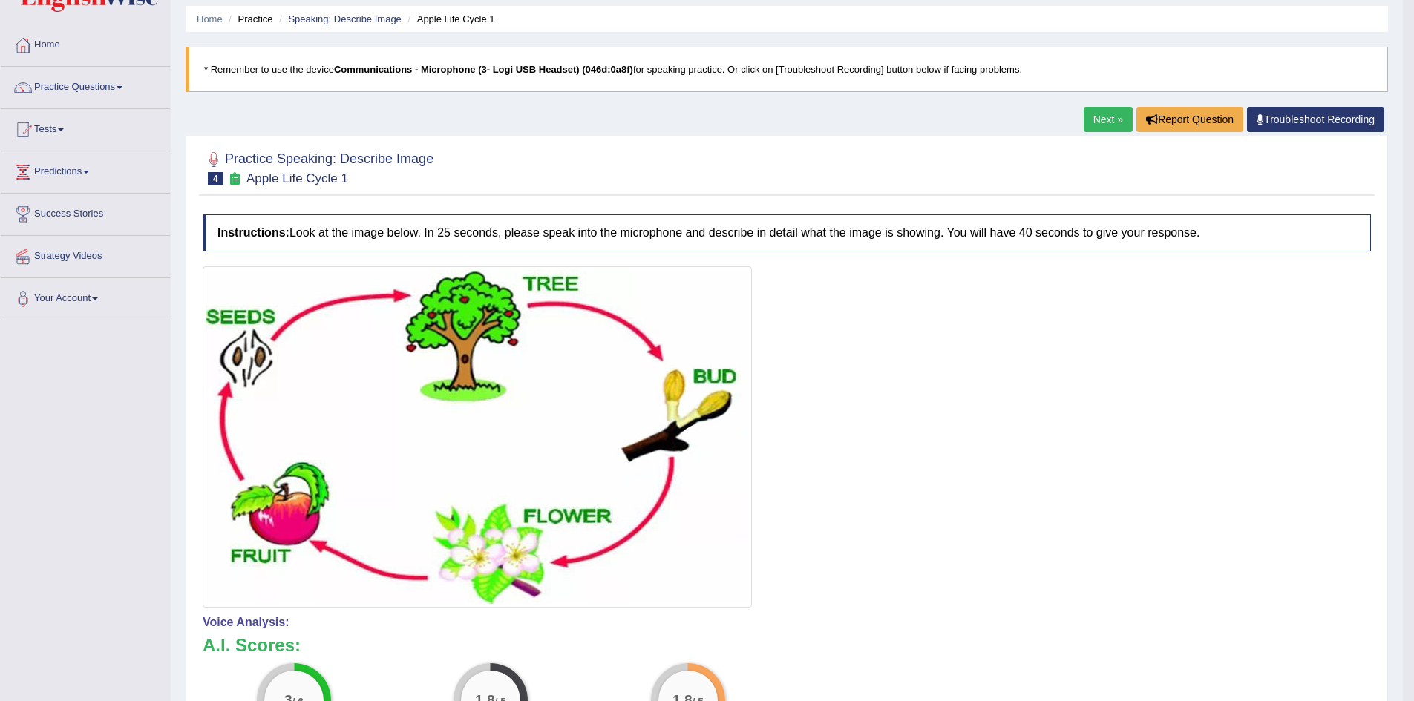
scroll to position [0, 0]
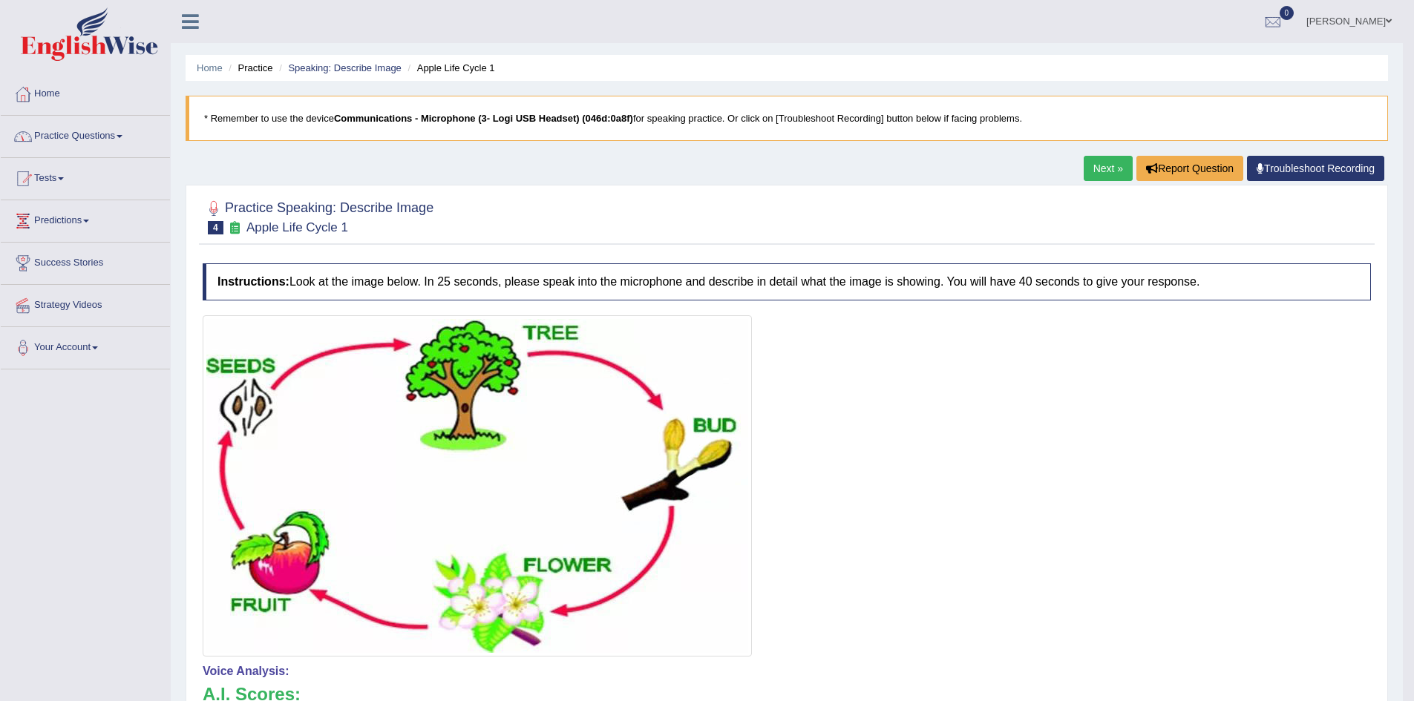
click at [121, 134] on link "Practice Questions" at bounding box center [85, 134] width 169 height 37
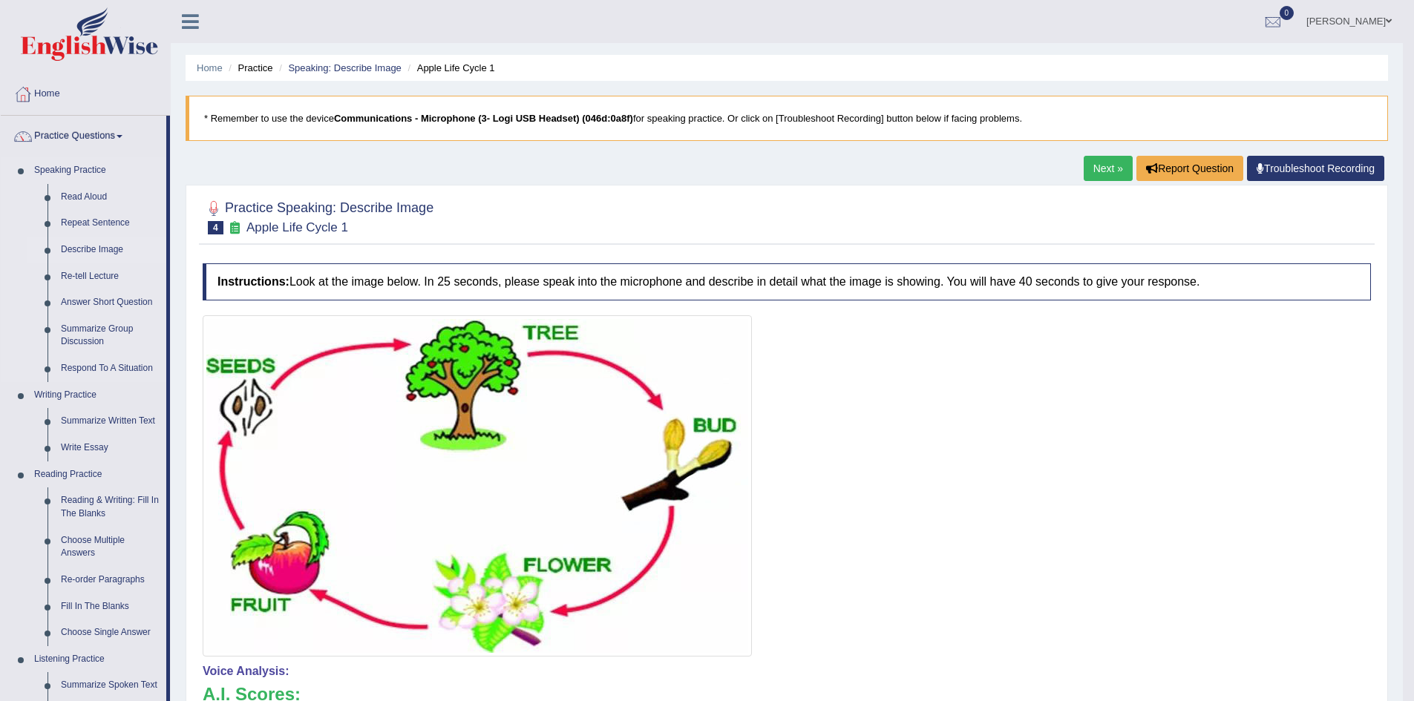
click at [119, 248] on link "Describe Image" at bounding box center [110, 250] width 112 height 27
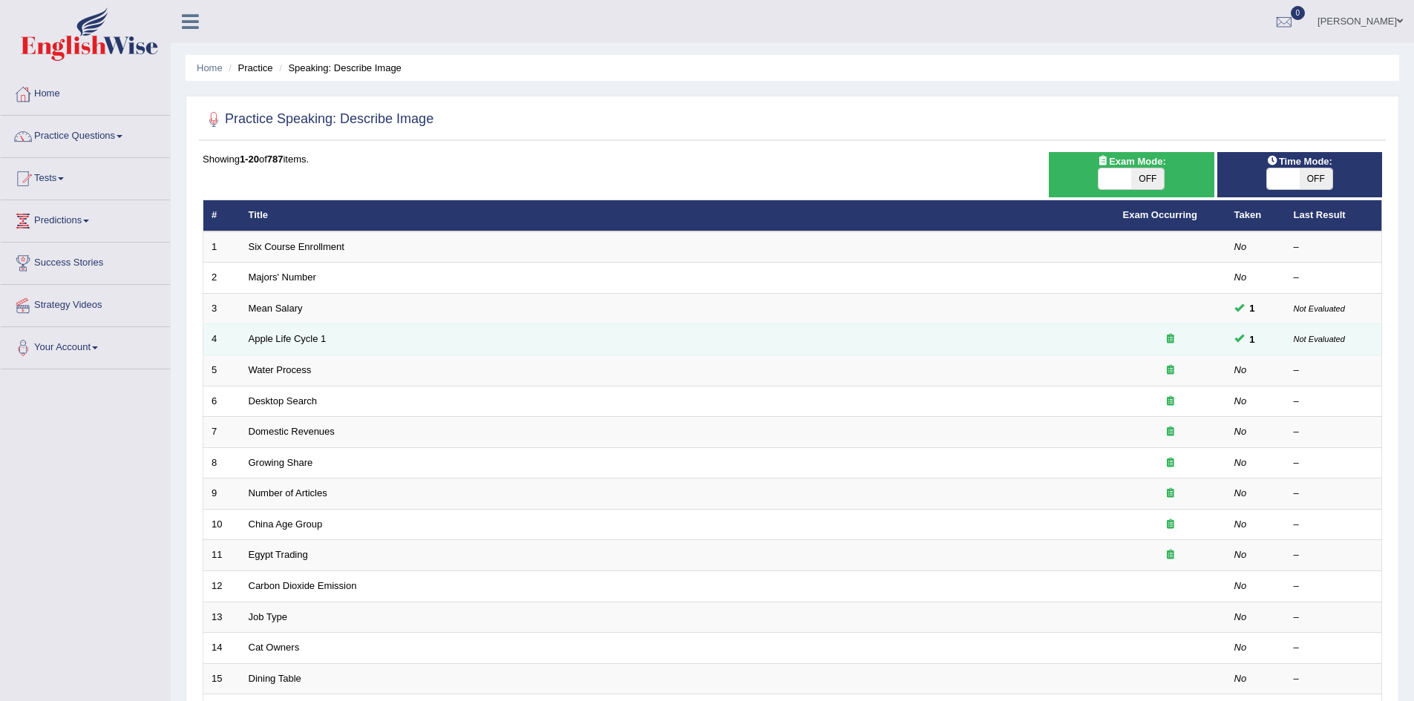
click at [294, 347] on td "Apple Life Cycle 1" at bounding box center [677, 339] width 874 height 31
click at [293, 341] on link "Apple Life Cycle 1" at bounding box center [288, 338] width 78 height 11
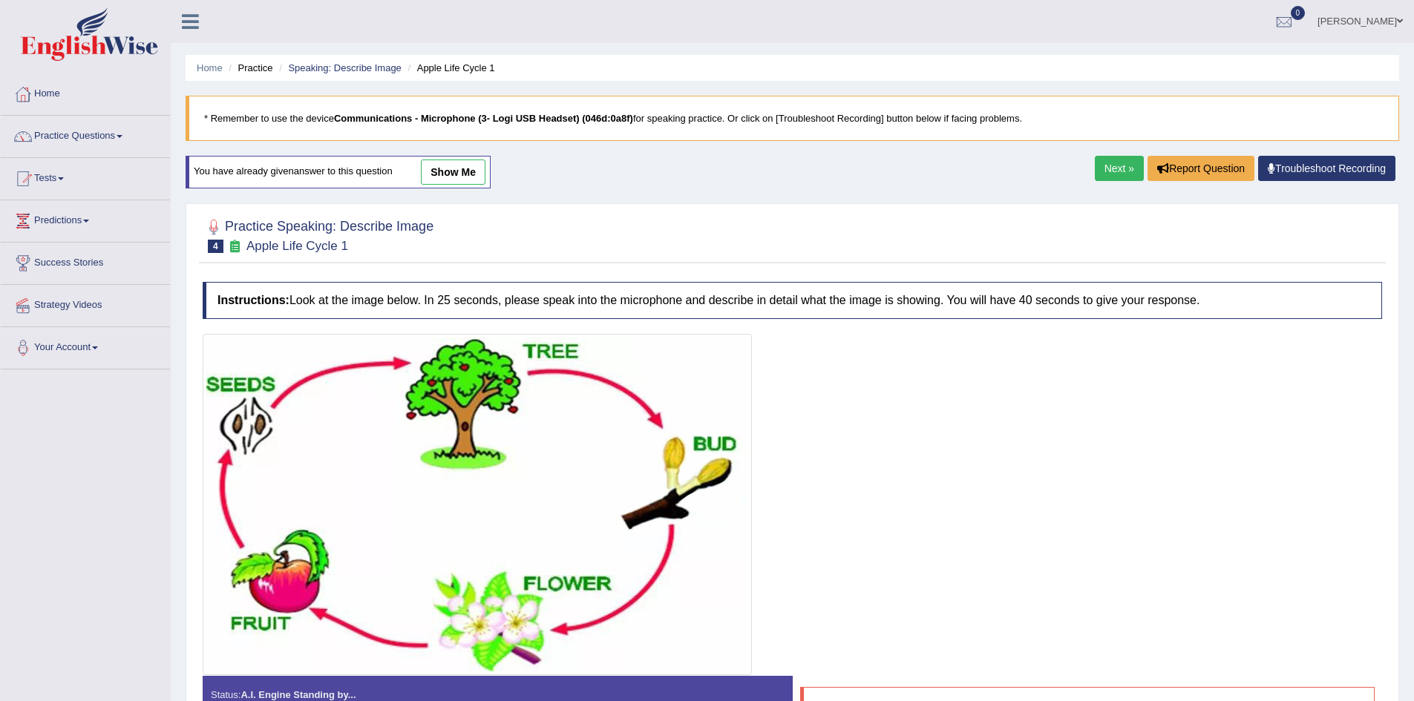
click at [120, 135] on link "Practice Questions" at bounding box center [85, 134] width 169 height 37
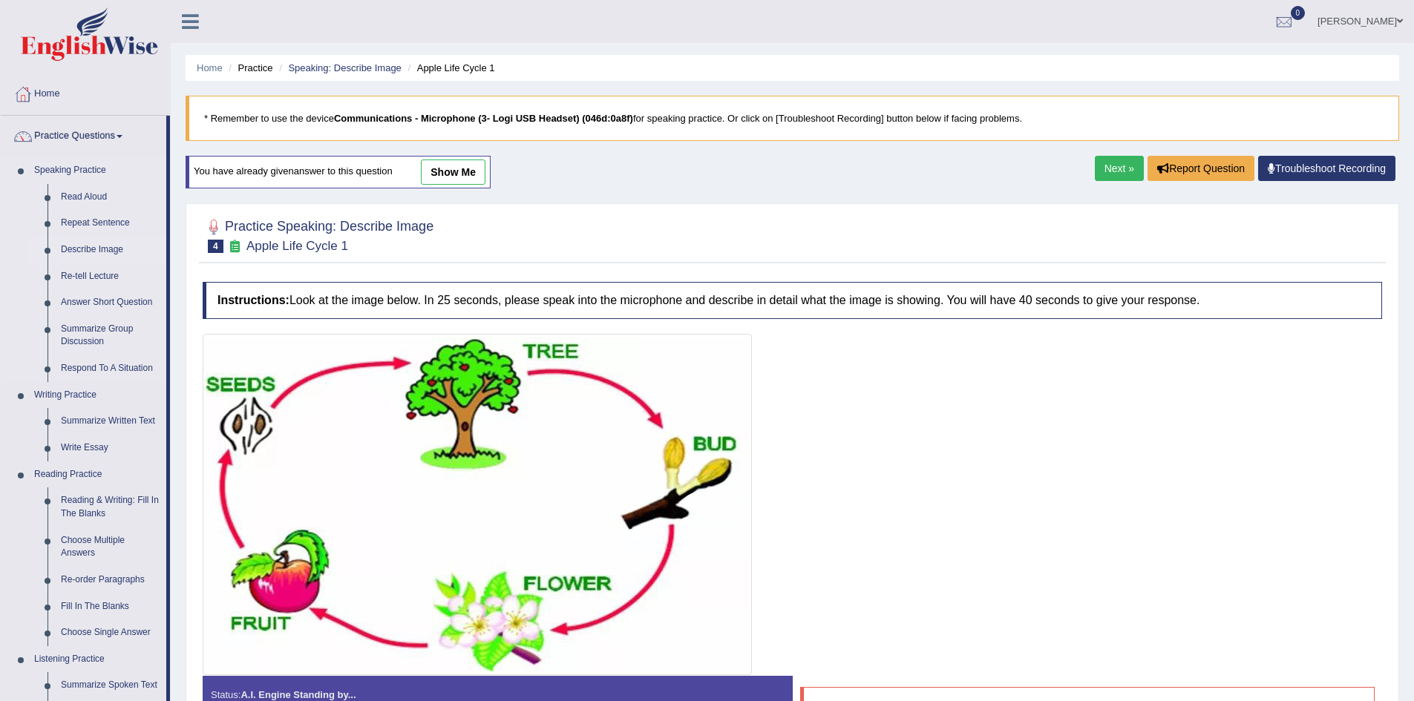
click at [118, 246] on link "Describe Image" at bounding box center [110, 250] width 112 height 27
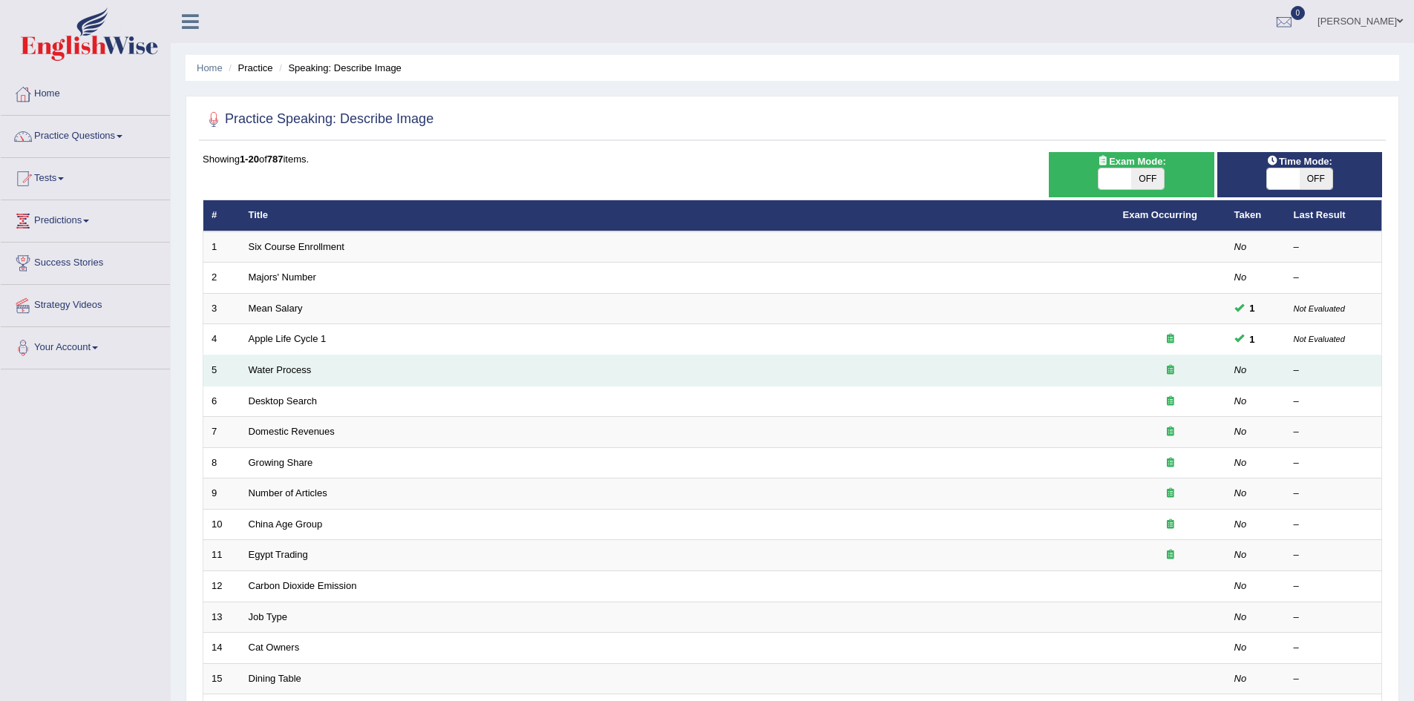
click at [315, 373] on td "Water Process" at bounding box center [677, 370] width 874 height 31
click at [292, 366] on link "Water Process" at bounding box center [280, 369] width 63 height 11
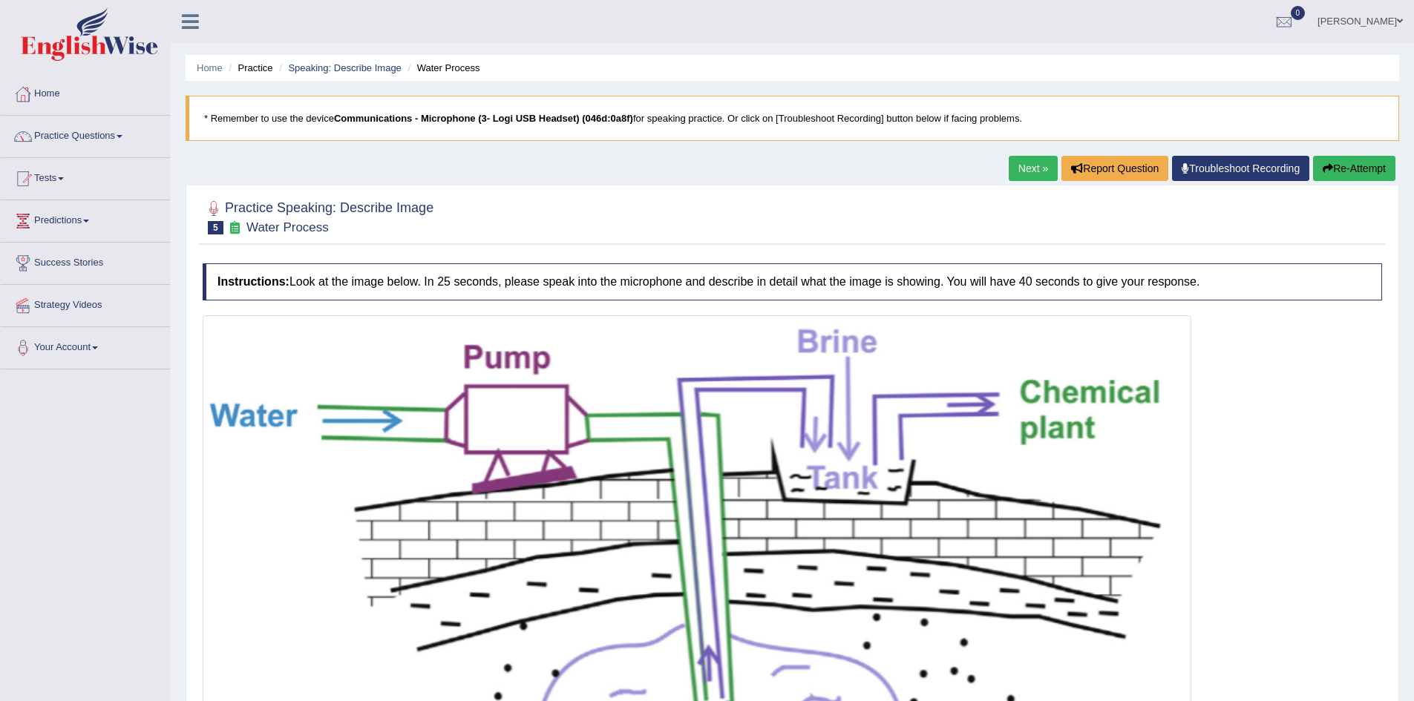
click at [122, 137] on span at bounding box center [120, 136] width 6 height 3
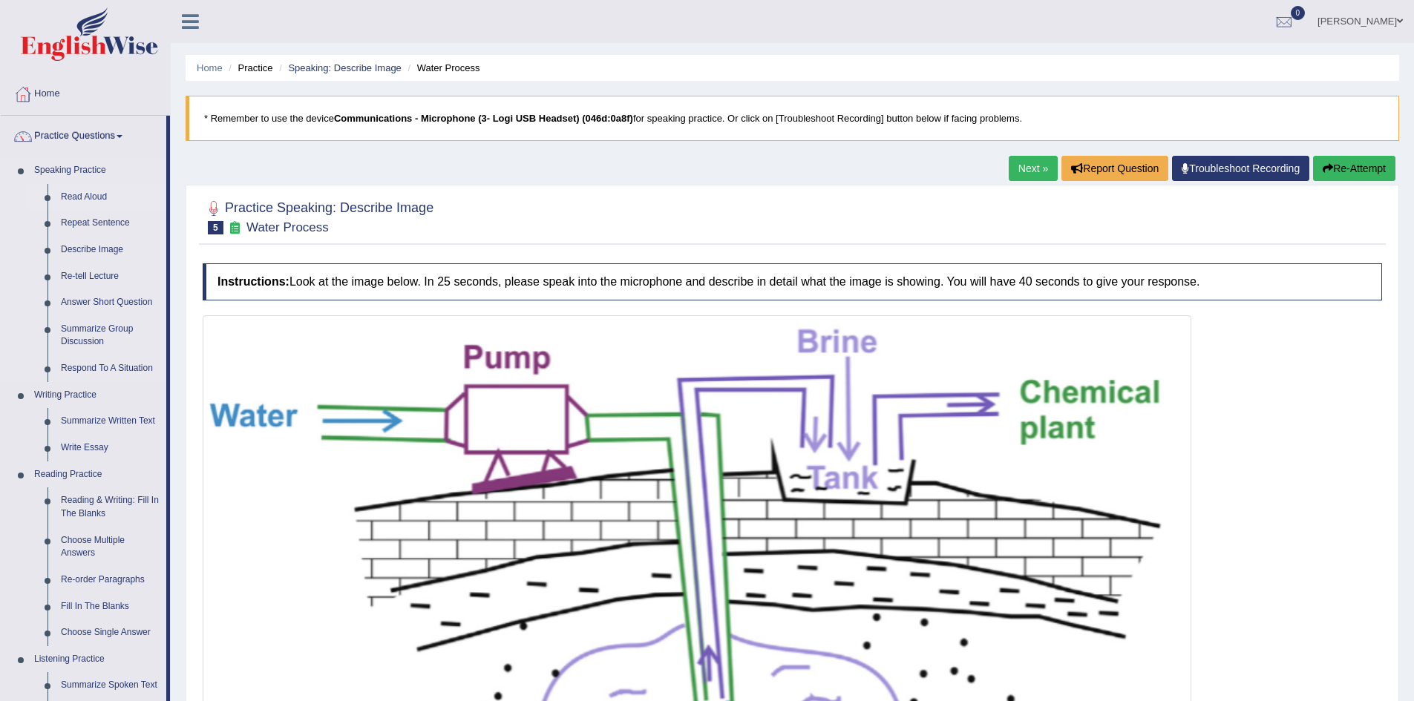
click at [117, 194] on link "Read Aloud" at bounding box center [110, 197] width 112 height 27
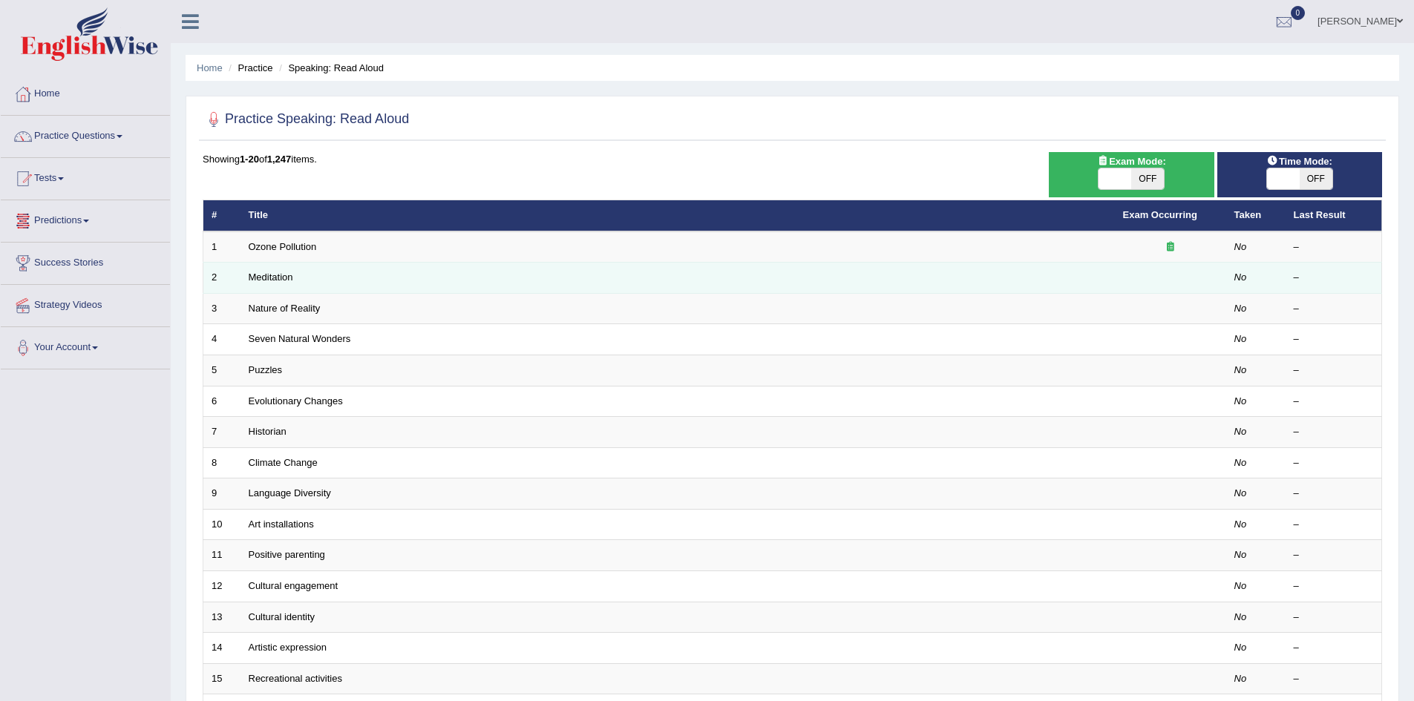
click at [334, 279] on td "Meditation" at bounding box center [677, 278] width 874 height 31
click at [289, 278] on link "Meditation" at bounding box center [271, 277] width 45 height 11
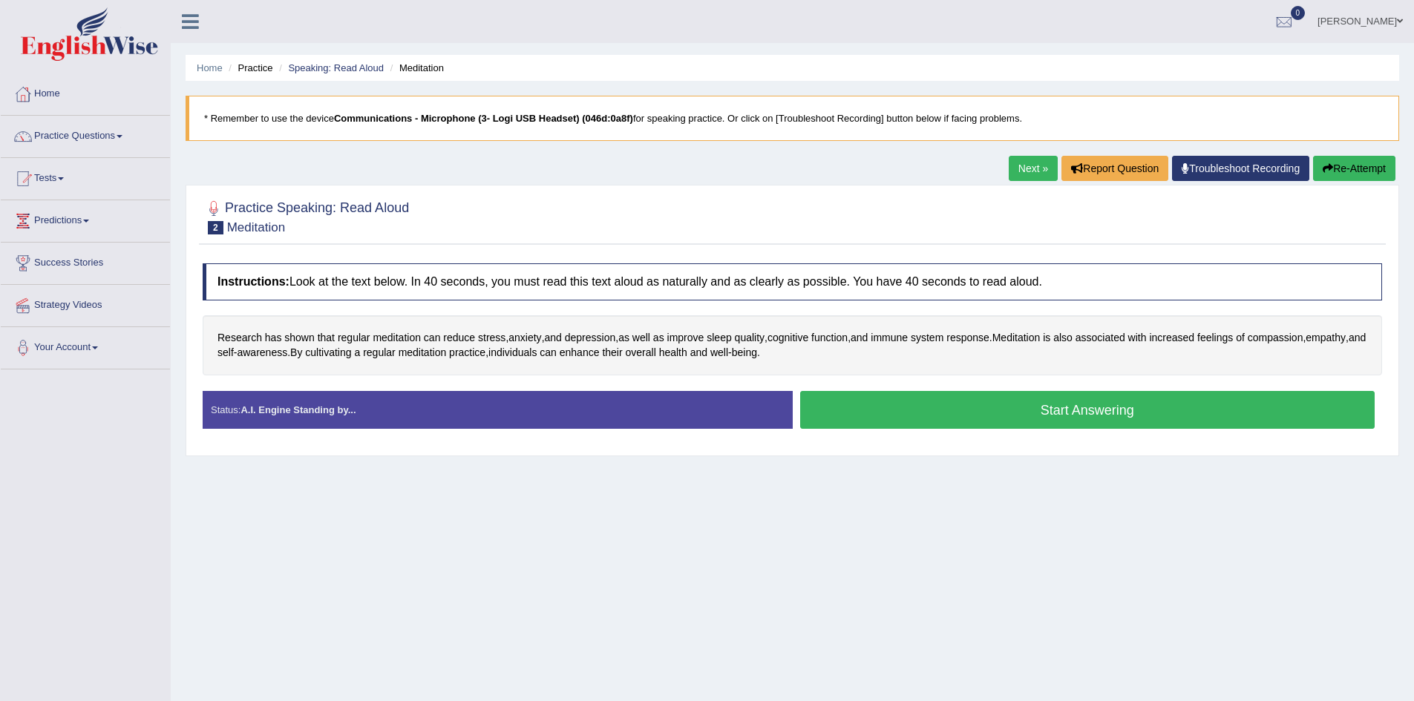
click at [1121, 399] on button "Start Answering" at bounding box center [1087, 410] width 575 height 38
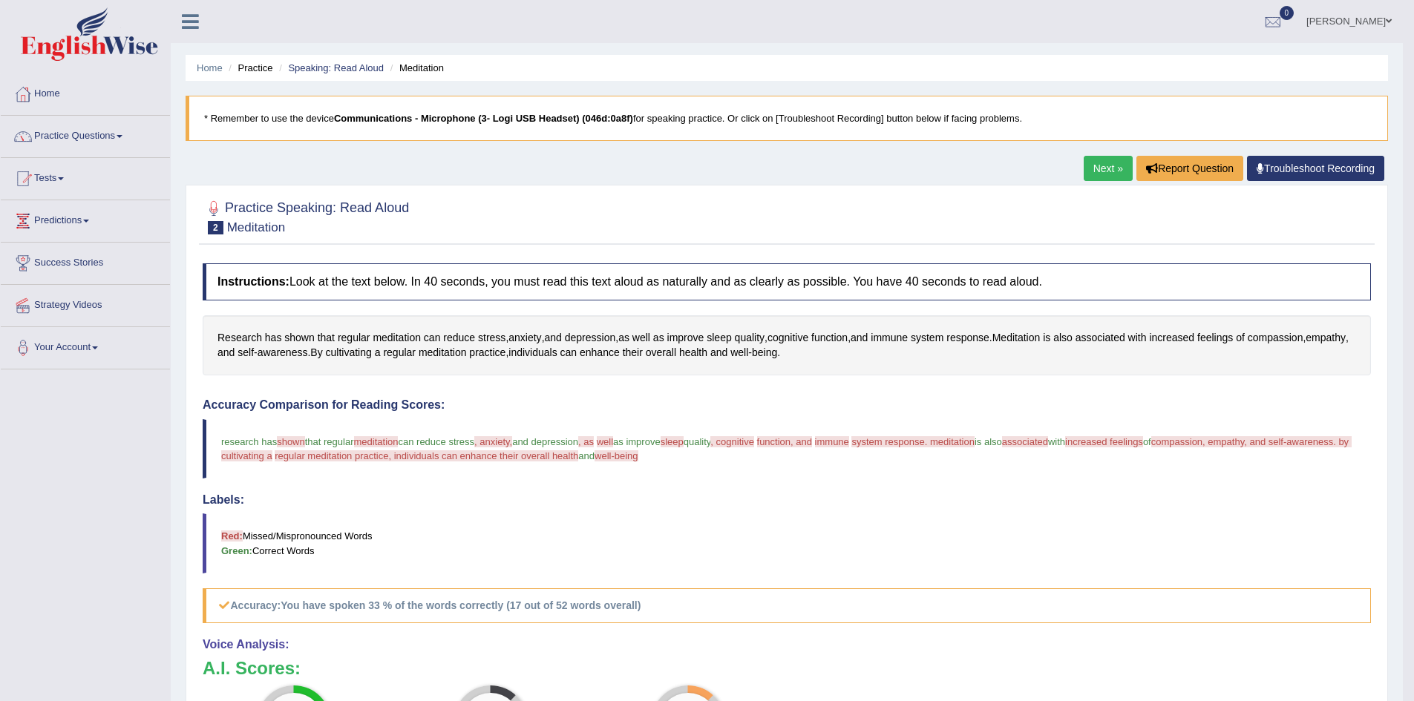
click at [116, 134] on link "Practice Questions" at bounding box center [85, 134] width 169 height 37
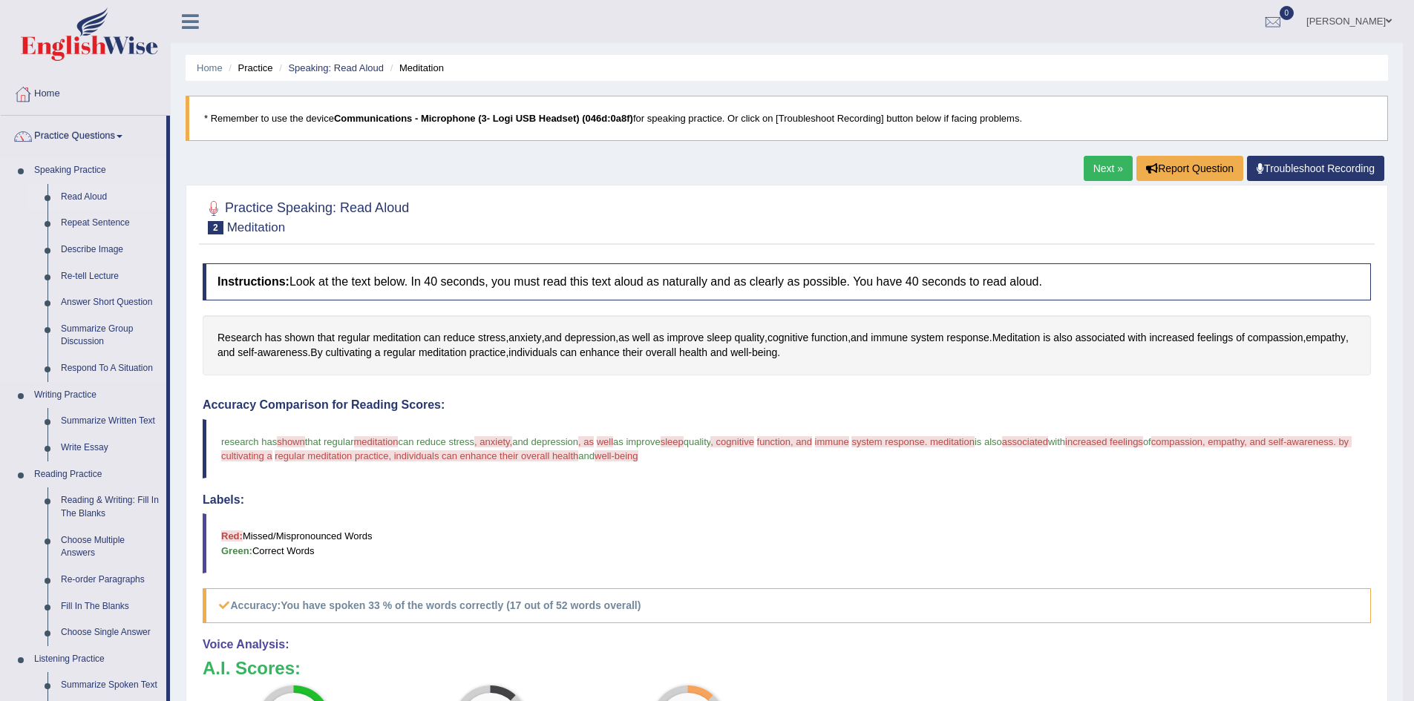
click at [103, 196] on link "Read Aloud" at bounding box center [110, 197] width 112 height 27
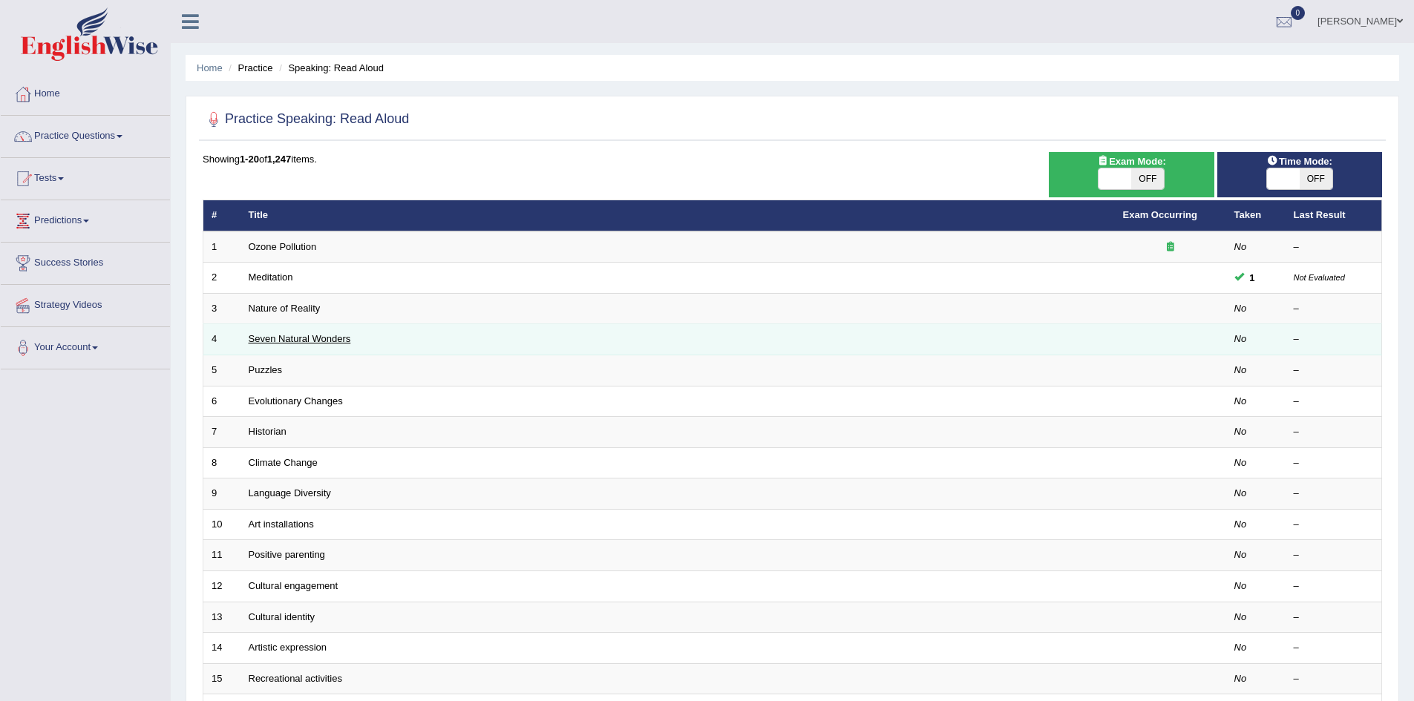
click at [294, 338] on link "Seven Natural Wonders" at bounding box center [300, 338] width 102 height 11
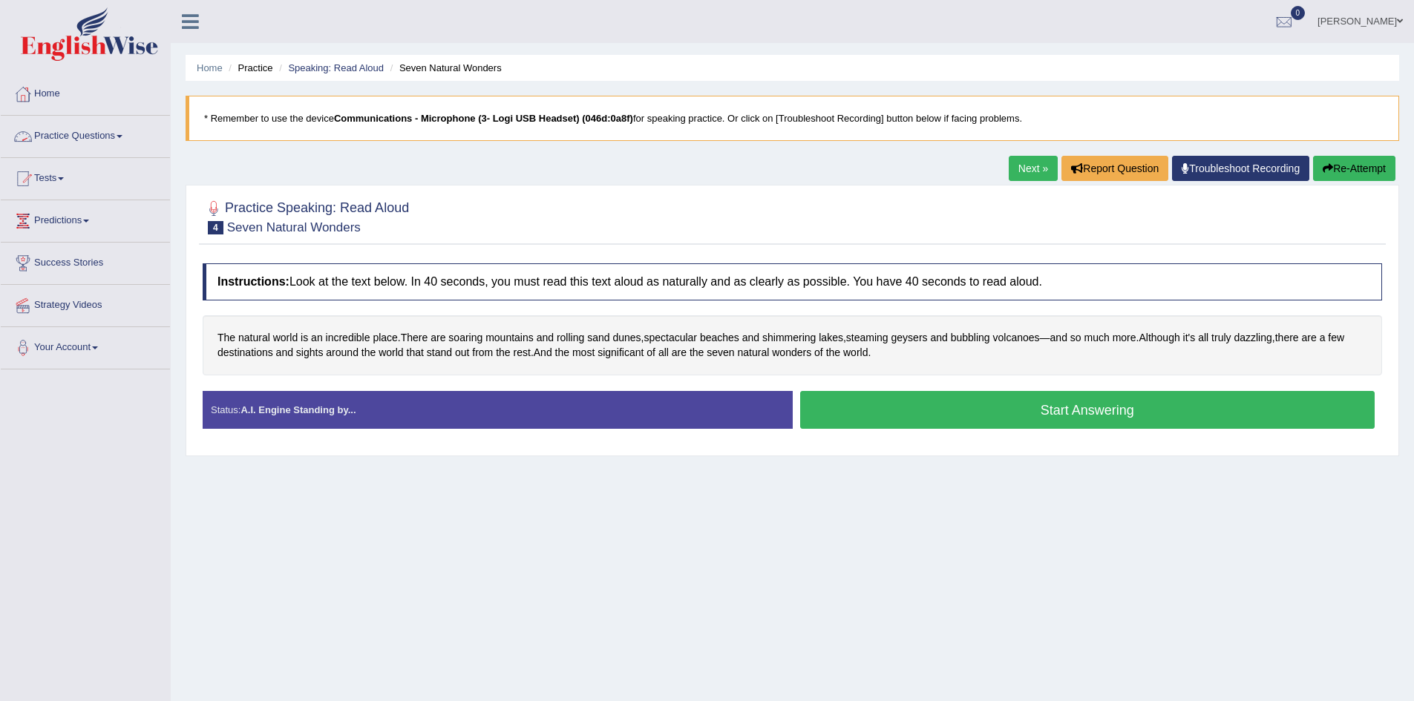
click at [78, 131] on link "Practice Questions" at bounding box center [85, 134] width 169 height 37
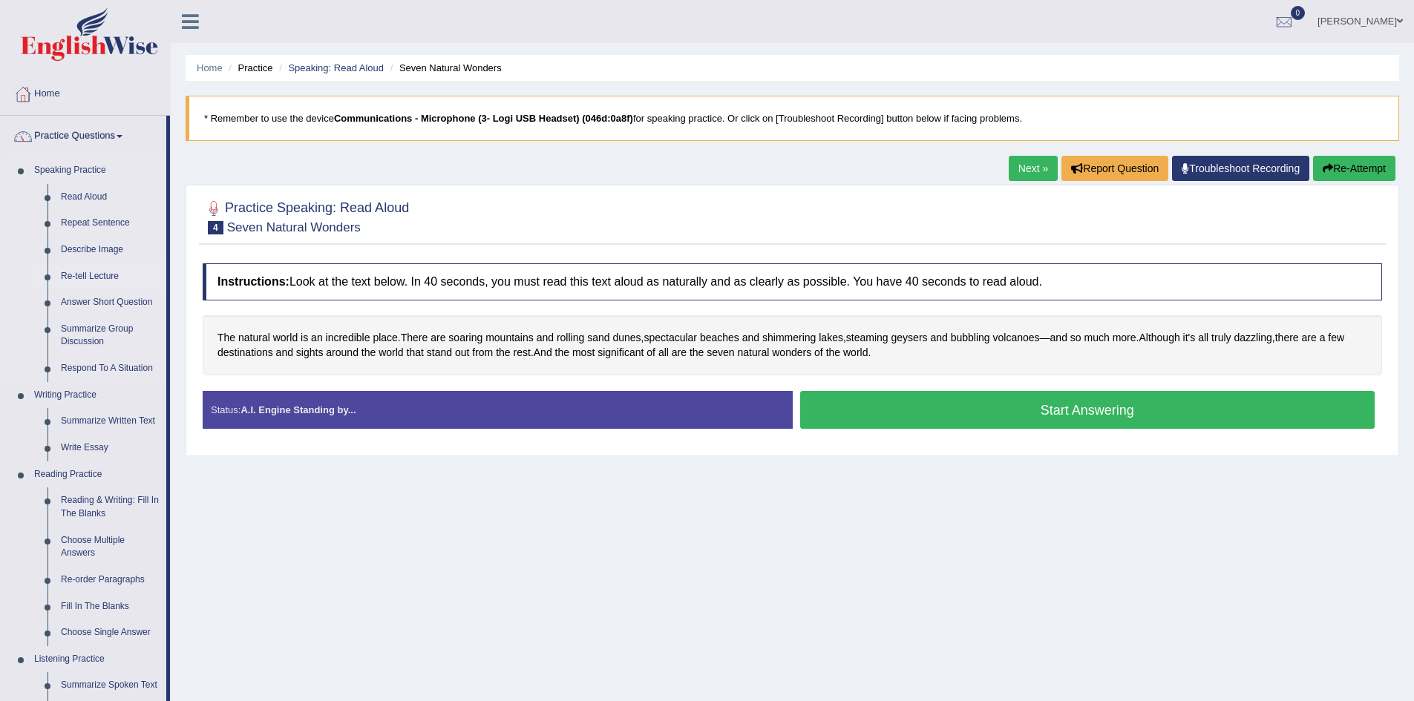
click at [118, 277] on link "Re-tell Lecture" at bounding box center [110, 276] width 112 height 27
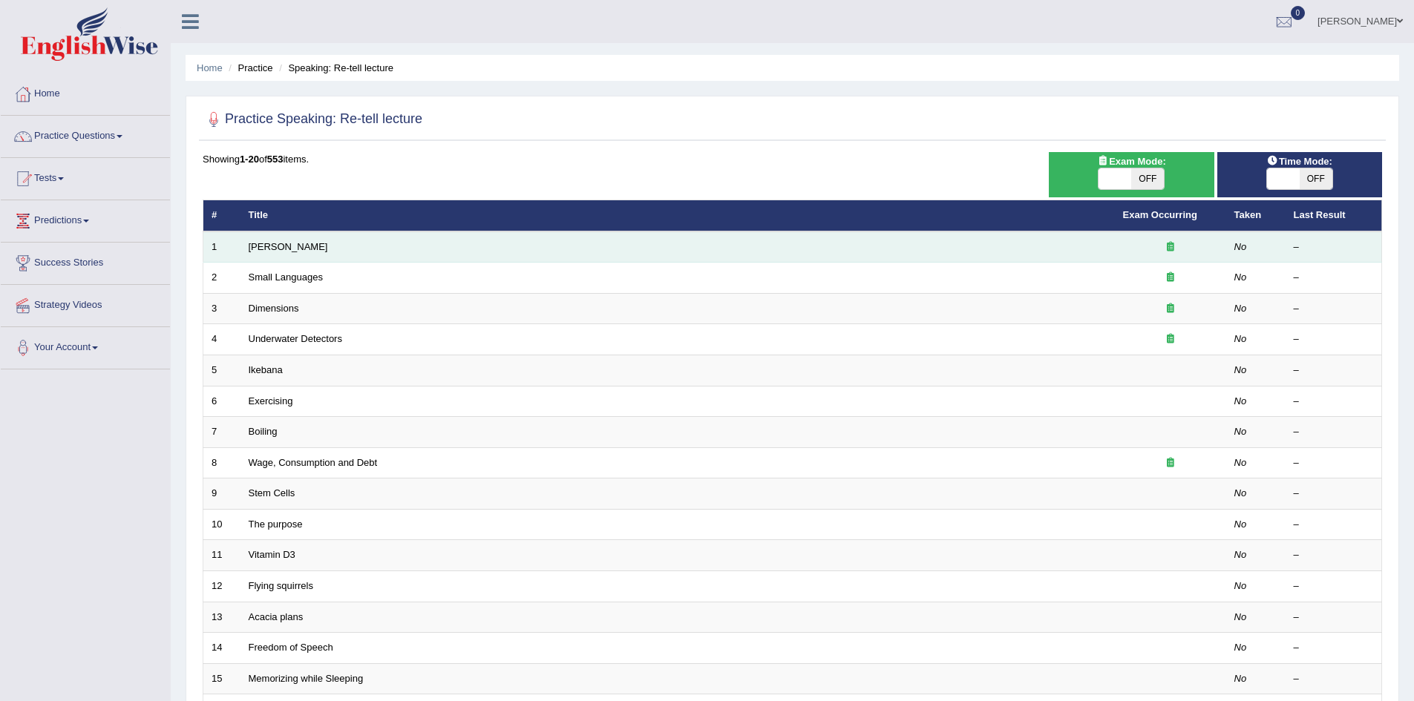
click at [331, 249] on td "[PERSON_NAME]" at bounding box center [677, 247] width 874 height 31
click at [286, 251] on link "[PERSON_NAME]" at bounding box center [288, 246] width 79 height 11
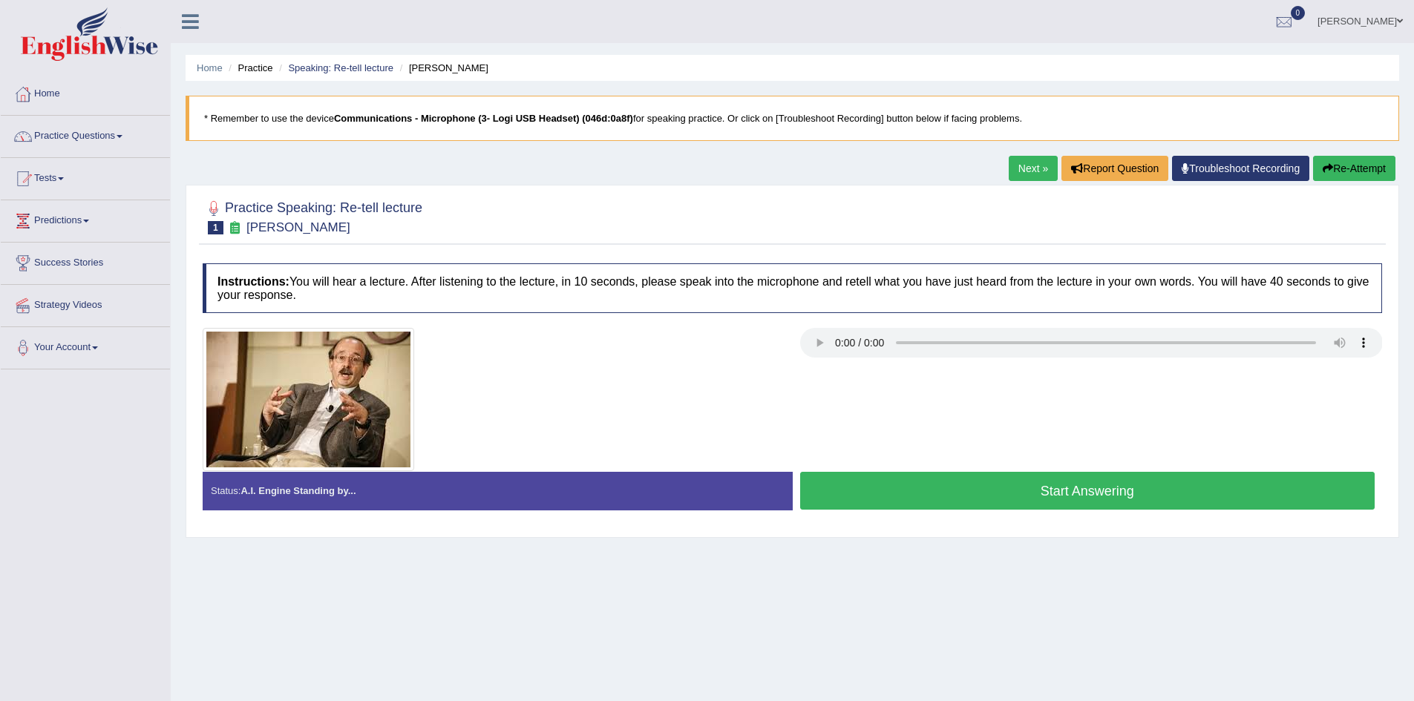
click at [119, 135] on link "Practice Questions" at bounding box center [85, 134] width 169 height 37
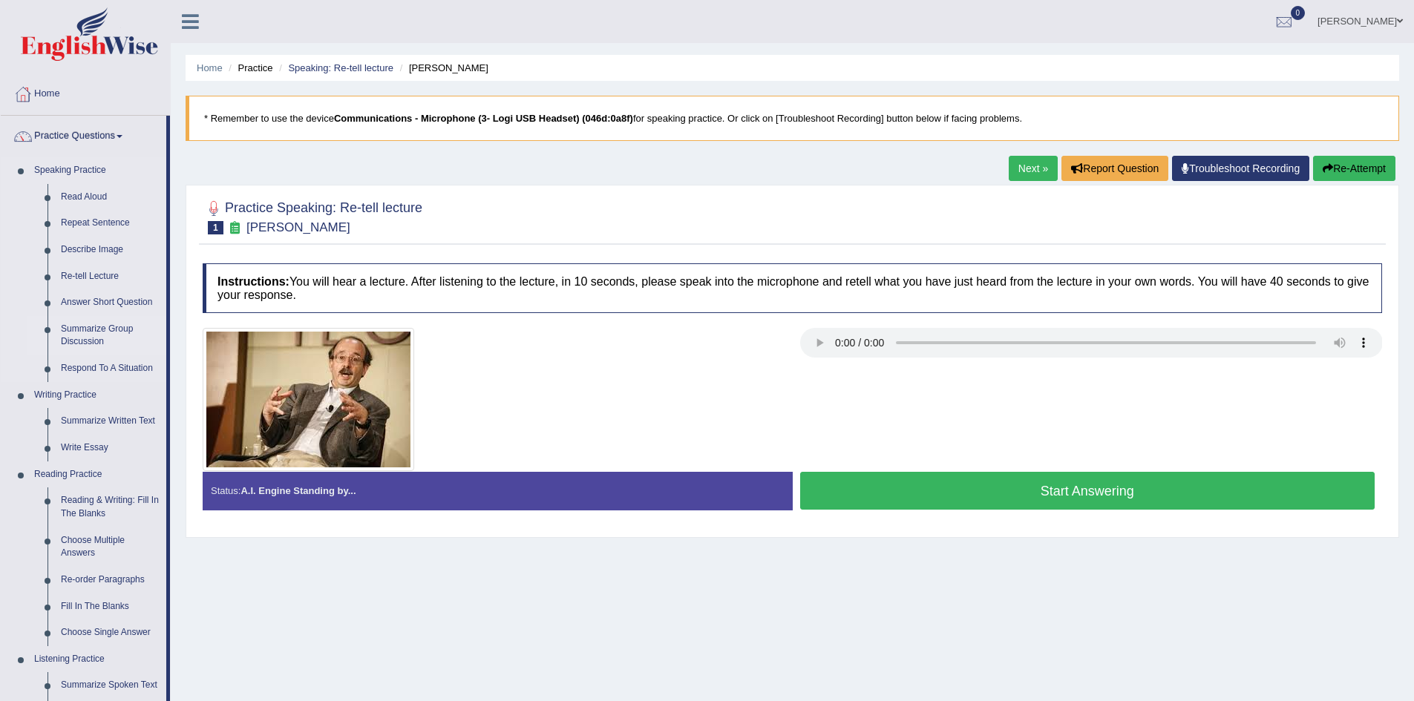
click at [107, 326] on link "Summarize Group Discussion" at bounding box center [110, 335] width 112 height 39
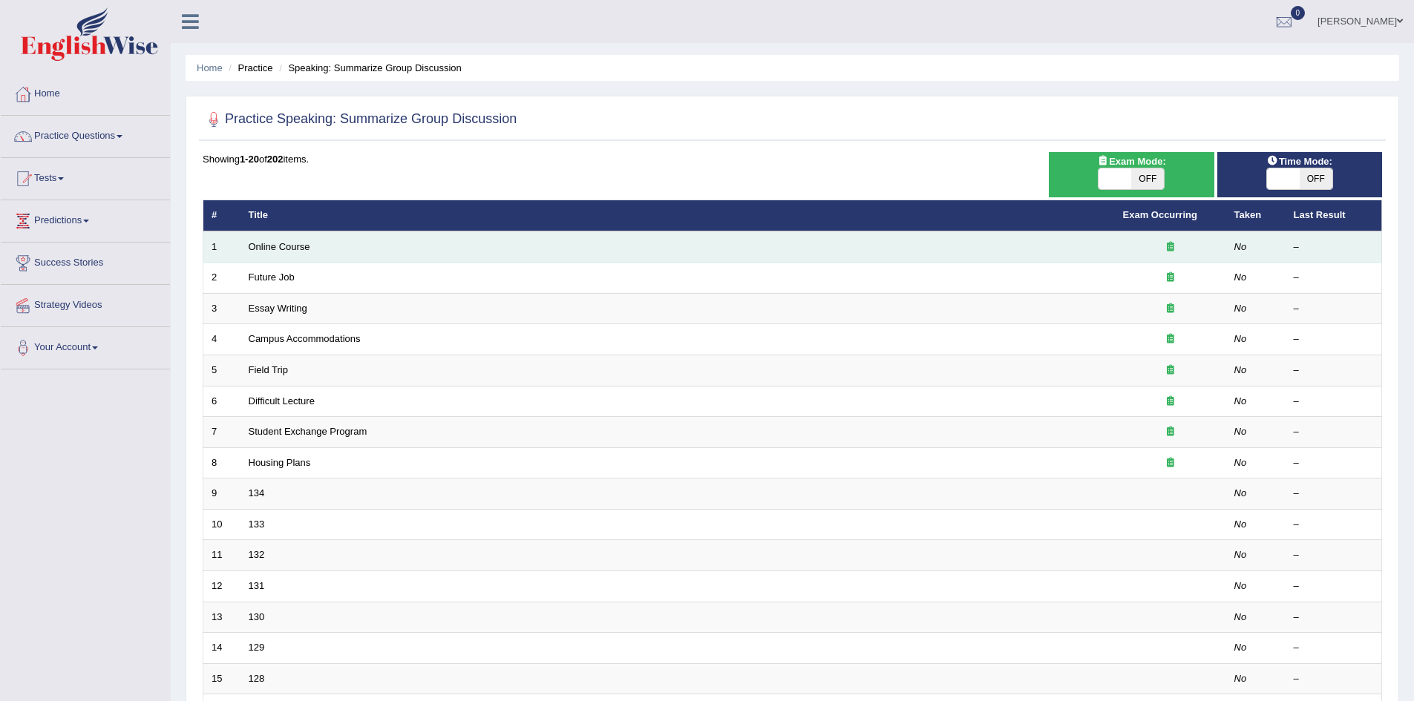
click at [347, 248] on td "Online Course" at bounding box center [677, 247] width 874 height 31
click at [297, 250] on link "Online Course" at bounding box center [280, 246] width 62 height 11
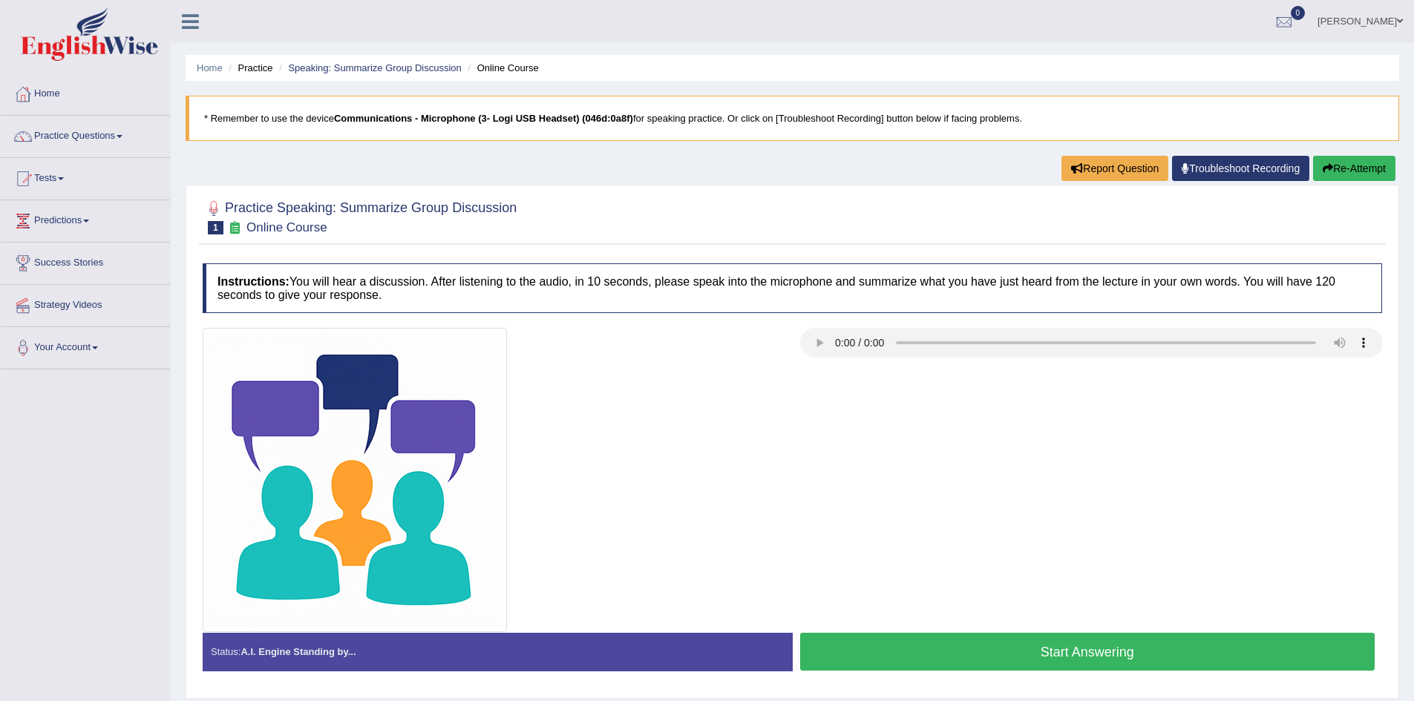
click at [121, 134] on link "Practice Questions" at bounding box center [85, 134] width 169 height 37
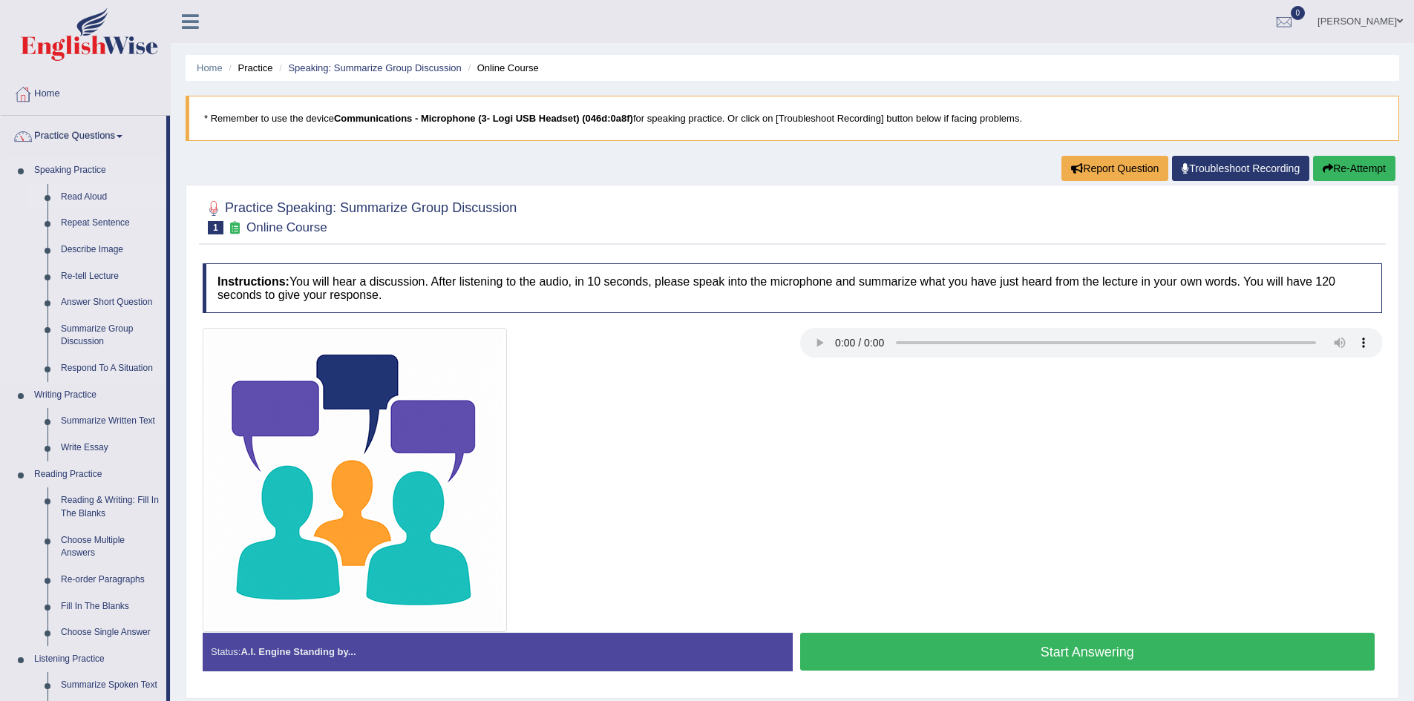
click at [101, 197] on link "Read Aloud" at bounding box center [110, 197] width 112 height 27
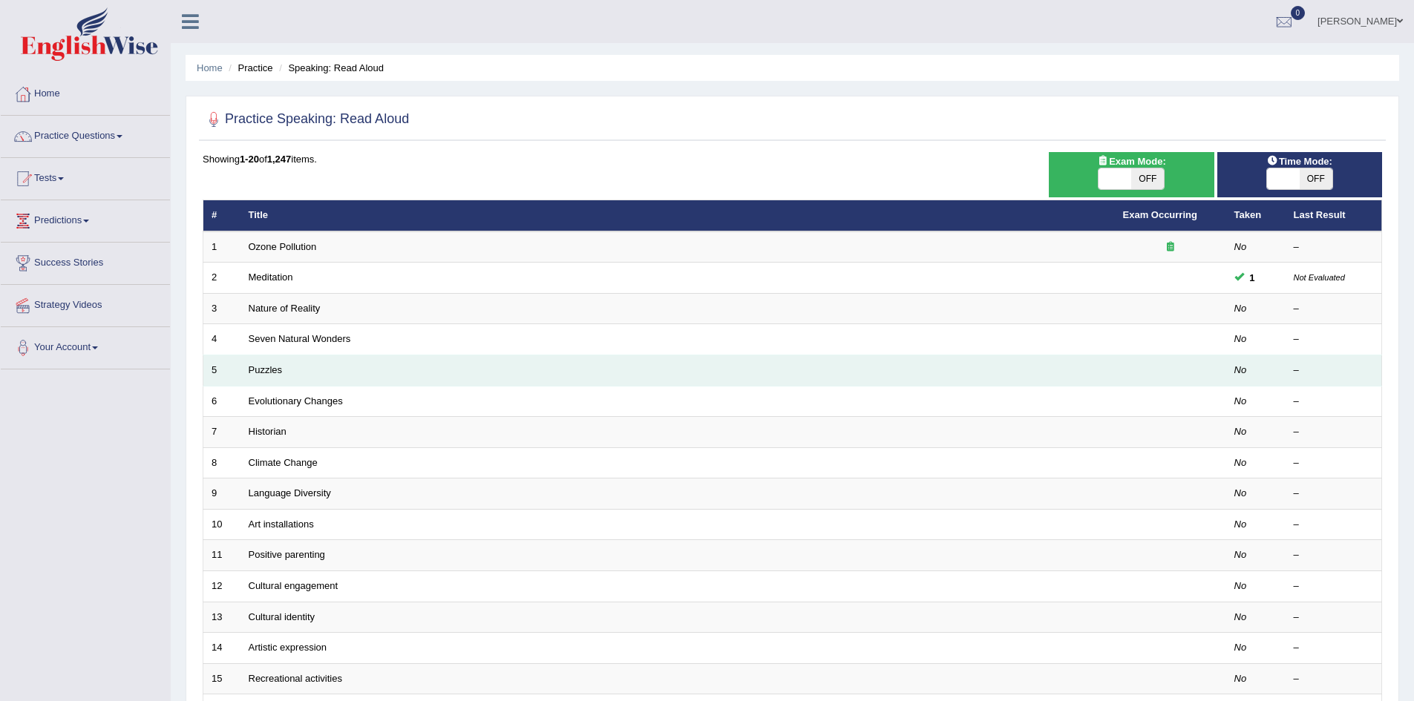
click at [305, 373] on td "Puzzles" at bounding box center [677, 370] width 874 height 31
click at [263, 366] on link "Puzzles" at bounding box center [266, 369] width 34 height 11
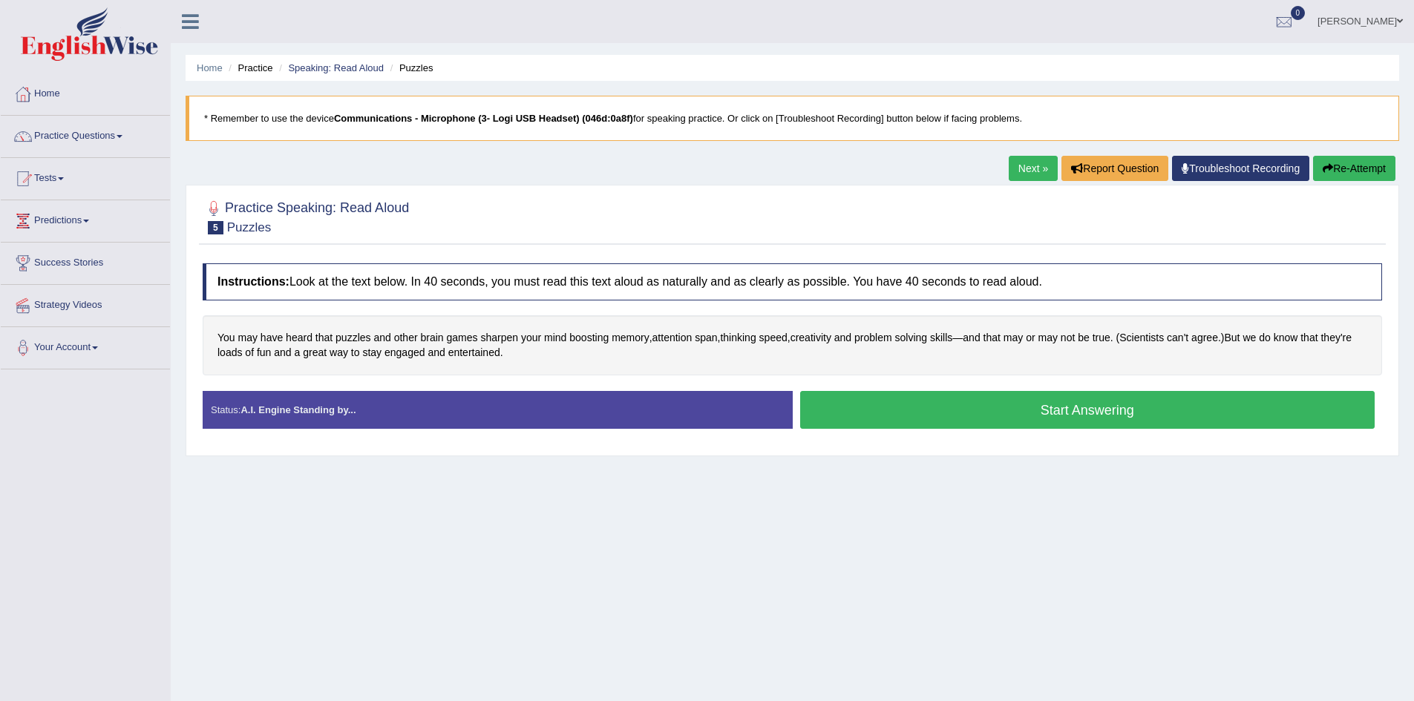
click at [856, 408] on button "Start Answering" at bounding box center [1087, 410] width 575 height 38
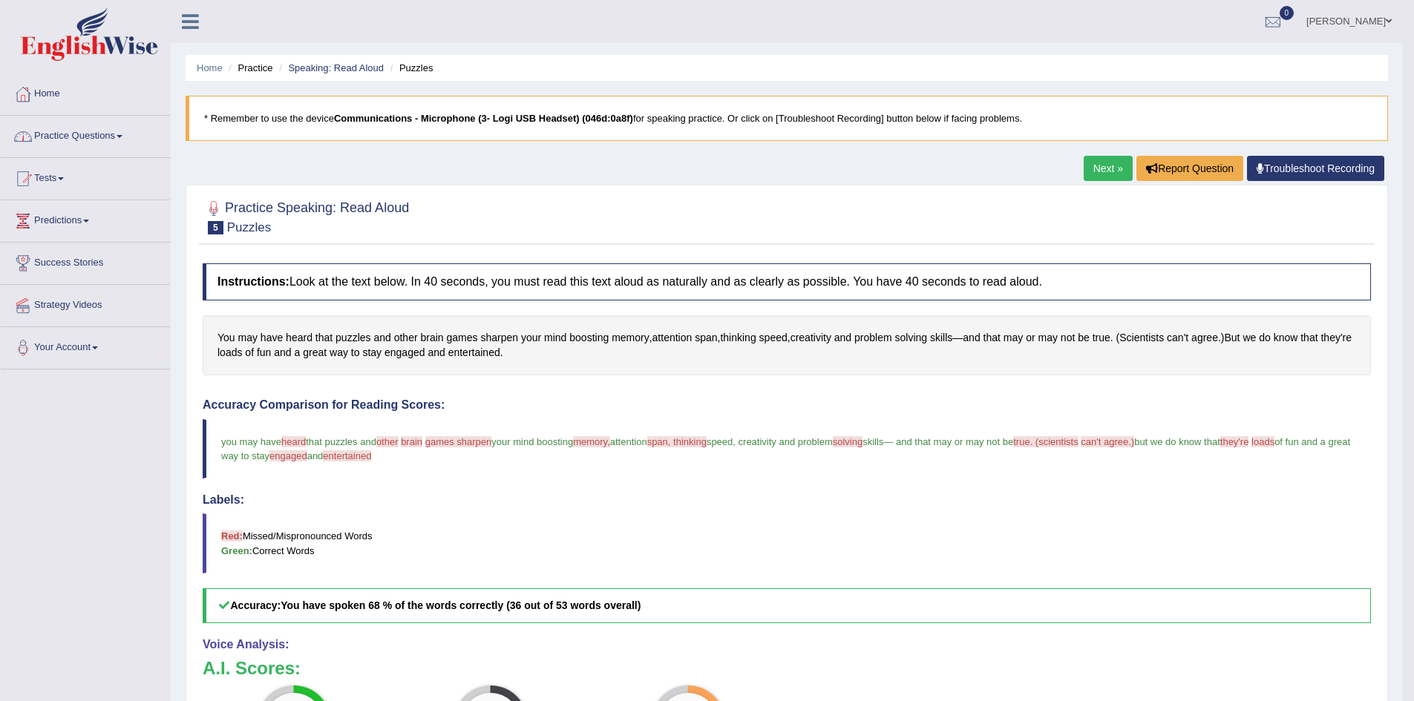
click at [122, 133] on link "Practice Questions" at bounding box center [85, 134] width 169 height 37
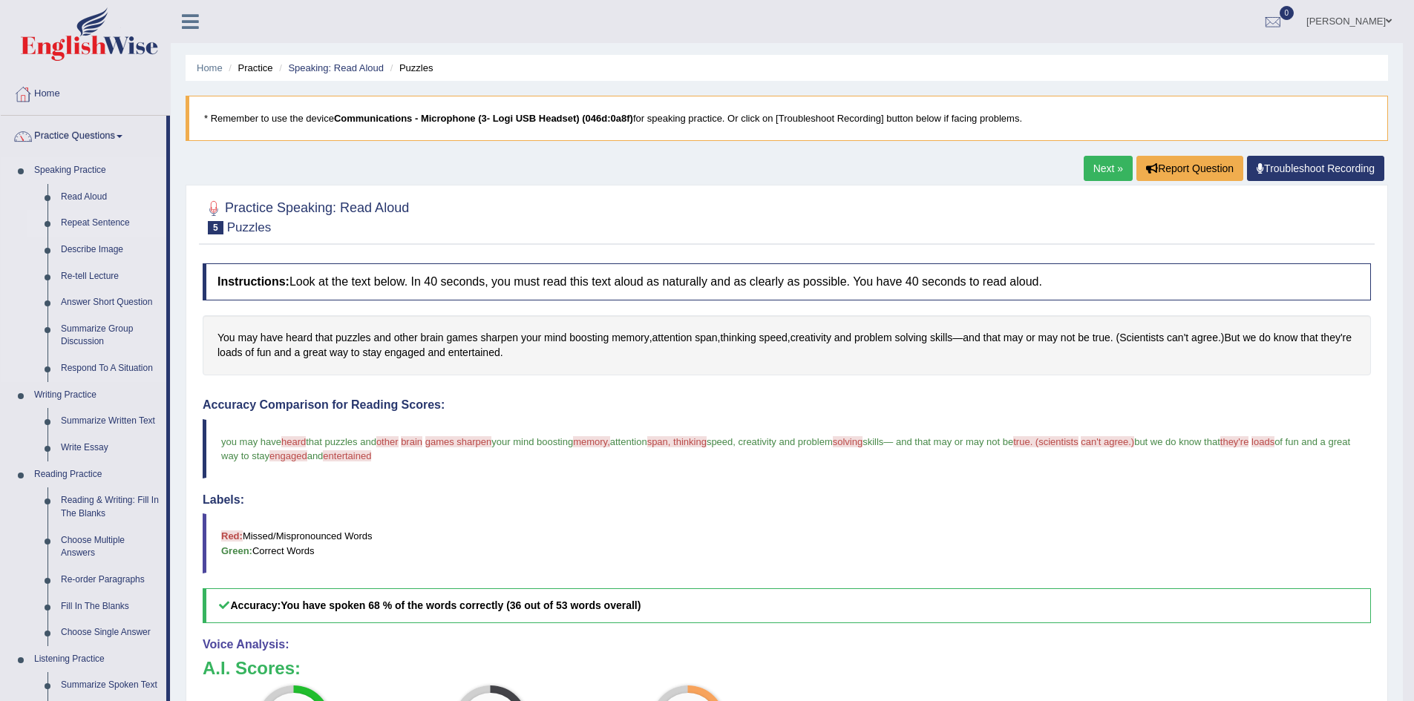
click at [117, 217] on link "Repeat Sentence" at bounding box center [110, 223] width 112 height 27
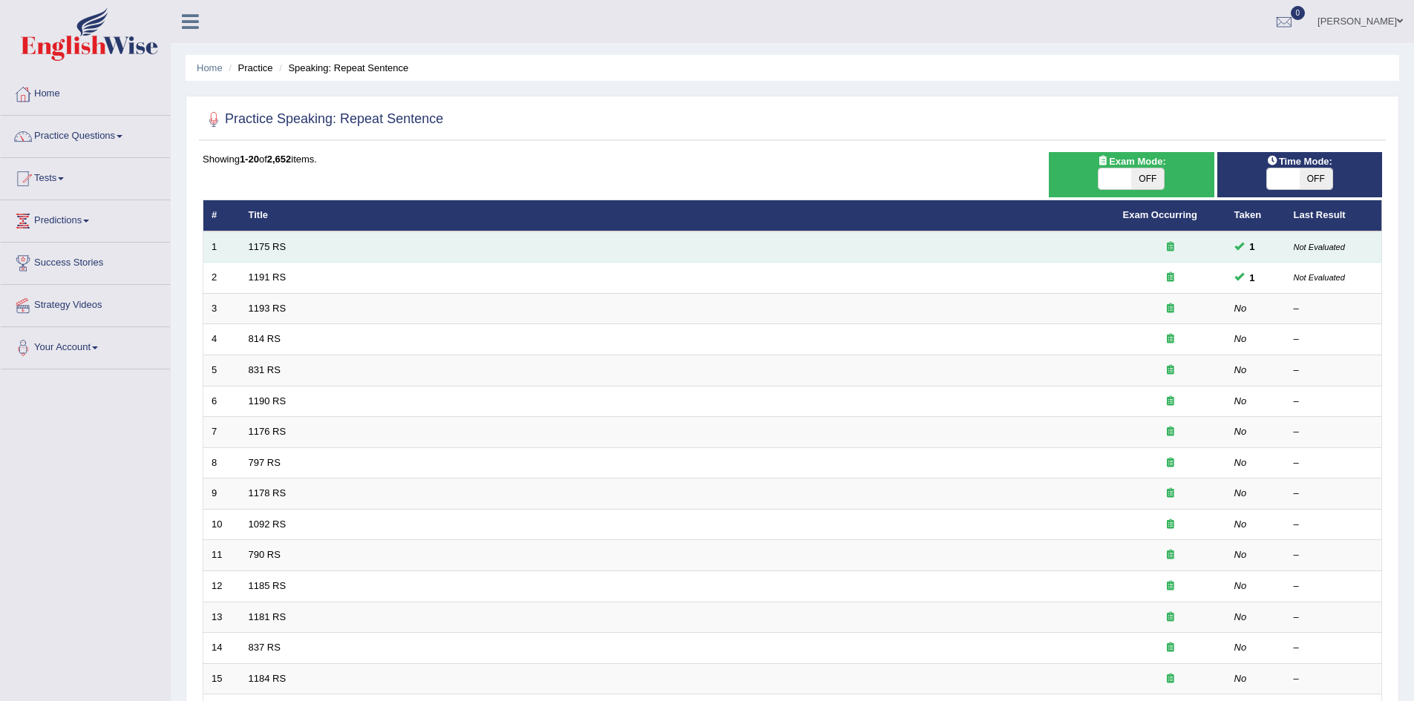
click at [367, 252] on td "1175 RS" at bounding box center [677, 247] width 874 height 31
click at [315, 247] on td "1175 RS" at bounding box center [677, 247] width 874 height 31
click at [270, 245] on link "1175 RS" at bounding box center [268, 246] width 38 height 11
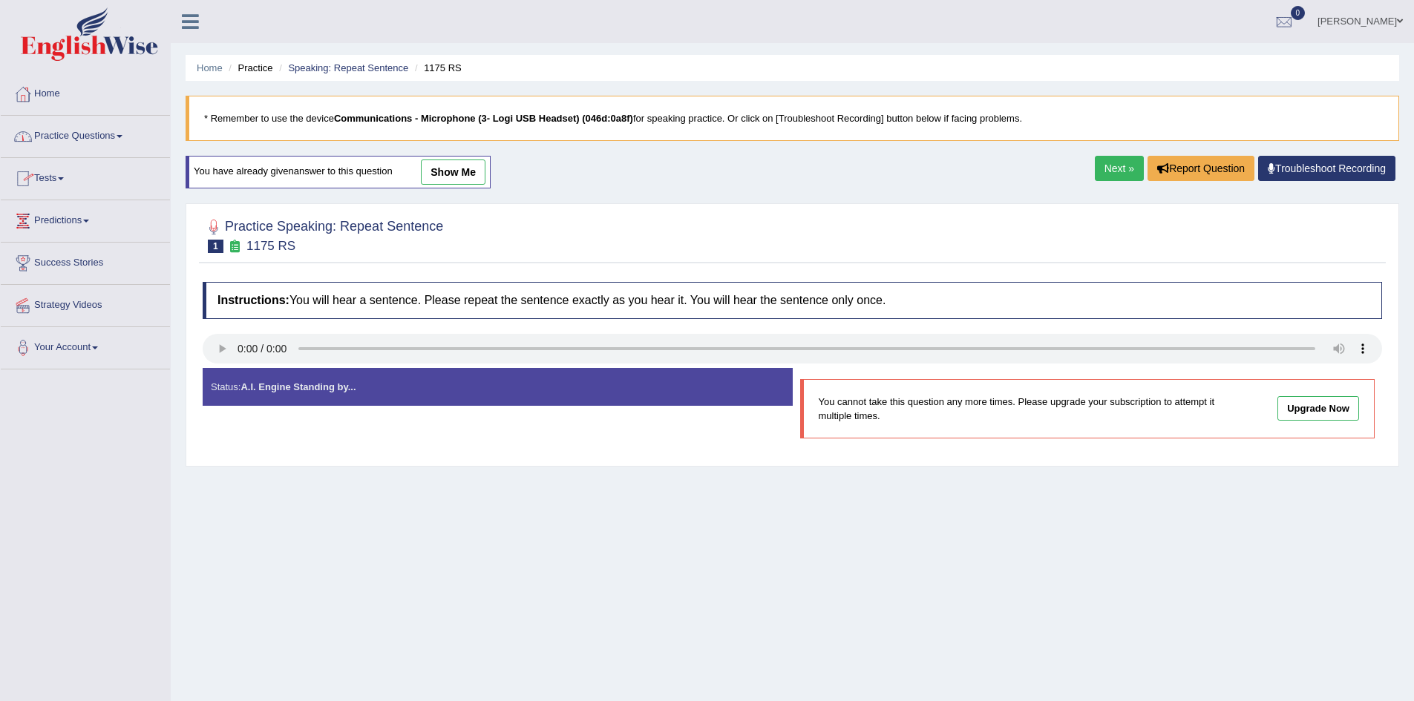
click at [122, 135] on span at bounding box center [120, 136] width 6 height 3
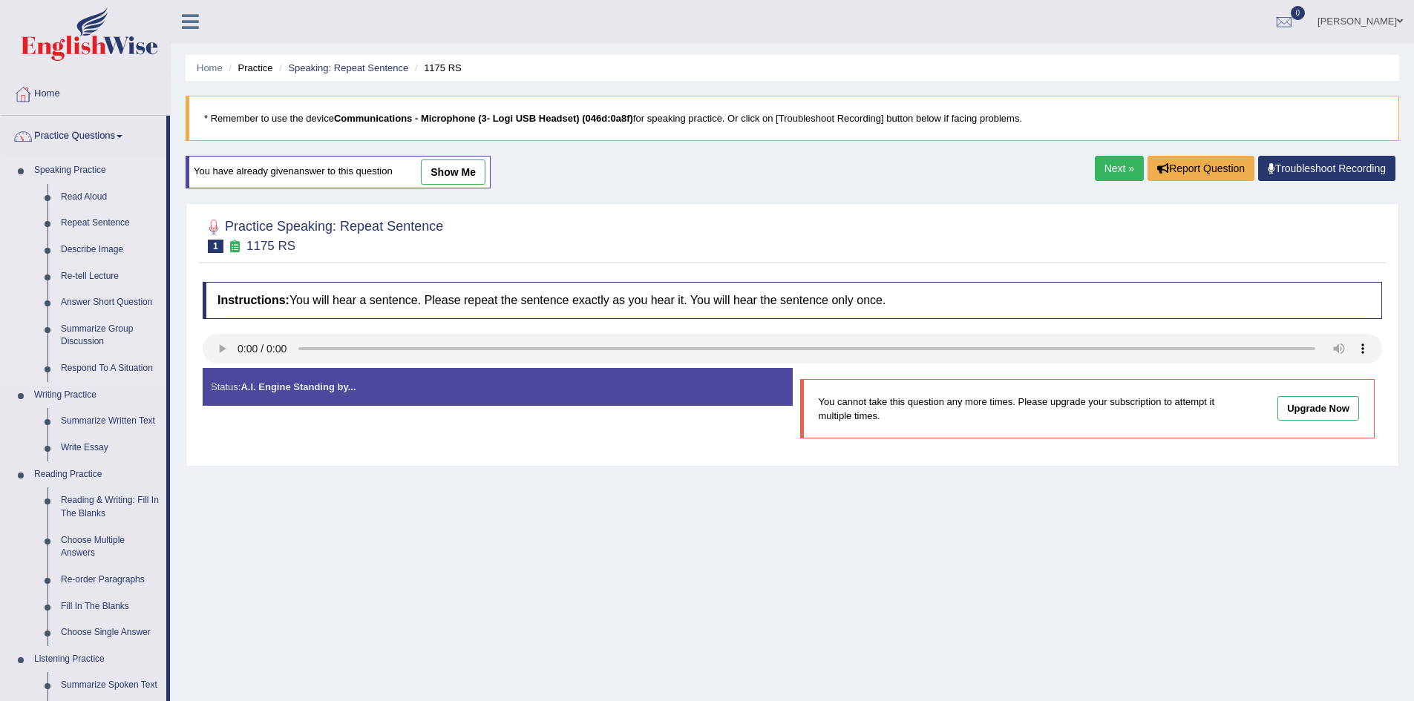
click at [99, 189] on link "Read Aloud" at bounding box center [110, 197] width 112 height 27
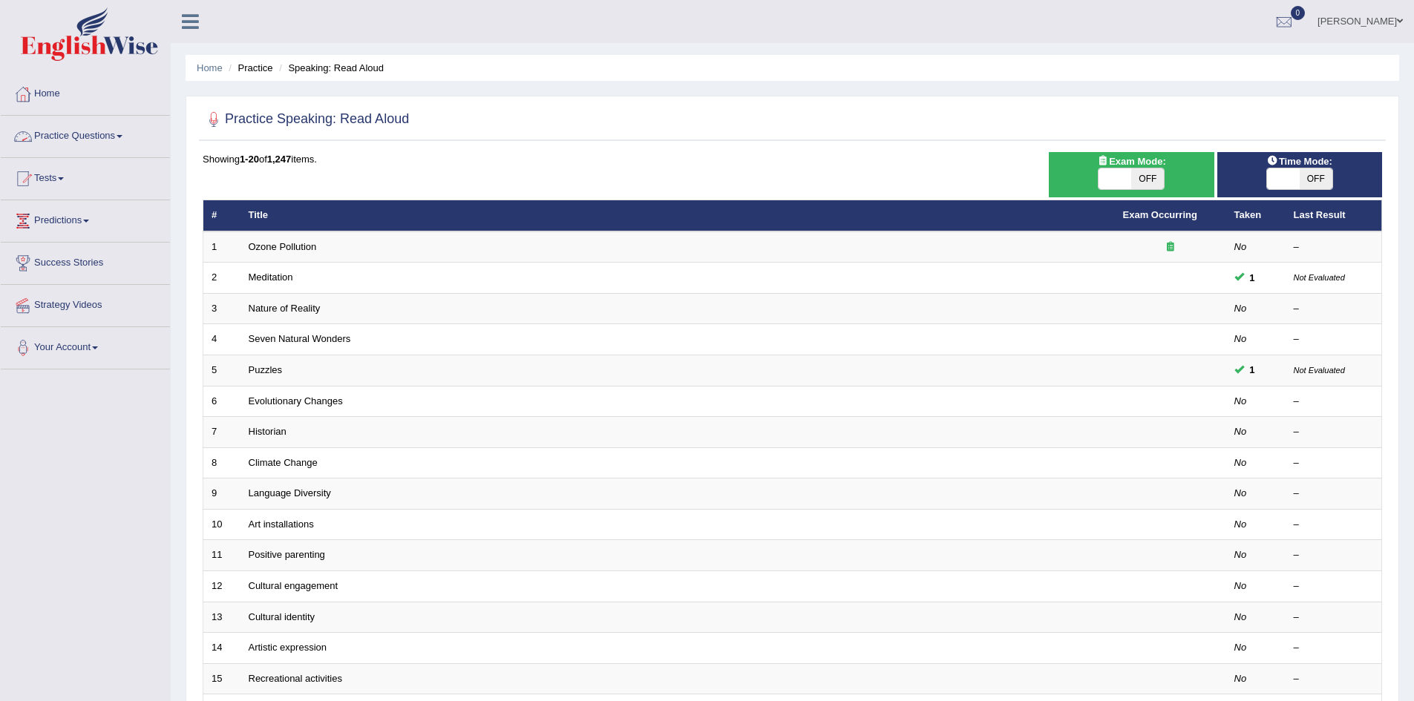
click at [119, 134] on link "Practice Questions" at bounding box center [85, 134] width 169 height 37
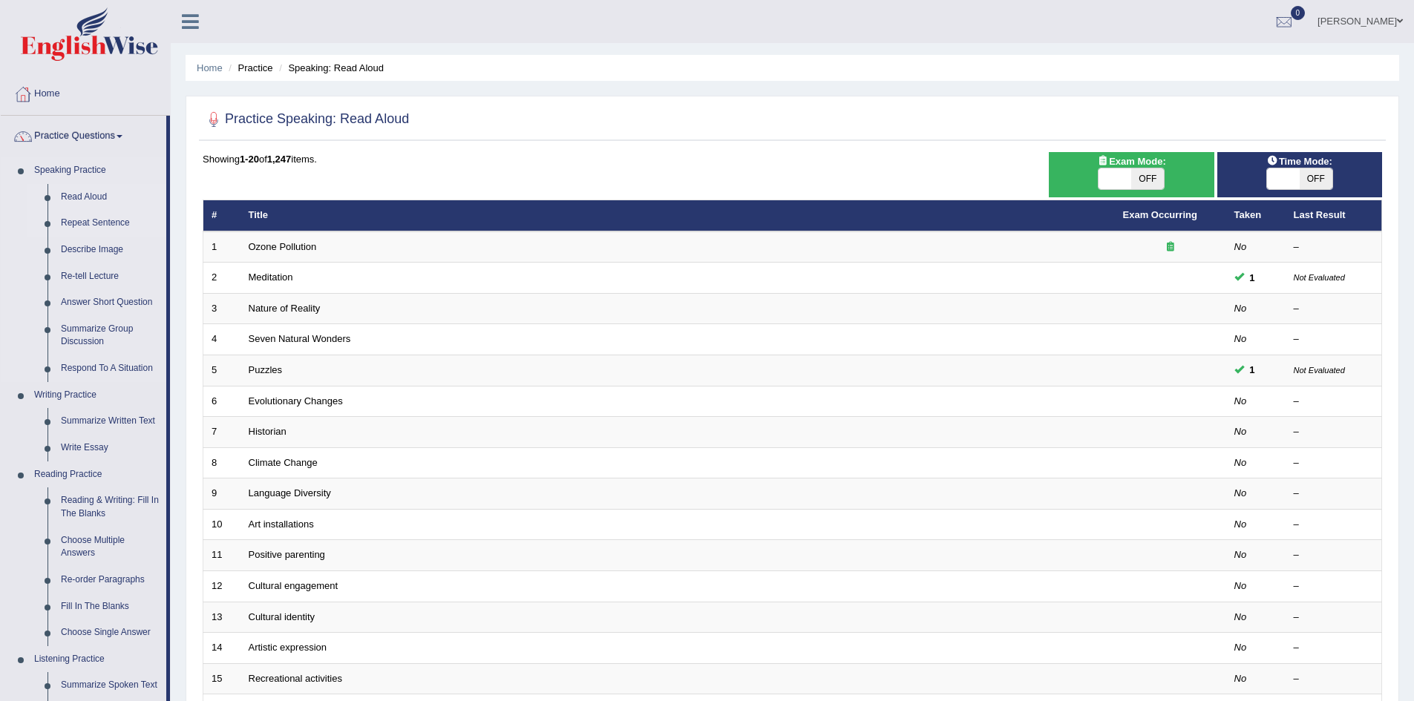
click at [114, 218] on link "Repeat Sentence" at bounding box center [110, 223] width 112 height 27
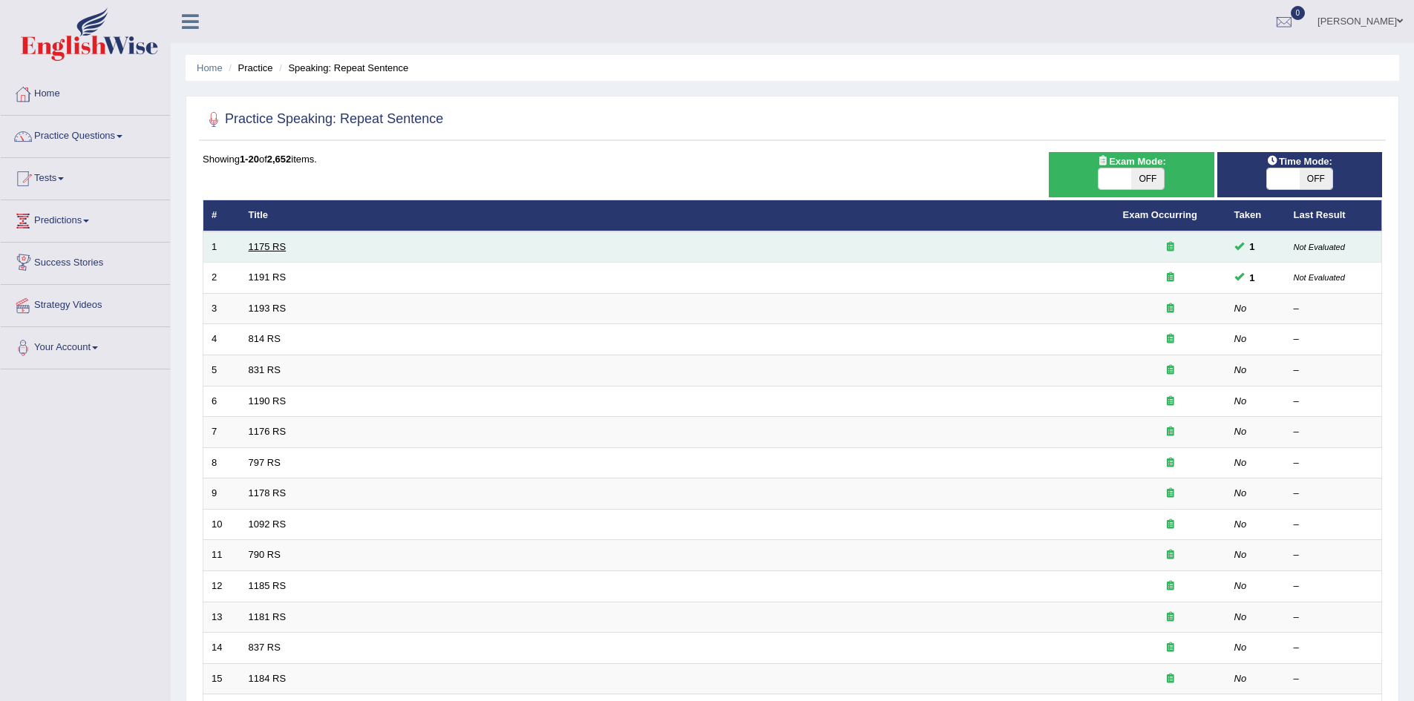
click at [273, 252] on link "1175 RS" at bounding box center [268, 246] width 38 height 11
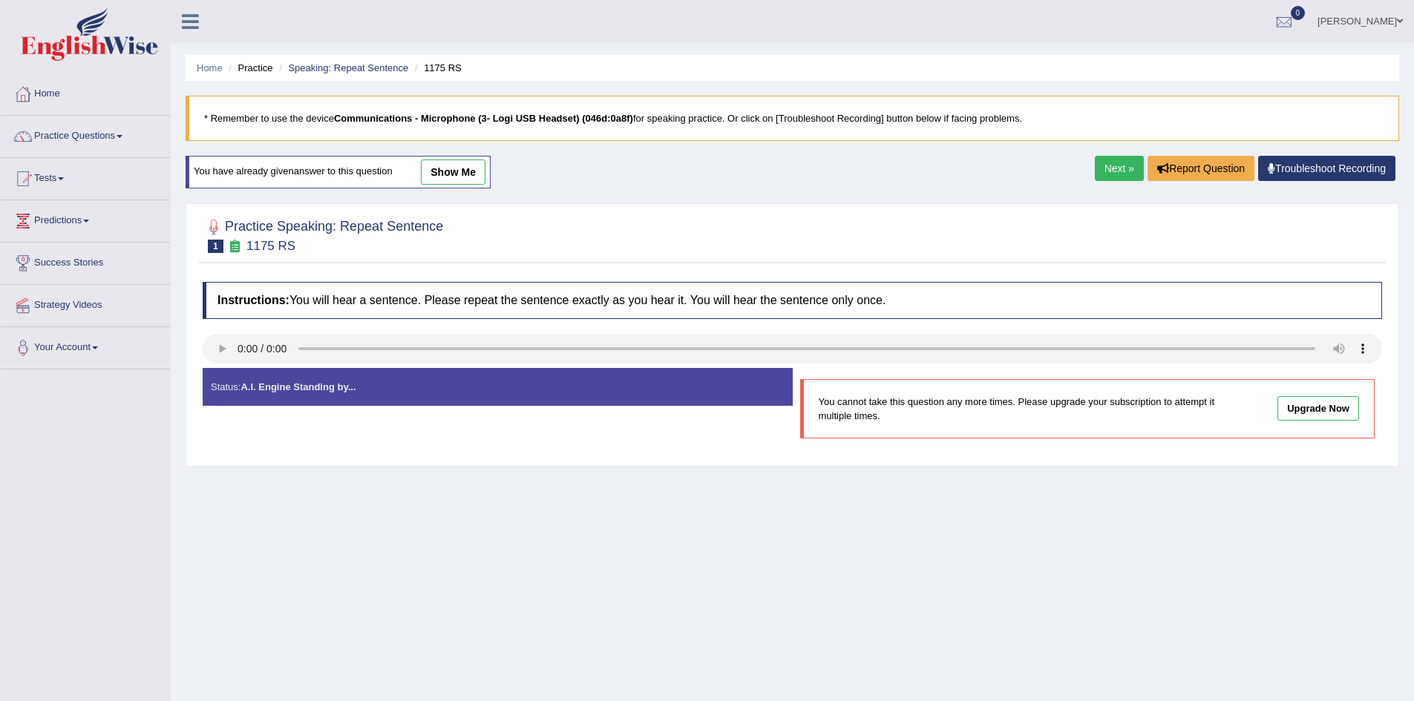
click at [511, 387] on div "Status: A.I. Engine Standing by..." at bounding box center [498, 387] width 590 height 38
drag, startPoint x: 403, startPoint y: 390, endPoint x: 359, endPoint y: 390, distance: 43.8
click at [364, 391] on div "Status: A.I. Engine Standing by..." at bounding box center [498, 387] width 590 height 38
click at [292, 381] on strong "A.I. Engine Standing by..." at bounding box center [297, 386] width 115 height 11
drag, startPoint x: 292, startPoint y: 381, endPoint x: 289, endPoint y: 389, distance: 9.0
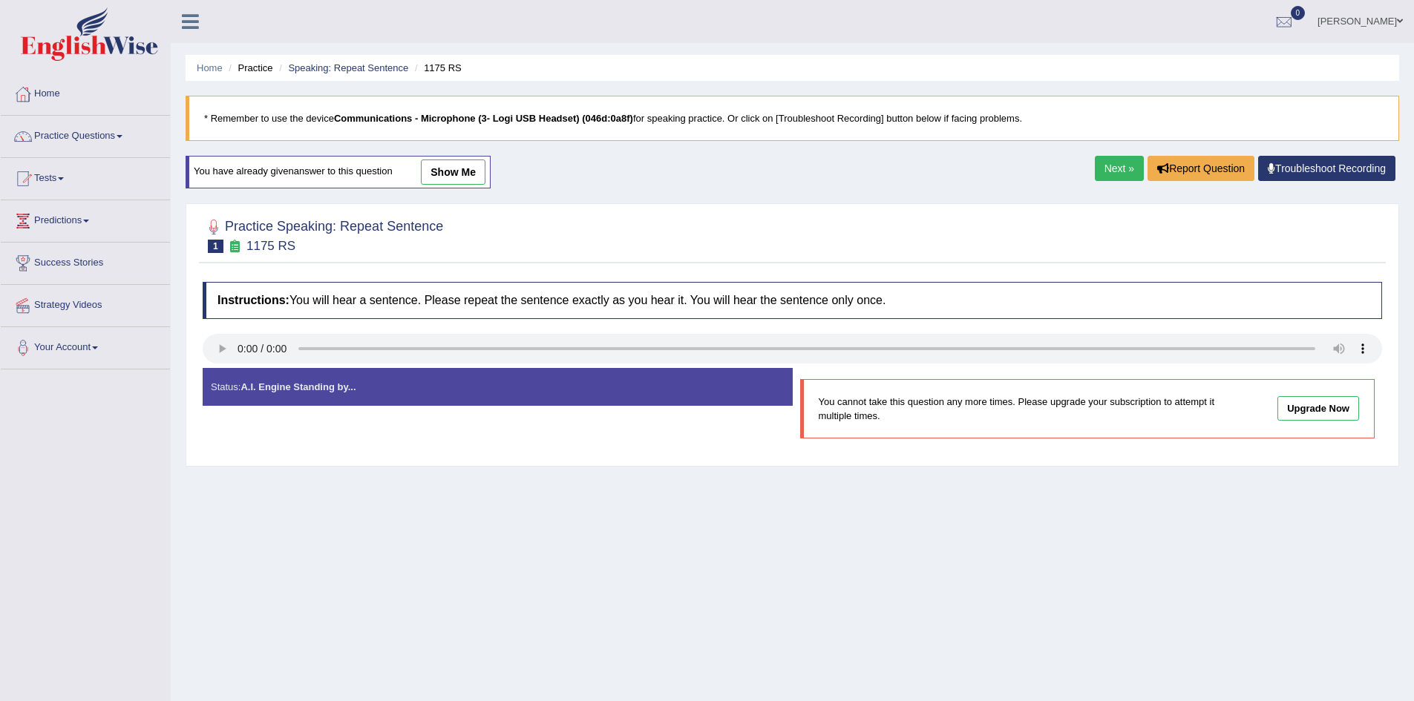
click at [289, 387] on strong "A.I. Engine Standing by..." at bounding box center [297, 386] width 115 height 11
click at [289, 389] on strong "A.I. Engine Standing by..." at bounding box center [297, 386] width 115 height 11
click at [468, 168] on link "show me" at bounding box center [453, 172] width 65 height 25
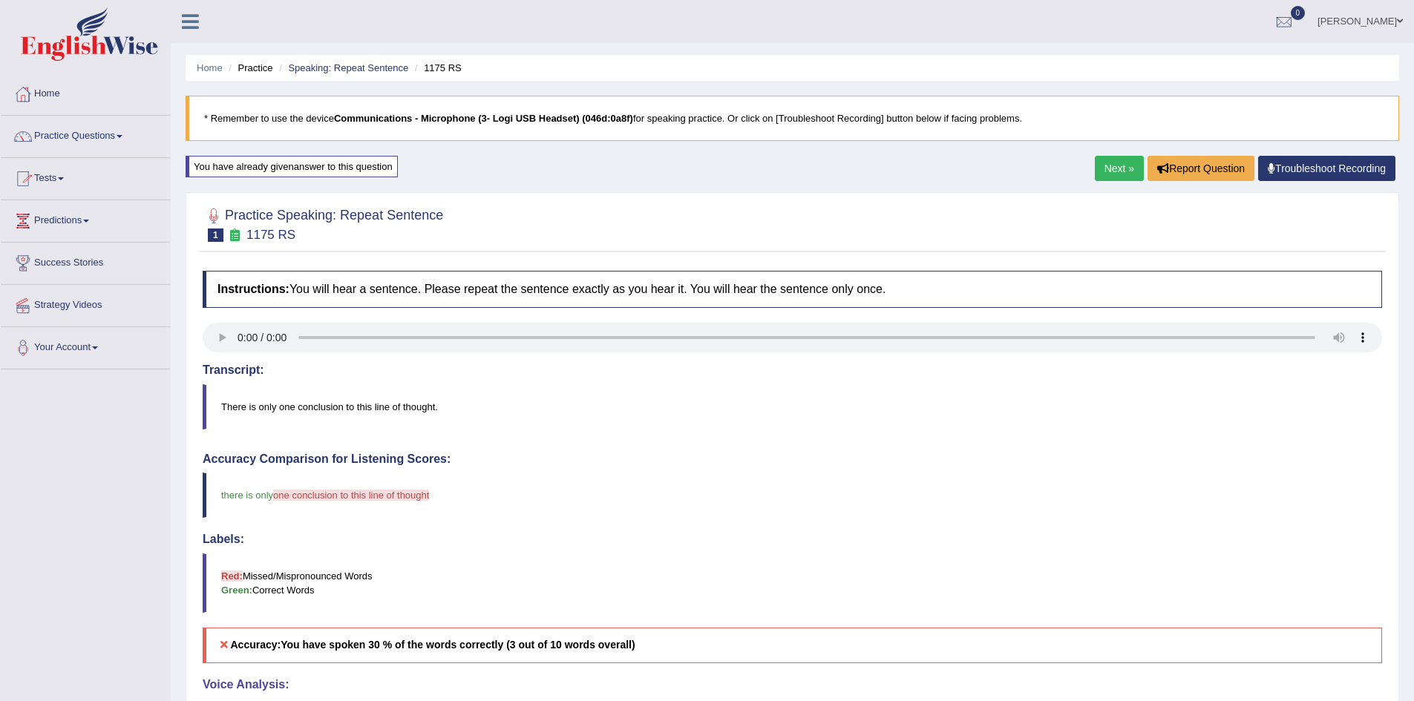
click at [122, 132] on link "Practice Questions" at bounding box center [85, 134] width 169 height 37
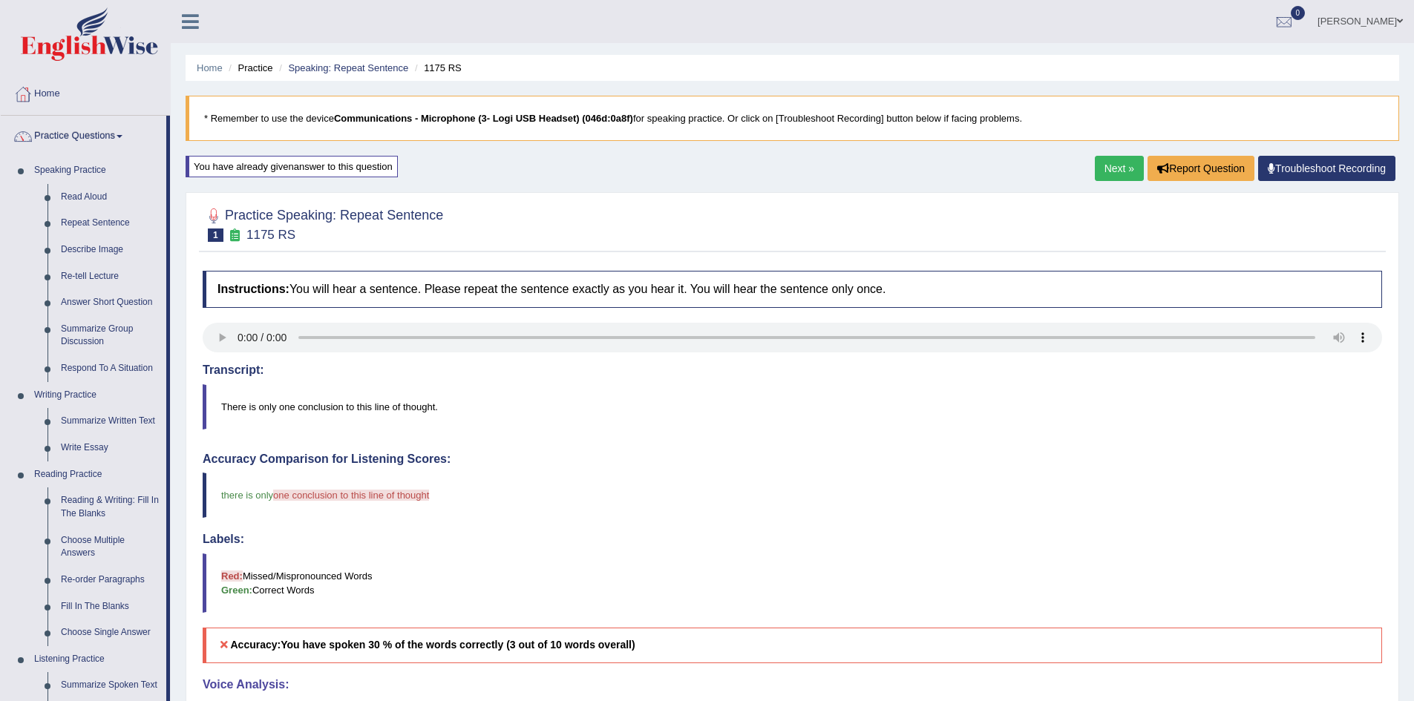
click at [79, 132] on link "Practice Questions" at bounding box center [84, 134] width 166 height 37
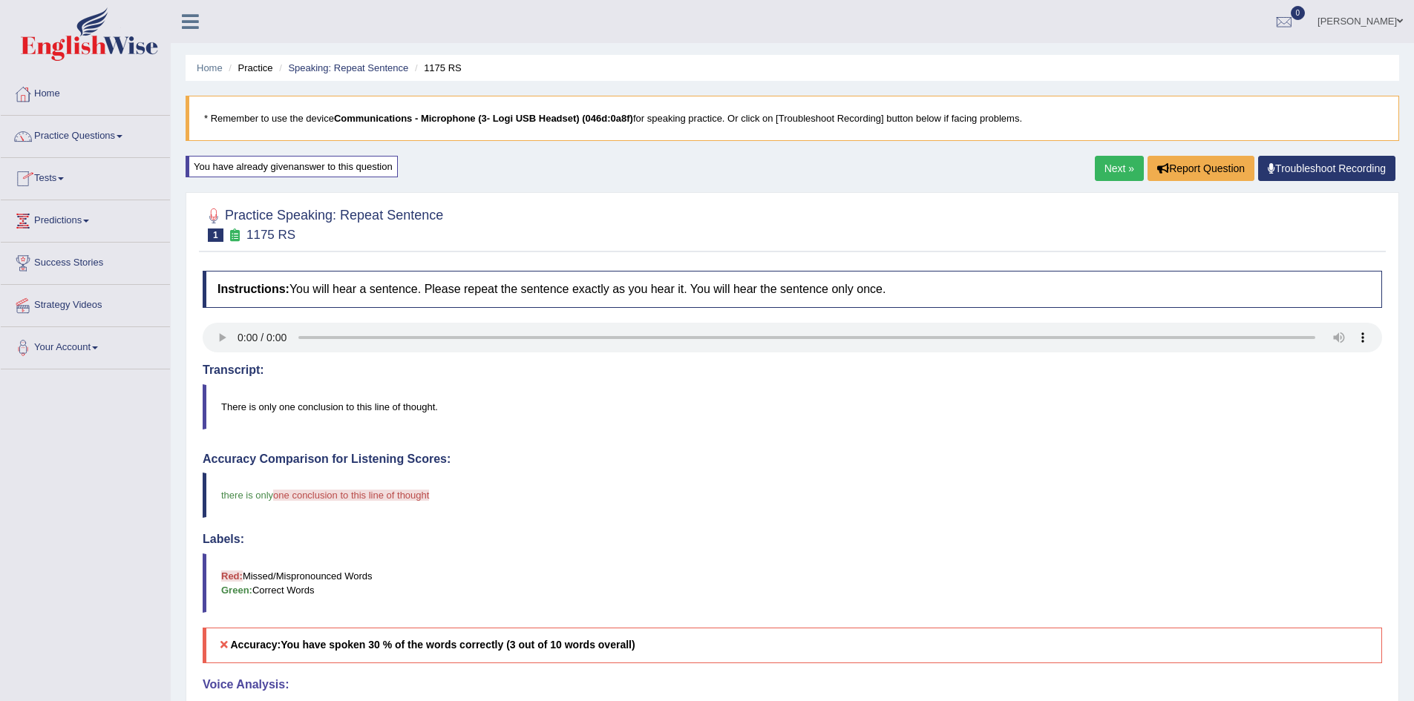
click at [65, 176] on link "Tests" at bounding box center [85, 176] width 169 height 37
